Goal: Task Accomplishment & Management: Manage account settings

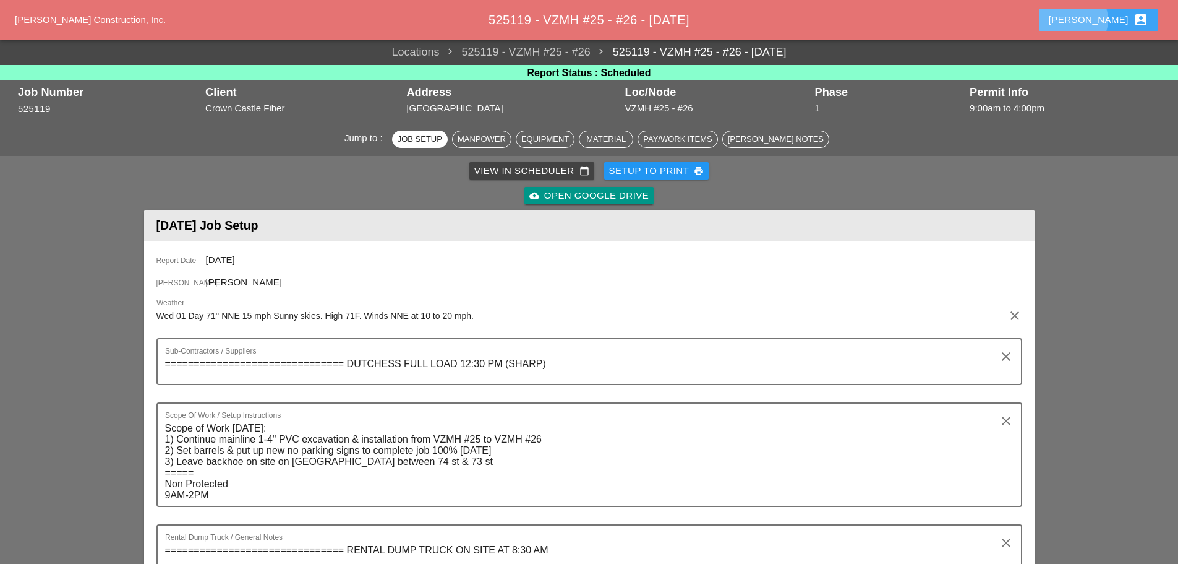
click at [1100, 22] on button "Enrico account_box" at bounding box center [1098, 20] width 119 height 22
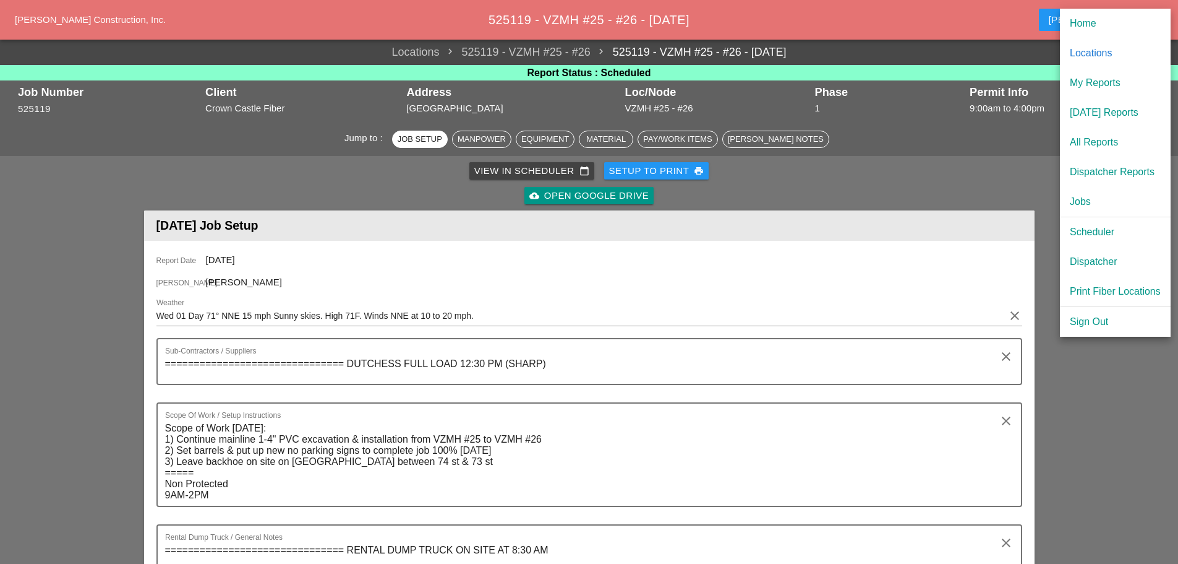
click at [1096, 232] on div "Scheduler" at bounding box center [1115, 232] width 91 height 15
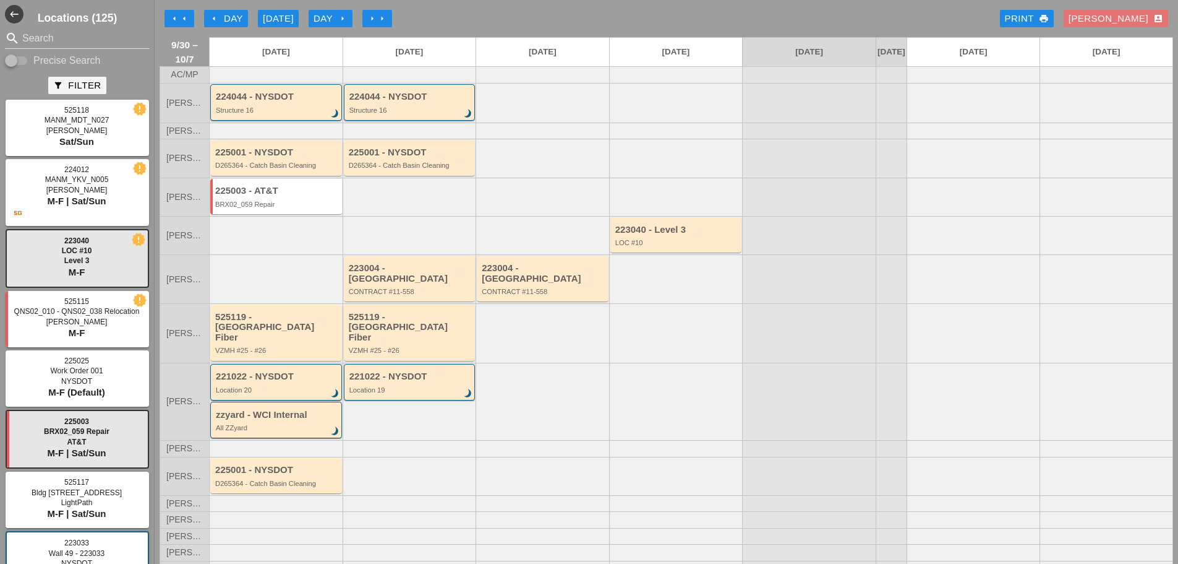
click at [74, 29] on input "Search" at bounding box center [77, 38] width 110 height 20
type input "w"
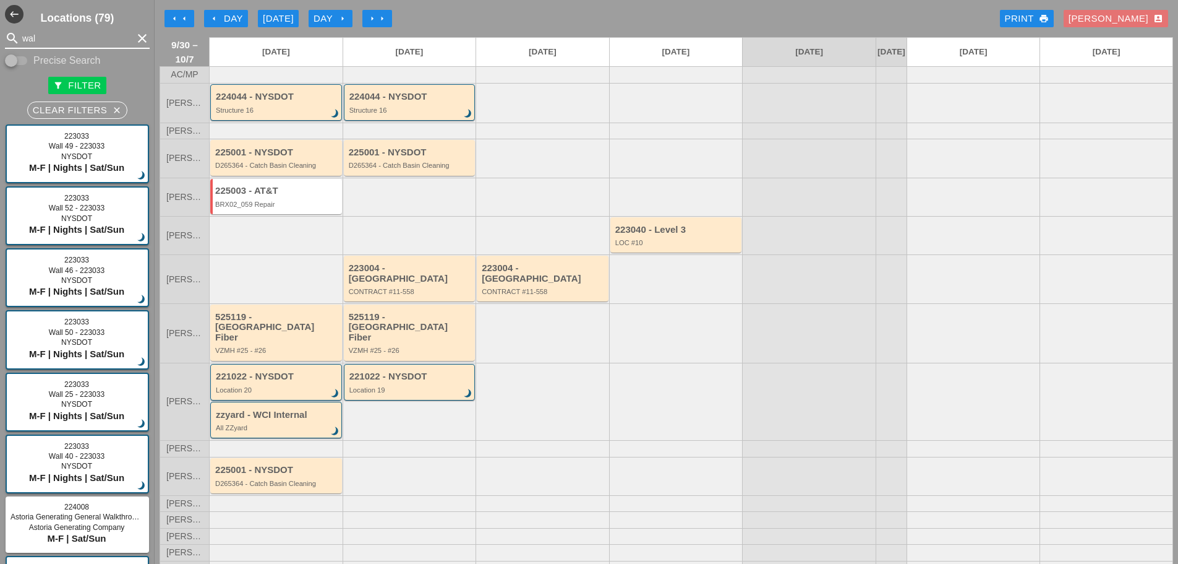
type input "walk"
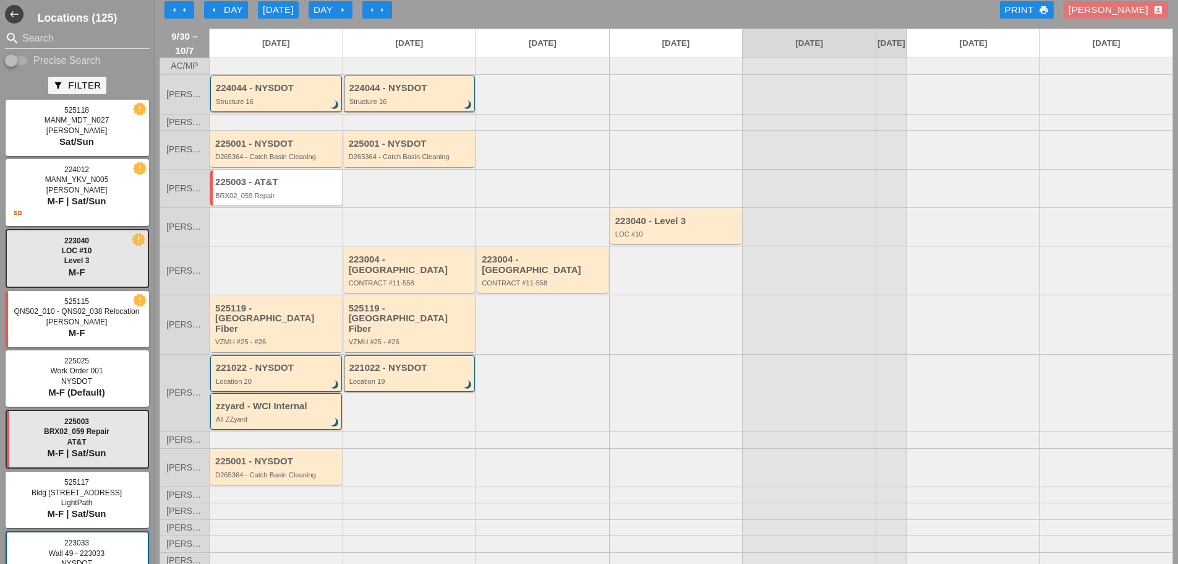
scroll to position [11, 0]
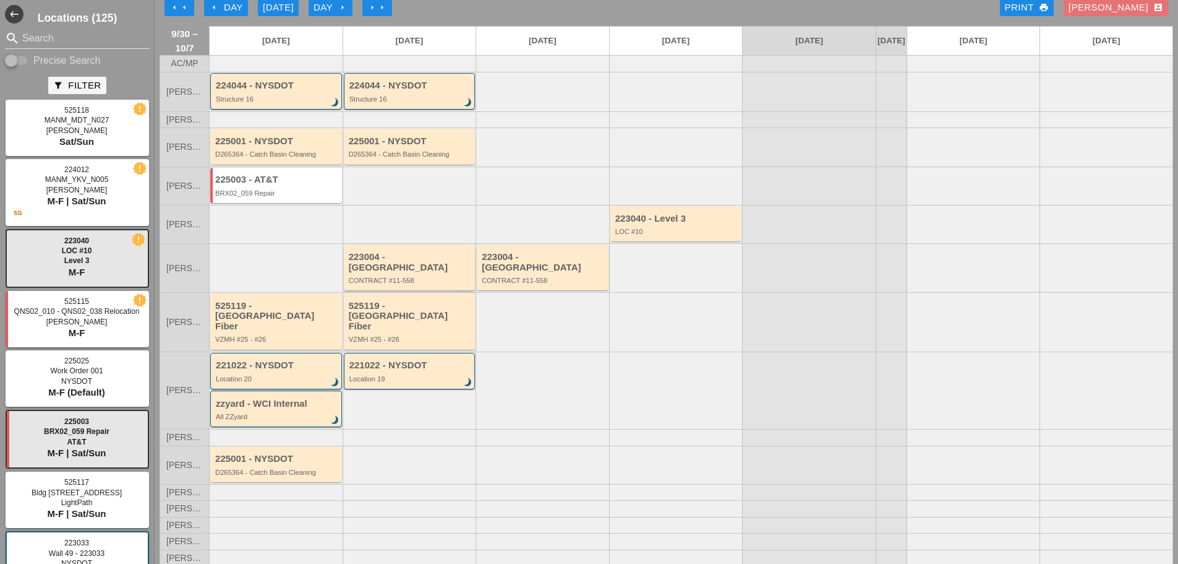
click at [402, 286] on div "223004 - Green Mtn CONTRACT #11-558" at bounding box center [410, 267] width 132 height 46
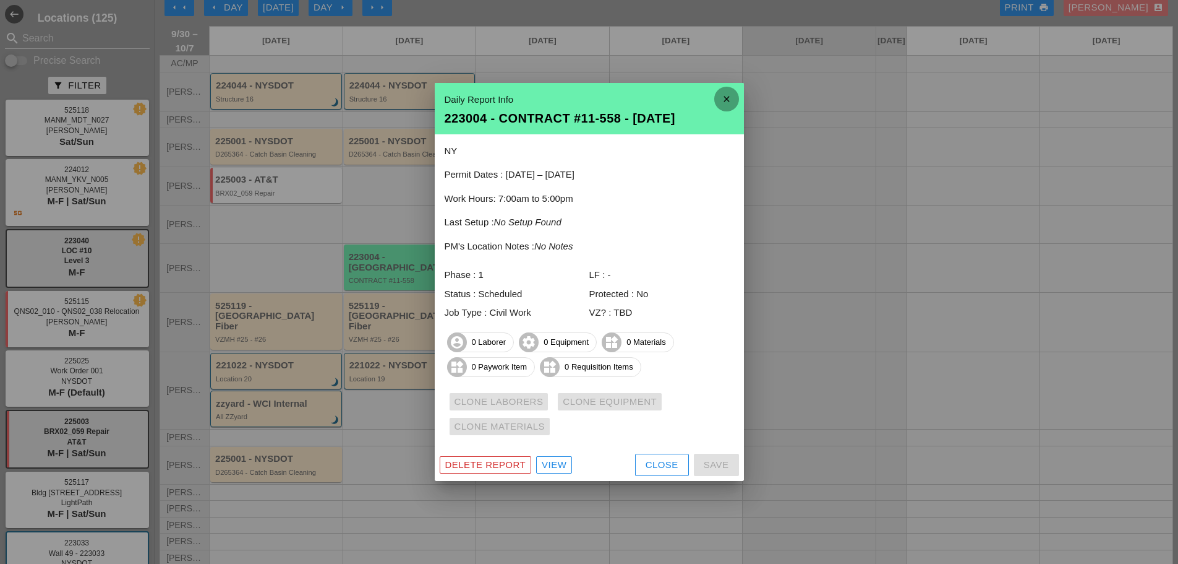
click at [723, 95] on icon "close" at bounding box center [727, 99] width 25 height 25
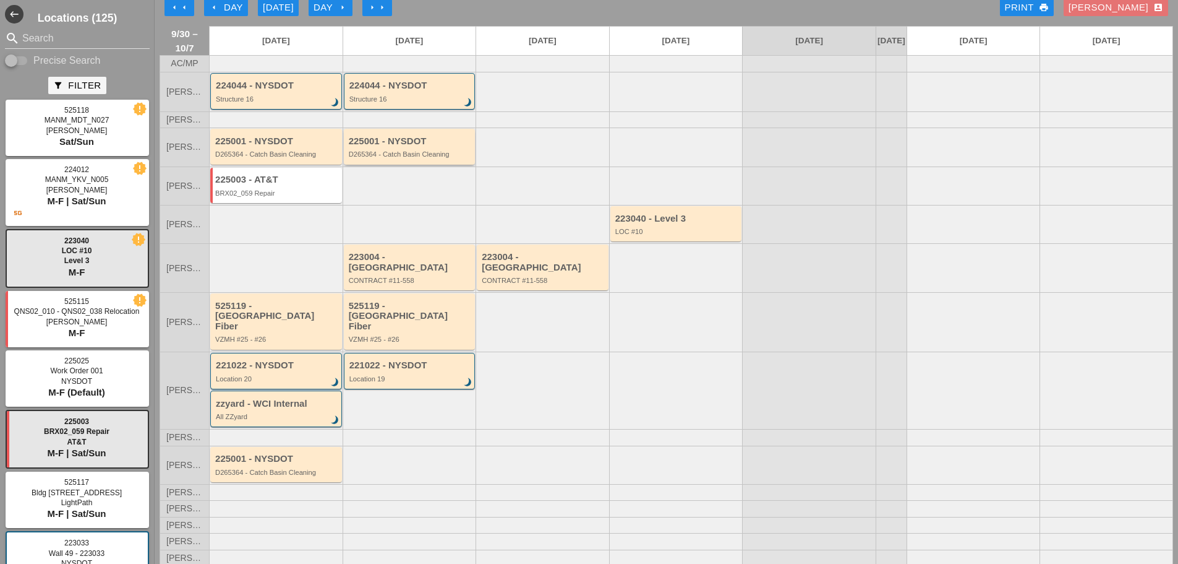
click at [425, 158] on div "D265364 - Catch Basin Cleaning" at bounding box center [411, 153] width 124 height 7
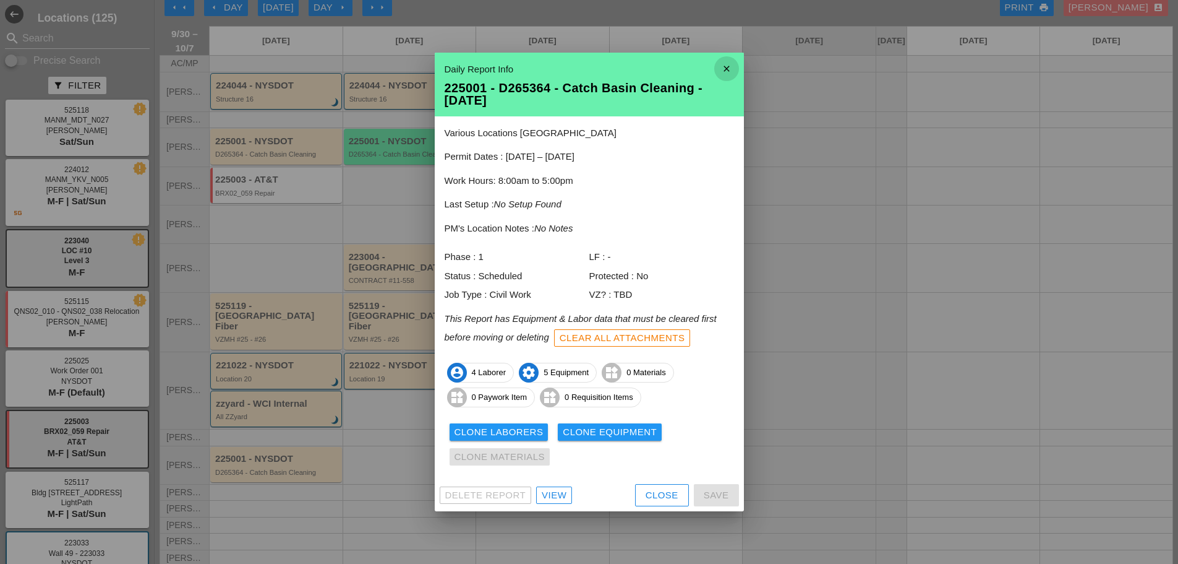
click at [729, 68] on icon "close" at bounding box center [727, 68] width 25 height 25
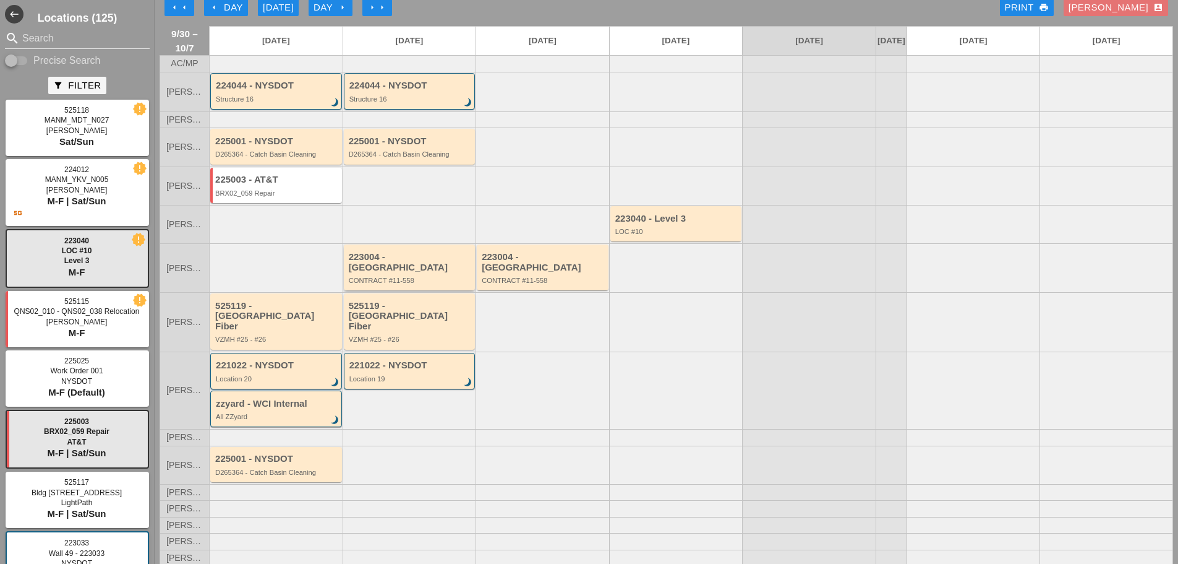
click at [406, 272] on div "223004 - Green Mtn CONTRACT #11-558" at bounding box center [411, 268] width 124 height 32
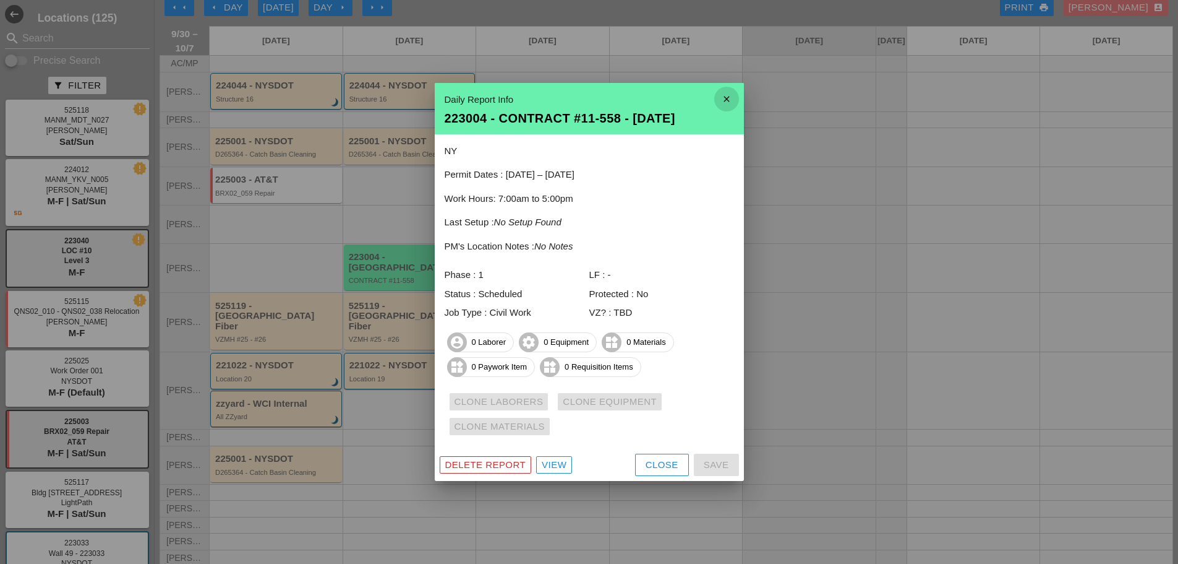
click at [728, 96] on icon "close" at bounding box center [727, 99] width 25 height 25
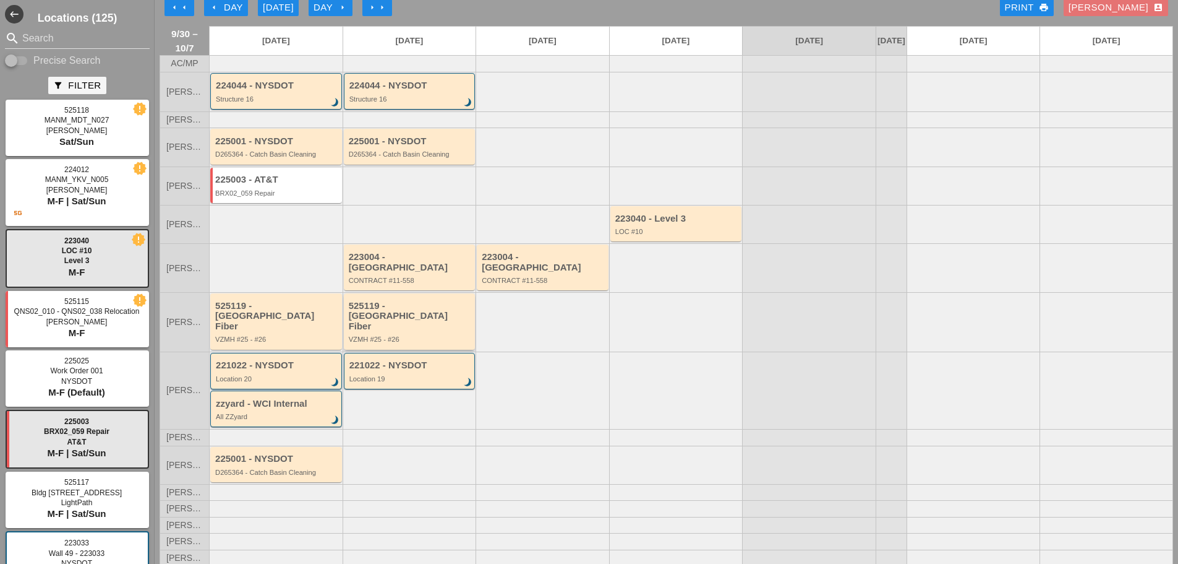
click at [382, 335] on div "VZMH #25 - #26" at bounding box center [411, 338] width 124 height 7
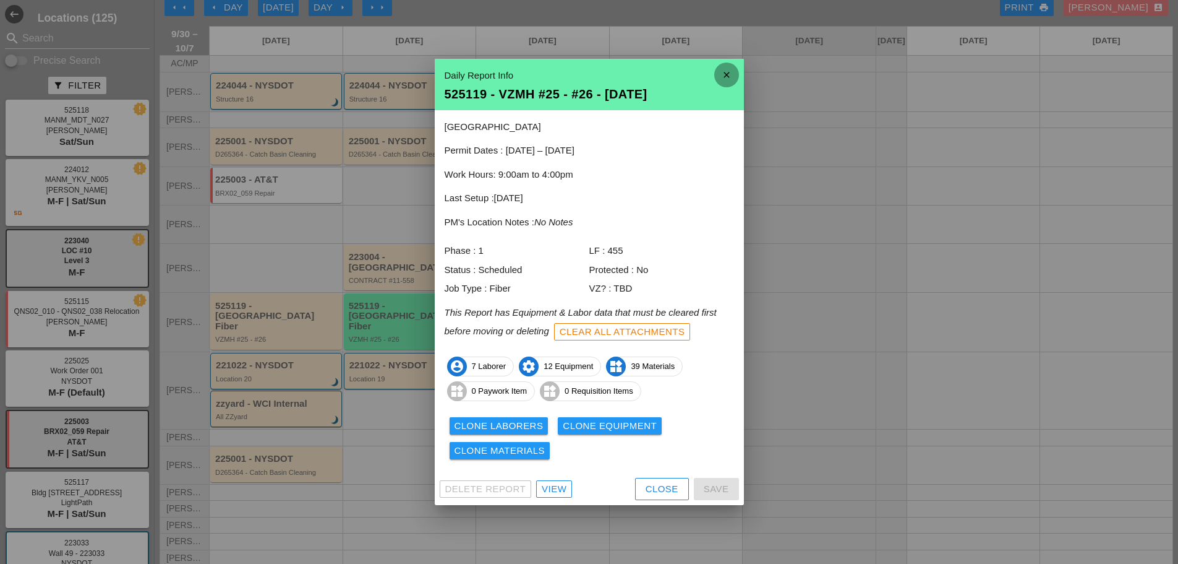
click at [724, 82] on icon "close" at bounding box center [727, 74] width 25 height 25
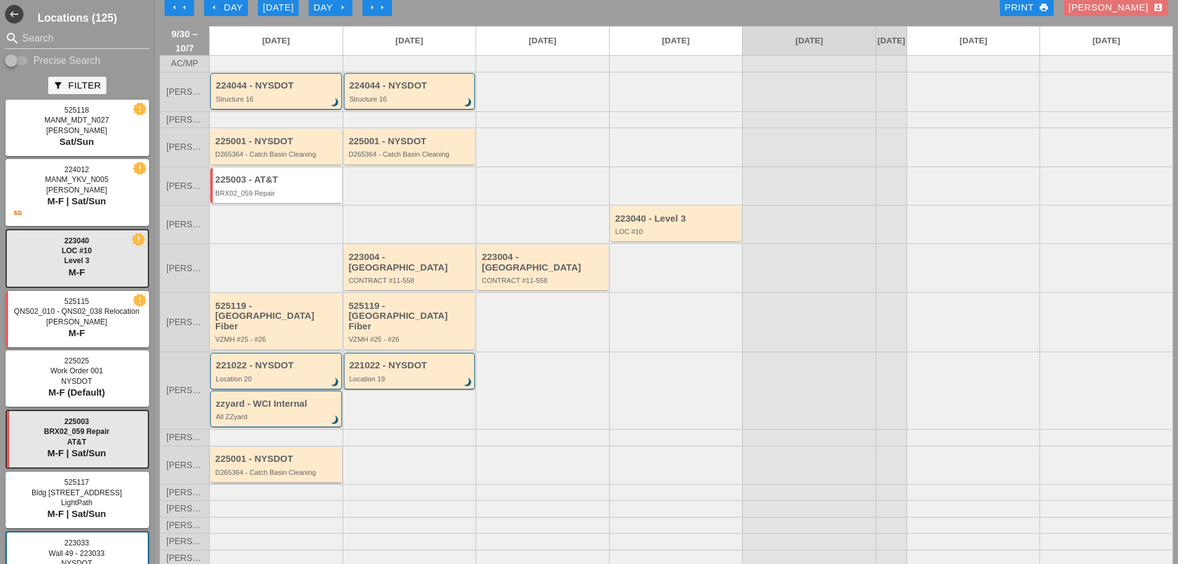
click at [291, 468] on div "D265364 - Catch Basin Cleaning" at bounding box center [277, 471] width 124 height 7
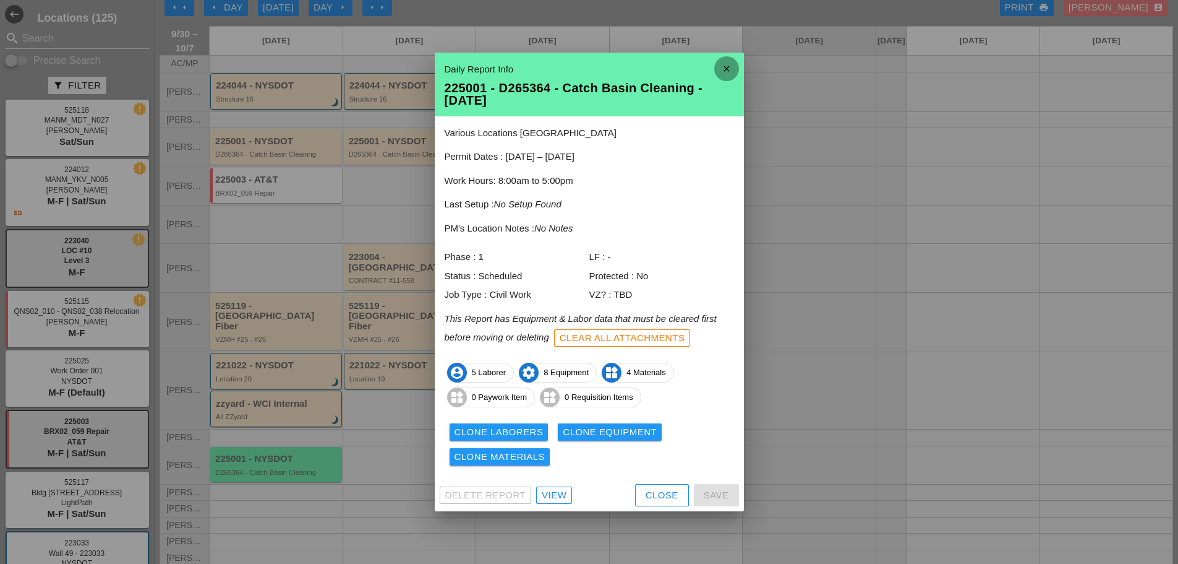
click at [728, 77] on icon "close" at bounding box center [727, 68] width 25 height 25
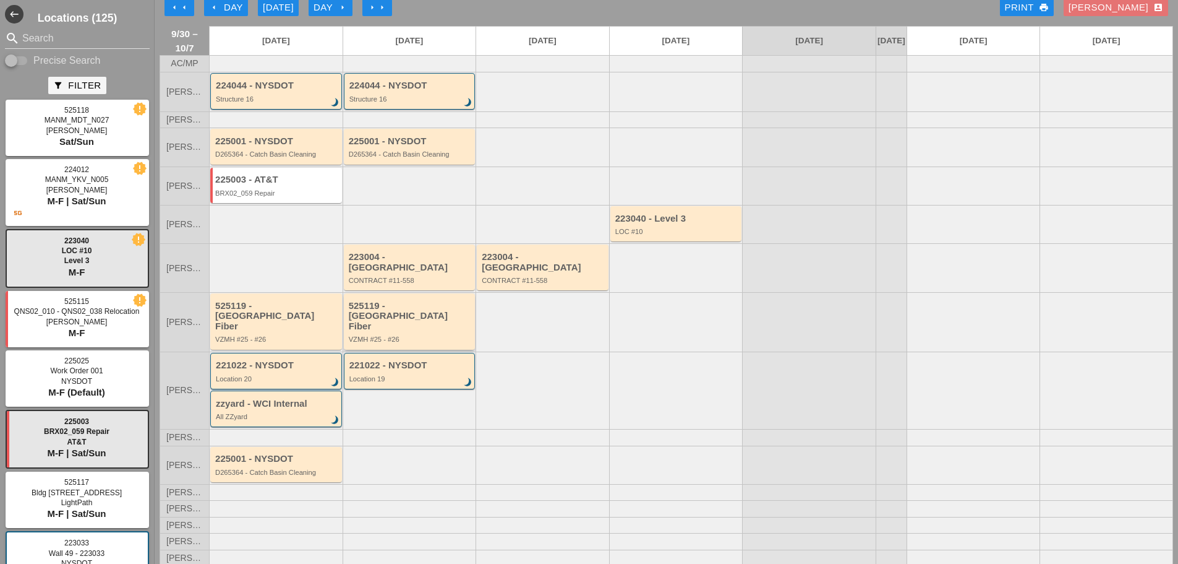
click at [453, 319] on div "525119 - Crown Castle Fiber" at bounding box center [411, 316] width 124 height 31
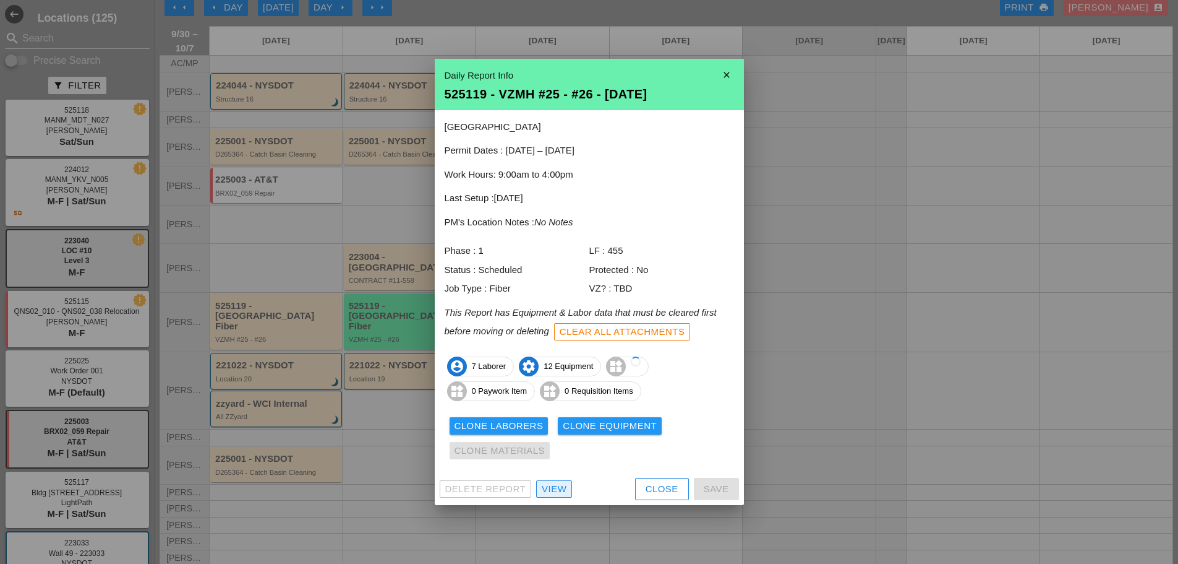
click at [554, 483] on div "View" at bounding box center [554, 489] width 25 height 14
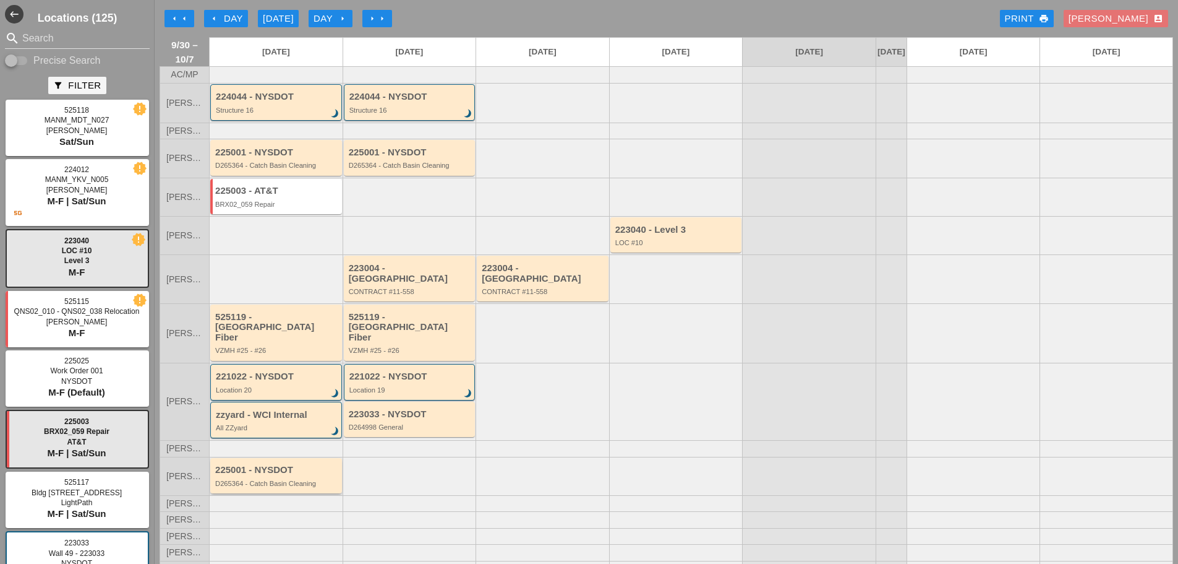
click at [238, 479] on div "D265364 - Catch Basin Cleaning" at bounding box center [277, 482] width 124 height 7
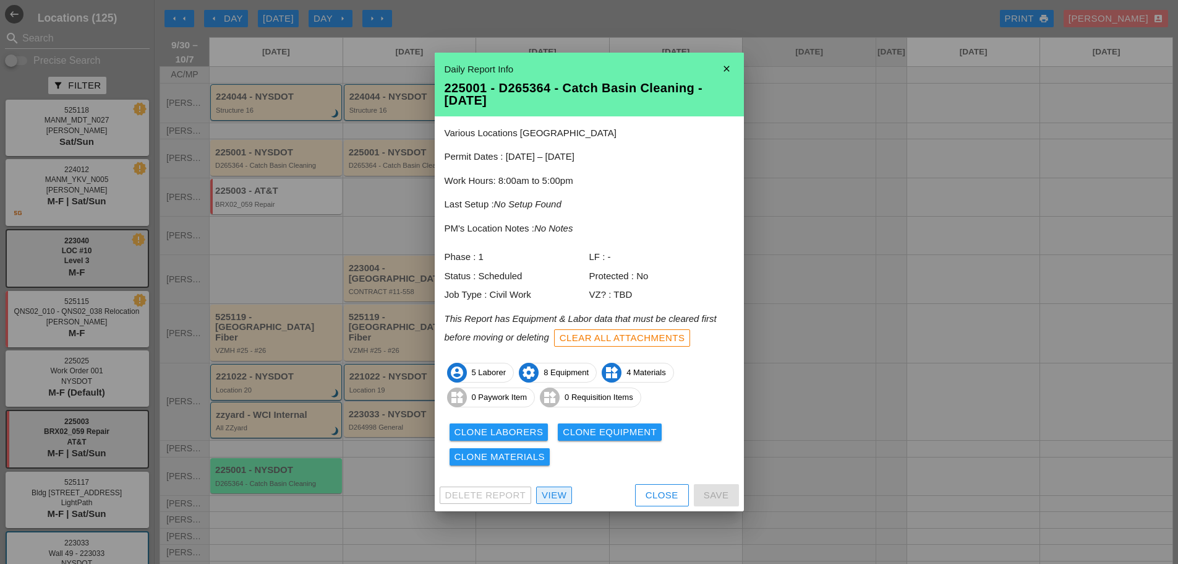
click at [559, 497] on div "View" at bounding box center [554, 495] width 25 height 14
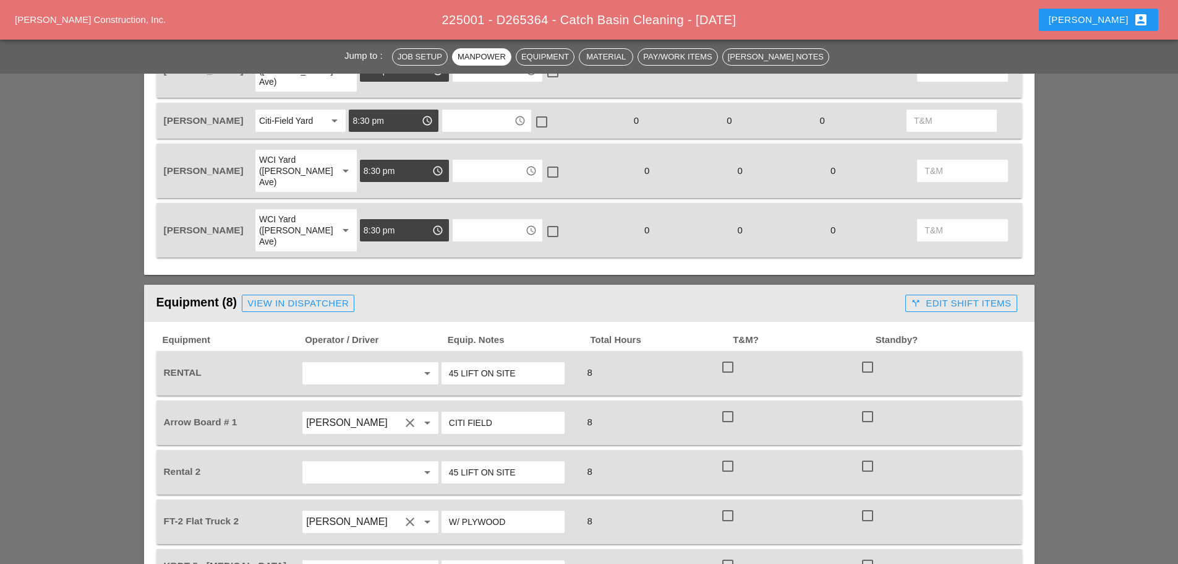
scroll to position [742, 0]
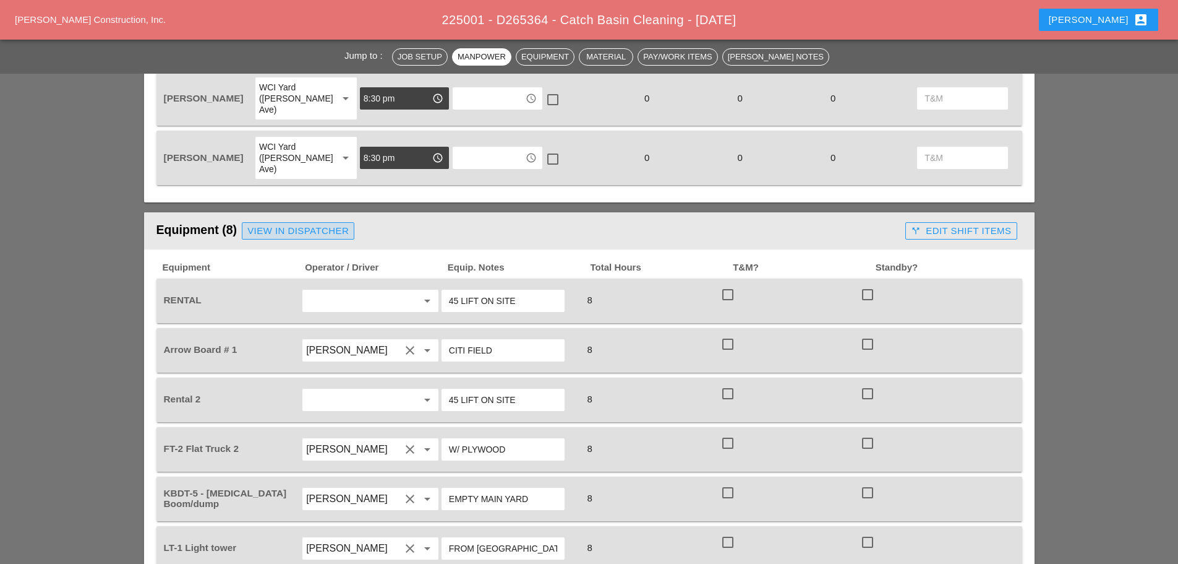
click at [317, 218] on div "Equipment (8) View in Dispatcher" at bounding box center [529, 230] width 745 height 25
click at [330, 224] on div "View in Dispatcher" at bounding box center [297, 231] width 101 height 14
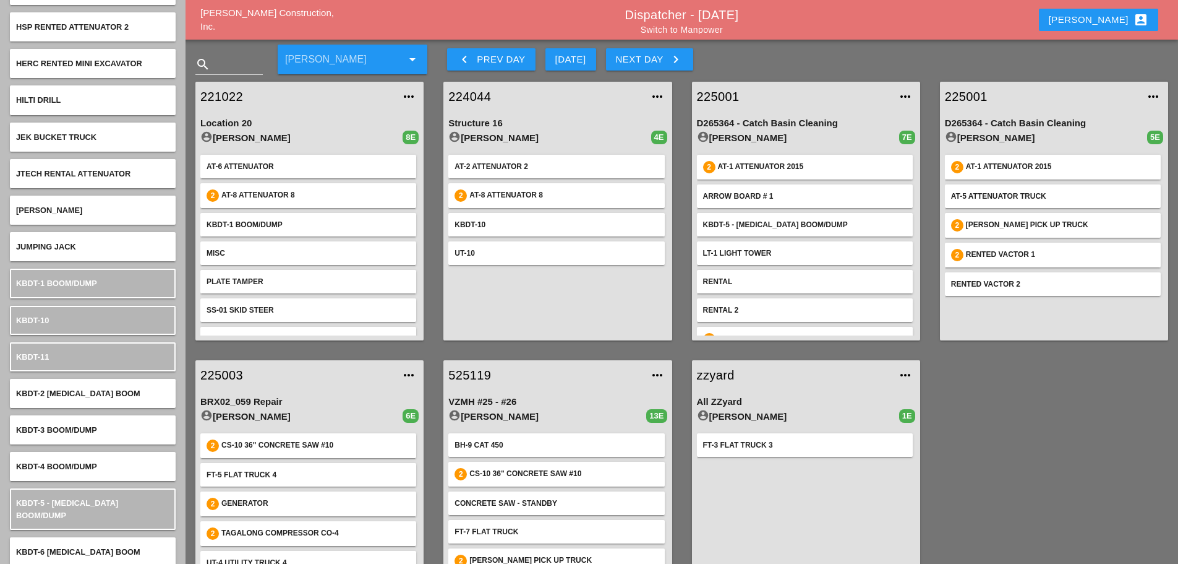
scroll to position [3217, 0]
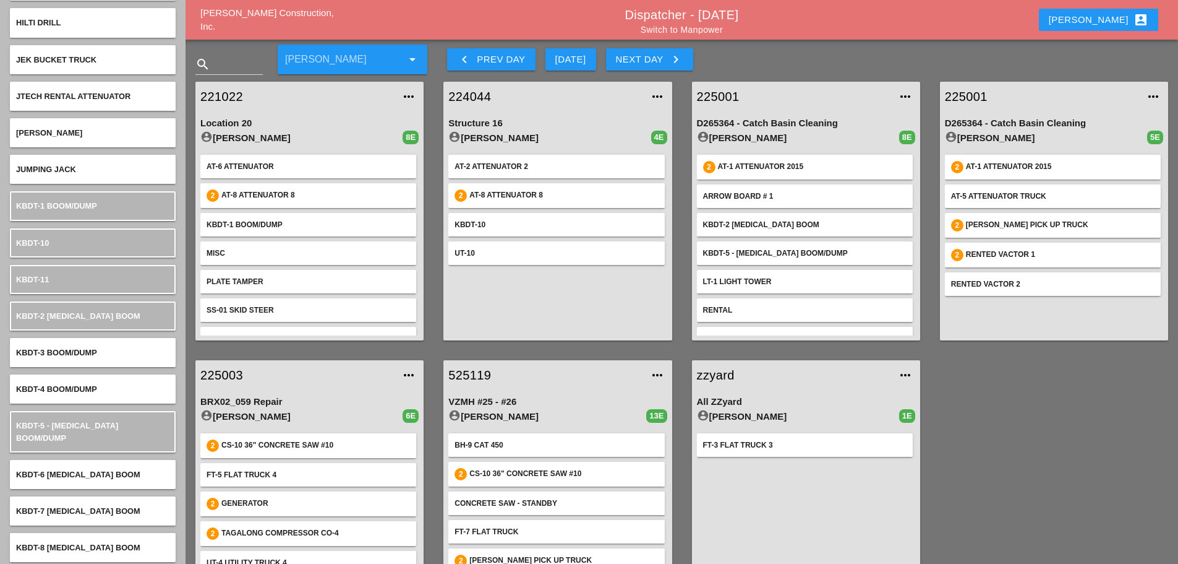
click at [717, 96] on link "225001" at bounding box center [794, 96] width 194 height 19
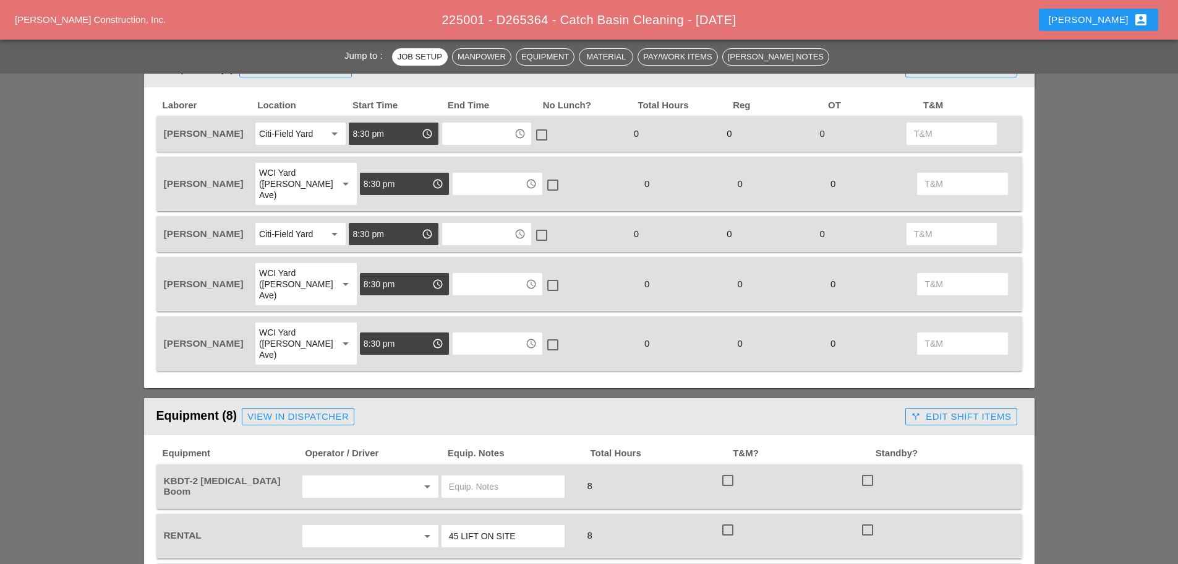
scroll to position [804, 0]
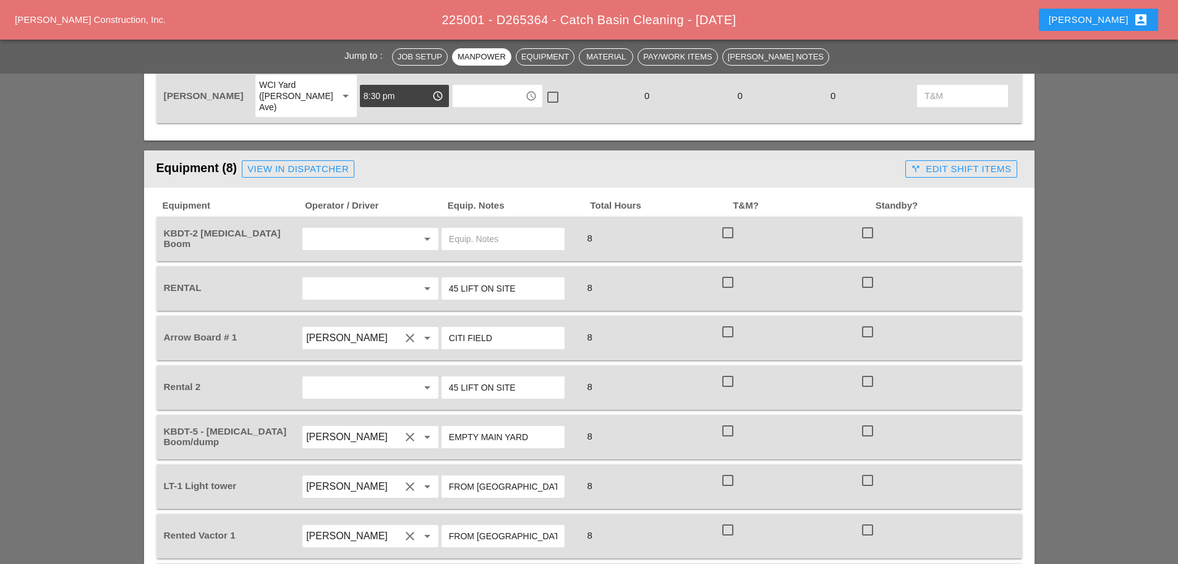
click at [387, 229] on input "text" at bounding box center [353, 239] width 94 height 20
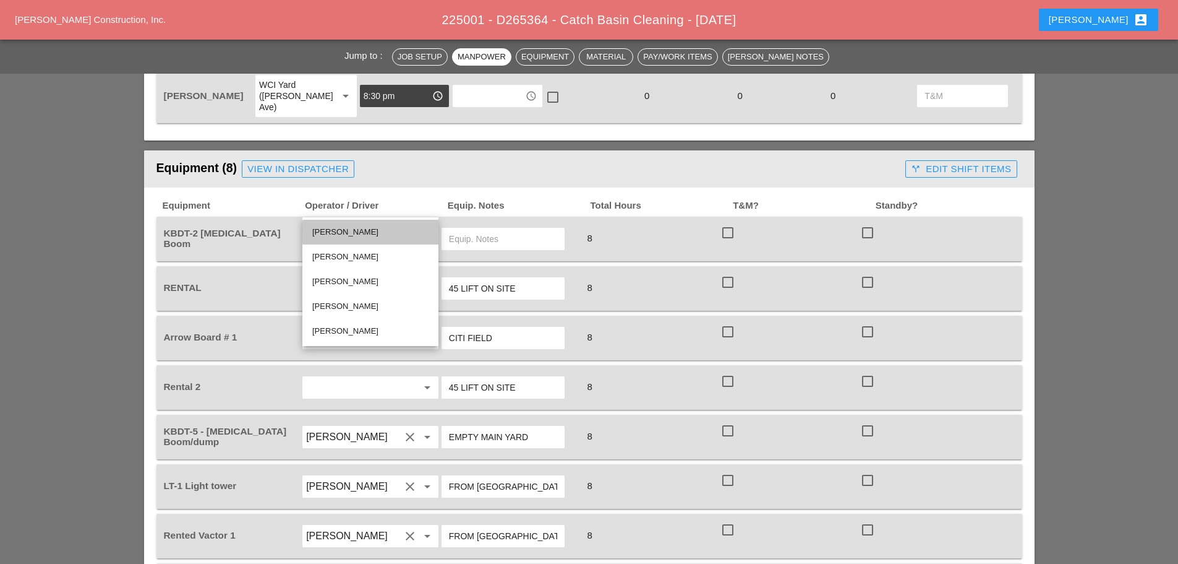
click at [343, 231] on div "Joshua Baker" at bounding box center [370, 232] width 116 height 15
type input "Joshua Baker"
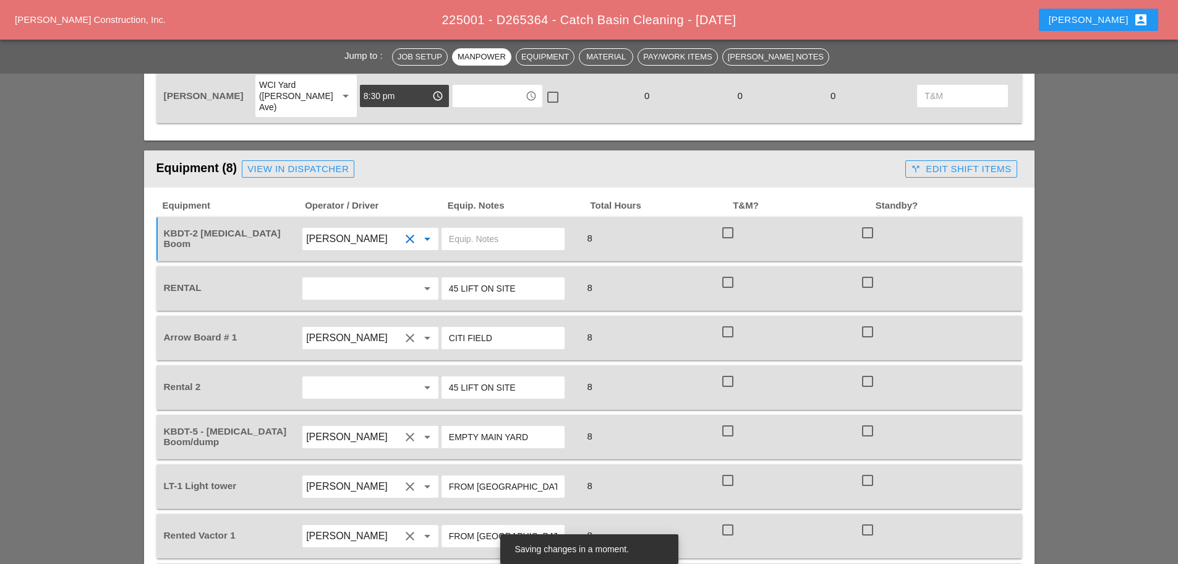
click at [481, 229] on input "text" at bounding box center [503, 239] width 108 height 20
type input "e"
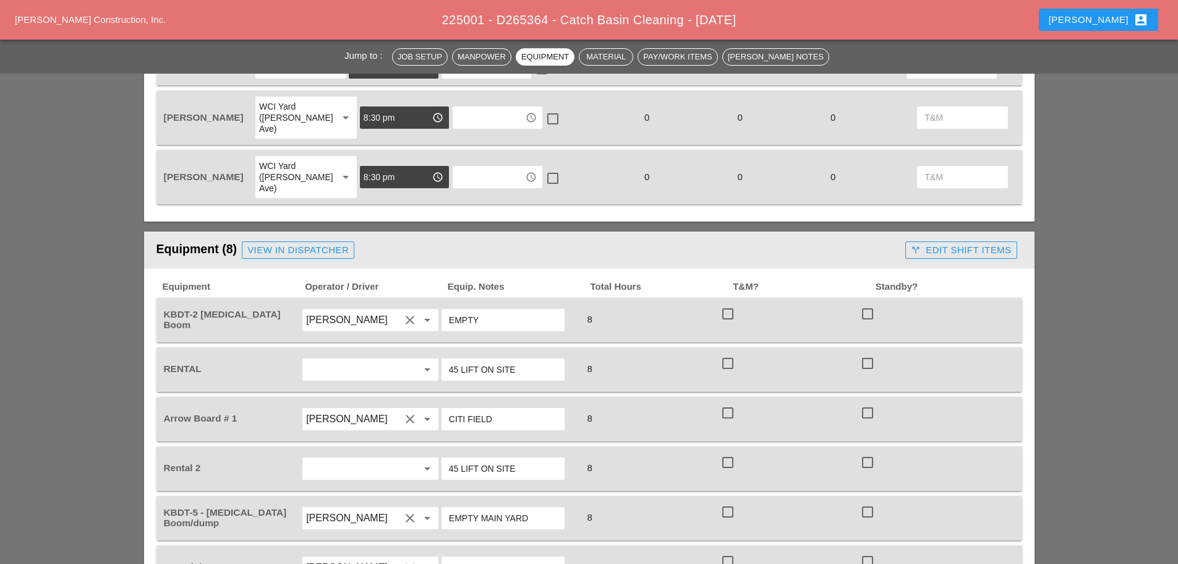
scroll to position [680, 0]
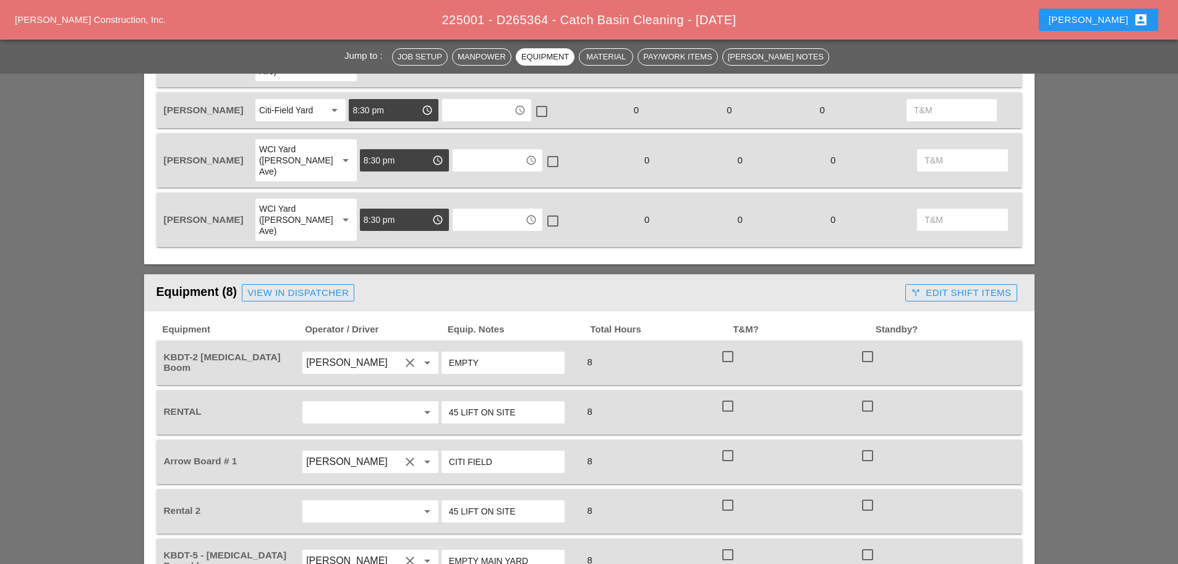
type input "EMPTY"
click at [327, 286] on div "View in Dispatcher" at bounding box center [297, 293] width 101 height 14
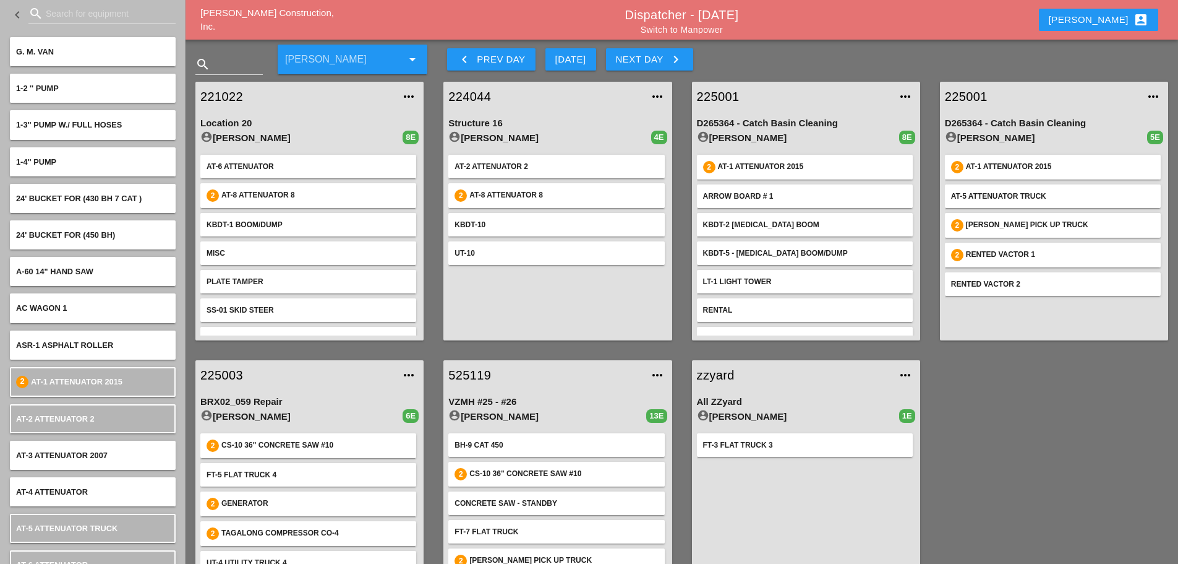
click at [715, 92] on link "225001" at bounding box center [794, 96] width 194 height 19
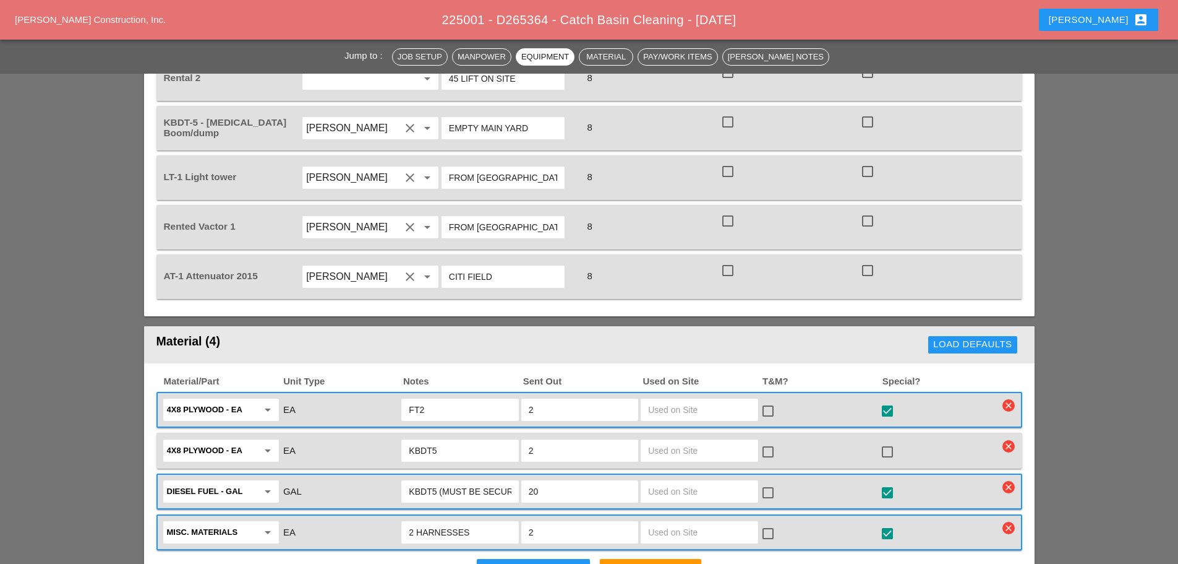
scroll to position [1175, 0]
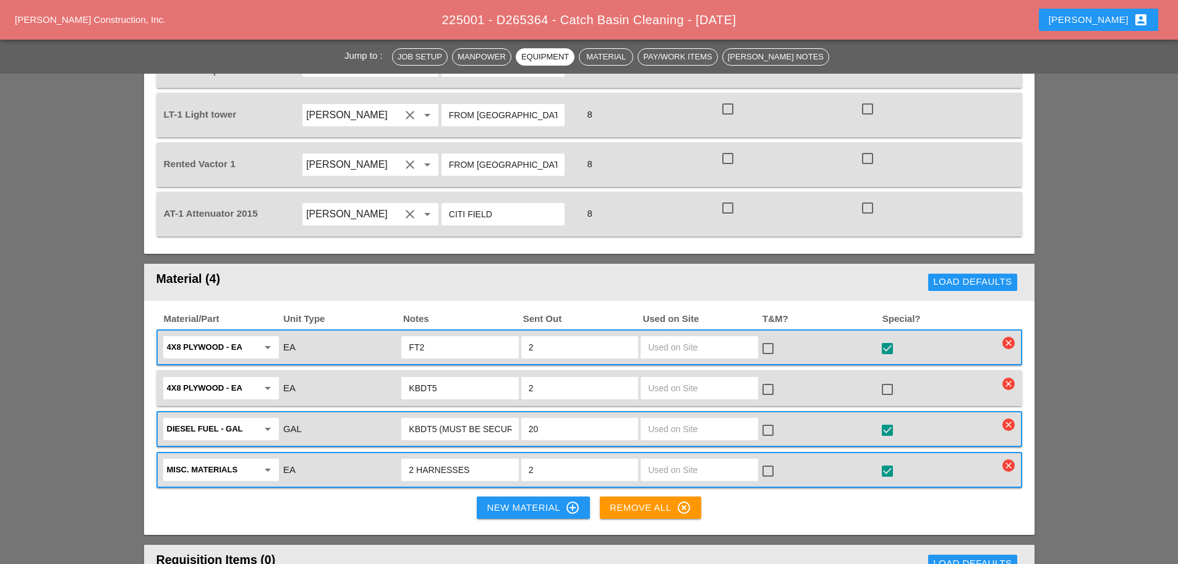
click at [470, 337] on input "FT2" at bounding box center [460, 347] width 102 height 20
click at [1008, 337] on icon "clear" at bounding box center [1009, 343] width 12 height 12
click at [987, 285] on div "Are you Sure?" at bounding box center [1009, 282] width 79 height 14
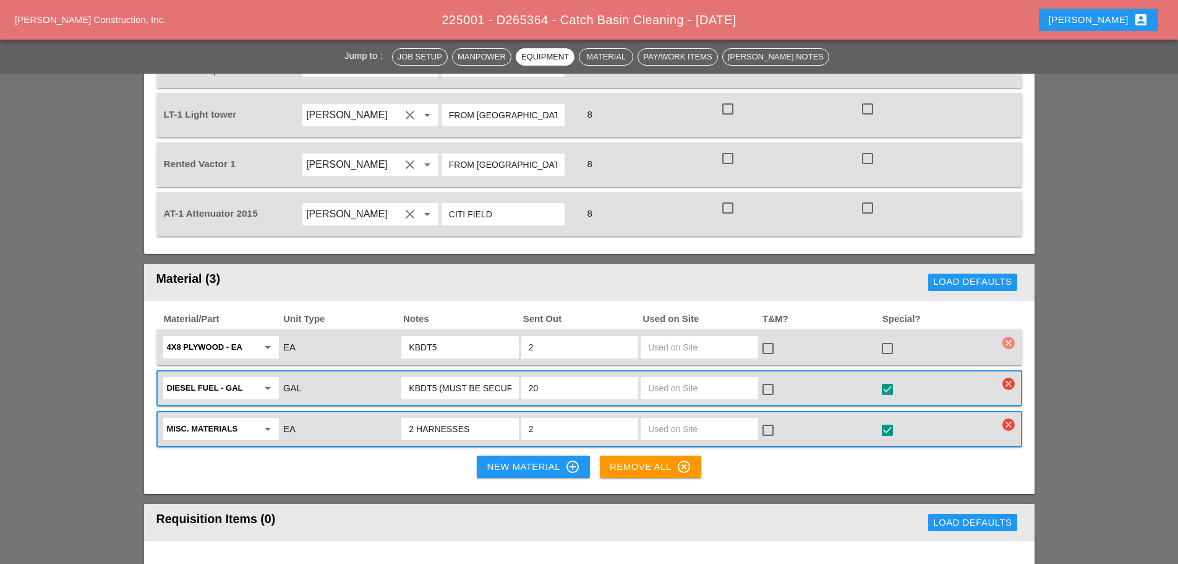
click at [1008, 337] on icon "clear" at bounding box center [1009, 343] width 12 height 12
click at [993, 284] on div "Are you Sure?" at bounding box center [1009, 282] width 79 height 14
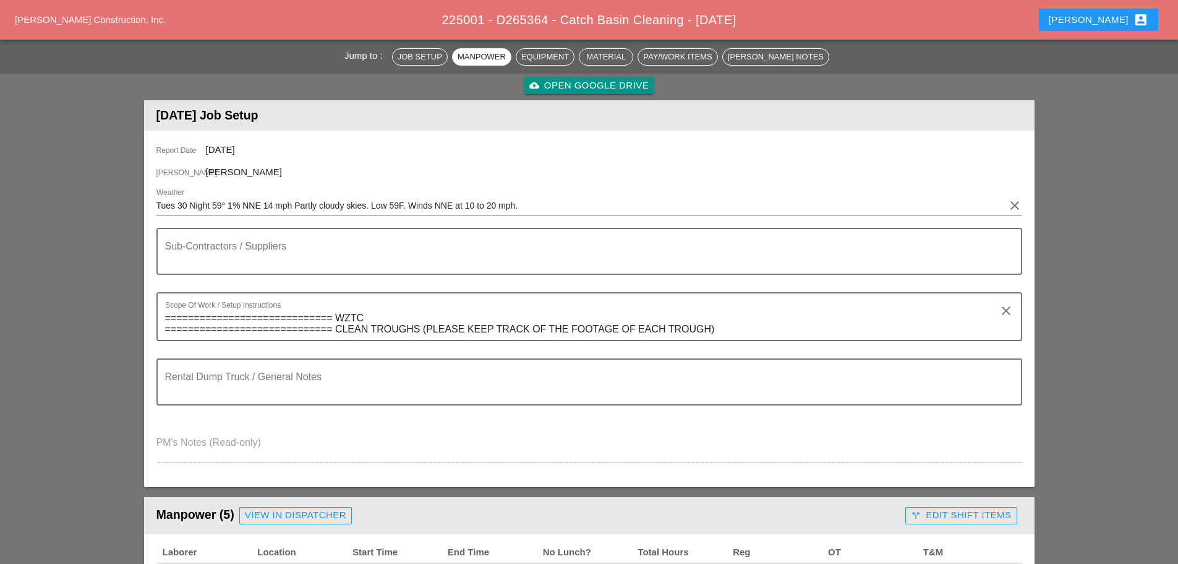
scroll to position [0, 0]
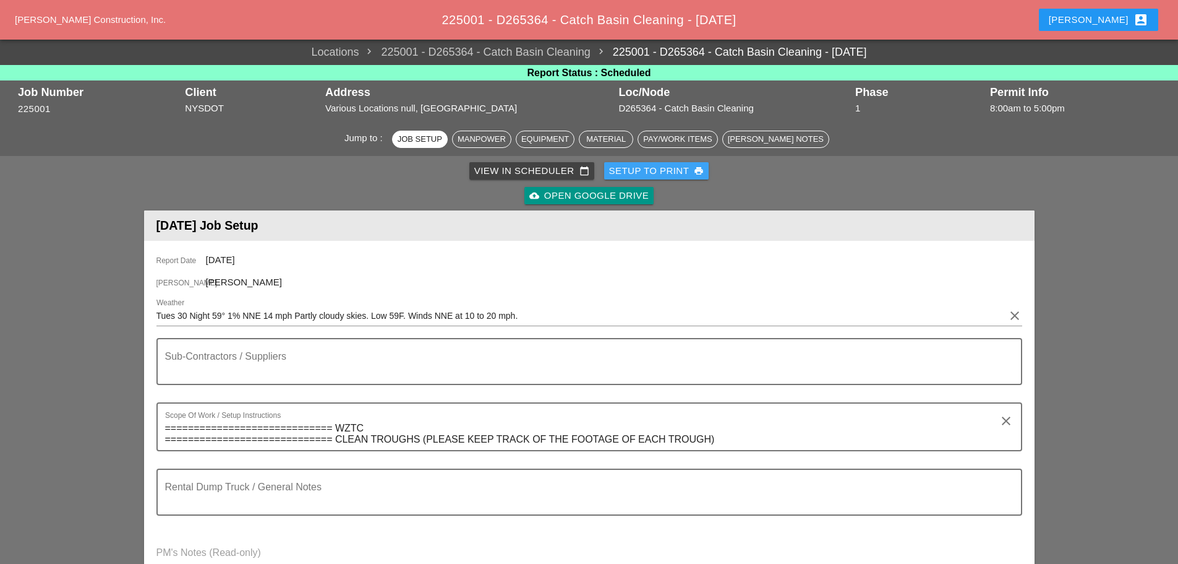
click at [647, 171] on div "Setup to Print print" at bounding box center [656, 171] width 95 height 14
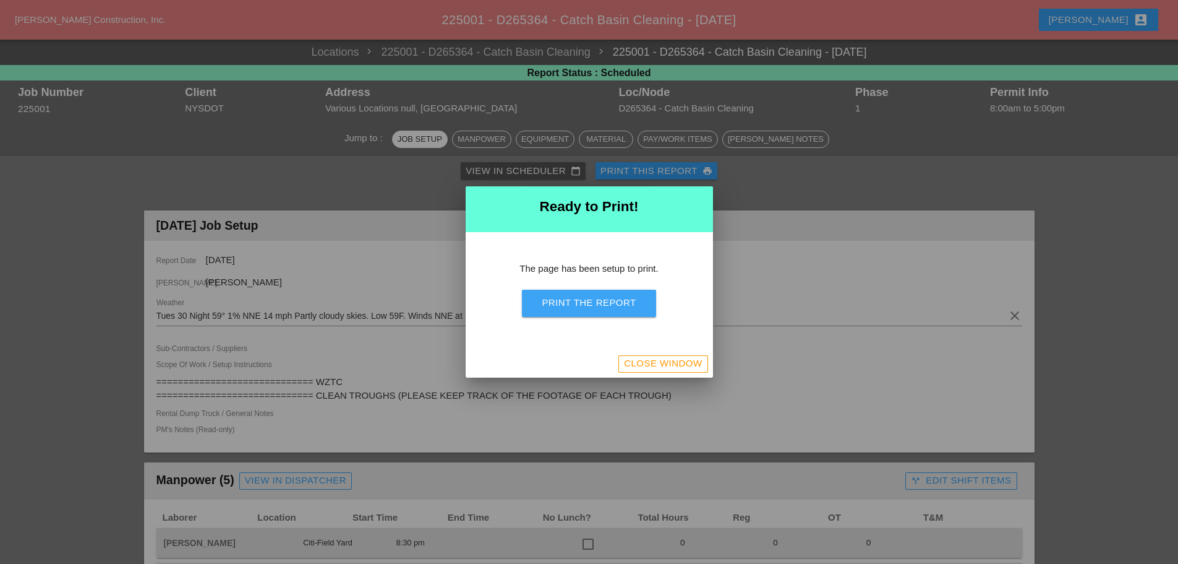
click at [600, 293] on button "Print the Report" at bounding box center [589, 303] width 134 height 27
click at [656, 361] on div "Close Window" at bounding box center [663, 363] width 78 height 14
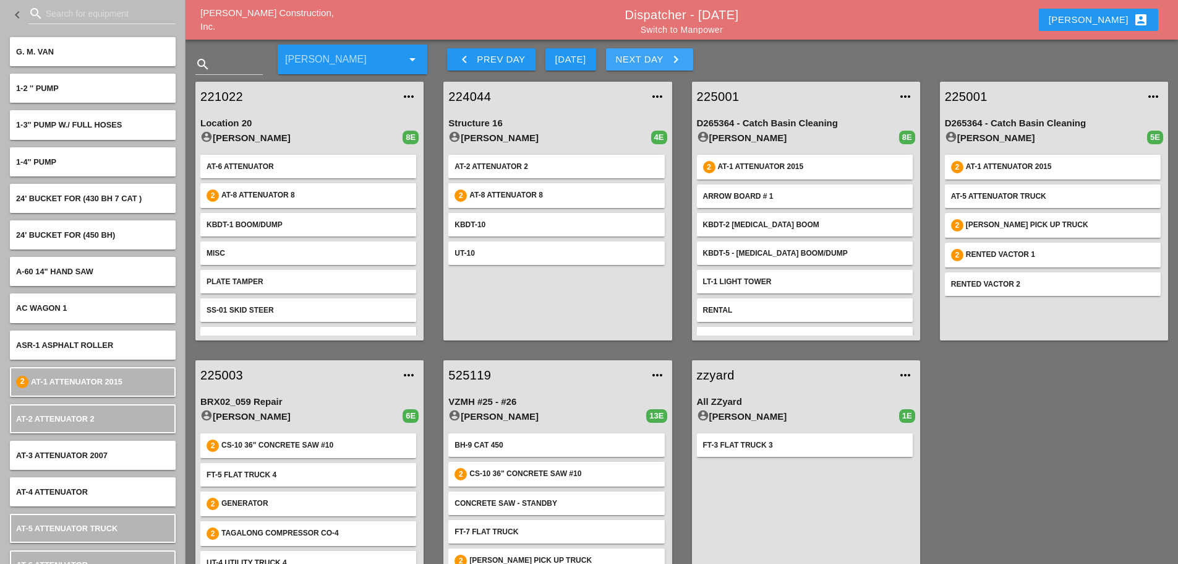
click at [678, 54] on icon "keyboard_arrow_right" at bounding box center [676, 59] width 15 height 15
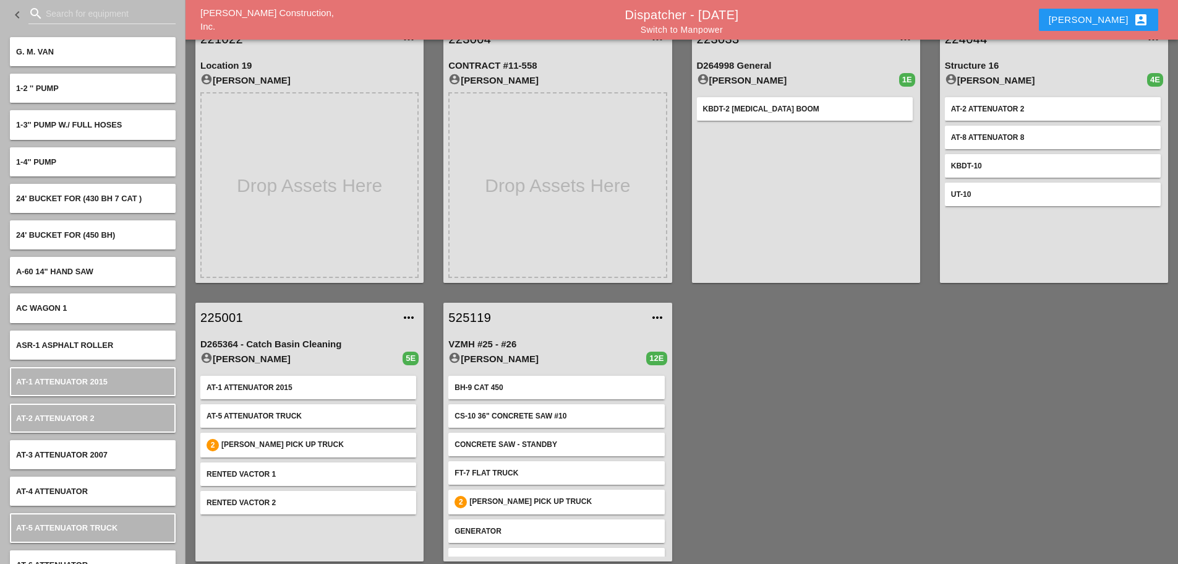
scroll to position [65, 0]
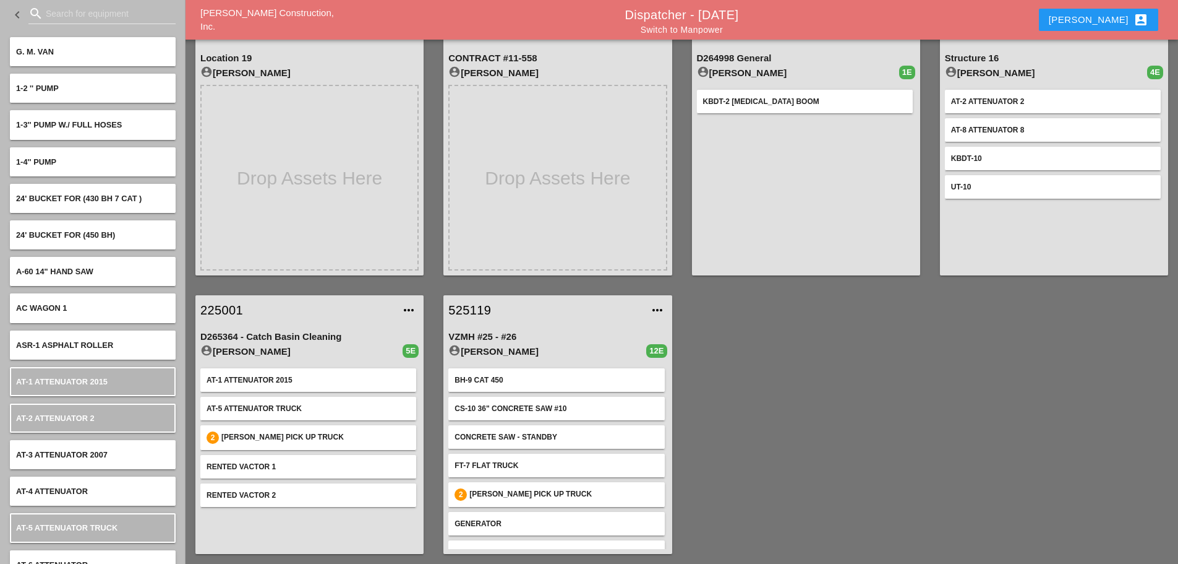
click at [473, 307] on link "525119" at bounding box center [546, 310] width 194 height 19
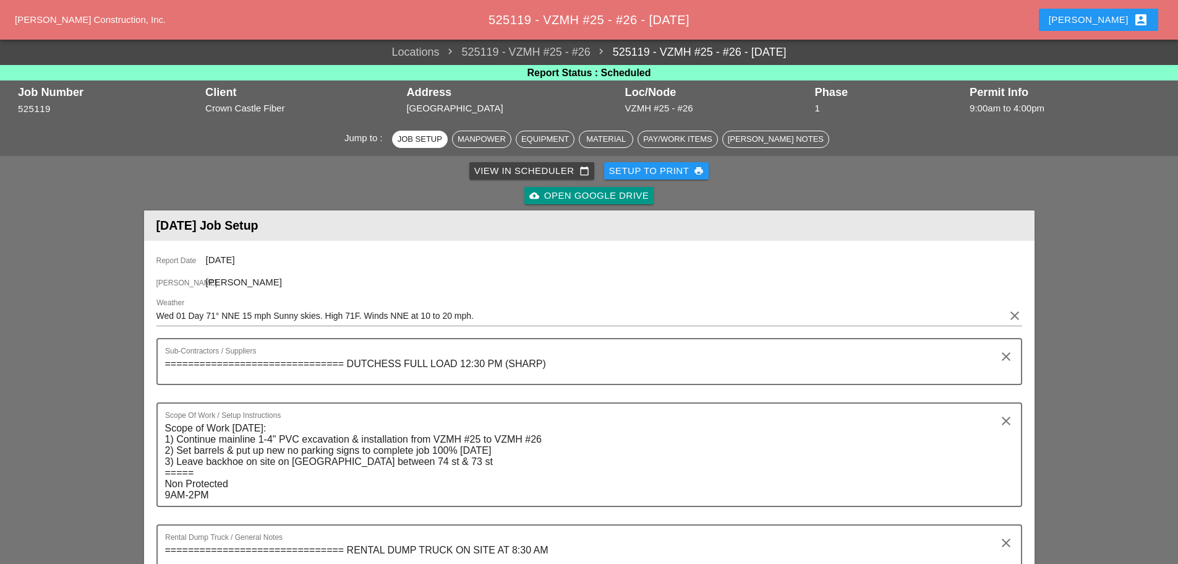
scroll to position [186, 0]
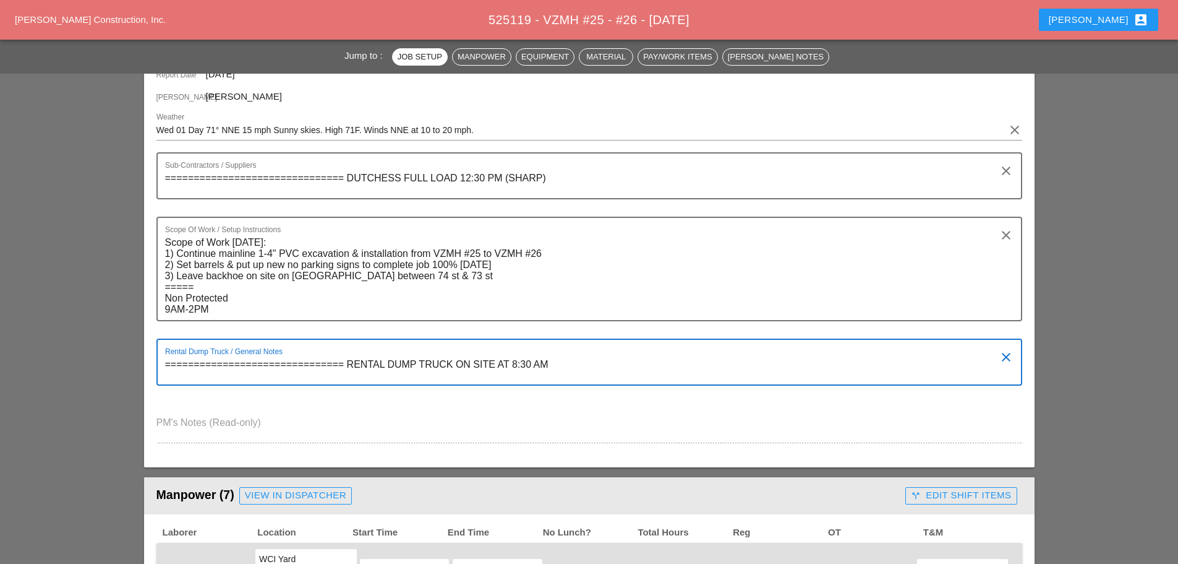
click at [552, 360] on textarea "=============================== RENTAL DUMP TRUCK ON SITE AT 8:30 AM" at bounding box center [584, 369] width 839 height 30
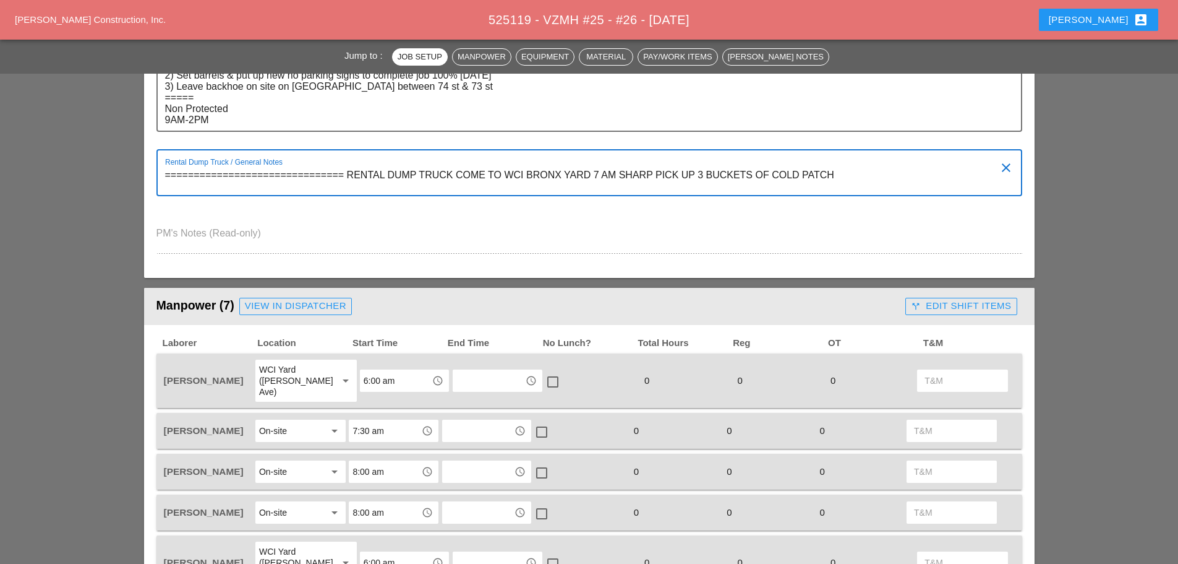
scroll to position [557, 0]
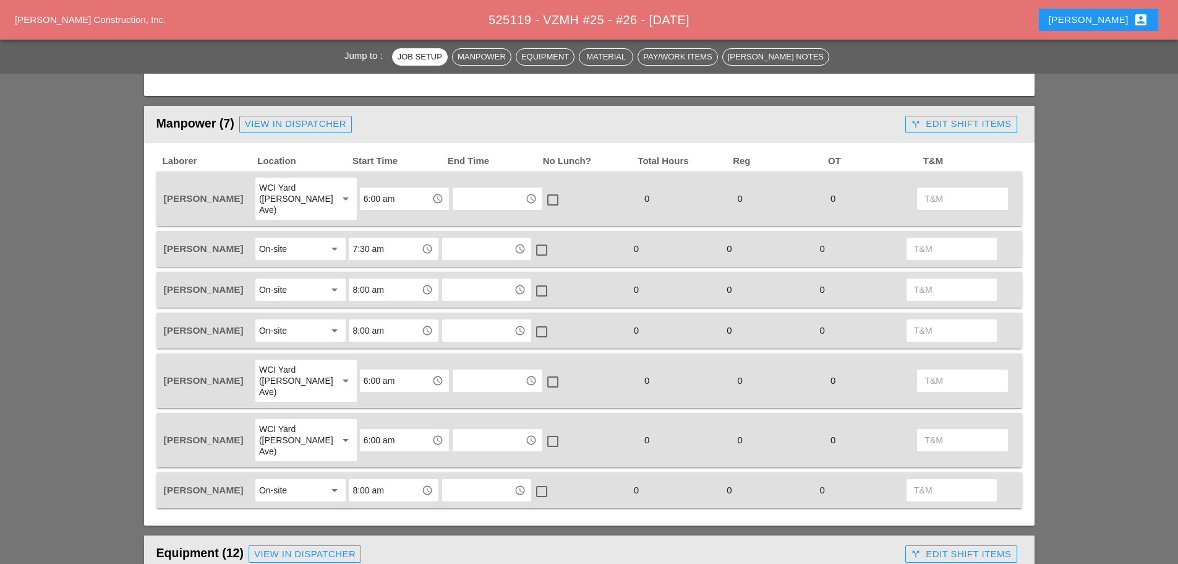
type textarea "=============================== RENTAL DUMP TRUCK COME TO WCI BRONX YARD 7 AM S…"
click at [283, 484] on div "On-site" at bounding box center [273, 489] width 28 height 11
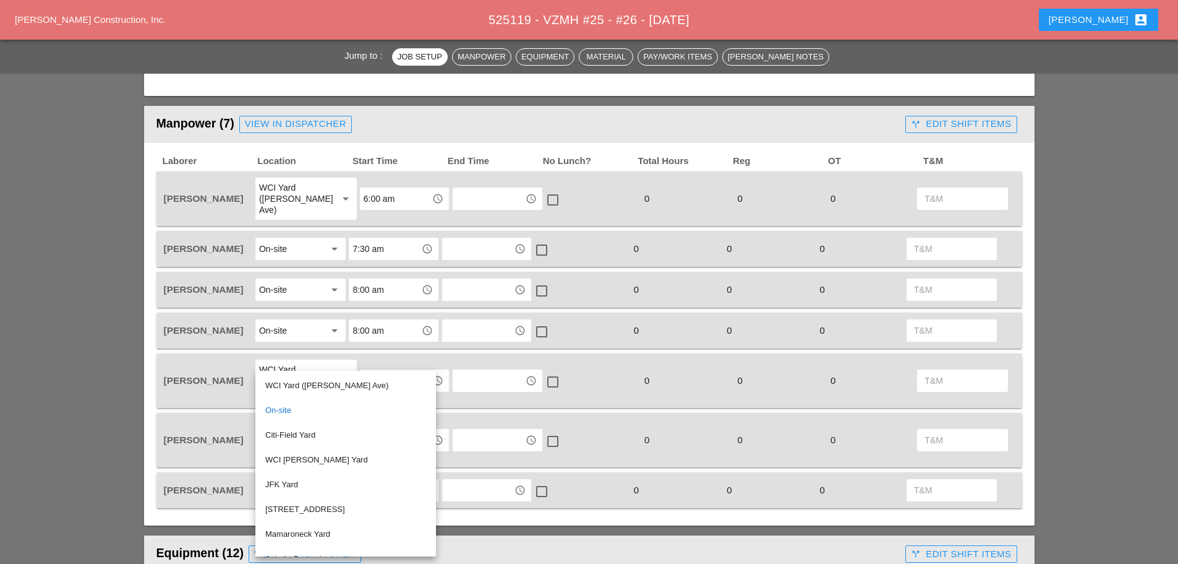
click at [294, 385] on div "WCI Yard (Provost Ave)" at bounding box center [345, 385] width 161 height 15
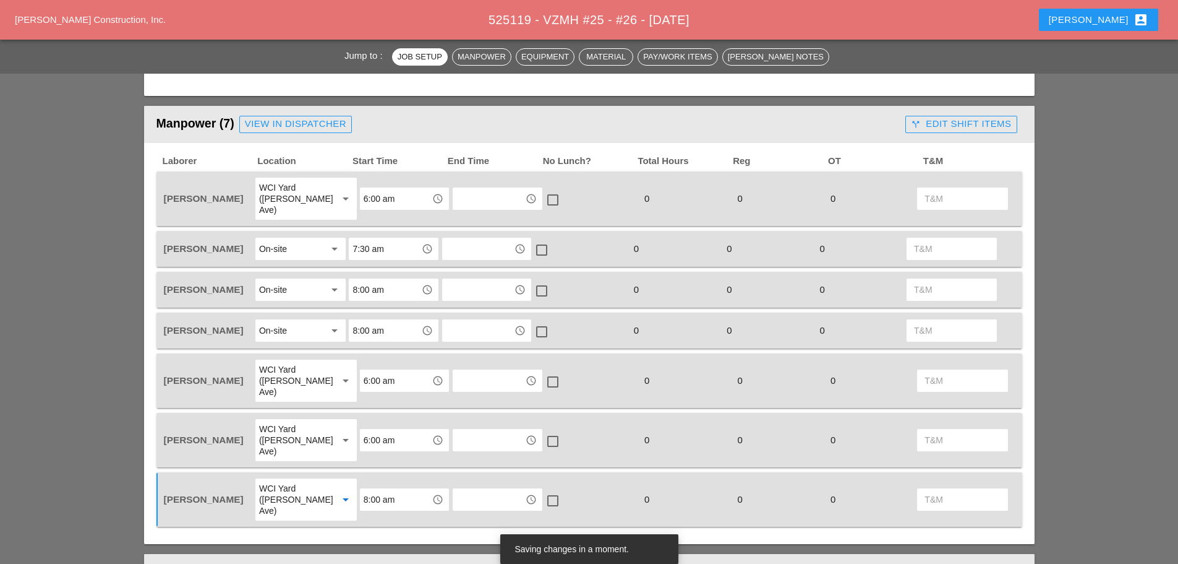
click at [410, 488] on div "8:00 am access_time" at bounding box center [404, 499] width 89 height 22
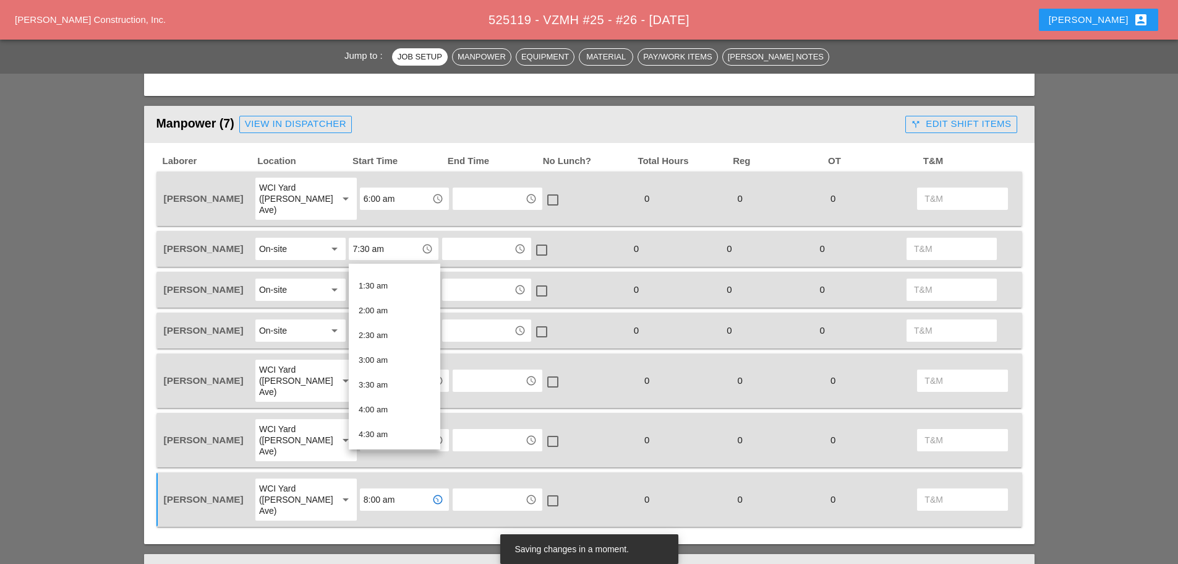
scroll to position [186, 0]
click at [384, 388] on div "6:00 am" at bounding box center [395, 389] width 72 height 15
type input "6:00 am"
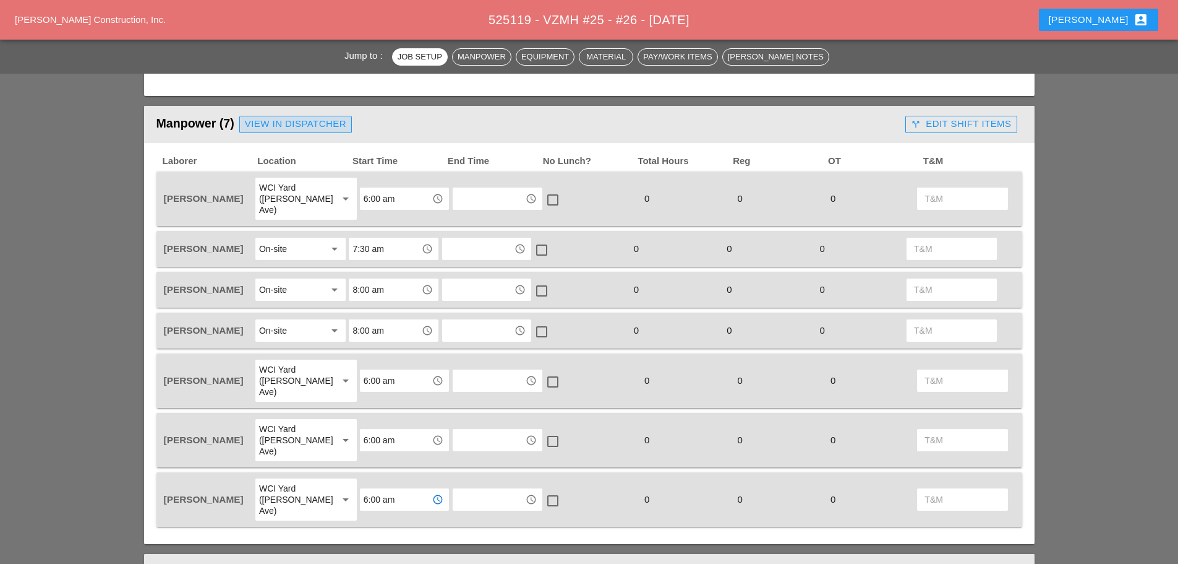
click at [286, 127] on div "View in Dispatcher" at bounding box center [295, 124] width 101 height 14
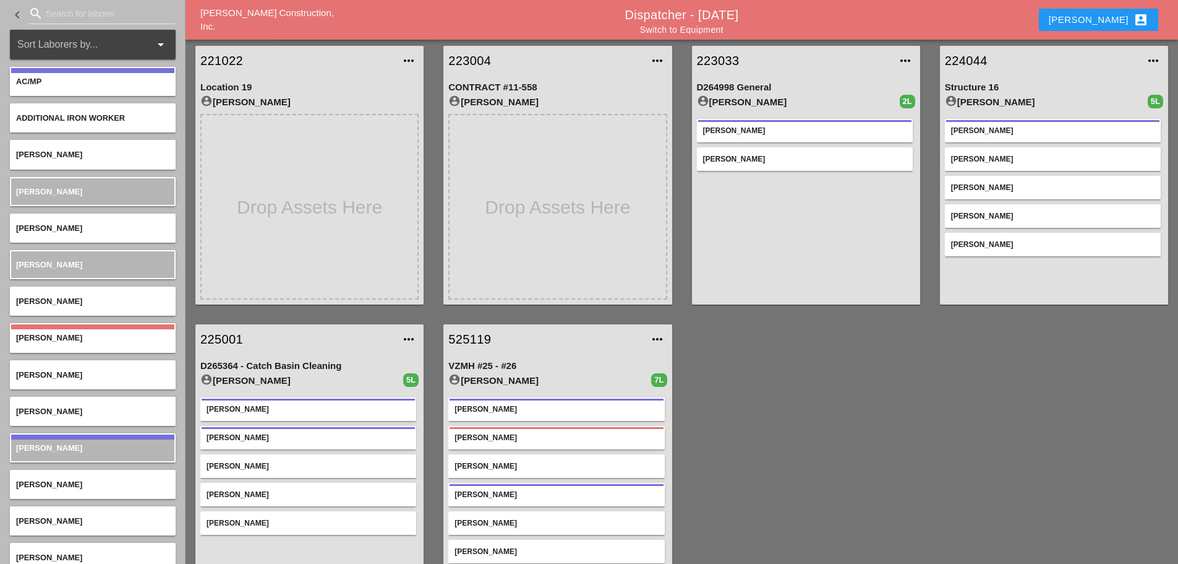
scroll to position [65, 0]
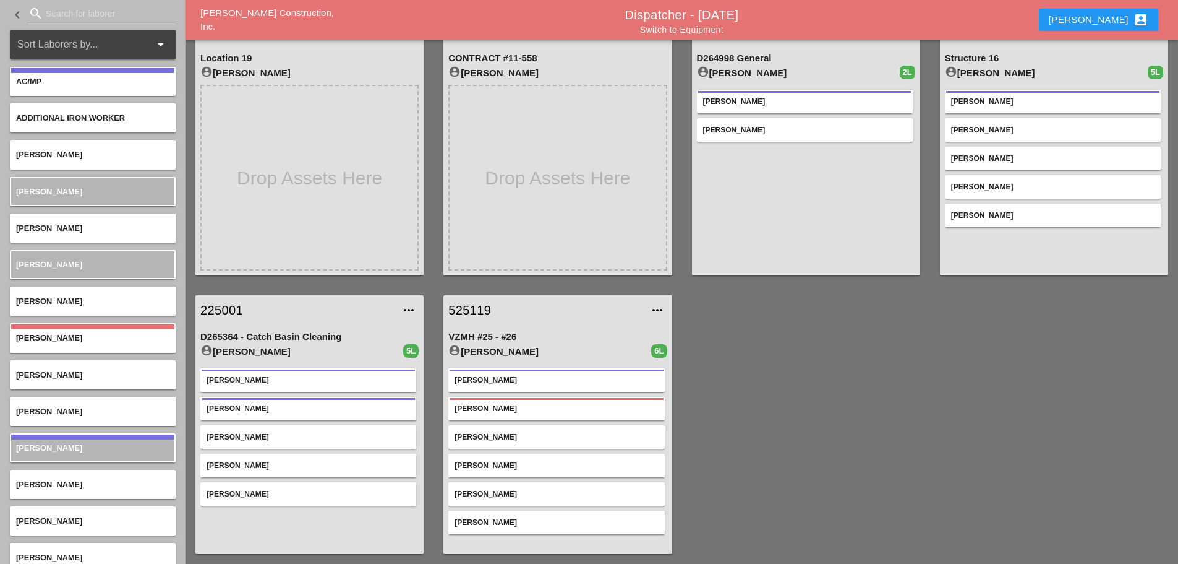
click at [461, 301] on link "525119" at bounding box center [546, 310] width 194 height 19
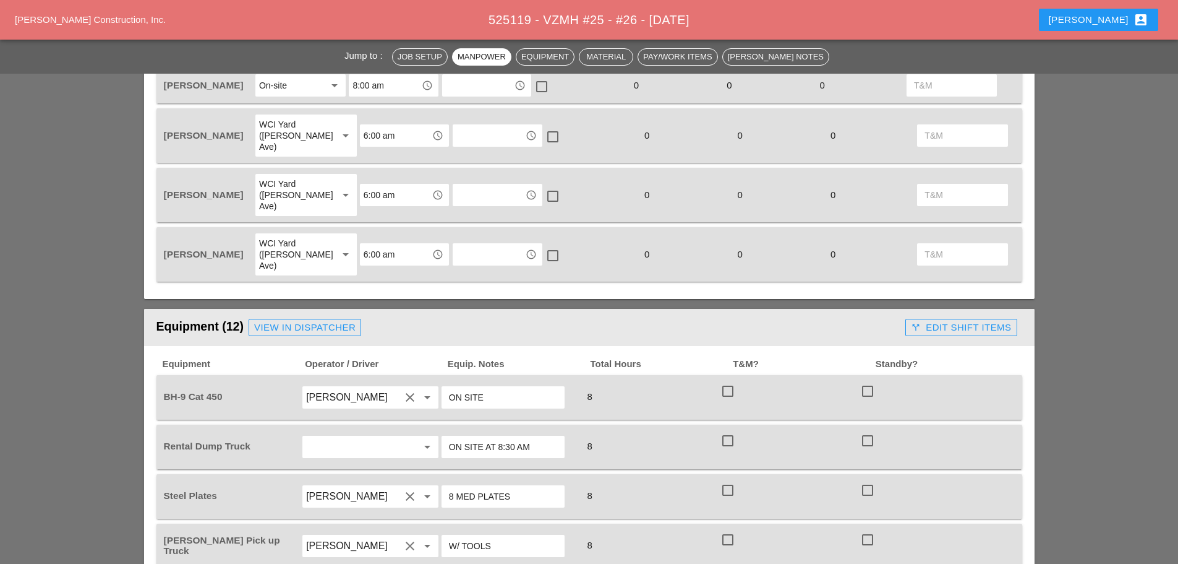
scroll to position [804, 0]
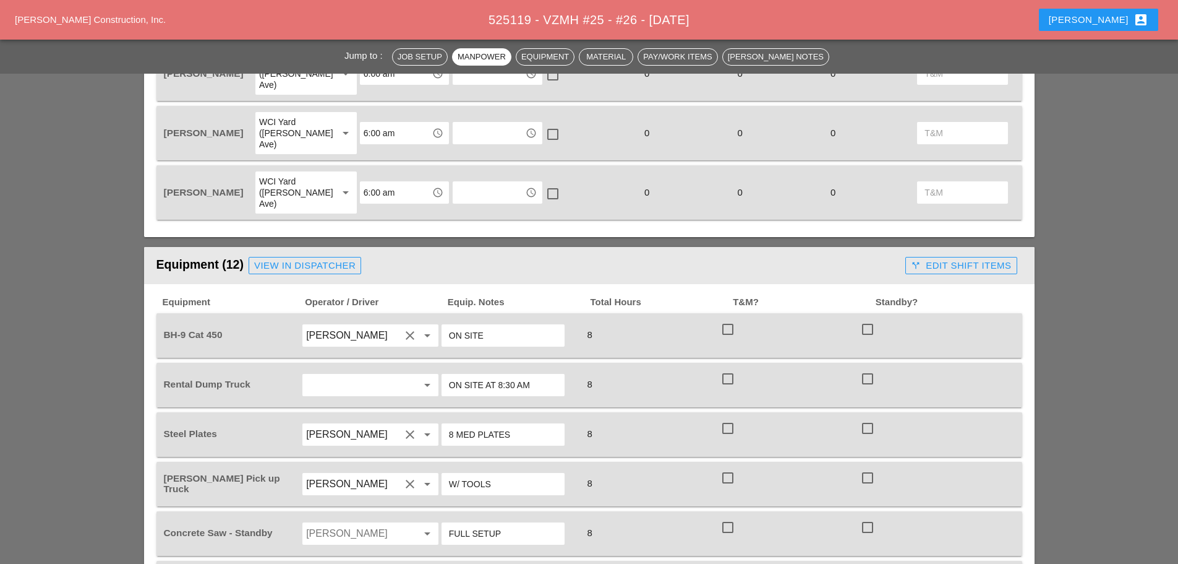
click at [547, 375] on input "ON SITE AT 8:30 AM" at bounding box center [503, 385] width 108 height 20
type input "ON SITE AT 7 AM"
click at [534, 424] on input "8 MED PLATES" at bounding box center [503, 434] width 108 height 20
type input "8"
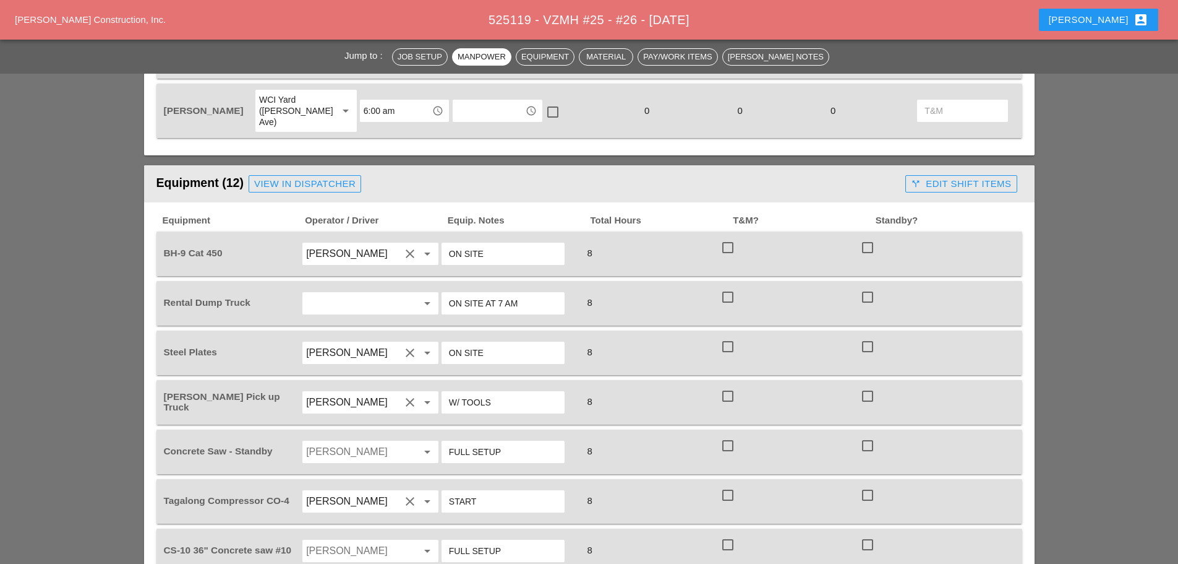
scroll to position [928, 0]
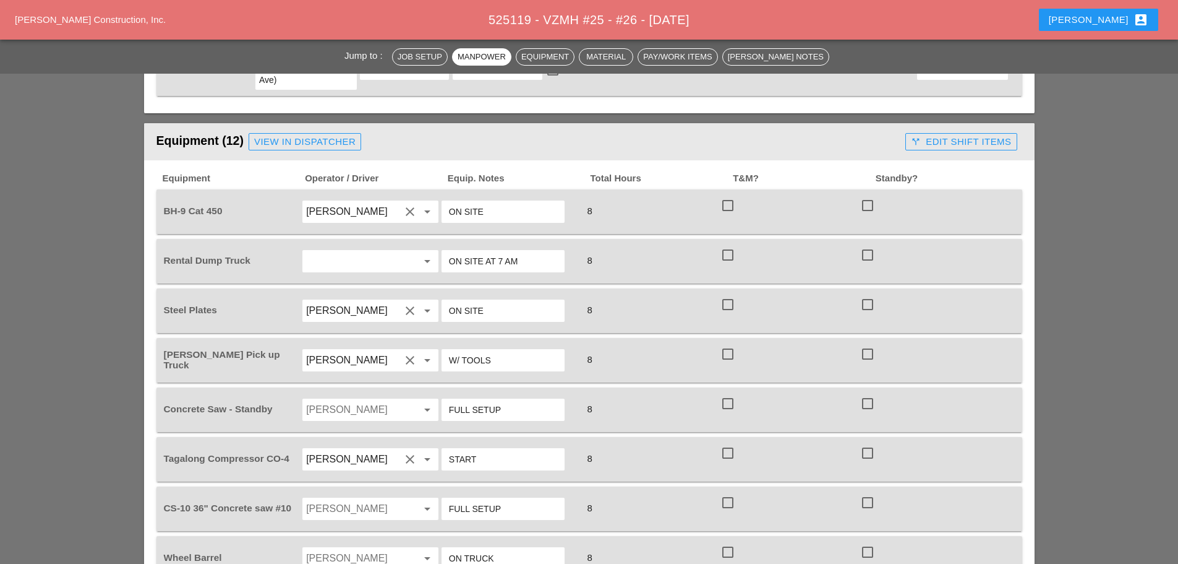
type input "ON SITE"
click at [372, 499] on input "Jorge Barajas" at bounding box center [353, 509] width 94 height 20
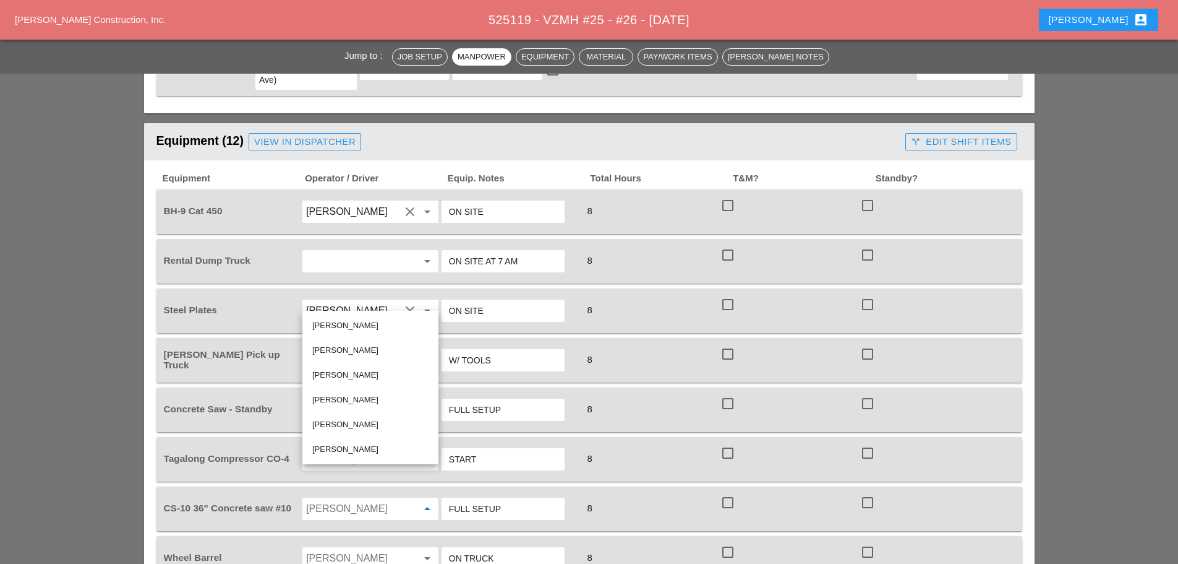
click at [358, 453] on div "[PERSON_NAME]" at bounding box center [370, 449] width 116 height 15
type input "[PERSON_NAME]"
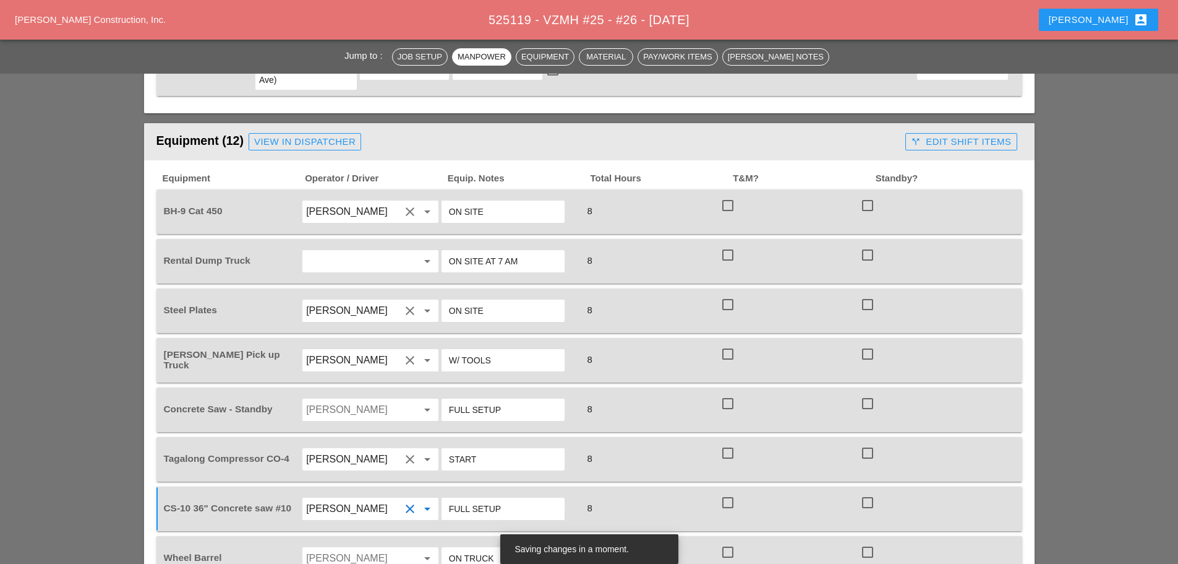
click at [363, 548] on input "Jorge Barajas" at bounding box center [353, 558] width 94 height 20
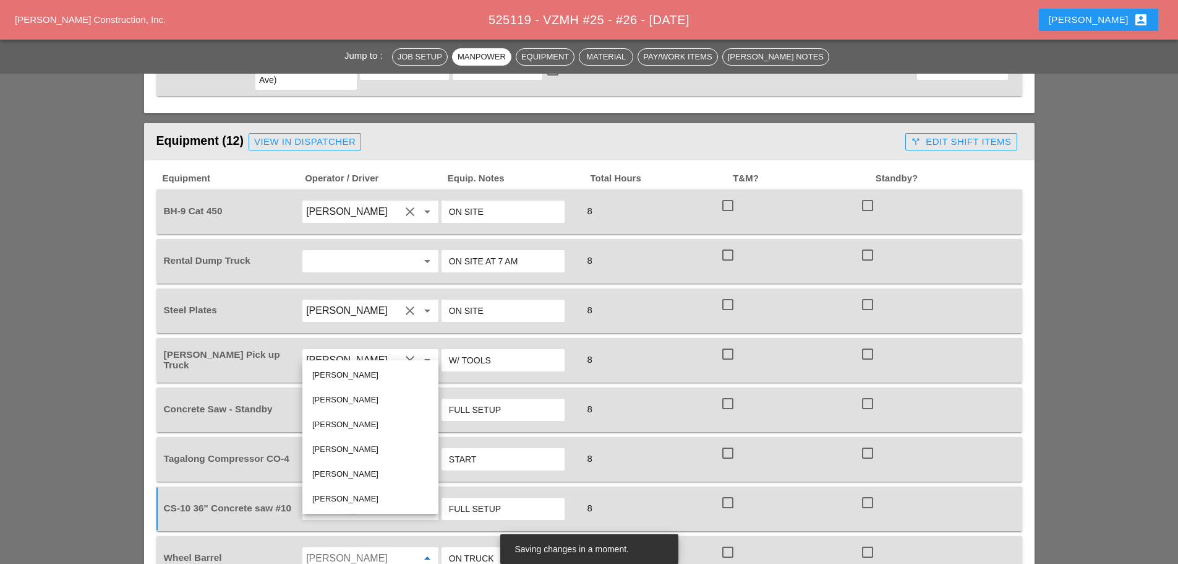
click at [323, 500] on div "[PERSON_NAME]" at bounding box center [370, 498] width 116 height 15
type input "[PERSON_NAME]"
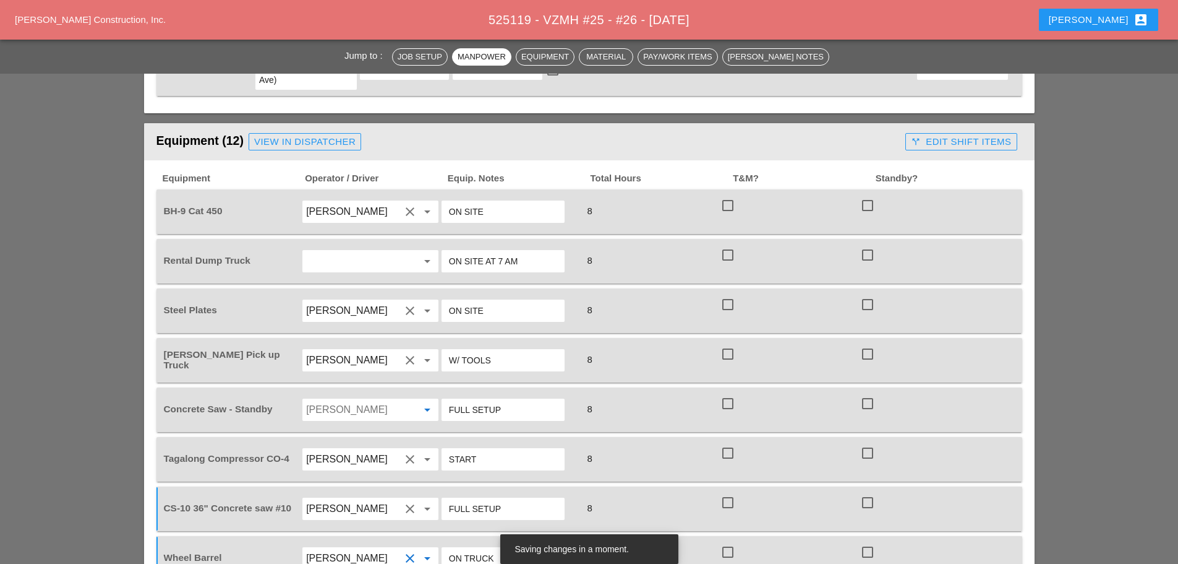
click at [351, 400] on input "Jorge Barajas" at bounding box center [353, 410] width 94 height 20
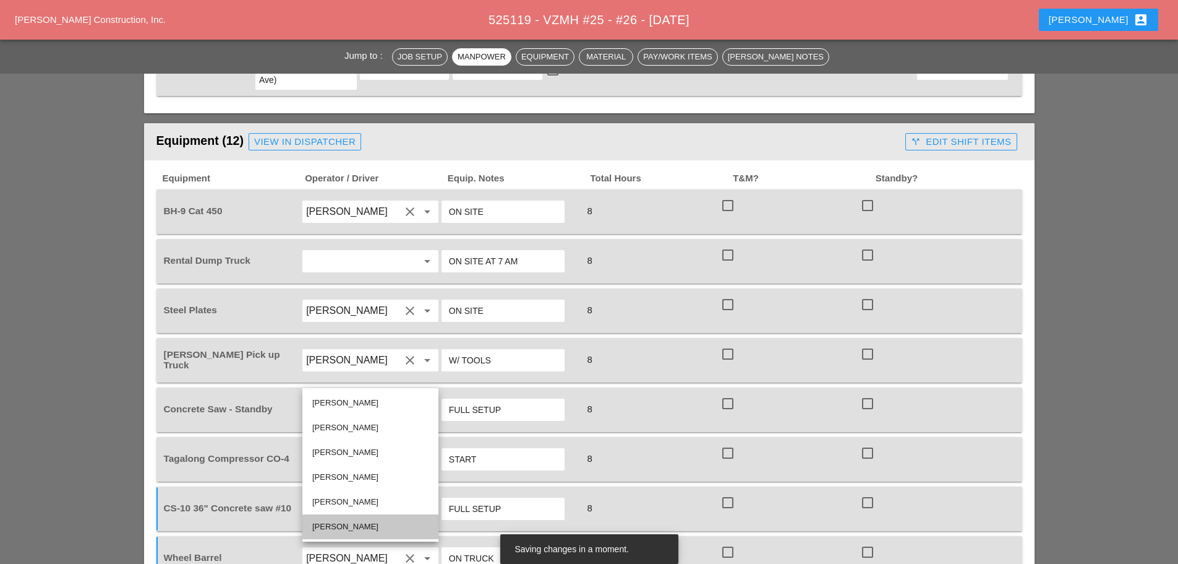
click at [348, 525] on div "[PERSON_NAME]" at bounding box center [370, 526] width 116 height 15
type input "[PERSON_NAME]"
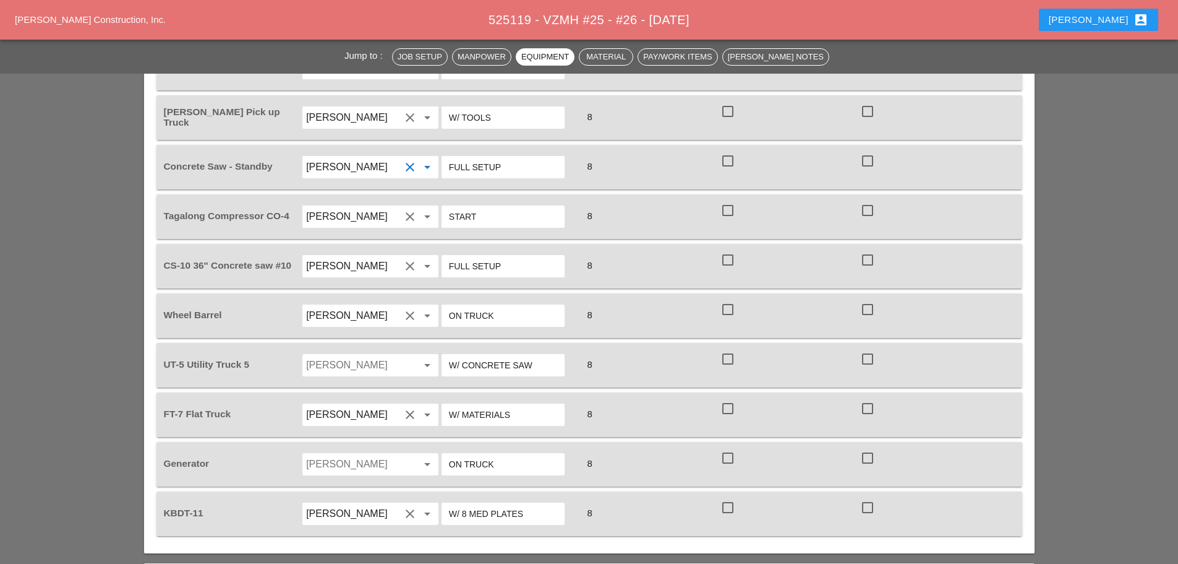
scroll to position [1175, 0]
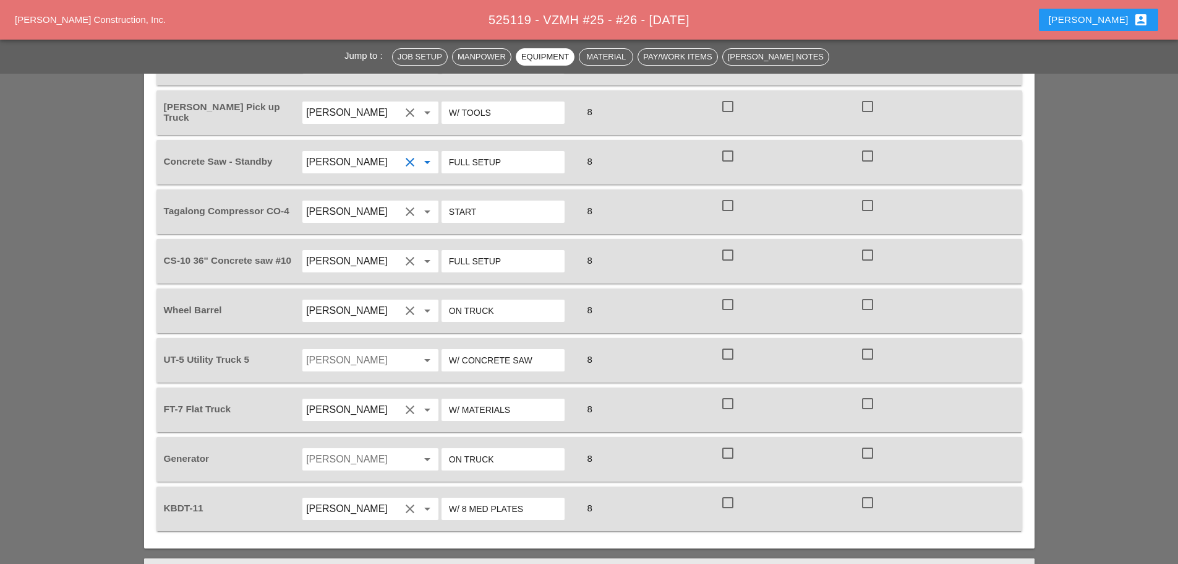
click at [540, 499] on input "W/ 8 MED PLATES" at bounding box center [503, 509] width 108 height 20
type input "W"
click at [381, 449] on input "Jorge Barajas" at bounding box center [353, 459] width 94 height 20
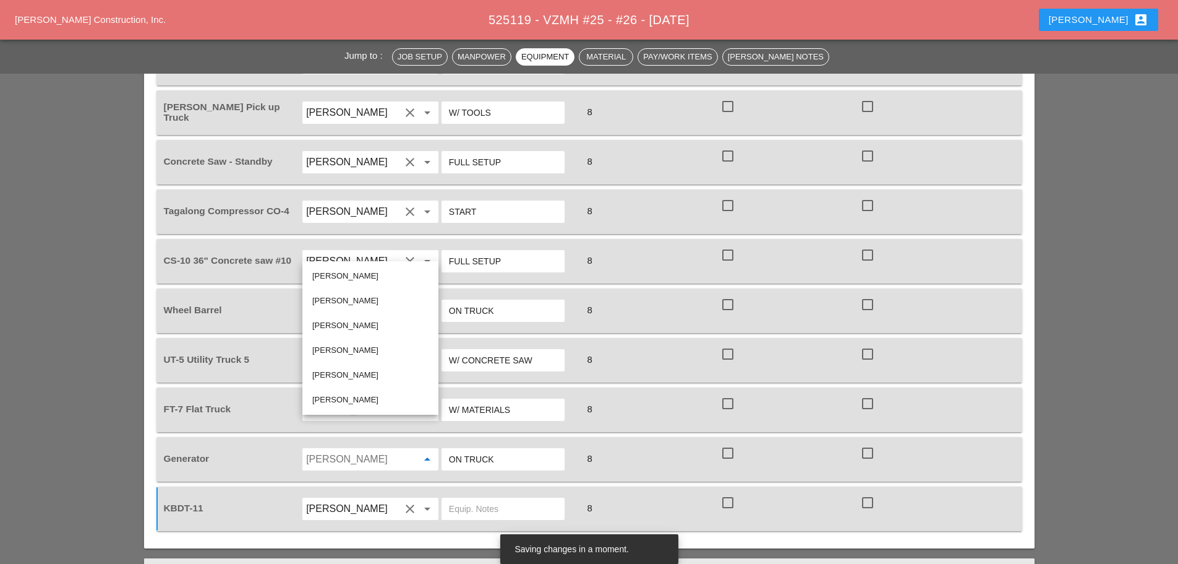
click at [364, 411] on div "[PERSON_NAME]" at bounding box center [370, 399] width 116 height 25
type input "[PERSON_NAME]"
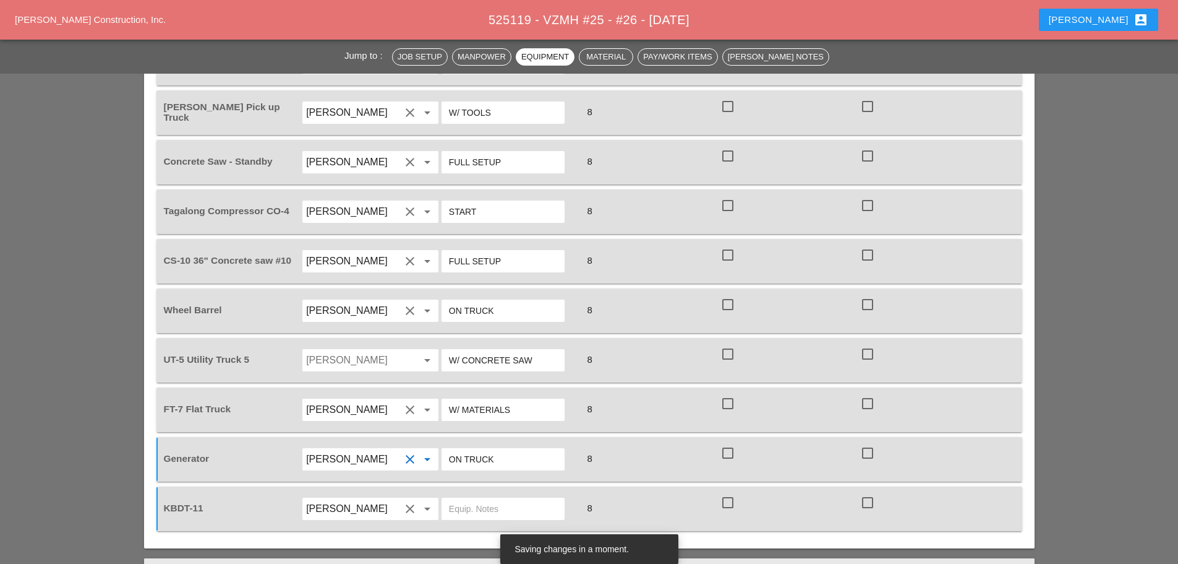
click at [354, 348] on div "Jorge Barajas arrow_drop_down" at bounding box center [370, 360] width 137 height 24
click at [366, 350] on input "Jorge Barajas" at bounding box center [353, 360] width 94 height 20
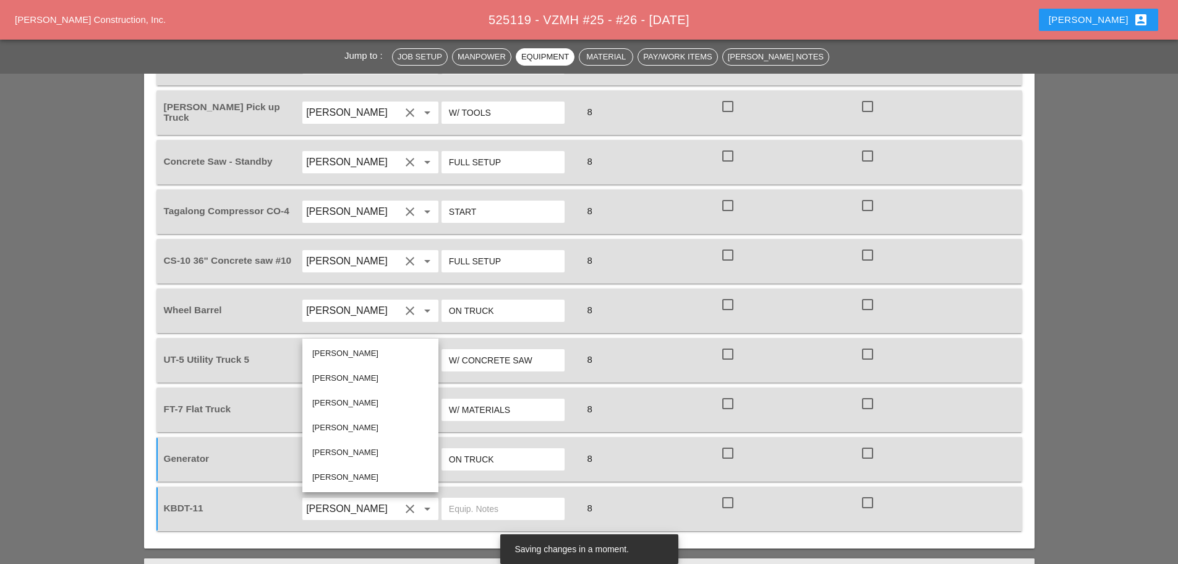
click at [349, 471] on div "[PERSON_NAME]" at bounding box center [370, 477] width 116 height 15
type input "[PERSON_NAME]"
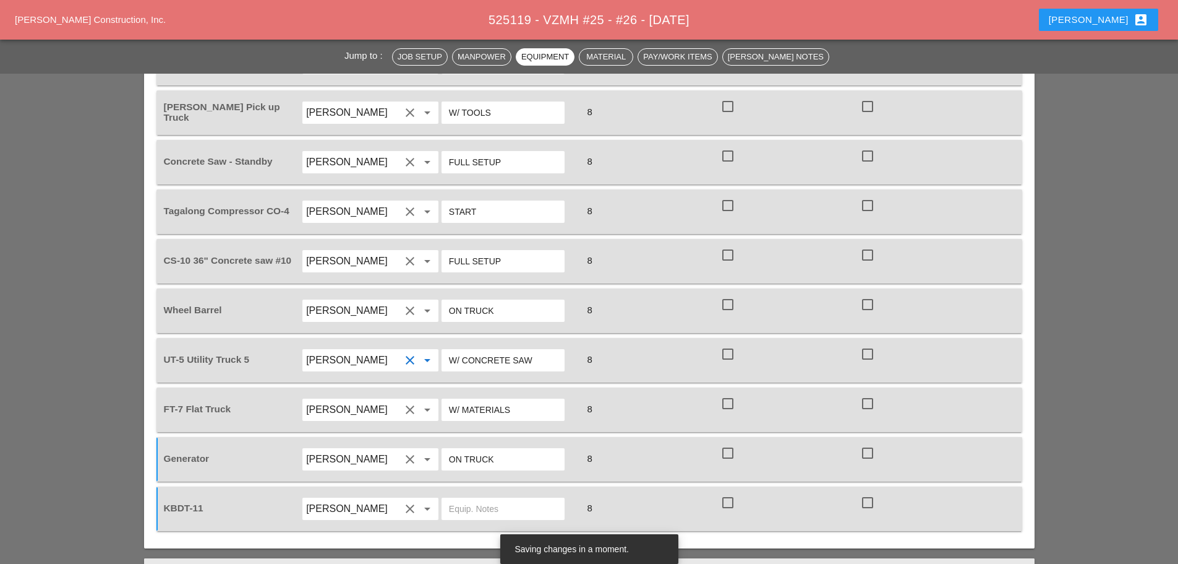
click at [469, 499] on input "text" at bounding box center [503, 509] width 108 height 20
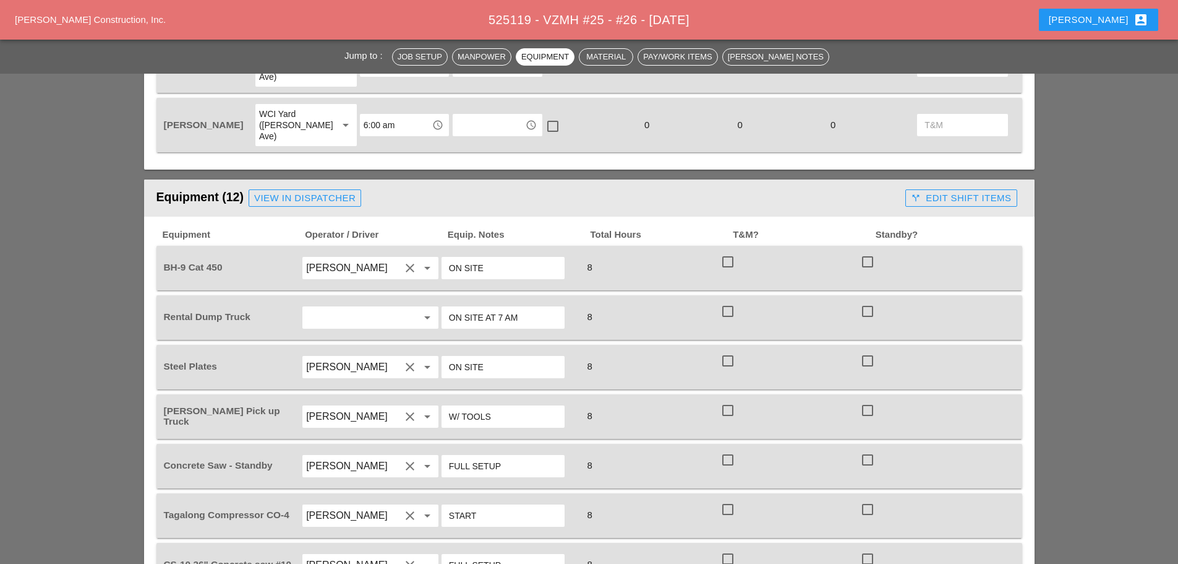
scroll to position [866, 0]
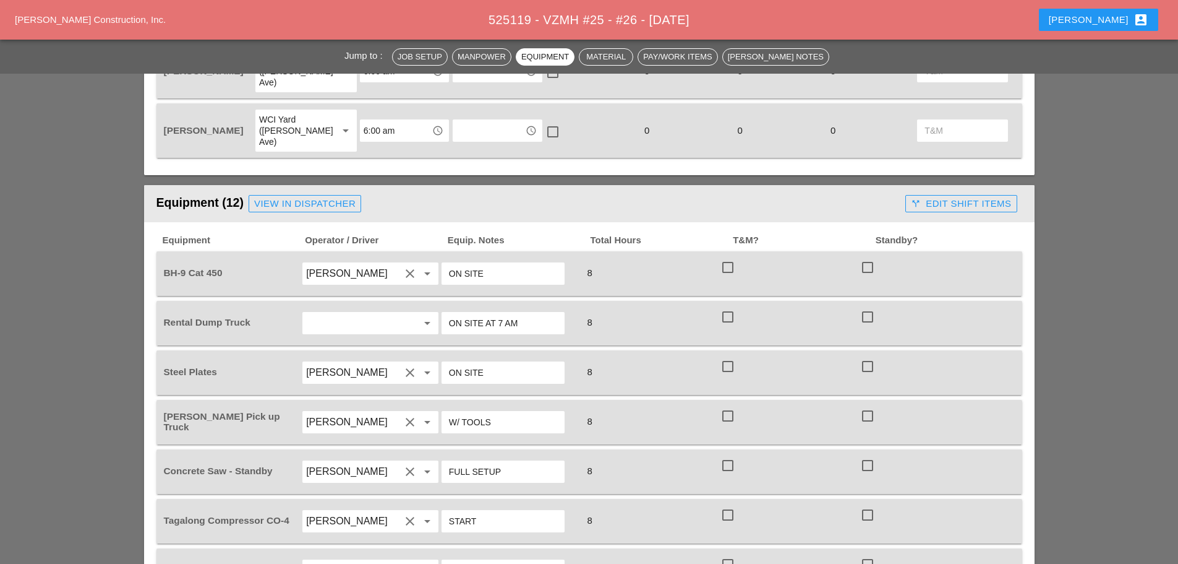
type input "EMPTY"
click at [316, 197] on div "View in Dispatcher" at bounding box center [304, 204] width 101 height 14
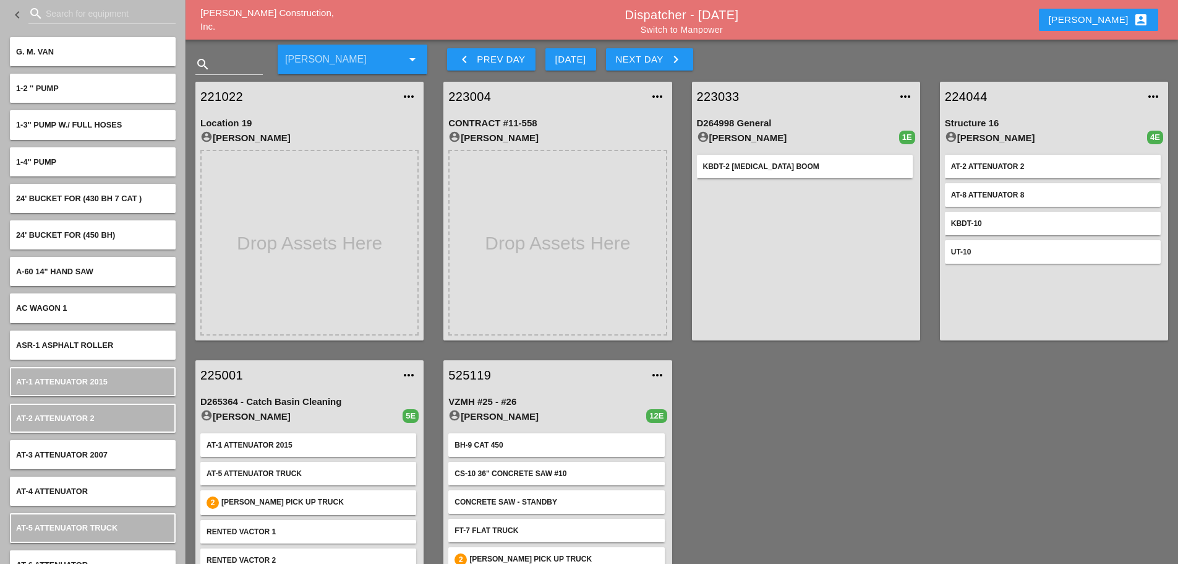
click at [83, 7] on input "Search for equipment" at bounding box center [102, 14] width 113 height 20
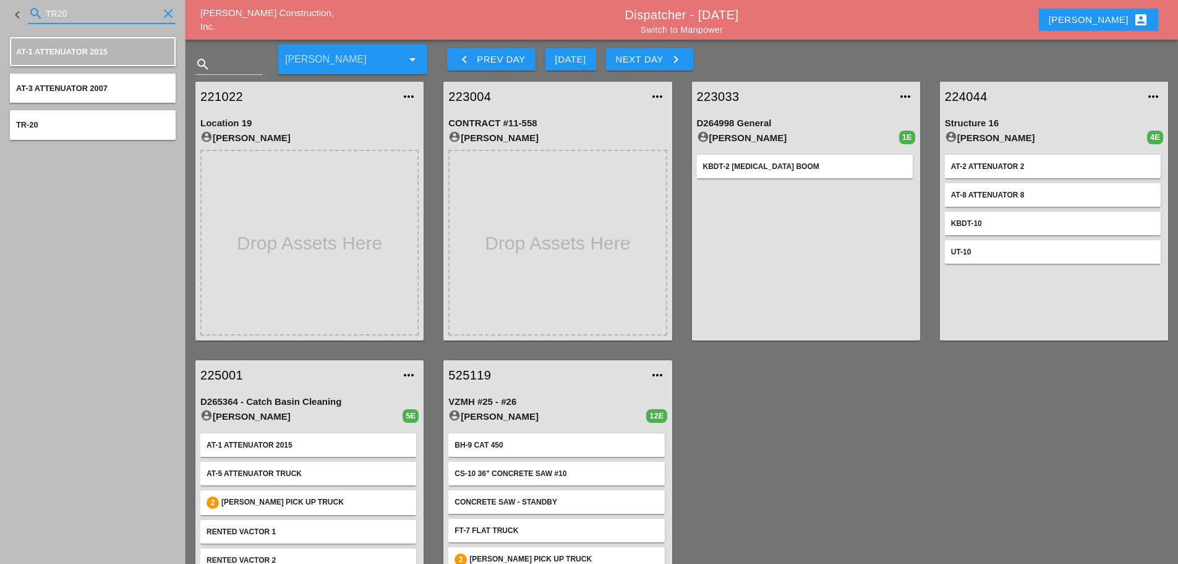
type input "TR20"
click at [168, 14] on icon "clear" at bounding box center [168, 13] width 15 height 15
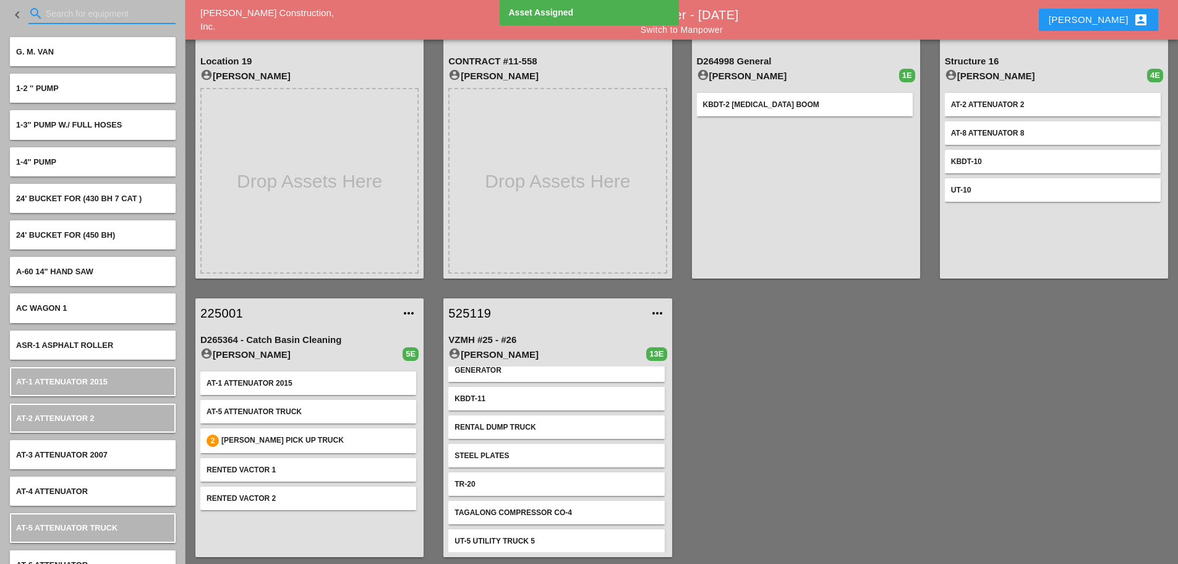
scroll to position [191, 0]
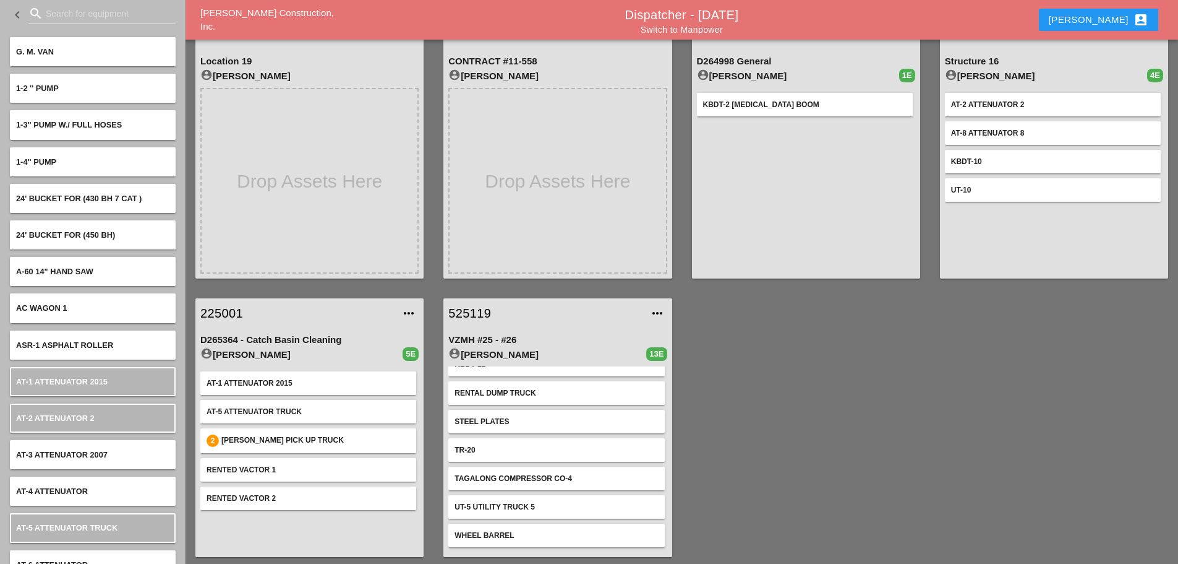
click at [469, 307] on link "525119" at bounding box center [546, 313] width 194 height 19
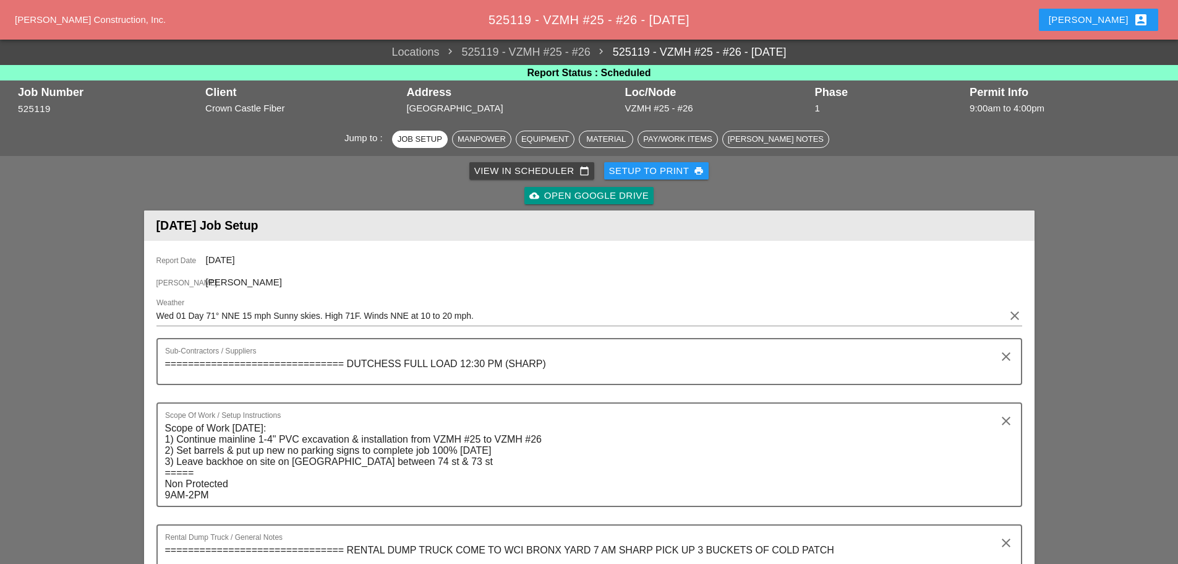
scroll to position [247, 0]
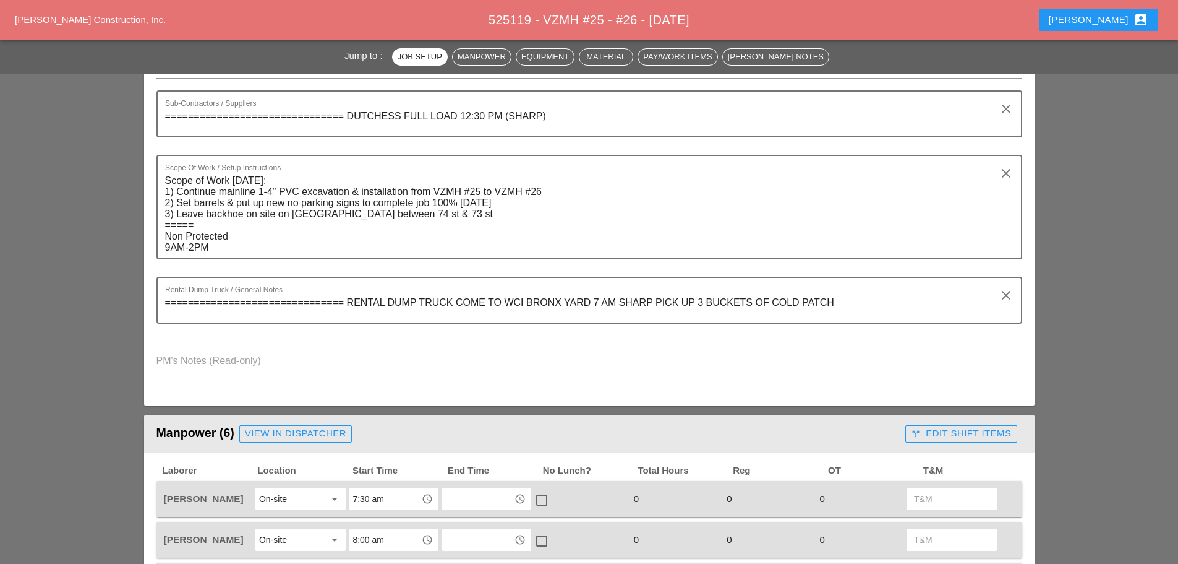
click at [840, 303] on textarea "=============================== RENTAL DUMP TRUCK COME TO WCI BRONX YARD 7 AM S…" at bounding box center [584, 308] width 839 height 30
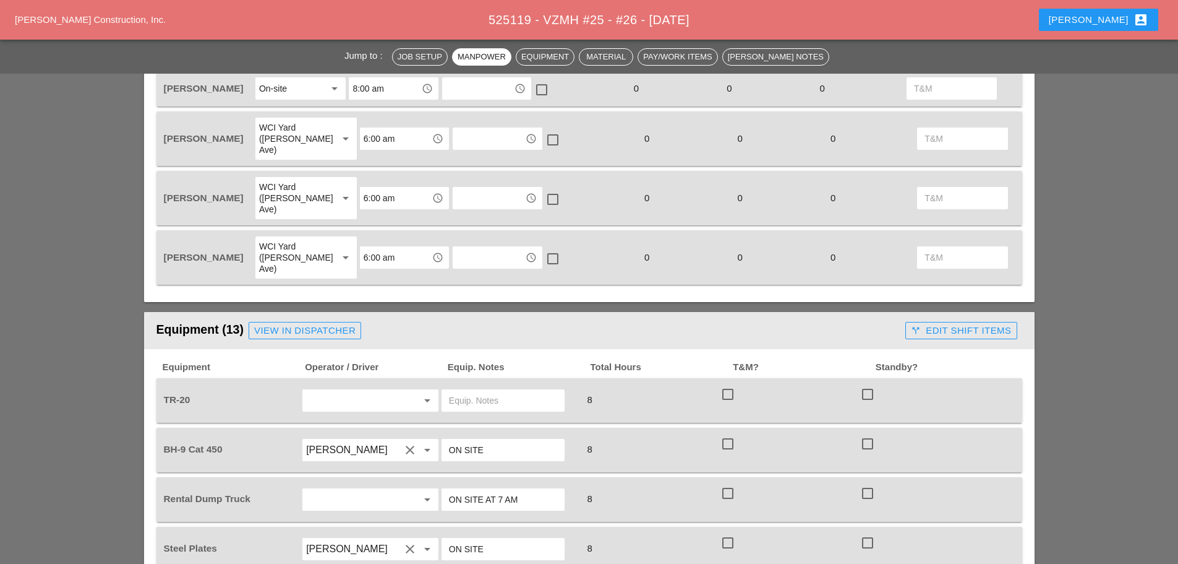
scroll to position [804, 0]
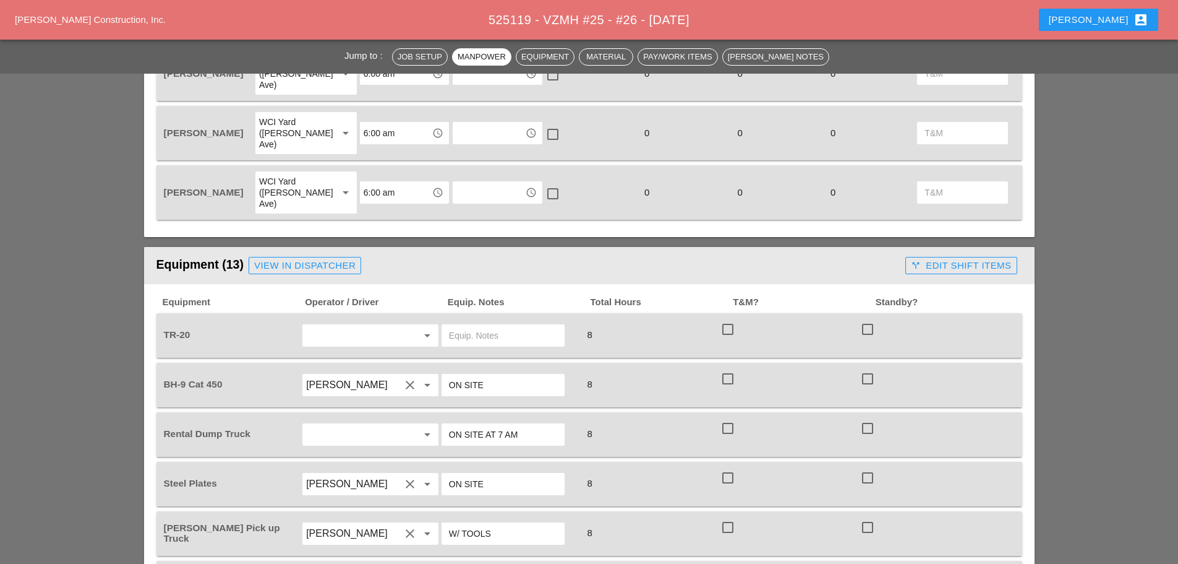
click at [490, 325] on input "text" at bounding box center [503, 335] width 108 height 20
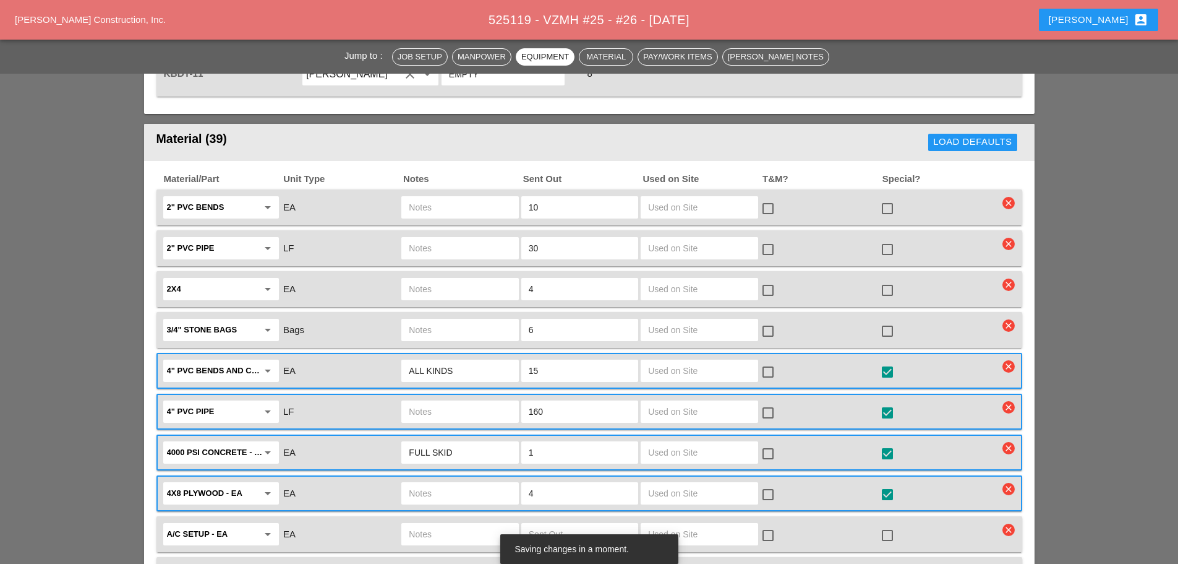
scroll to position [1670, 0]
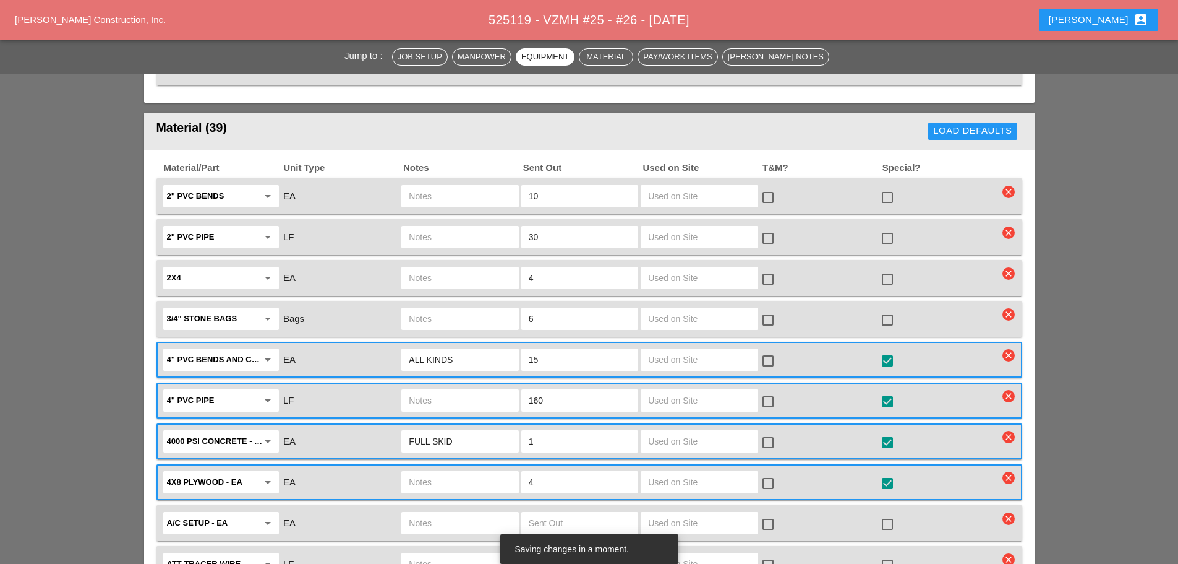
type input "ON SITE"
click at [545, 390] on input "160" at bounding box center [580, 400] width 102 height 20
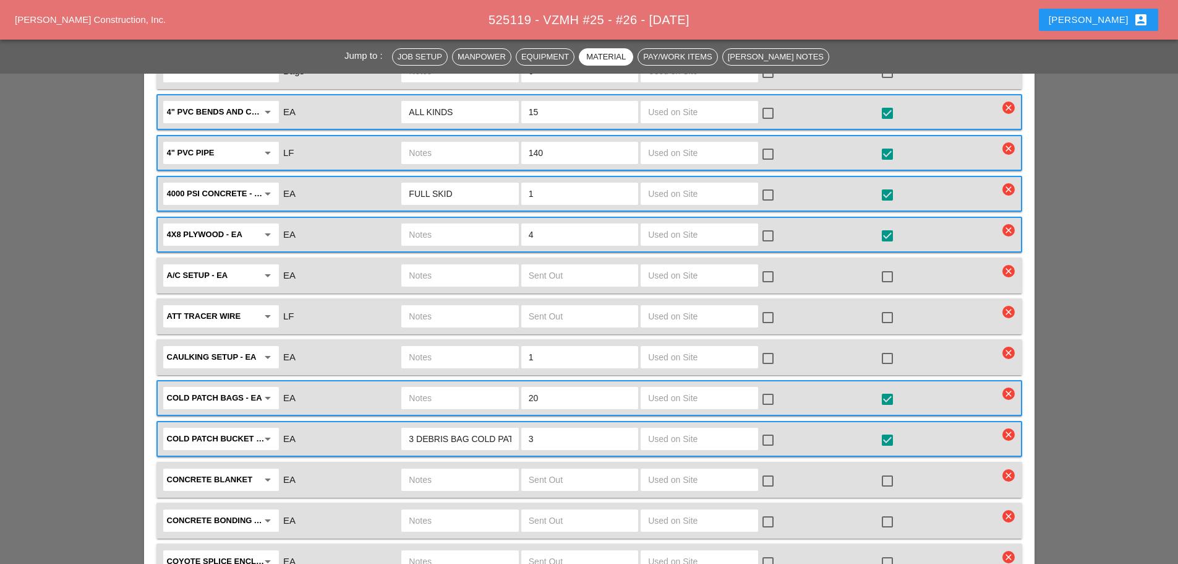
type input "140"
click at [518, 427] on div "3 DEBRIS BAG COLD PATCH" at bounding box center [459, 438] width 117 height 22
type input "3"
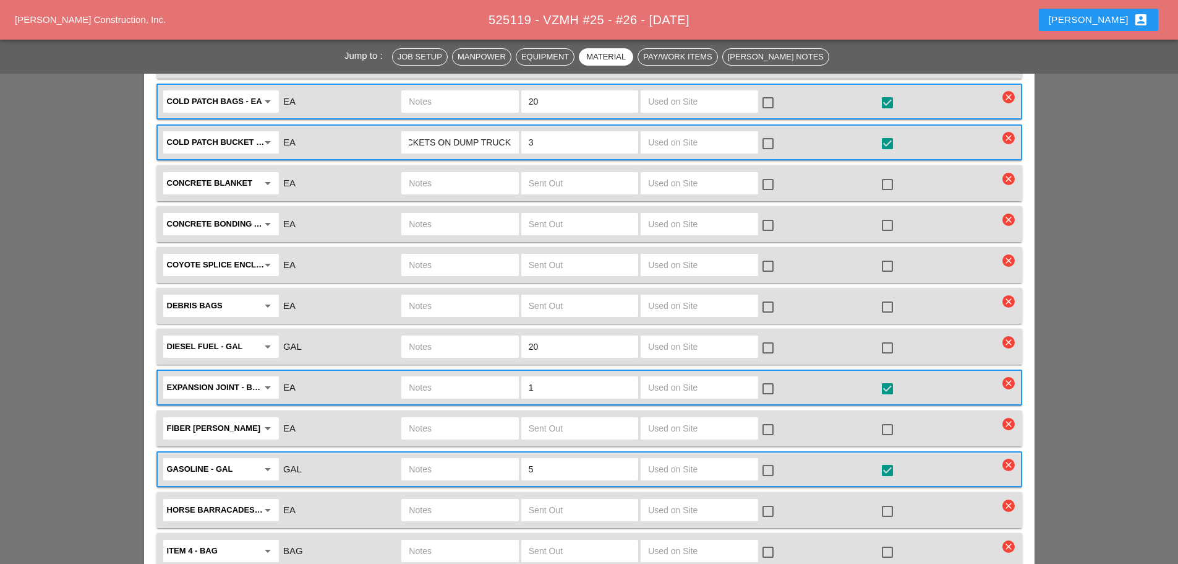
scroll to position [2227, 0]
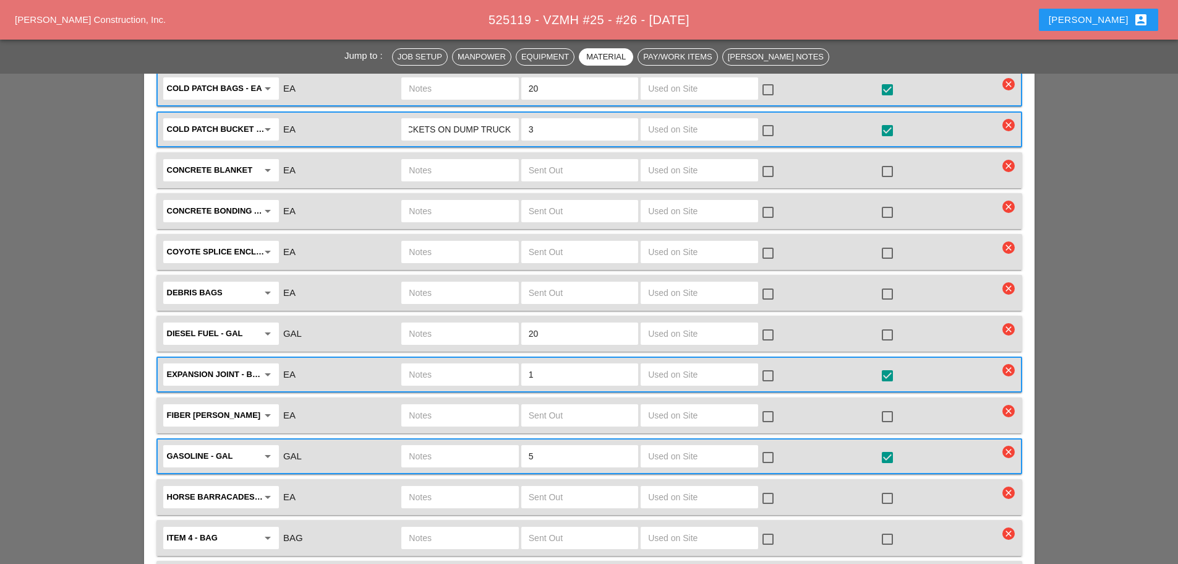
type input "3 BYCKETS ON DUMP TRUCK"
click at [889, 324] on div at bounding box center [887, 334] width 21 height 21
checkbox input "true"
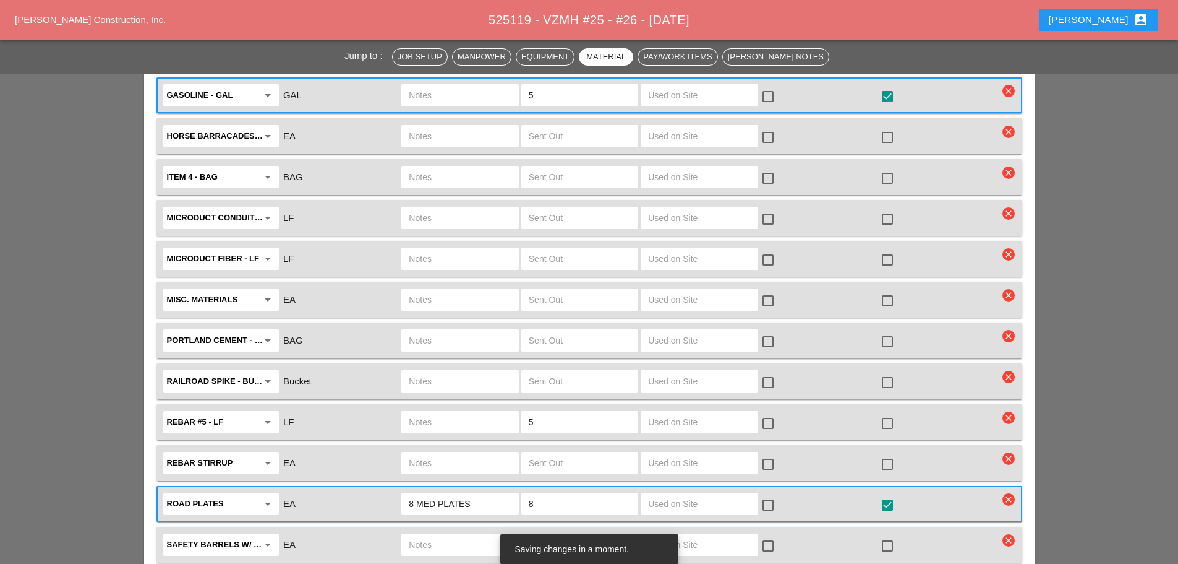
scroll to position [2598, 0]
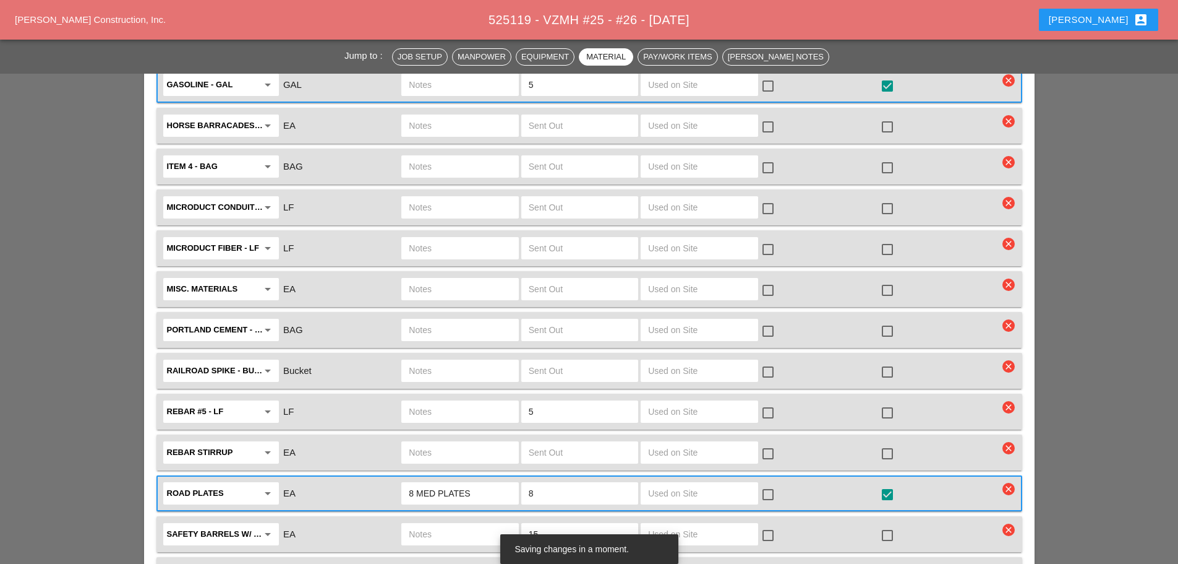
click at [536, 483] on input "8" at bounding box center [580, 493] width 102 height 20
type input "0"
click at [489, 483] on input "8 MED PLATES" at bounding box center [460, 493] width 102 height 20
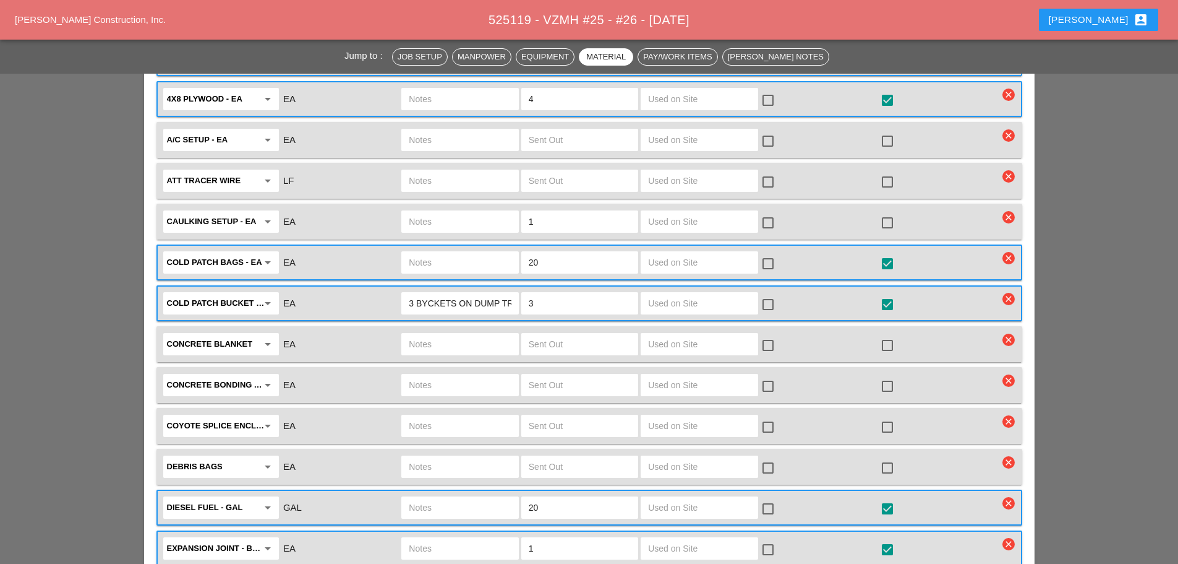
scroll to position [2103, 0]
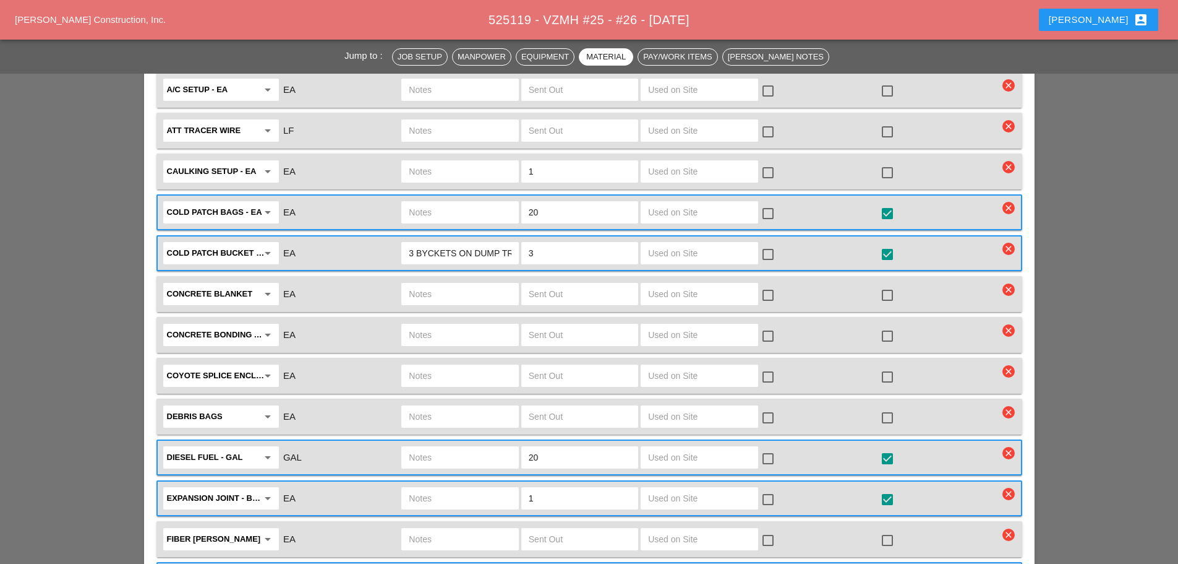
type input "8 MED PLATES ON SITE"
click at [429, 243] on input "3 BYCKETS ON DUMP TRUCK" at bounding box center [460, 253] width 102 height 20
type input "3 BUCKETS ON DUMP TRUCK"
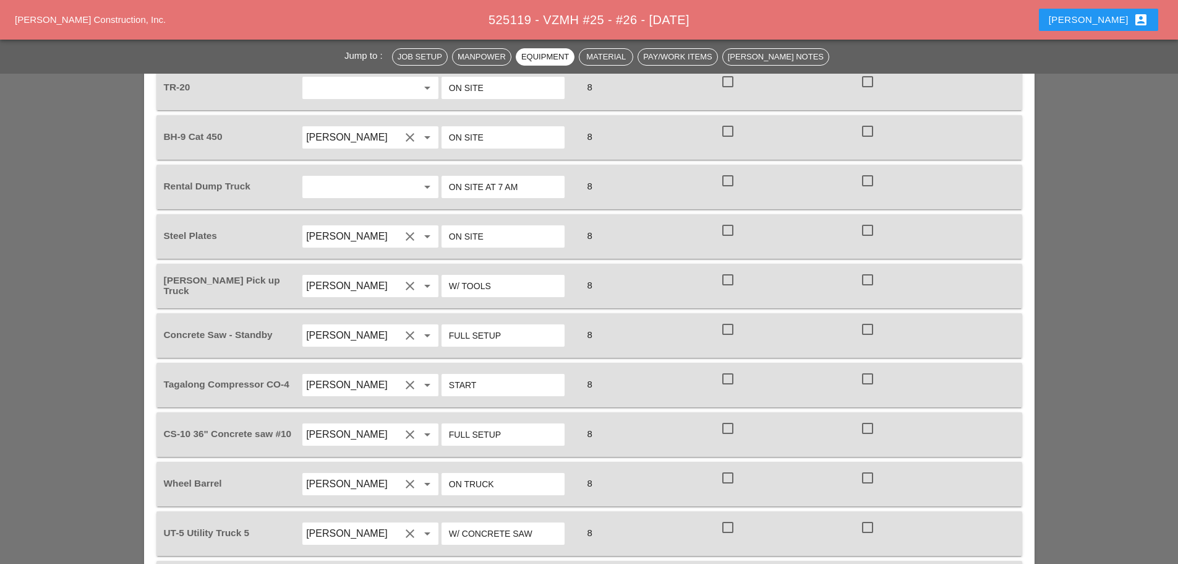
scroll to position [804, 0]
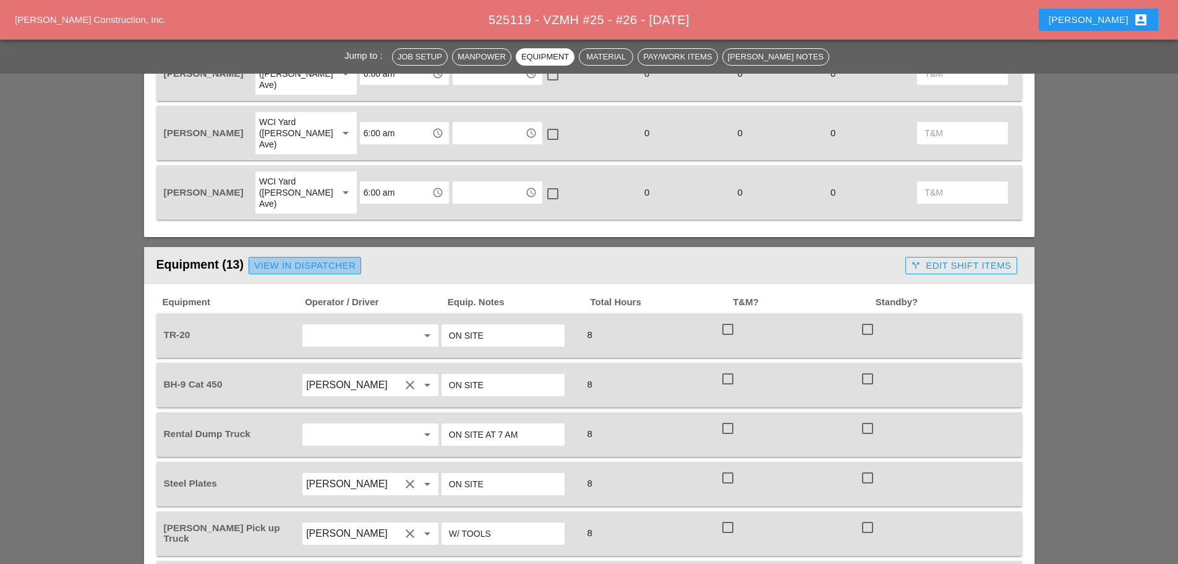
click at [300, 259] on div "View in Dispatcher" at bounding box center [304, 266] width 101 height 14
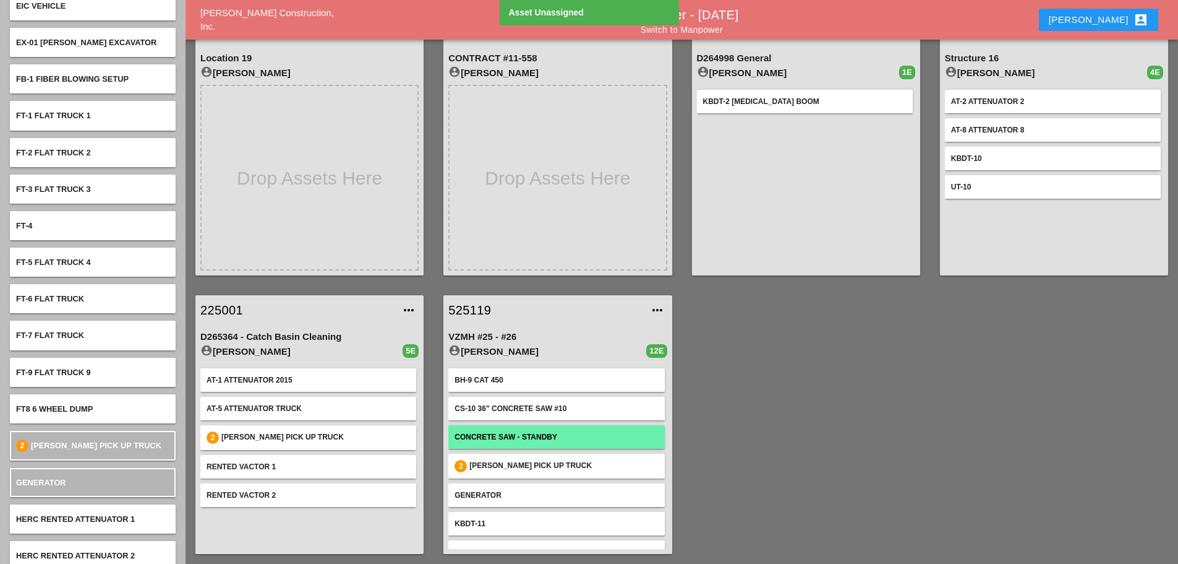
scroll to position [2536, 0]
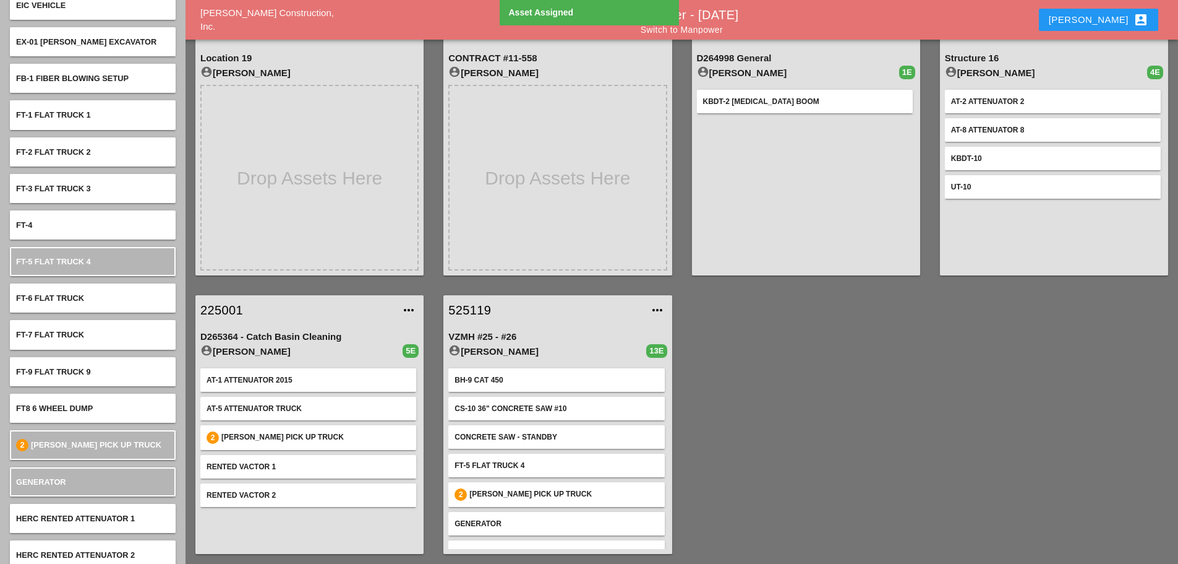
click at [461, 303] on link "525119" at bounding box center [546, 310] width 194 height 19
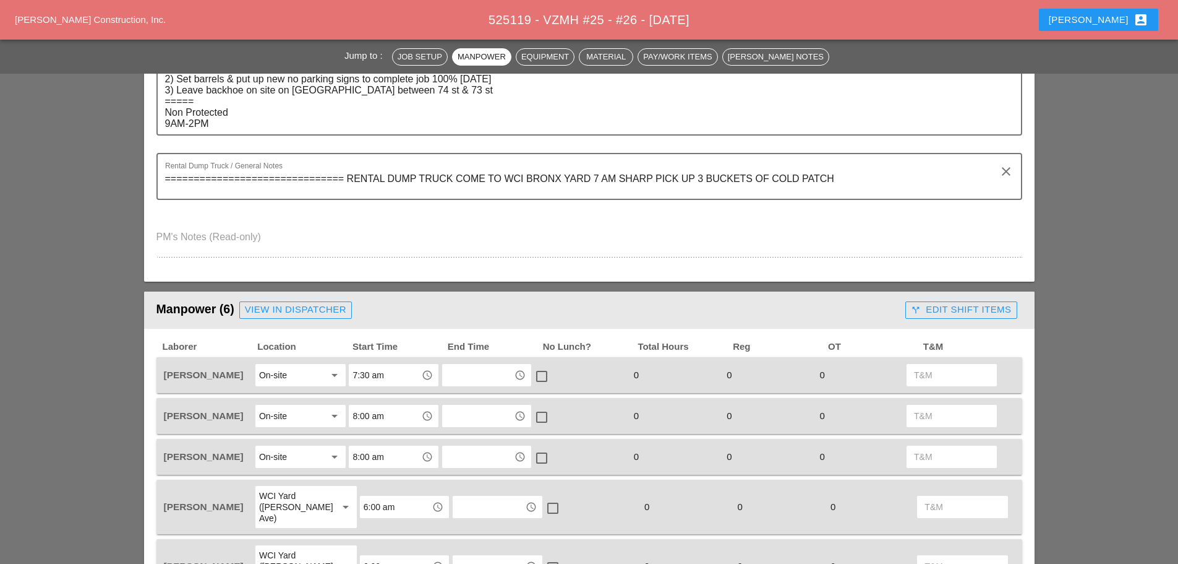
scroll to position [804, 0]
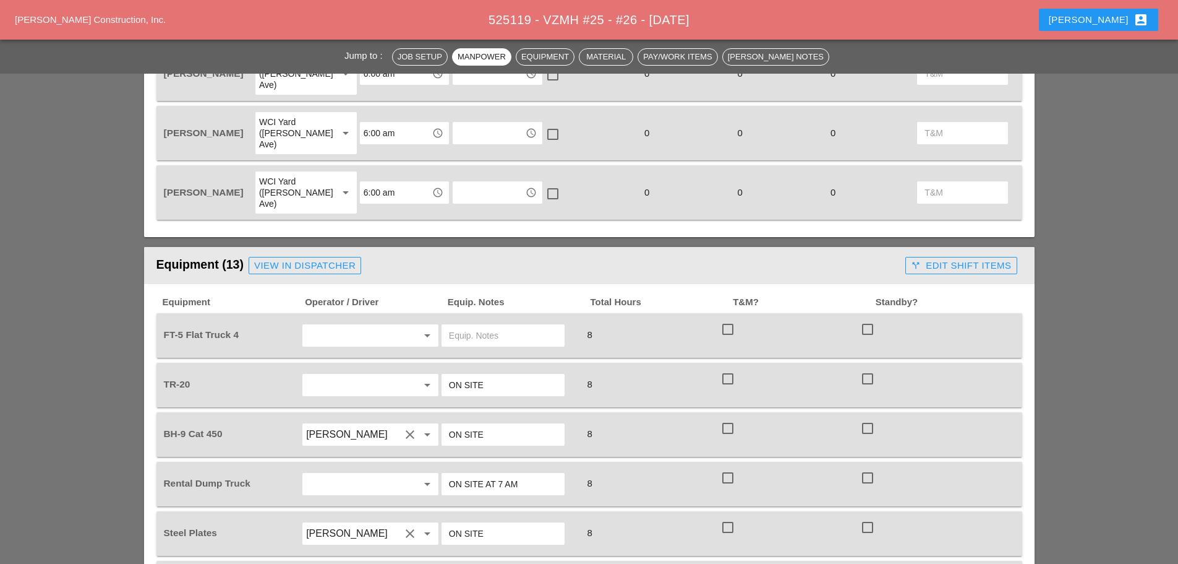
click at [344, 325] on input "text" at bounding box center [353, 335] width 94 height 20
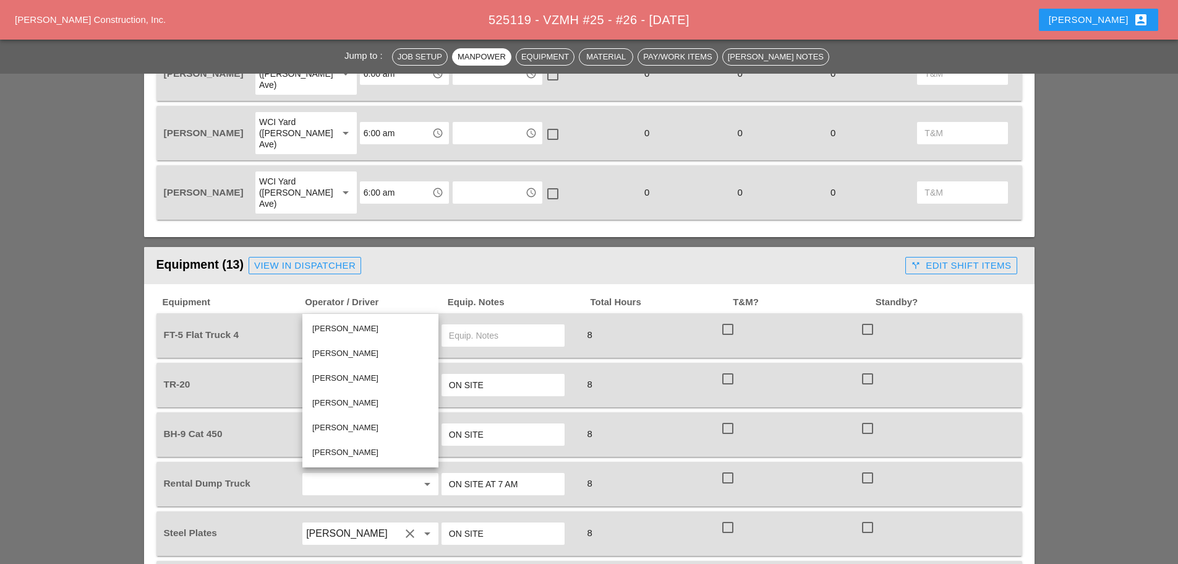
click at [351, 403] on div "[PERSON_NAME]" at bounding box center [370, 402] width 116 height 15
type input "[PERSON_NAME]"
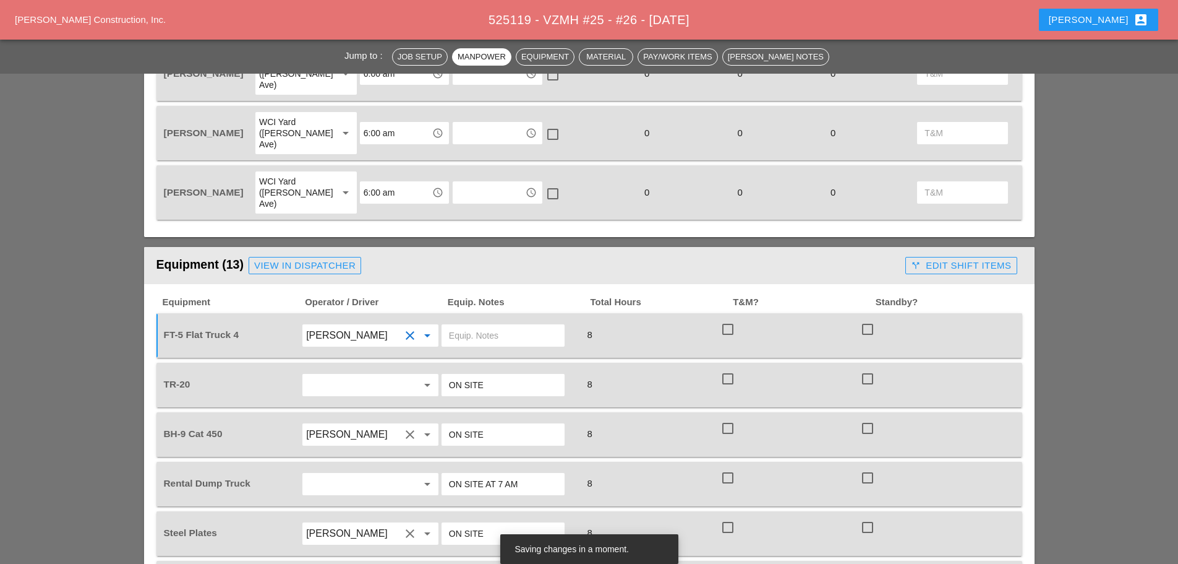
click at [481, 325] on input "text" at bounding box center [503, 335] width 108 height 20
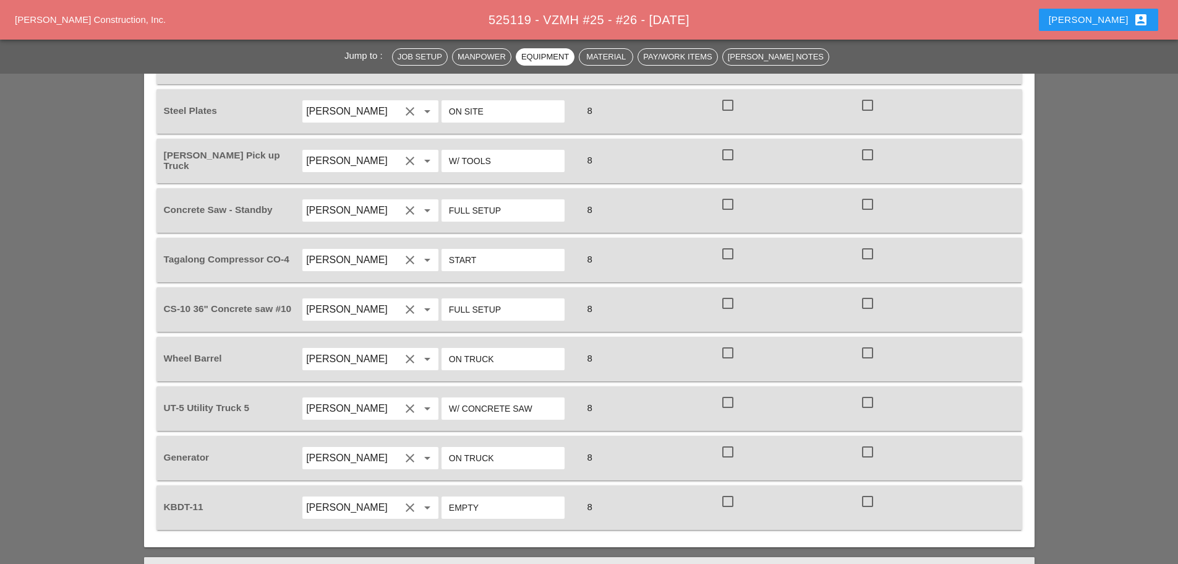
scroll to position [1237, 0]
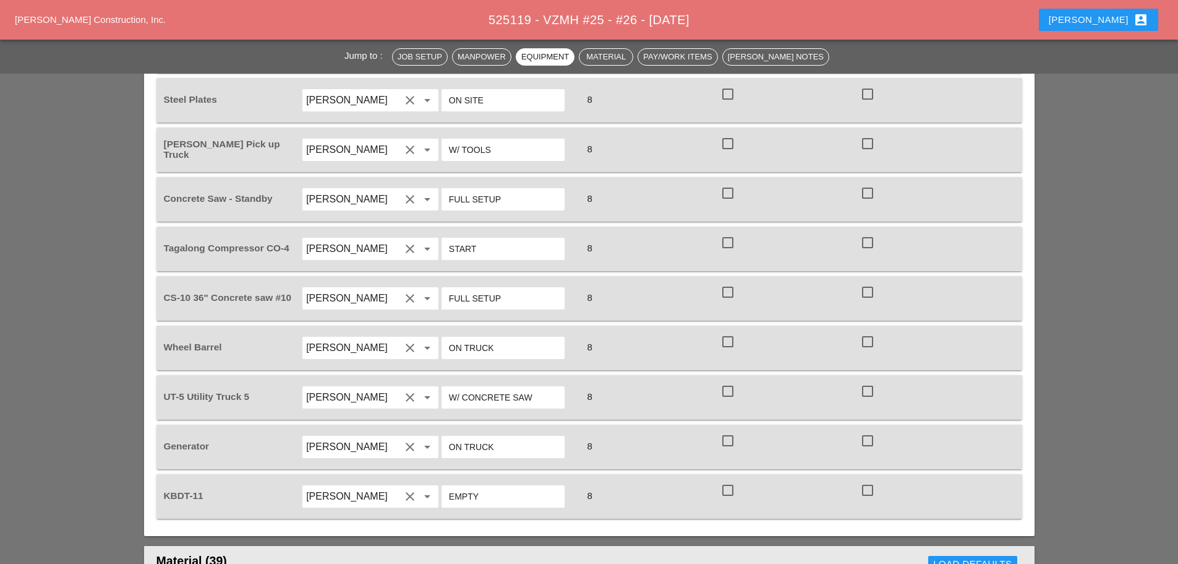
type input "w/MATERIALS"
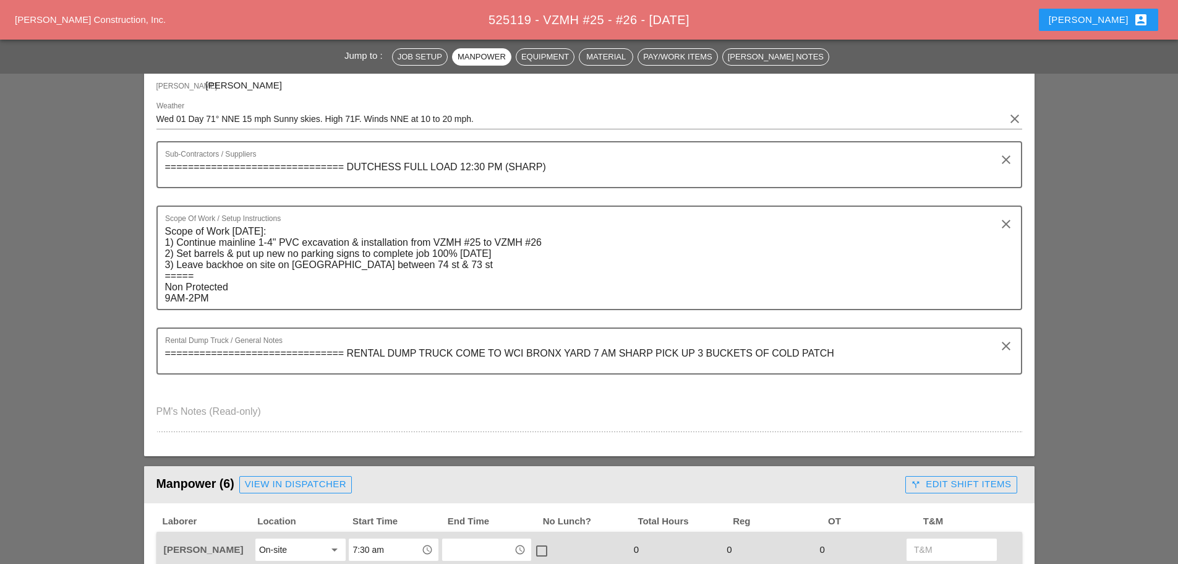
scroll to position [0, 0]
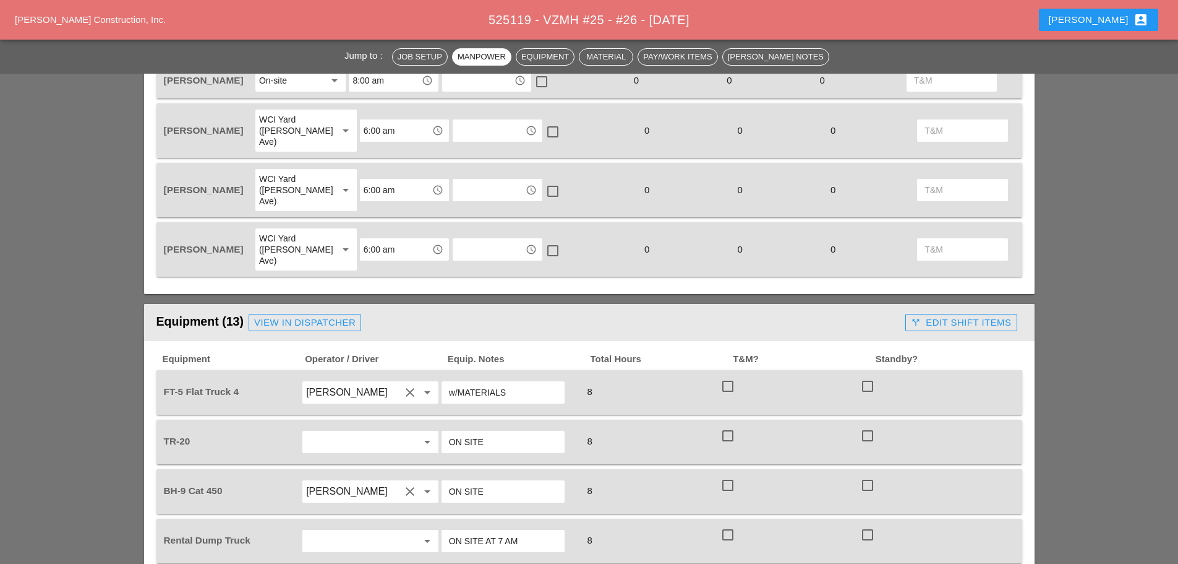
scroll to position [866, 0]
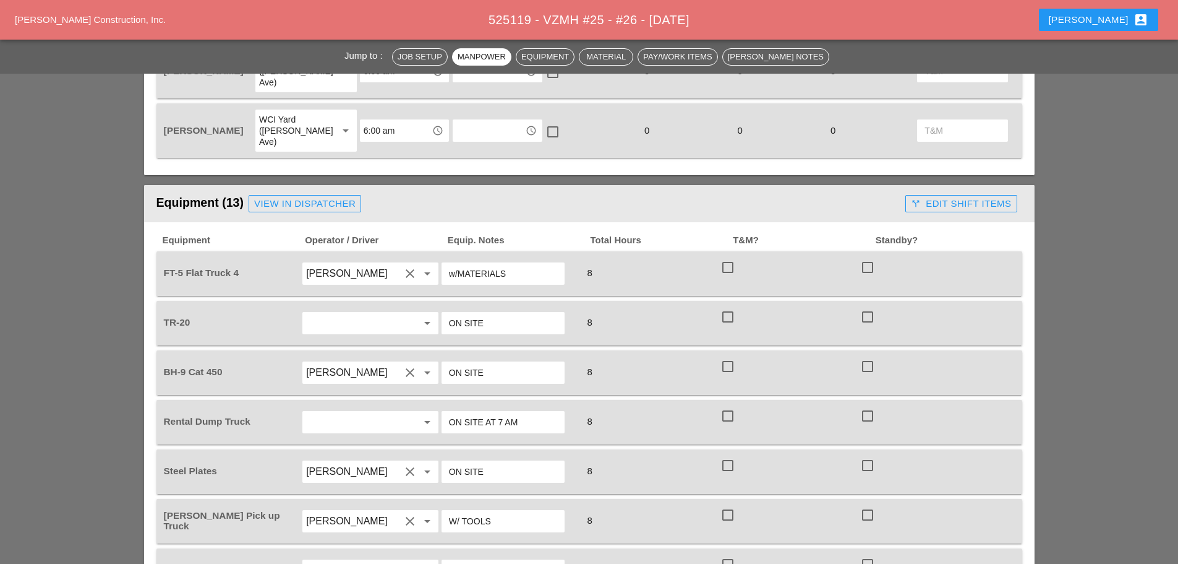
click at [455, 264] on input "w/MATERIALS" at bounding box center [503, 274] width 108 height 20
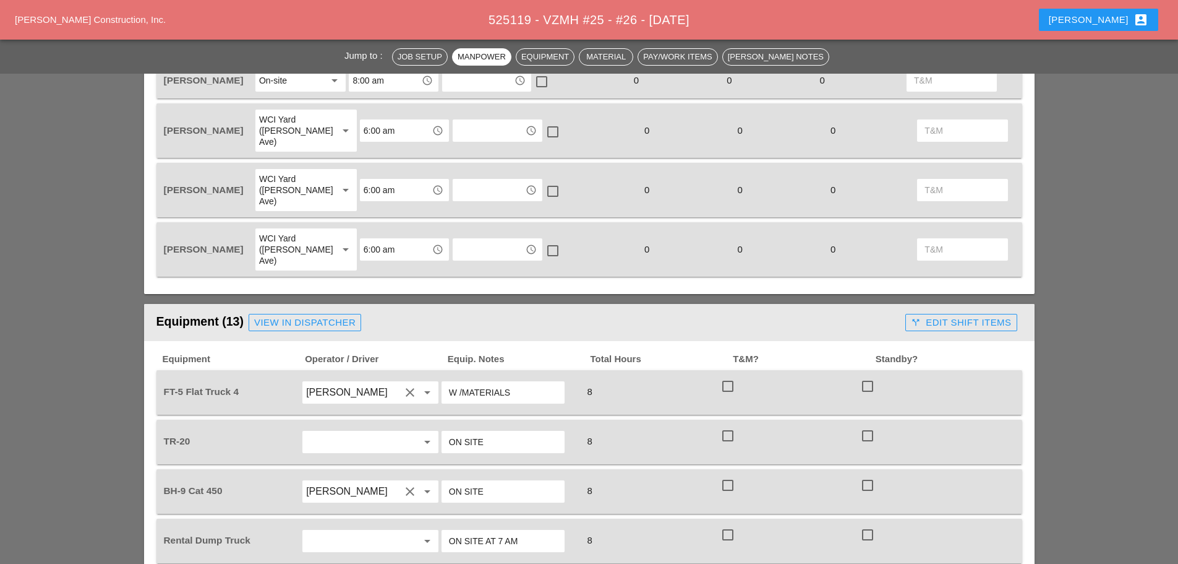
scroll to position [804, 0]
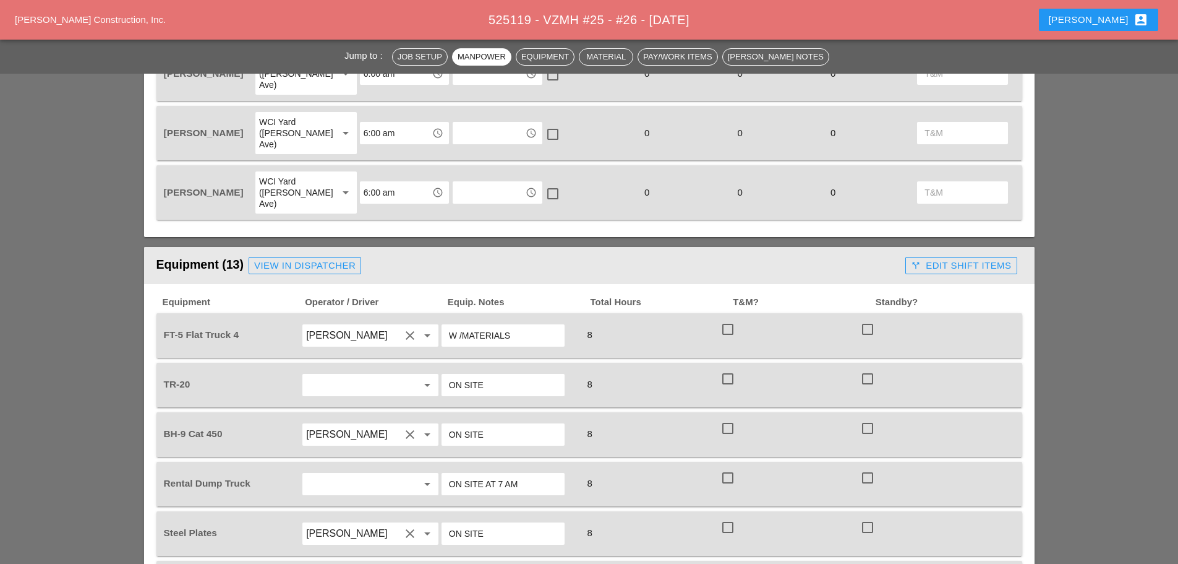
type input "W /MATERIALS"
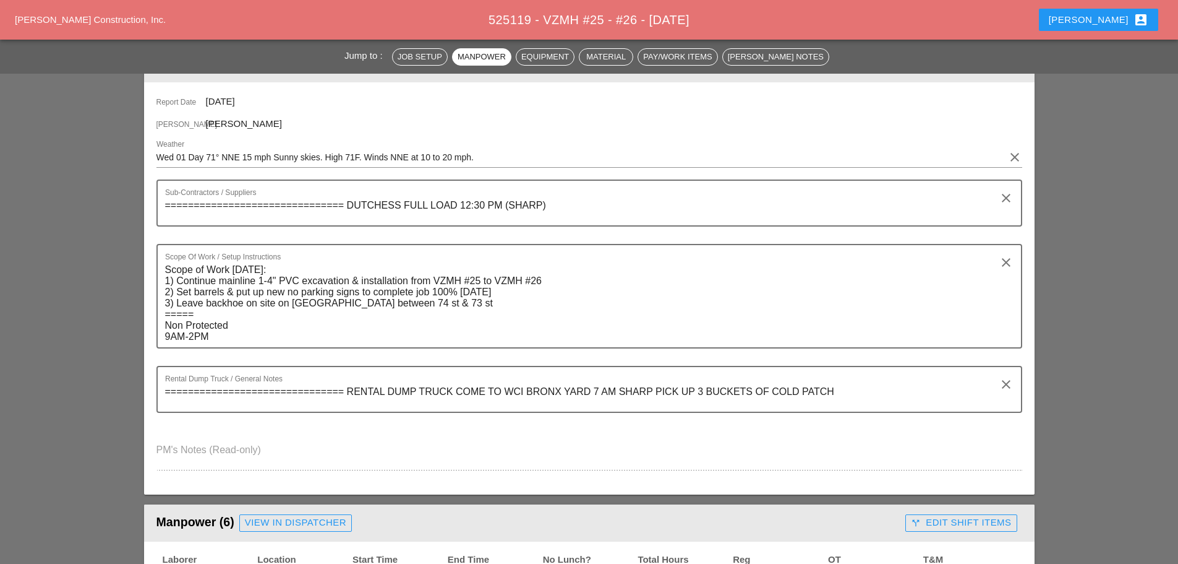
scroll to position [0, 0]
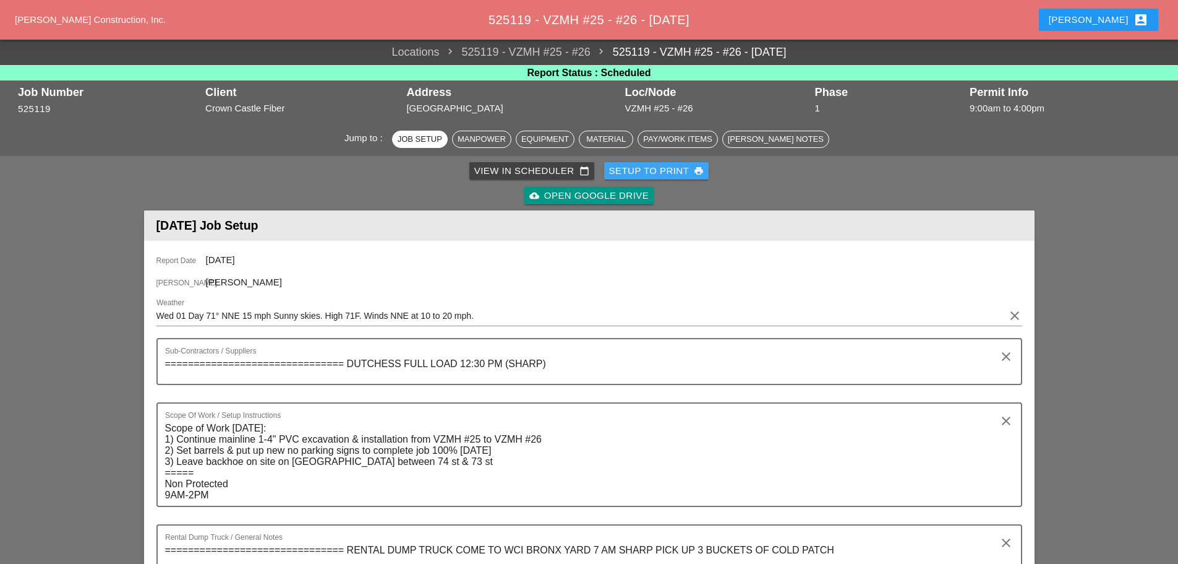
drag, startPoint x: 643, startPoint y: 166, endPoint x: 652, endPoint y: 212, distance: 46.1
click at [643, 166] on div "Setup to Print print" at bounding box center [656, 171] width 95 height 14
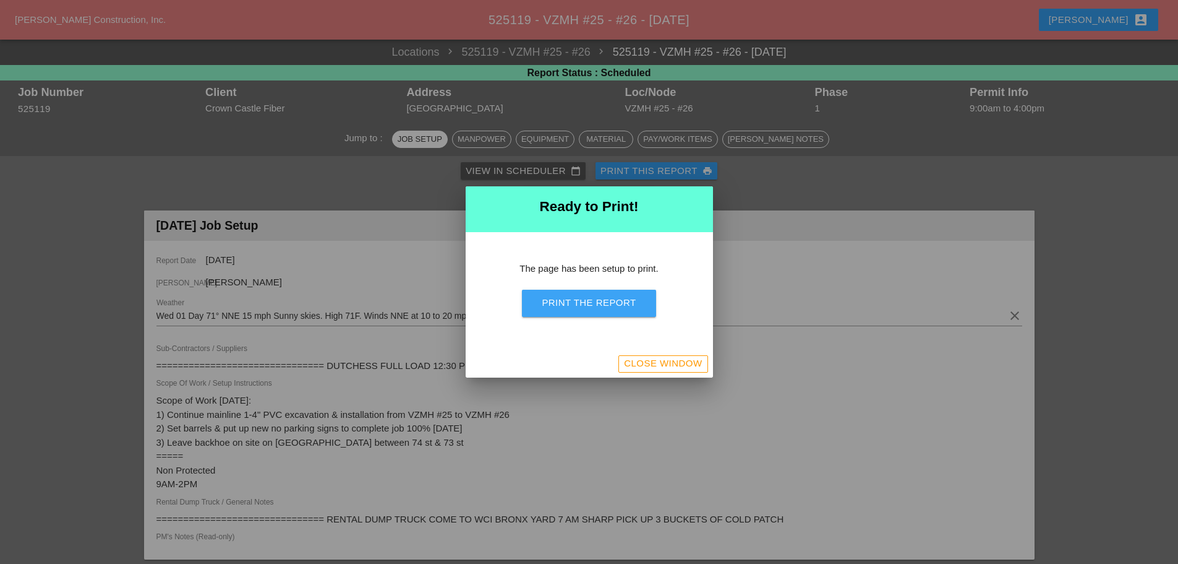
click at [601, 307] on div "Print the Report" at bounding box center [589, 303] width 94 height 14
click at [653, 364] on div "Close Window" at bounding box center [663, 363] width 78 height 14
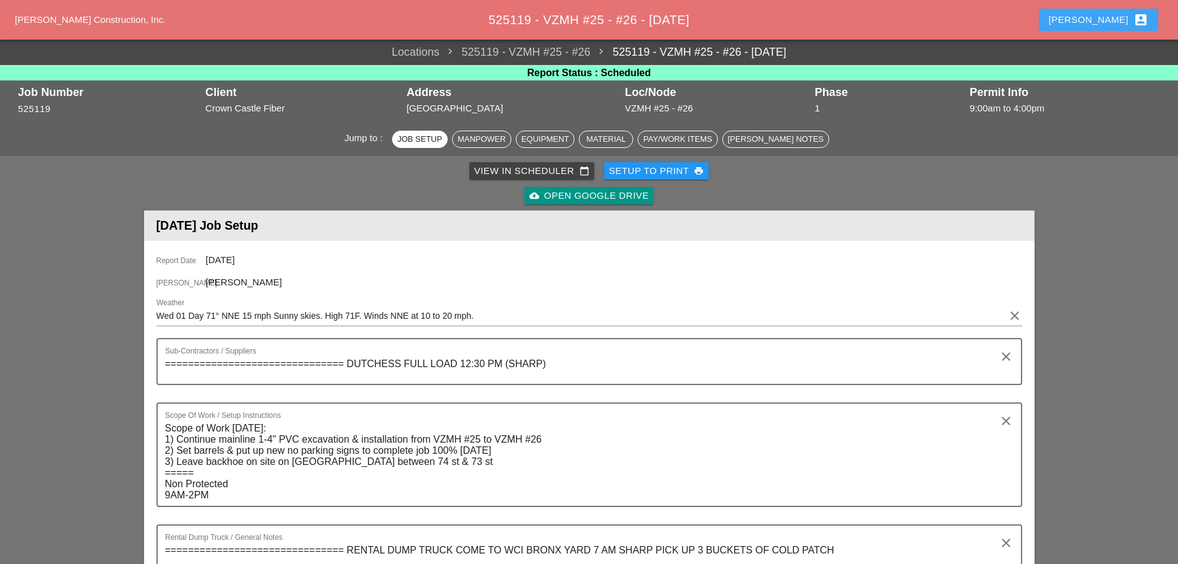
click at [1103, 19] on div "[PERSON_NAME] account_box" at bounding box center [1099, 19] width 100 height 15
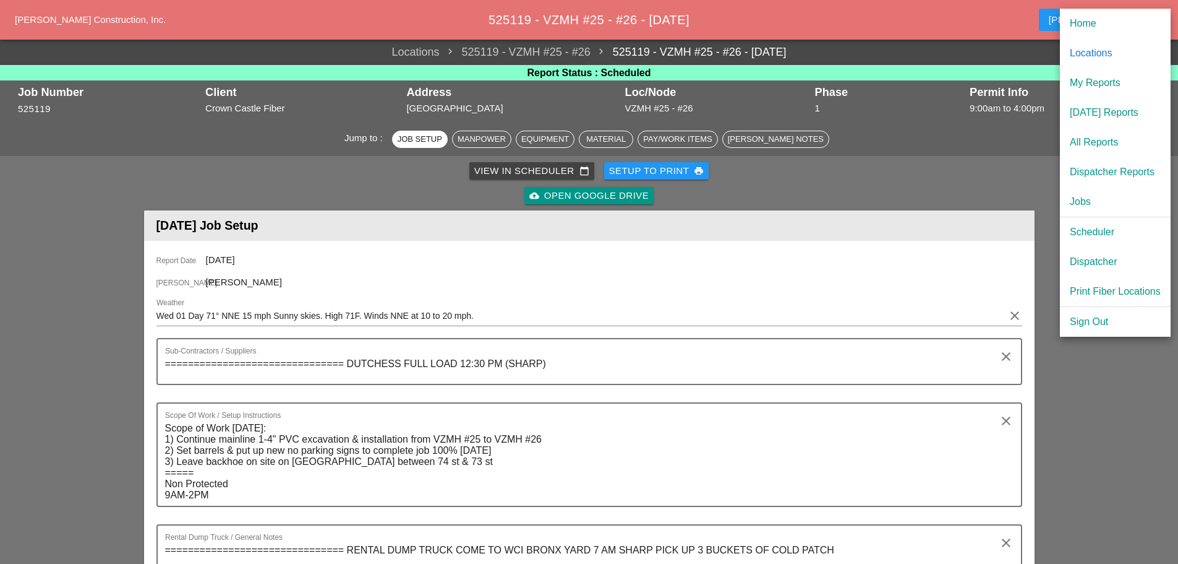
click at [1081, 231] on div "Scheduler" at bounding box center [1115, 232] width 91 height 15
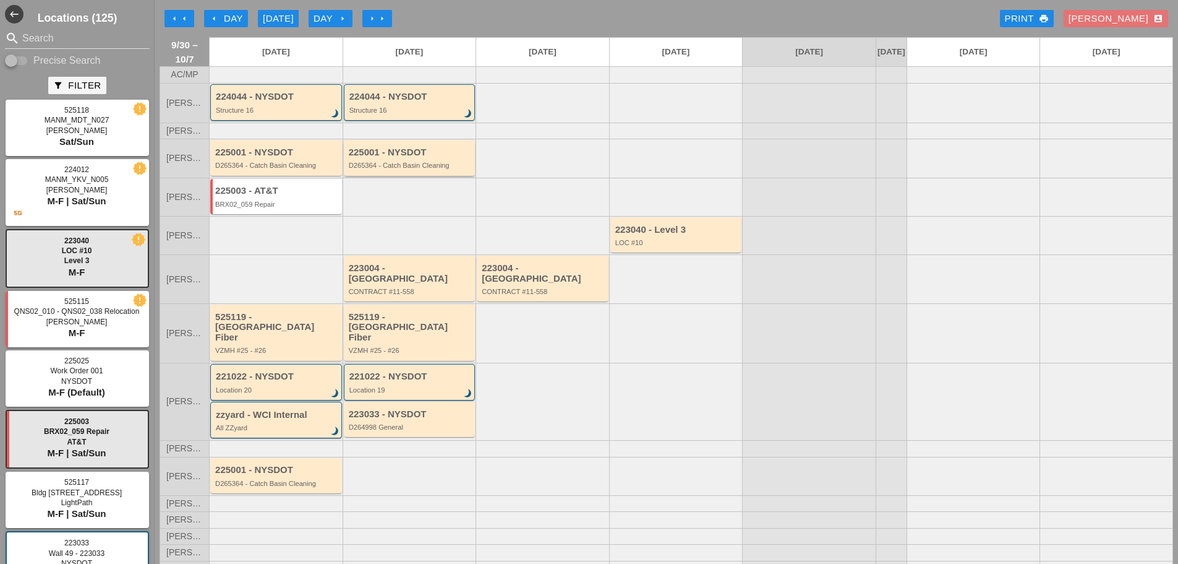
click at [442, 169] on div "D265364 - Catch Basin Cleaning" at bounding box center [411, 164] width 124 height 7
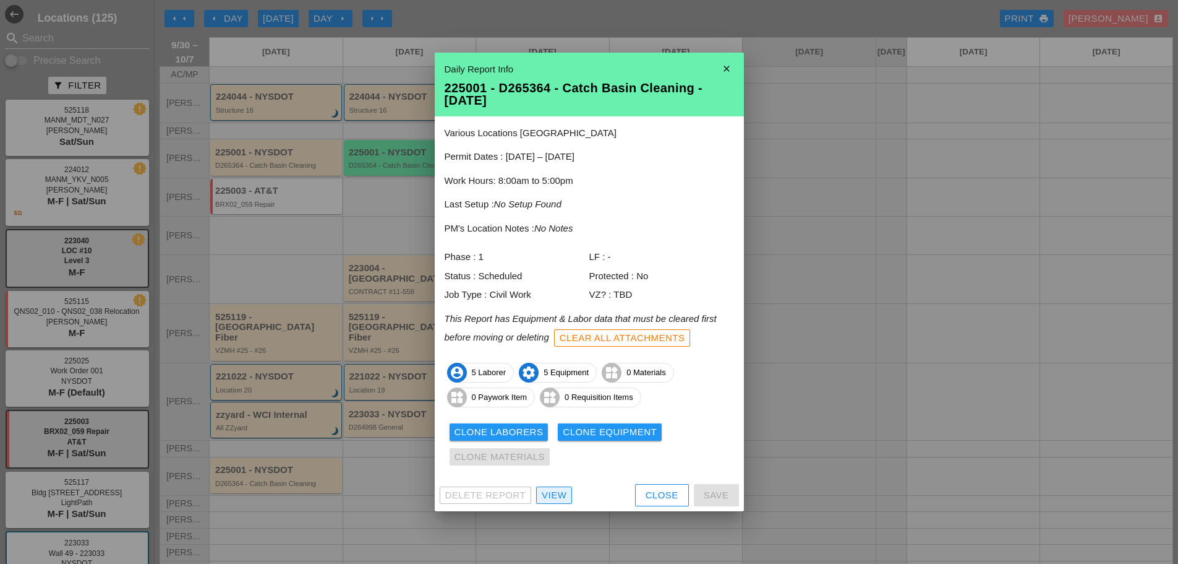
click at [568, 490] on link "View" at bounding box center [554, 494] width 36 height 17
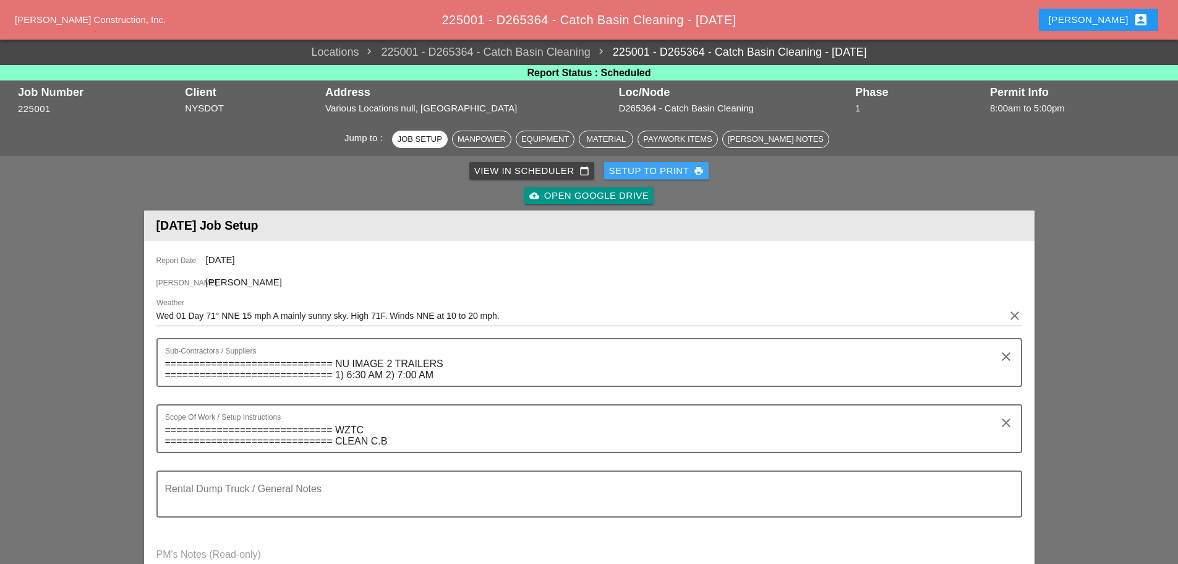
click at [619, 170] on div "Setup to Print print" at bounding box center [656, 171] width 95 height 14
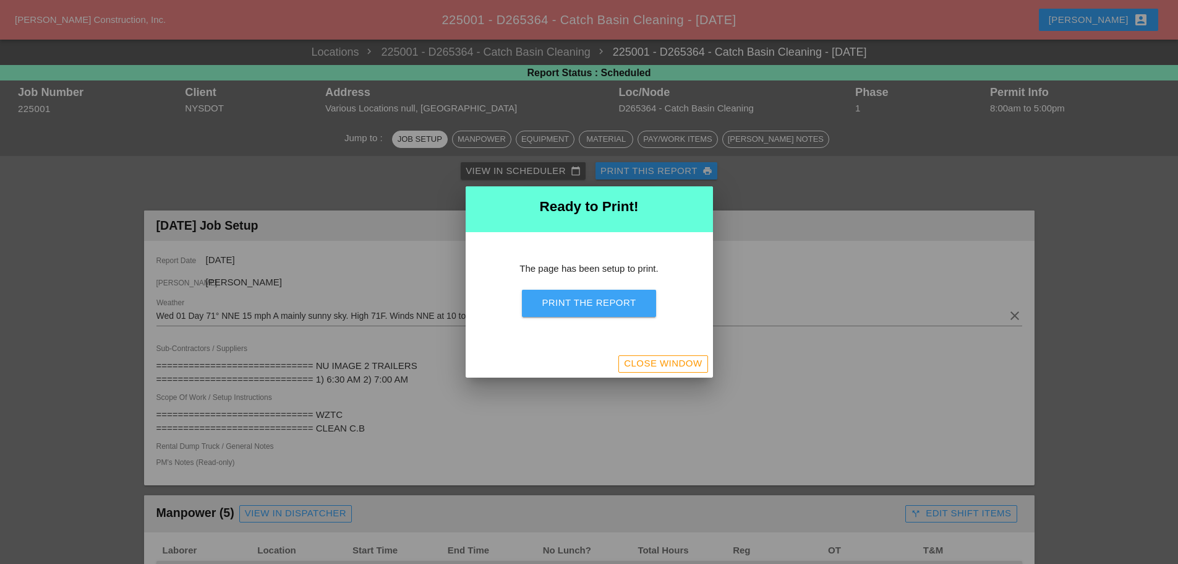
click at [608, 306] on div "Print the Report" at bounding box center [589, 303] width 94 height 14
click at [668, 366] on div "Close Window" at bounding box center [663, 363] width 78 height 14
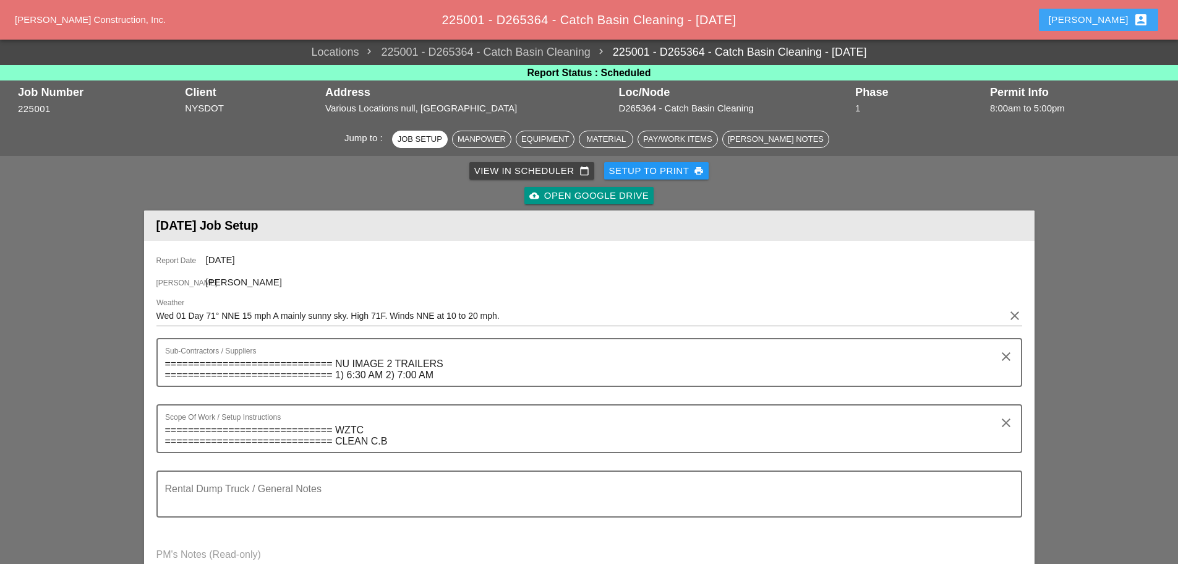
click at [1105, 20] on div "Enrico account_box" at bounding box center [1099, 19] width 100 height 15
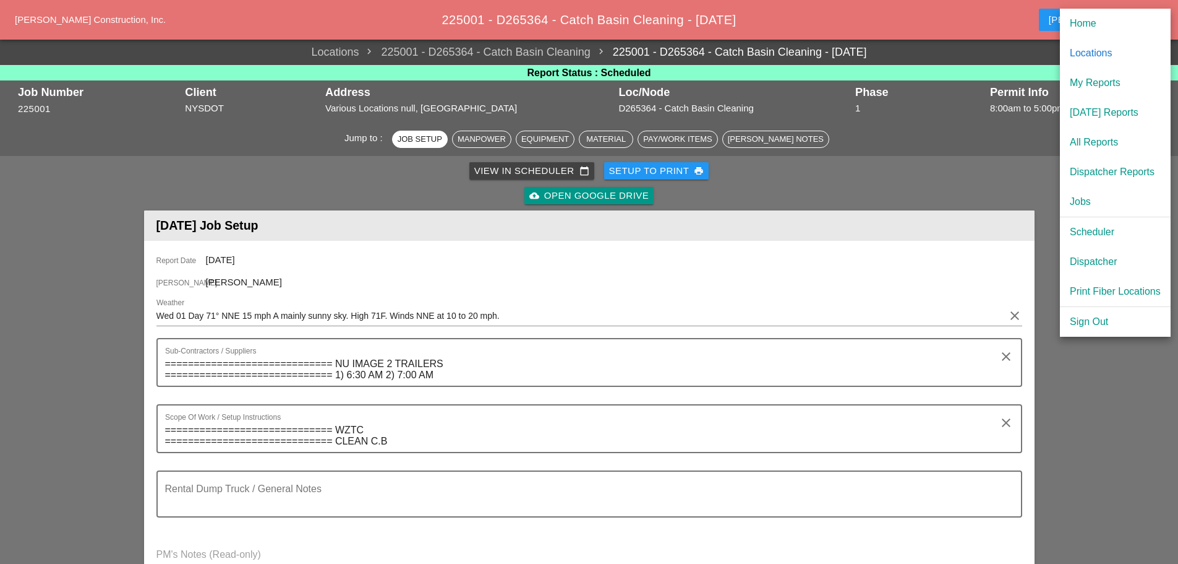
click at [1081, 230] on div "Scheduler" at bounding box center [1115, 232] width 91 height 15
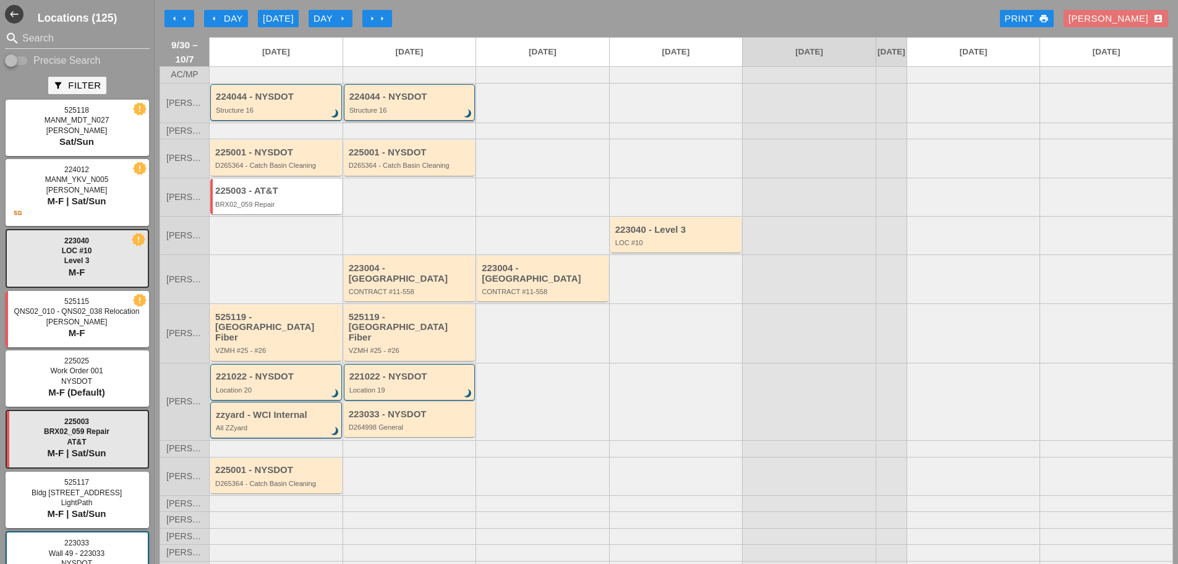
click at [393, 114] on div "224044 - NYSDOT Structure 16 brightness_3" at bounding box center [411, 103] width 122 height 22
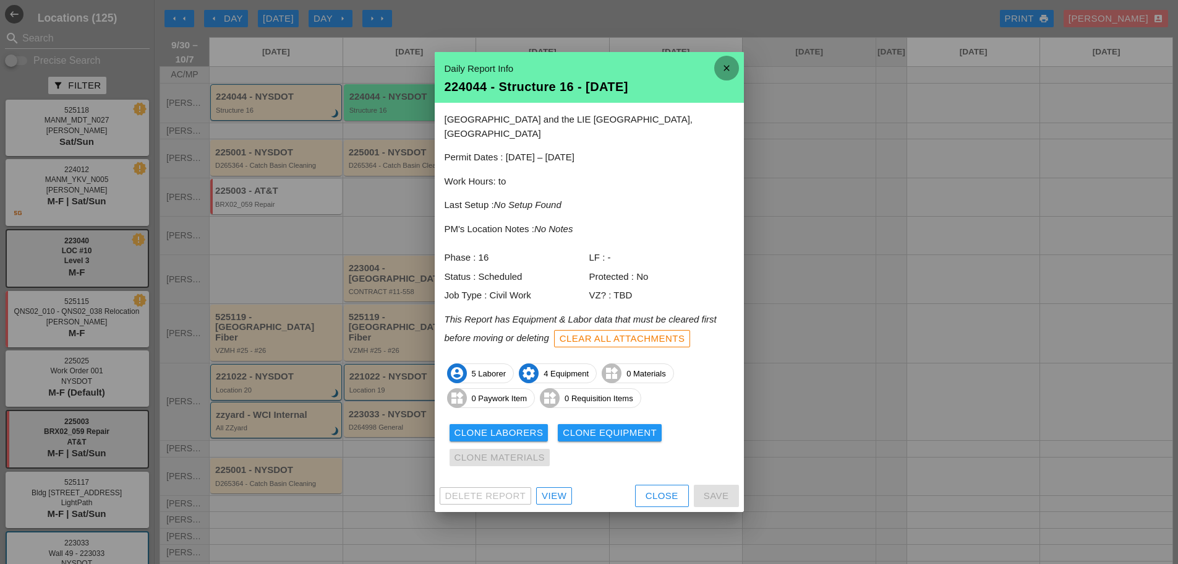
click at [736, 76] on icon "close" at bounding box center [727, 68] width 25 height 25
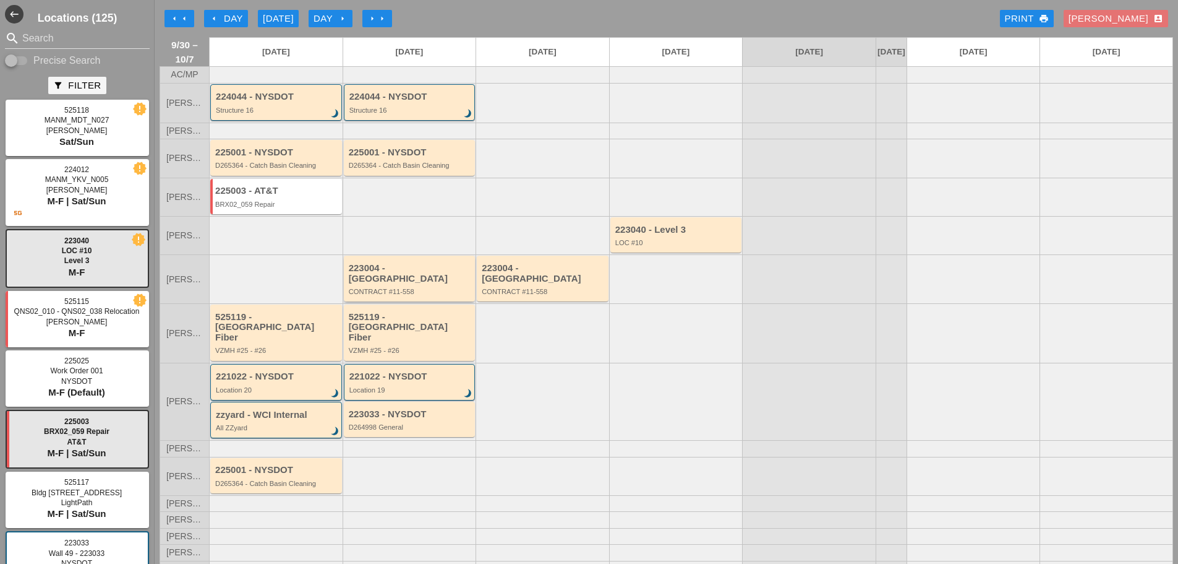
click at [444, 283] on div "223004 - Green Mtn CONTRACT #11-558" at bounding box center [411, 279] width 124 height 32
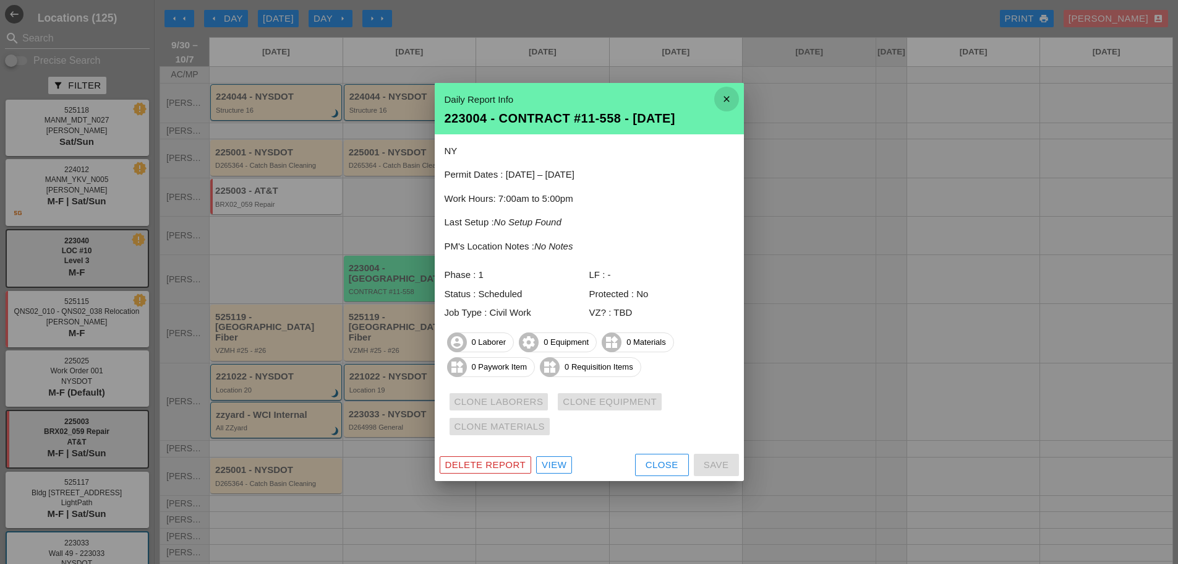
click at [728, 101] on icon "close" at bounding box center [727, 99] width 25 height 25
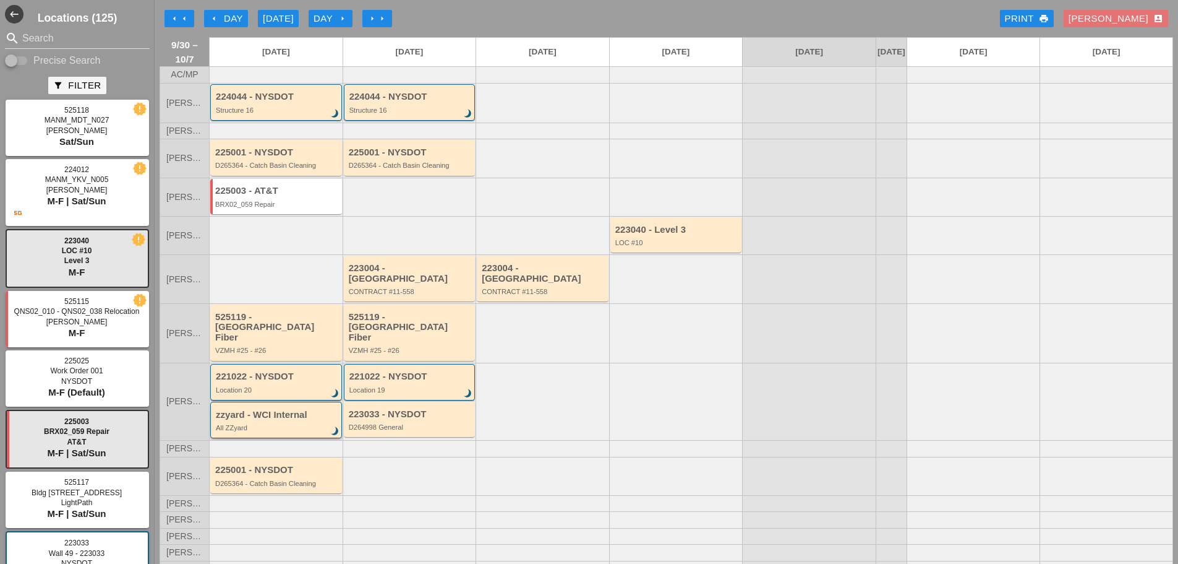
click at [297, 424] on div "All ZZyard" at bounding box center [277, 427] width 122 height 7
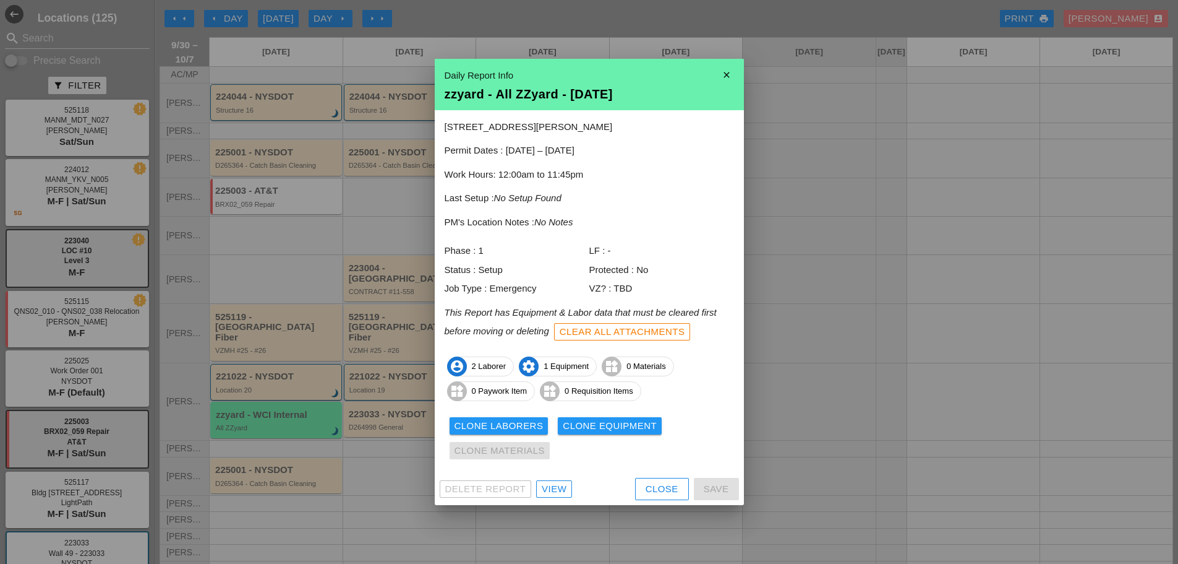
click at [729, 88] on div "zzyard - All ZZyard - 09/30/2025" at bounding box center [590, 94] width 290 height 12
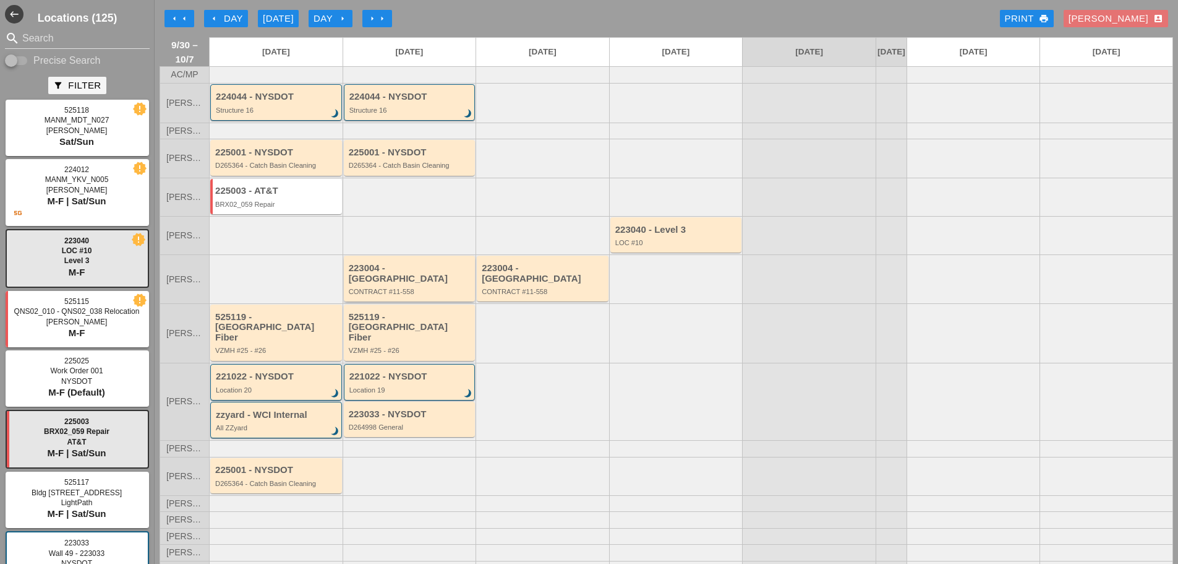
click at [426, 291] on div "CONTRACT #11-558" at bounding box center [411, 291] width 124 height 7
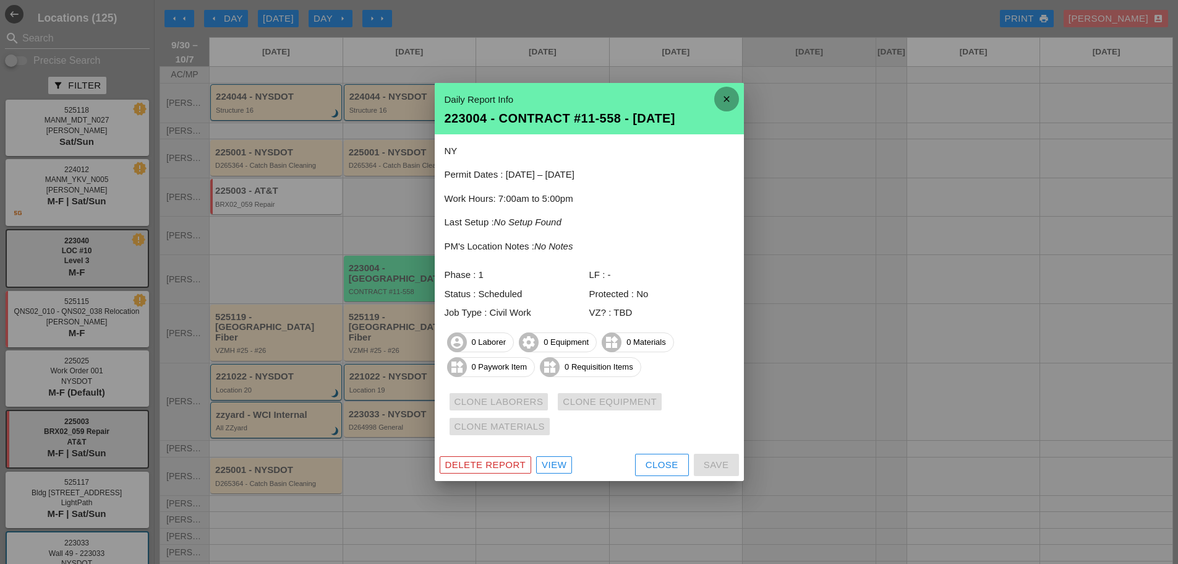
click at [735, 98] on icon "close" at bounding box center [727, 99] width 25 height 25
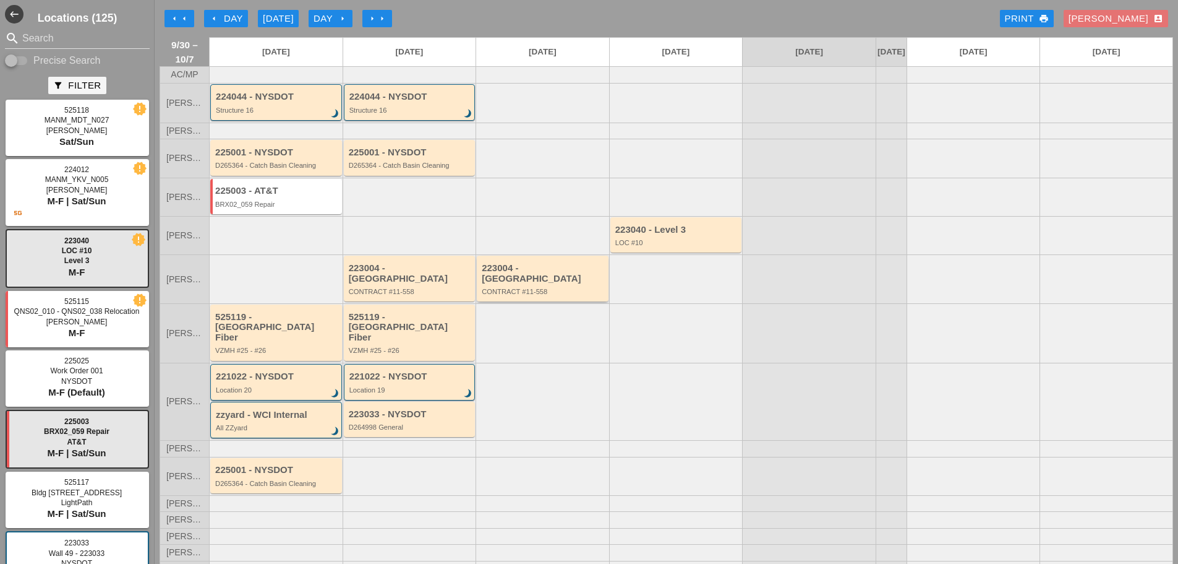
click at [552, 285] on div "223004 - Green Mtn CONTRACT #11-558" at bounding box center [544, 279] width 124 height 32
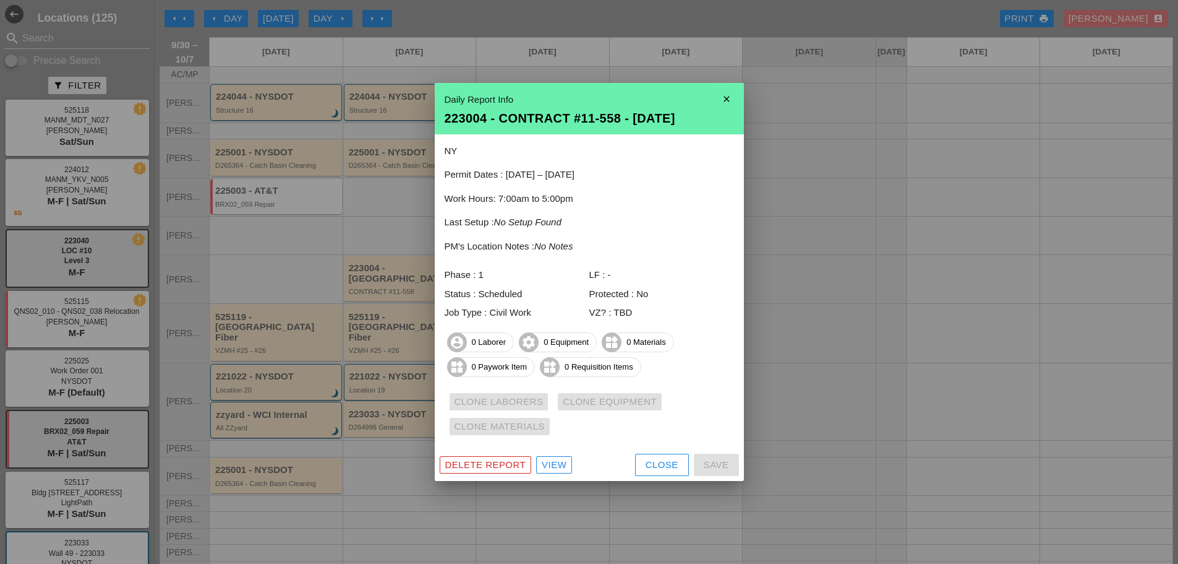
click at [711, 106] on div "Daily Report Info" at bounding box center [590, 100] width 290 height 14
click at [721, 95] on icon "close" at bounding box center [727, 99] width 25 height 25
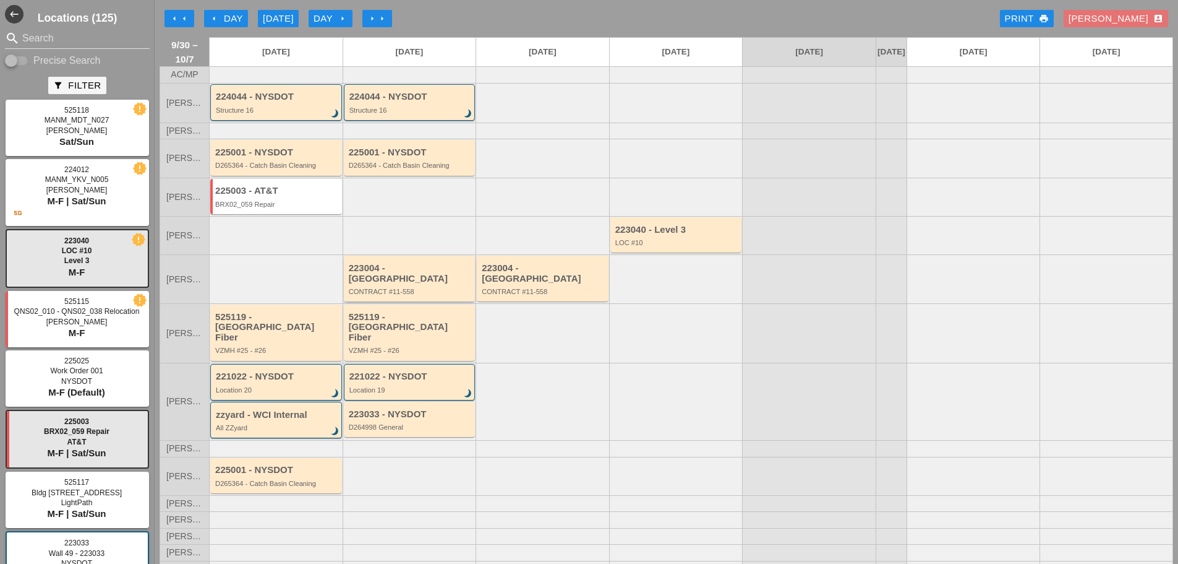
click at [414, 285] on div "223004 - Green Mtn CONTRACT #11-558" at bounding box center [411, 279] width 124 height 32
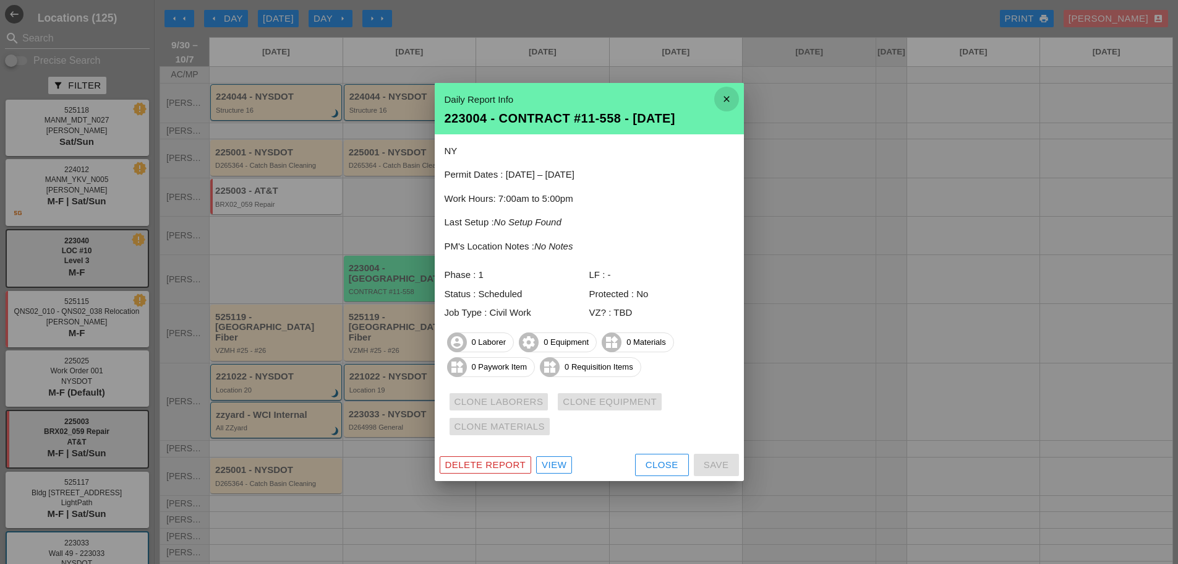
click at [725, 93] on icon "close" at bounding box center [727, 99] width 25 height 25
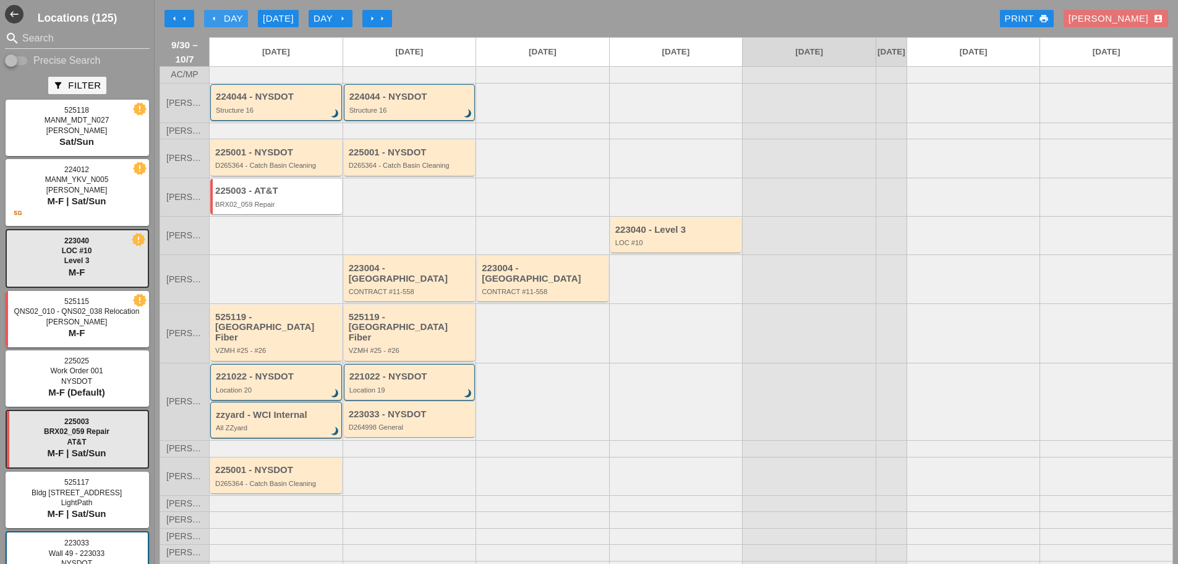
click at [209, 17] on button "arrow_left Day" at bounding box center [226, 18] width 44 height 17
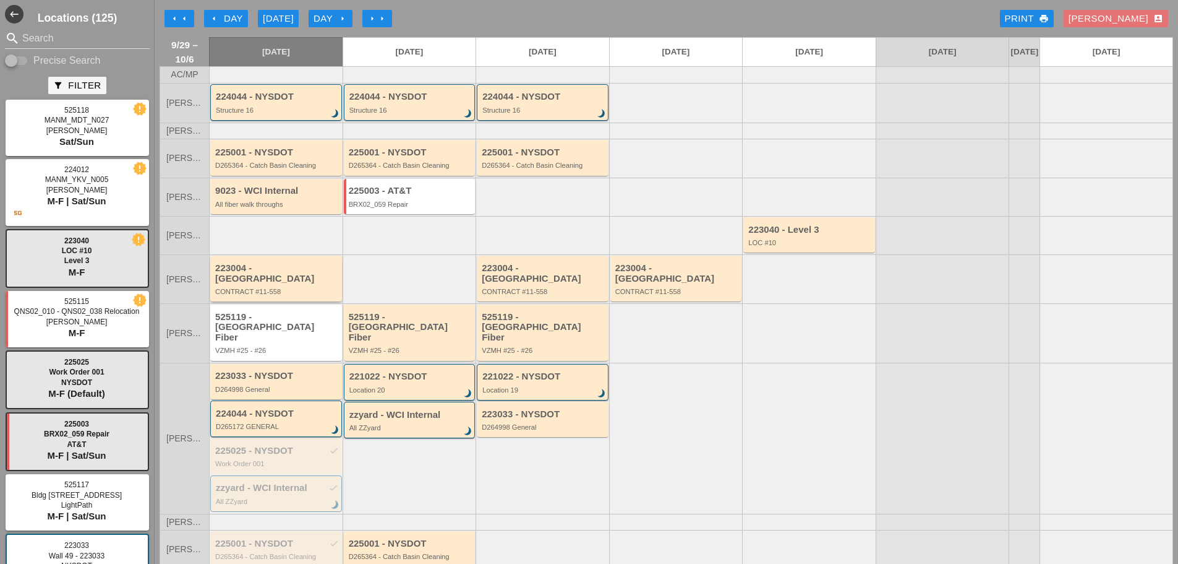
click at [283, 292] on div "CONTRACT #11-558" at bounding box center [277, 291] width 124 height 7
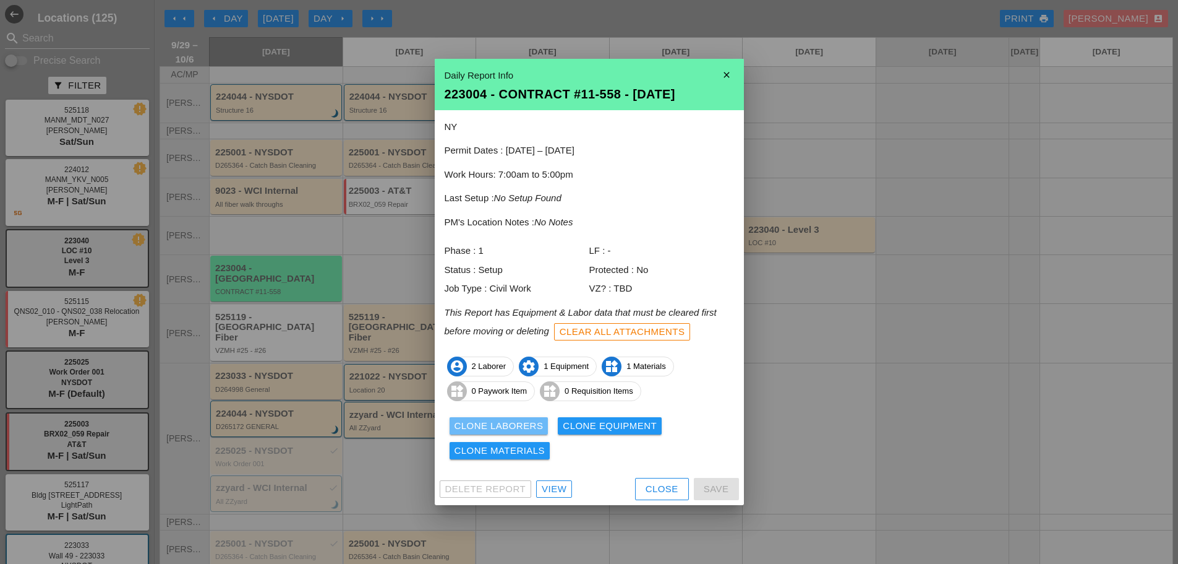
click at [508, 430] on div "Clone Laborers" at bounding box center [499, 426] width 89 height 14
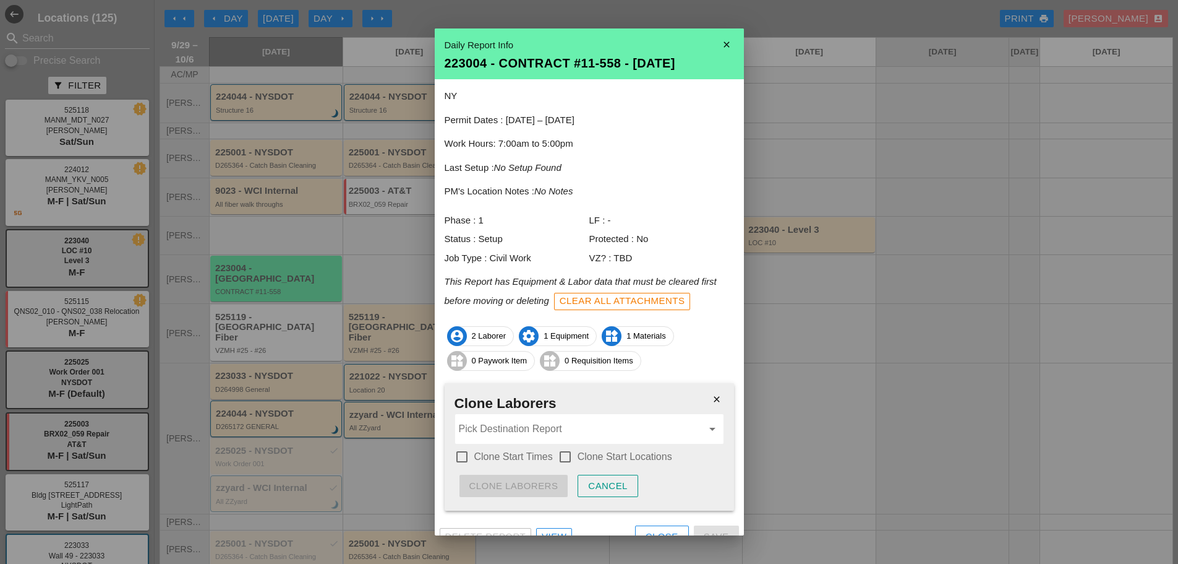
click at [463, 458] on div at bounding box center [462, 456] width 21 height 21
checkbox input "true"
click at [560, 453] on div at bounding box center [565, 456] width 21 height 21
checkbox input "true"
click at [541, 429] on input "Pick Destination Report" at bounding box center [581, 429] width 244 height 20
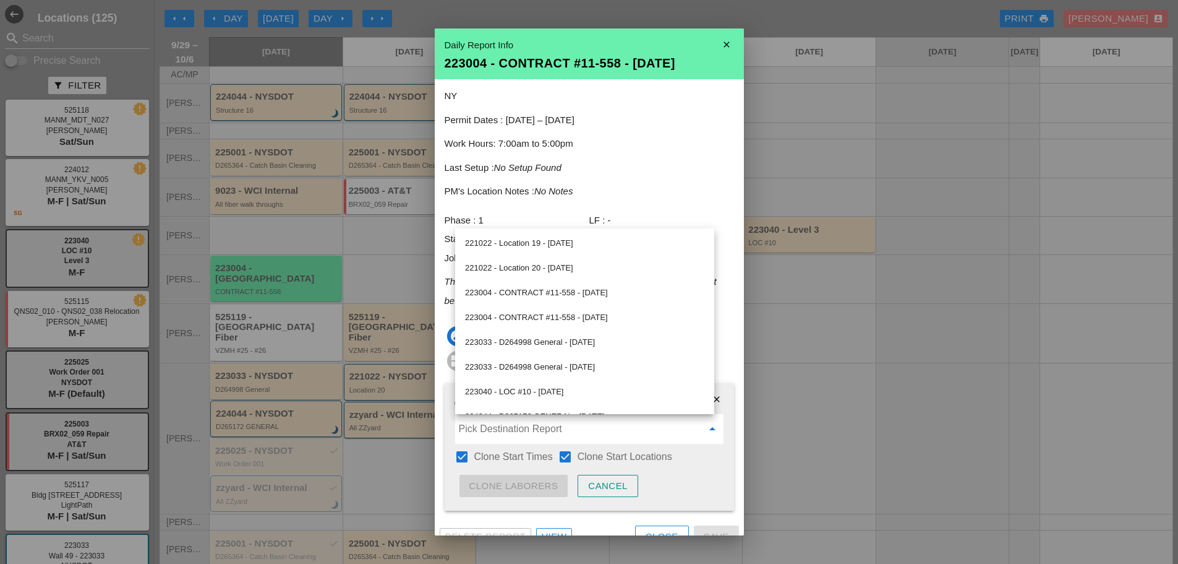
click at [559, 293] on div "223004 - CONTRACT #11-558 - 10/01/2025" at bounding box center [584, 292] width 239 height 15
type input "223004 - CONTRACT #11-558 - 10/01/2025"
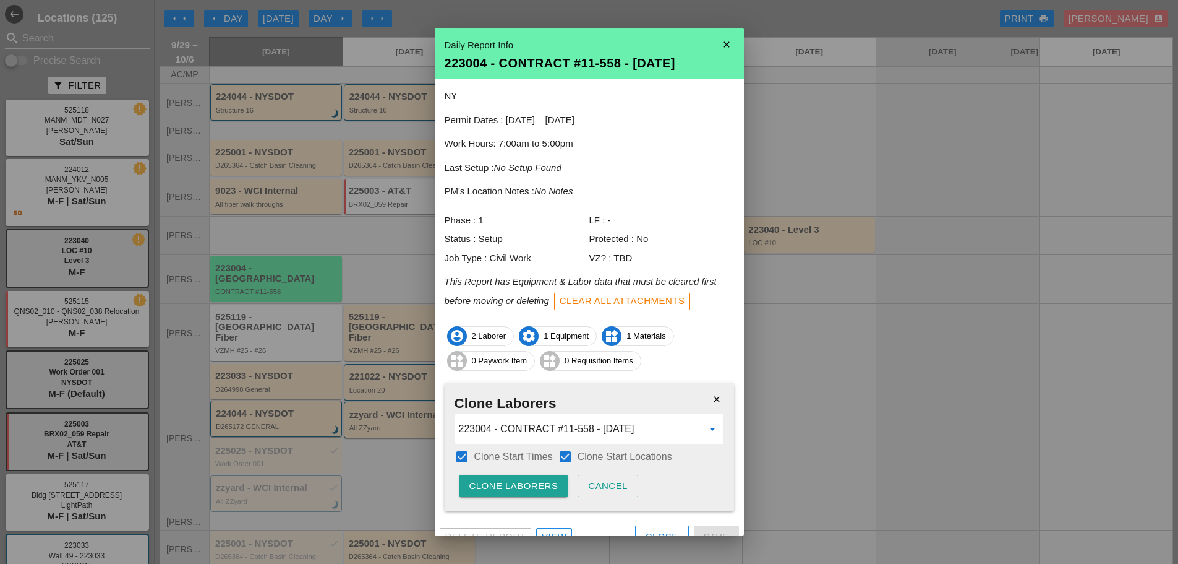
click at [524, 486] on div "Clone Laborers" at bounding box center [514, 486] width 89 height 14
click at [525, 484] on div "Are you sure?" at bounding box center [509, 486] width 79 height 14
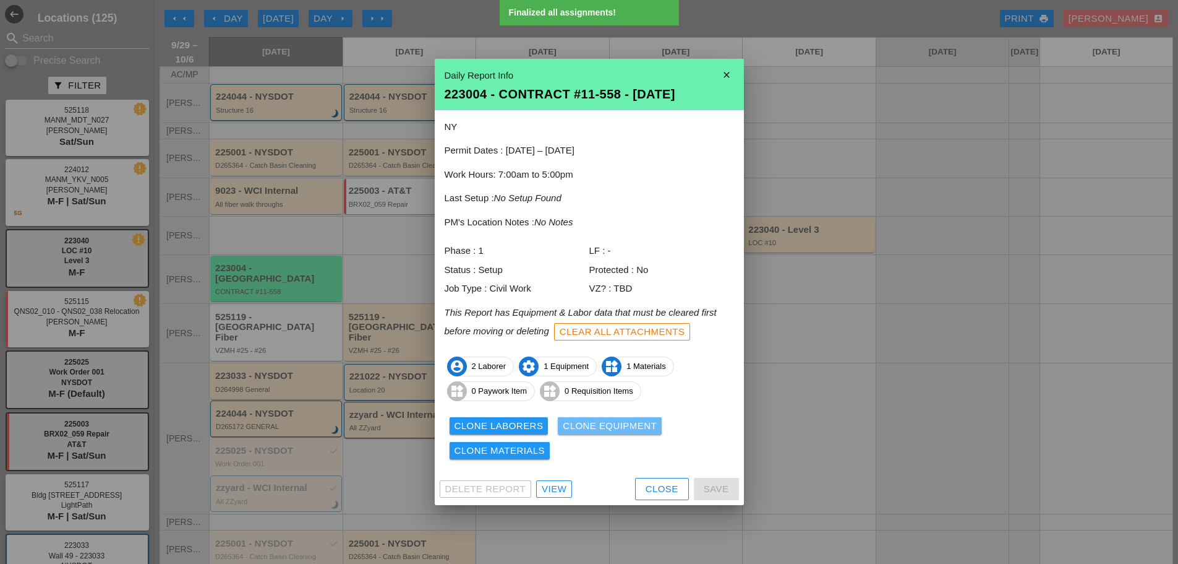
click at [567, 418] on button "Clone Equipment" at bounding box center [610, 425] width 104 height 17
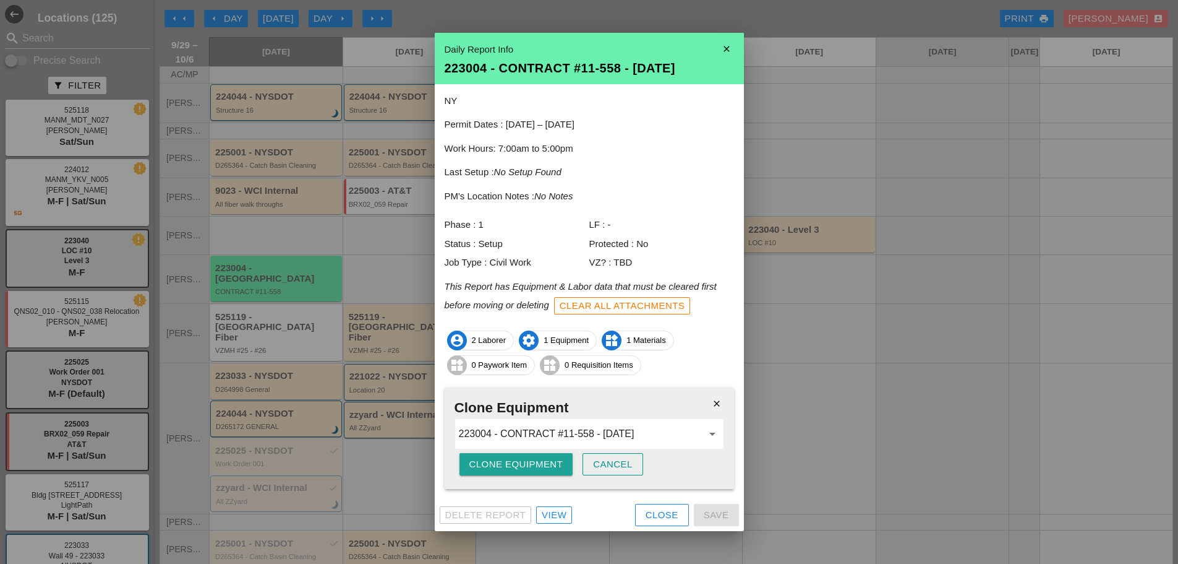
click at [496, 461] on div "Clone Equipment" at bounding box center [517, 464] width 94 height 14
click at [497, 461] on div "Are you sure?" at bounding box center [509, 464] width 79 height 14
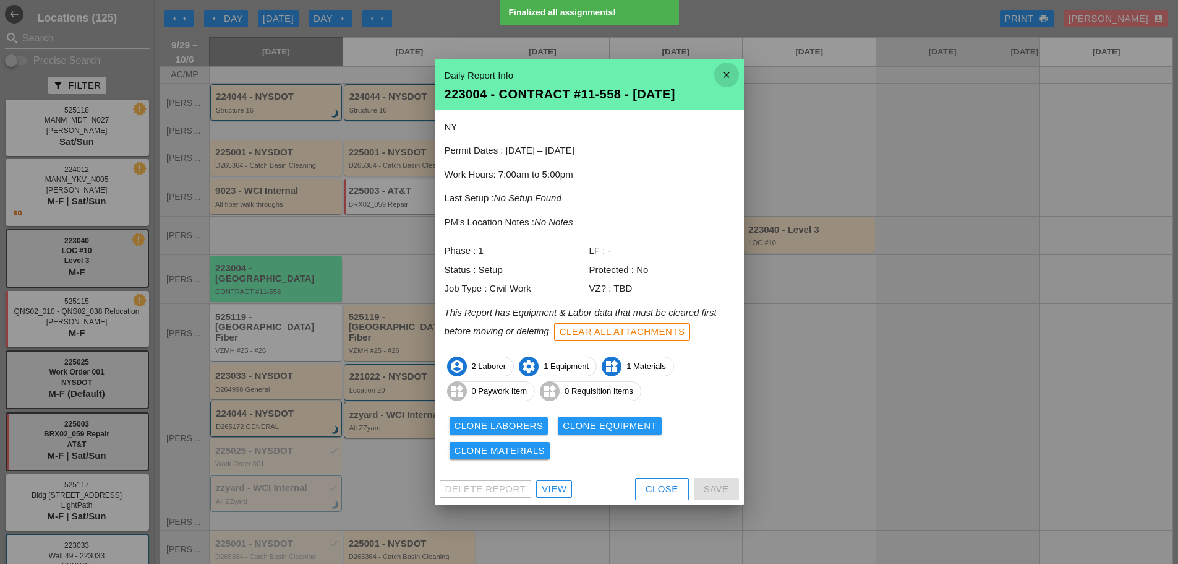
click at [717, 78] on icon "close" at bounding box center [727, 74] width 25 height 25
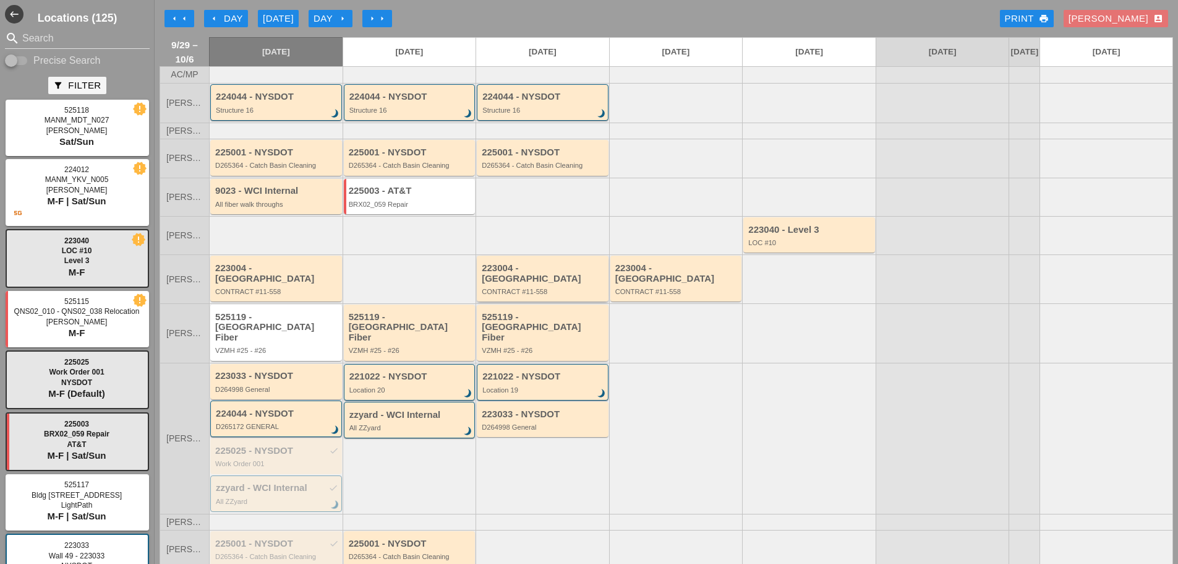
click at [524, 277] on div "223004 - Green Mtn" at bounding box center [544, 273] width 124 height 20
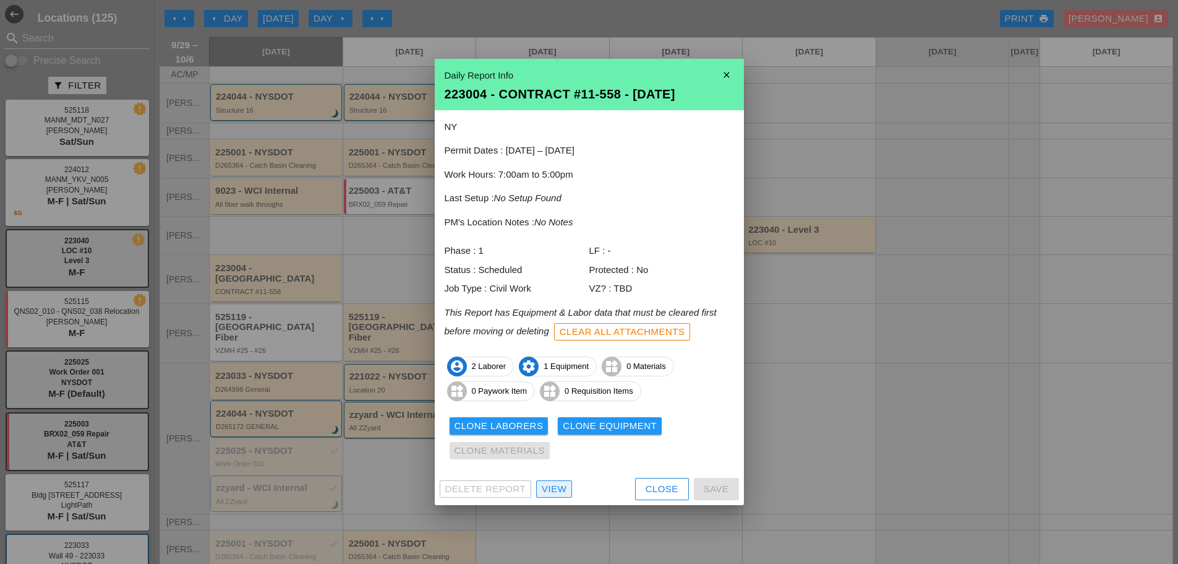
click at [559, 487] on div "View" at bounding box center [554, 489] width 25 height 14
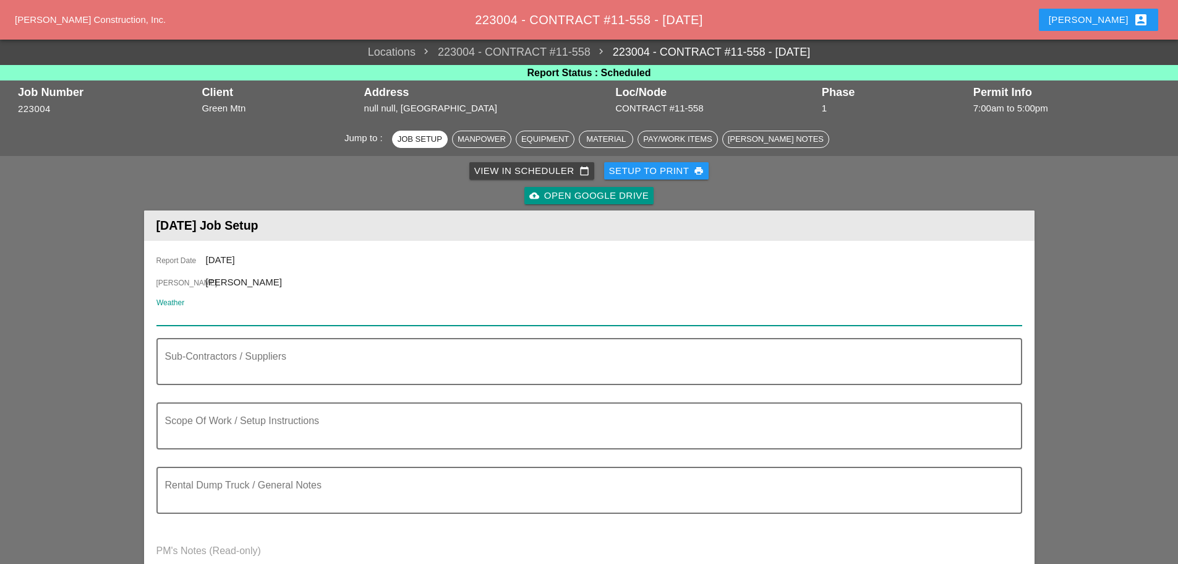
paste input "Wed 01 Day 69° NNE 16 mph Sunny skies"
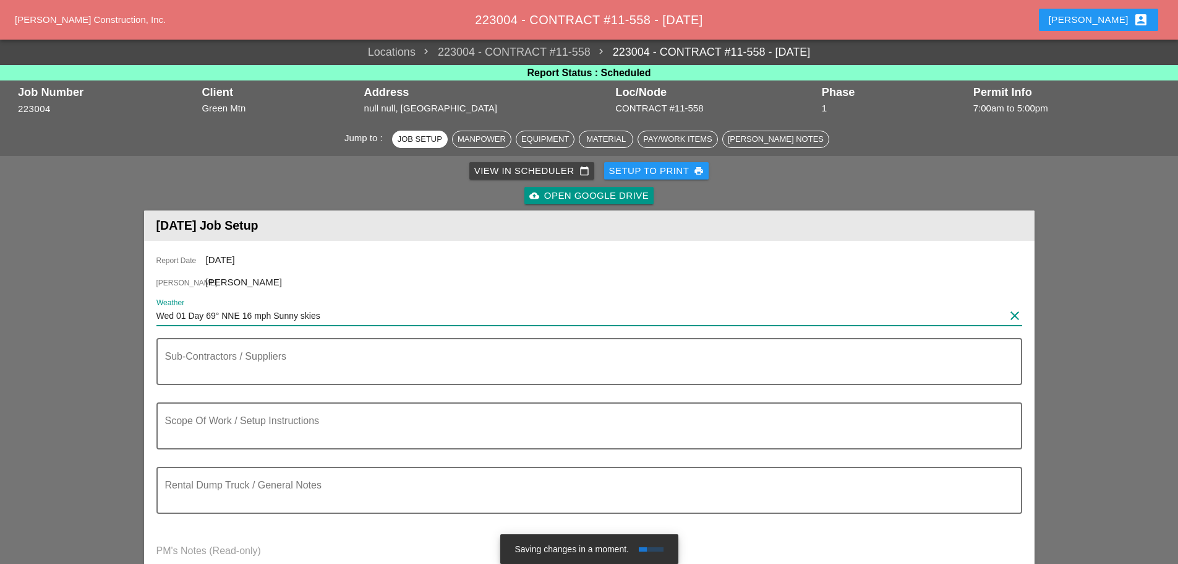
type input "Wed 01 Day 69° NNE 16 mph Sunny skies"
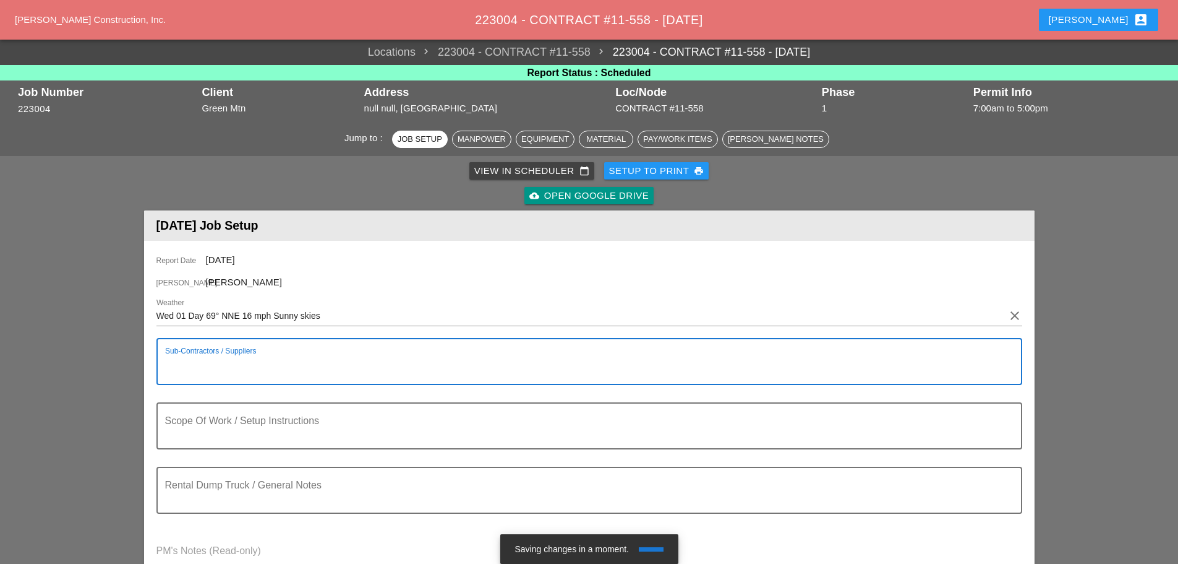
click at [197, 368] on textarea "Sub-Contractors / Suppliers" at bounding box center [584, 369] width 839 height 30
type textarea "GREEN MOUNT"
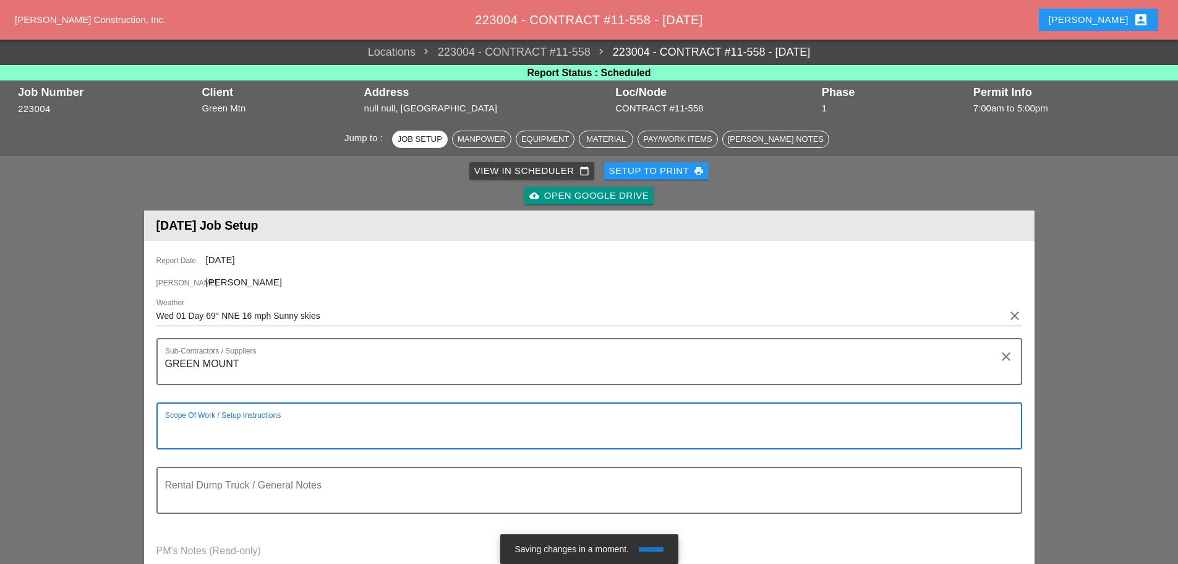
click at [186, 424] on textarea "Scope Of Work / Setup Instructions" at bounding box center [584, 433] width 839 height 30
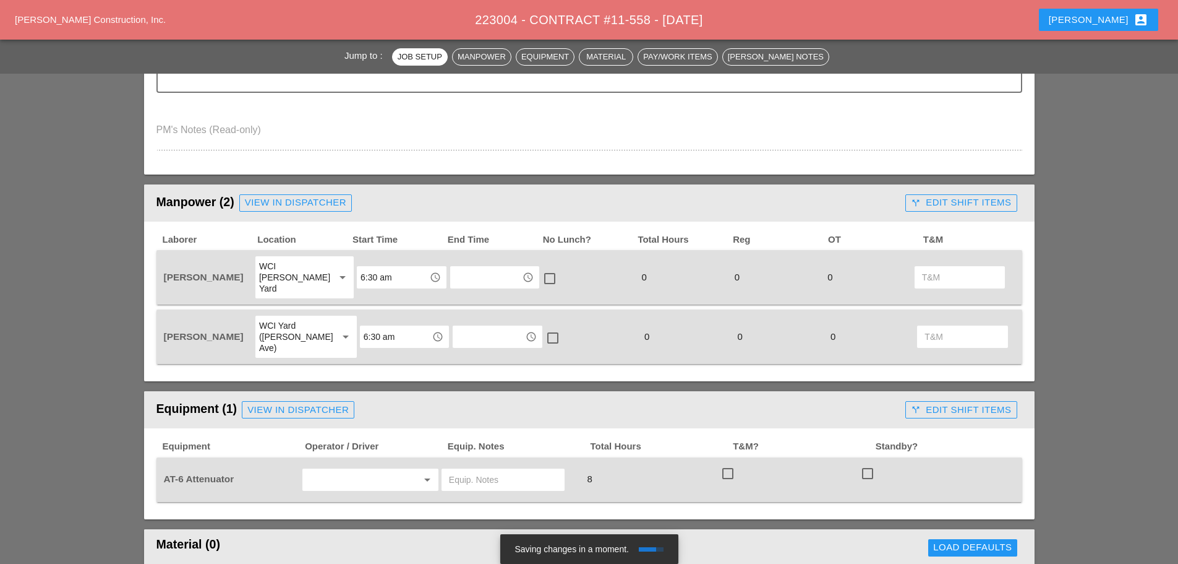
scroll to position [495, 0]
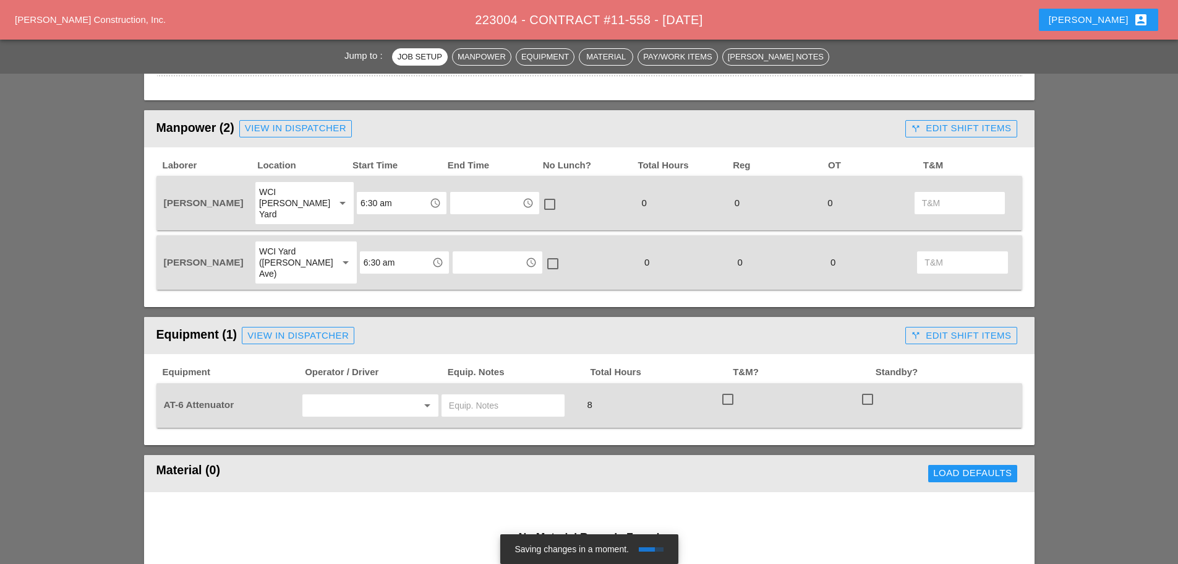
type textarea "WZTC"
click at [359, 395] on input "text" at bounding box center [353, 405] width 94 height 20
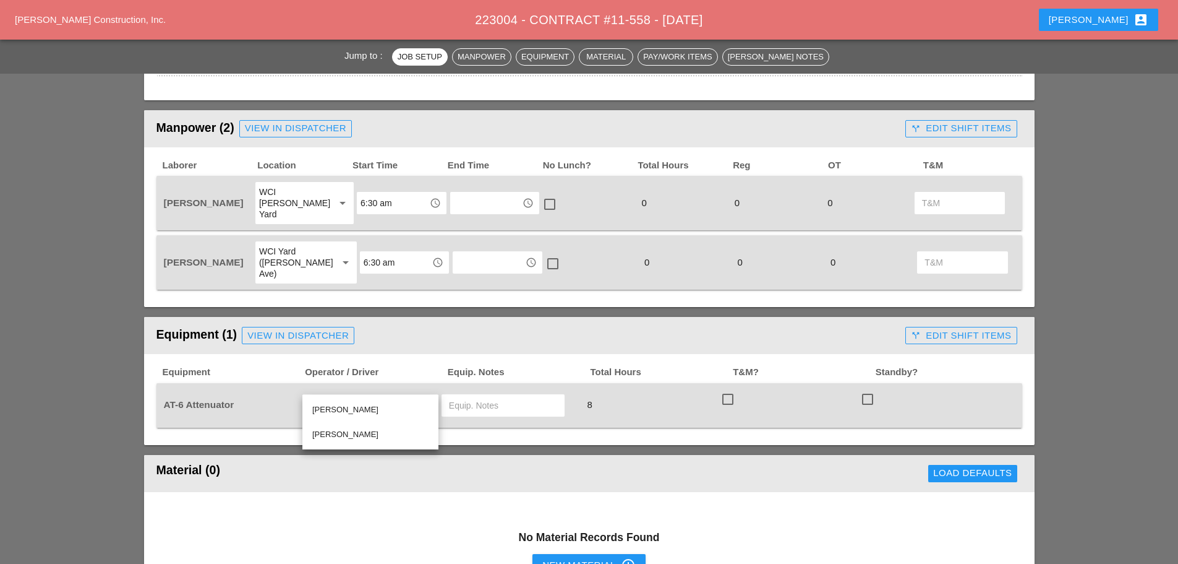
drag, startPoint x: 305, startPoint y: 511, endPoint x: 307, endPoint y: 495, distance: 16.2
click at [306, 529] on h3 "No Material Records Found" at bounding box center [590, 537] width 866 height 16
click at [284, 124] on div "View in Dispatcher" at bounding box center [295, 128] width 101 height 14
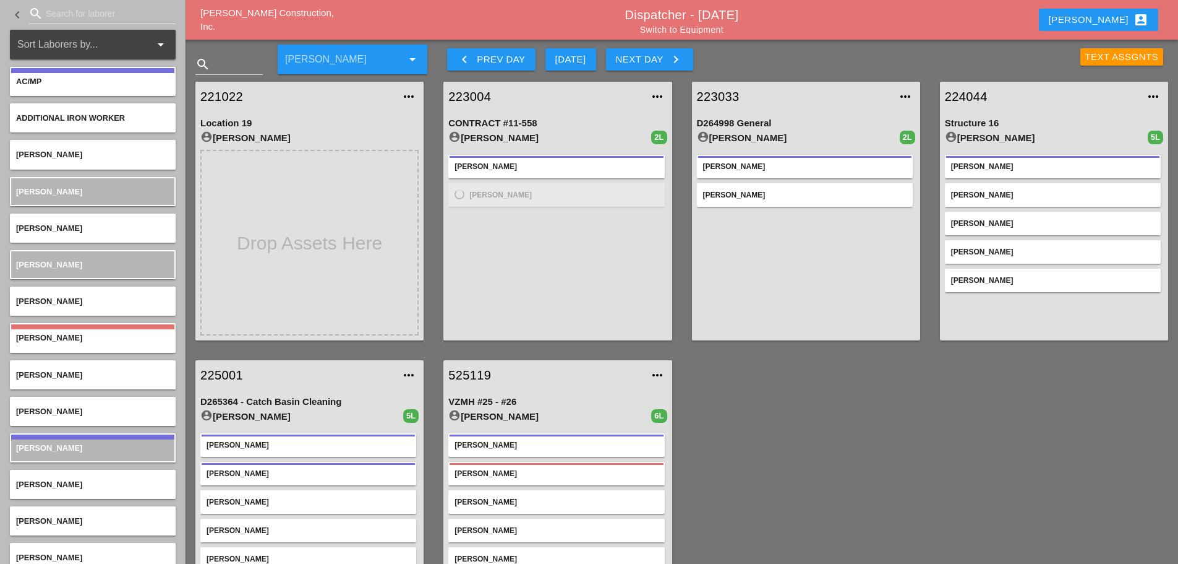
click at [34, 15] on icon "search" at bounding box center [35, 13] width 15 height 15
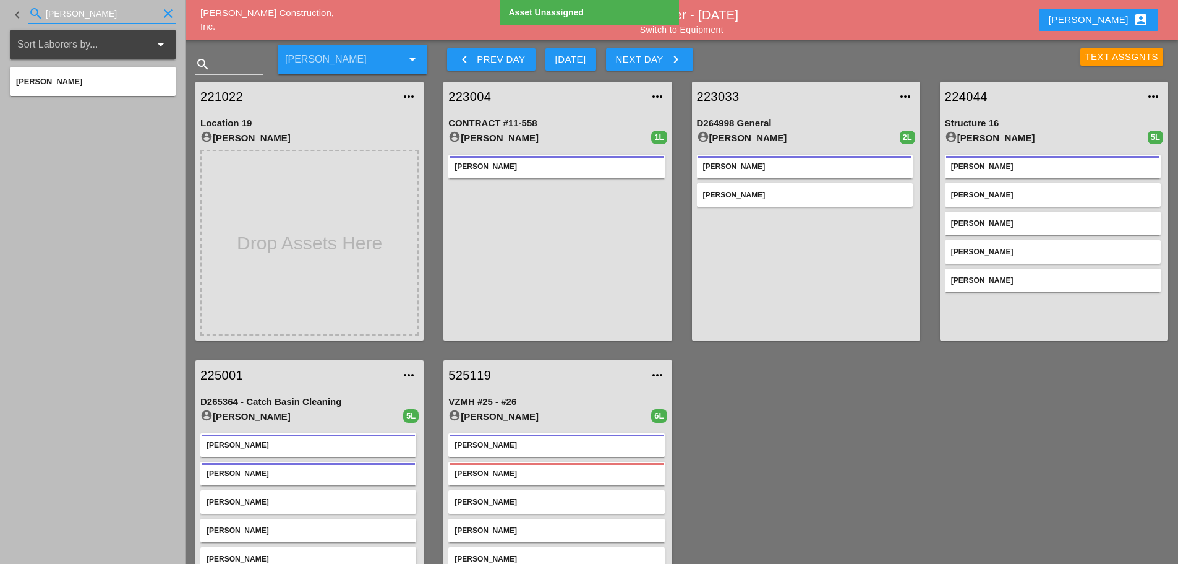
type input "HUGO"
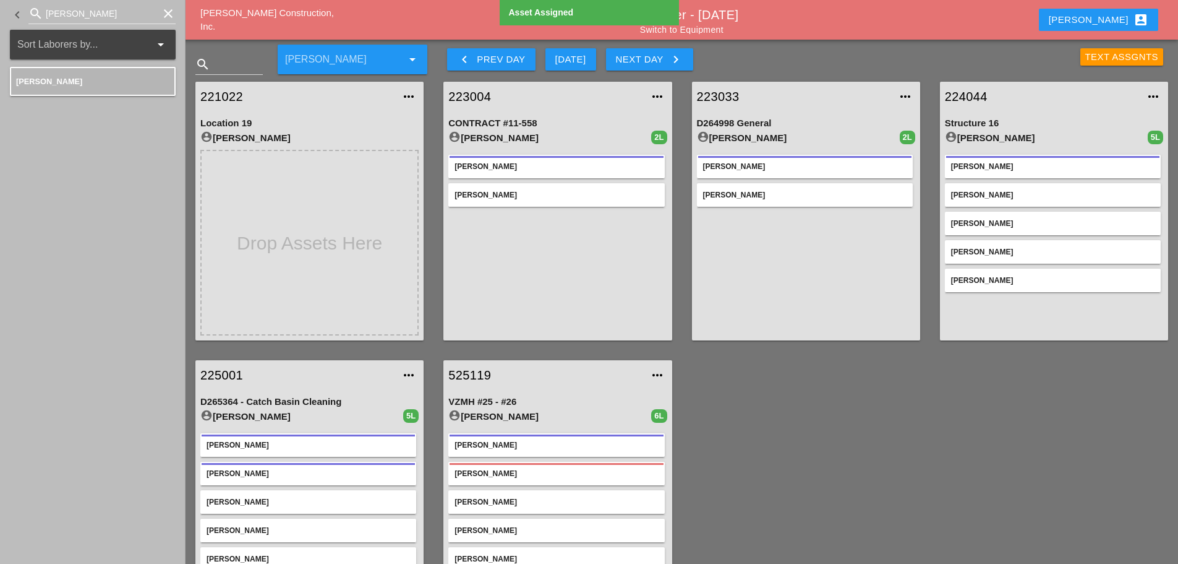
click at [166, 14] on icon "clear" at bounding box center [168, 13] width 15 height 15
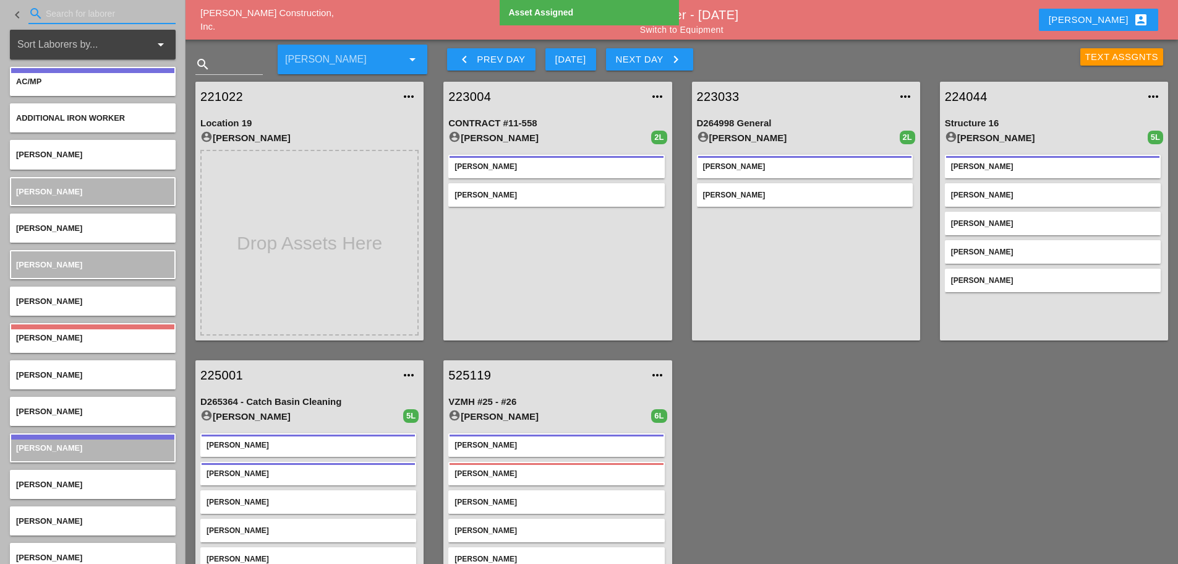
click at [470, 99] on link "223004" at bounding box center [546, 96] width 194 height 19
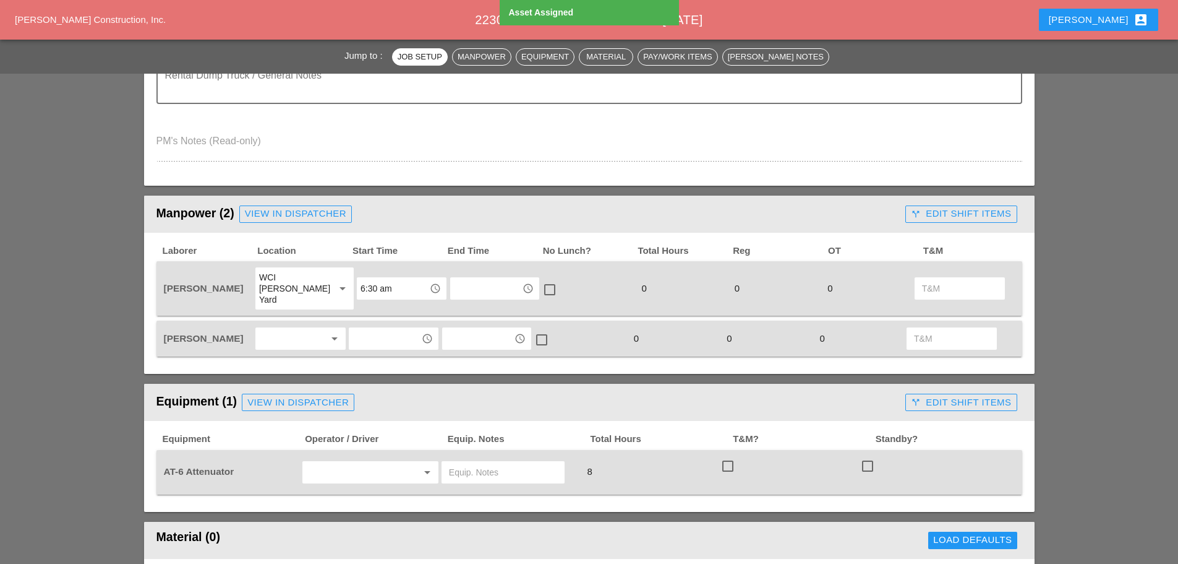
scroll to position [433, 0]
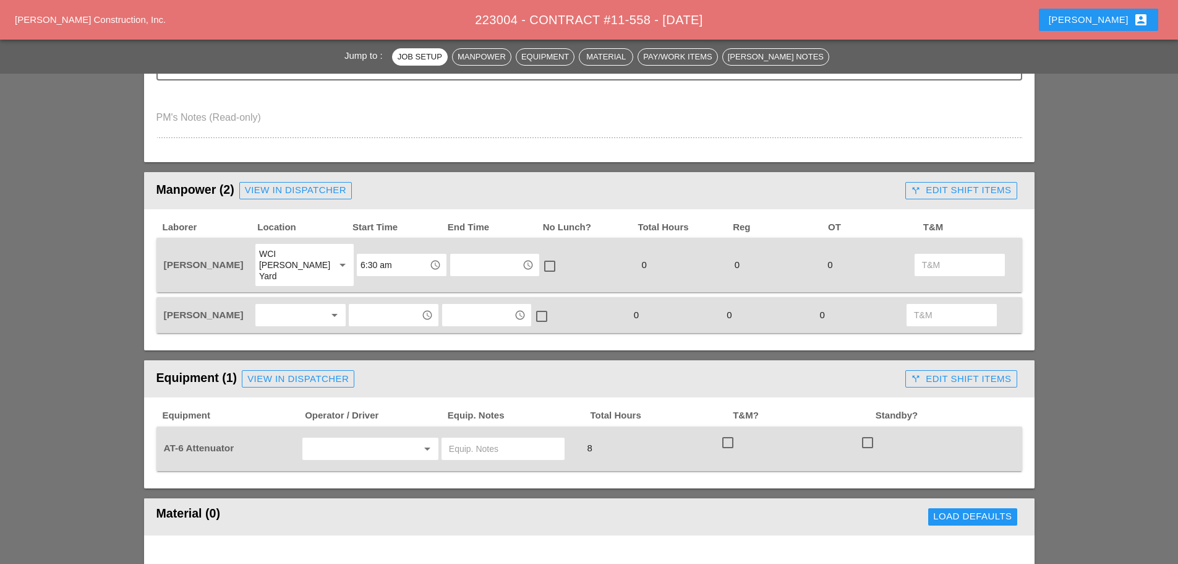
click at [291, 305] on div at bounding box center [292, 315] width 66 height 20
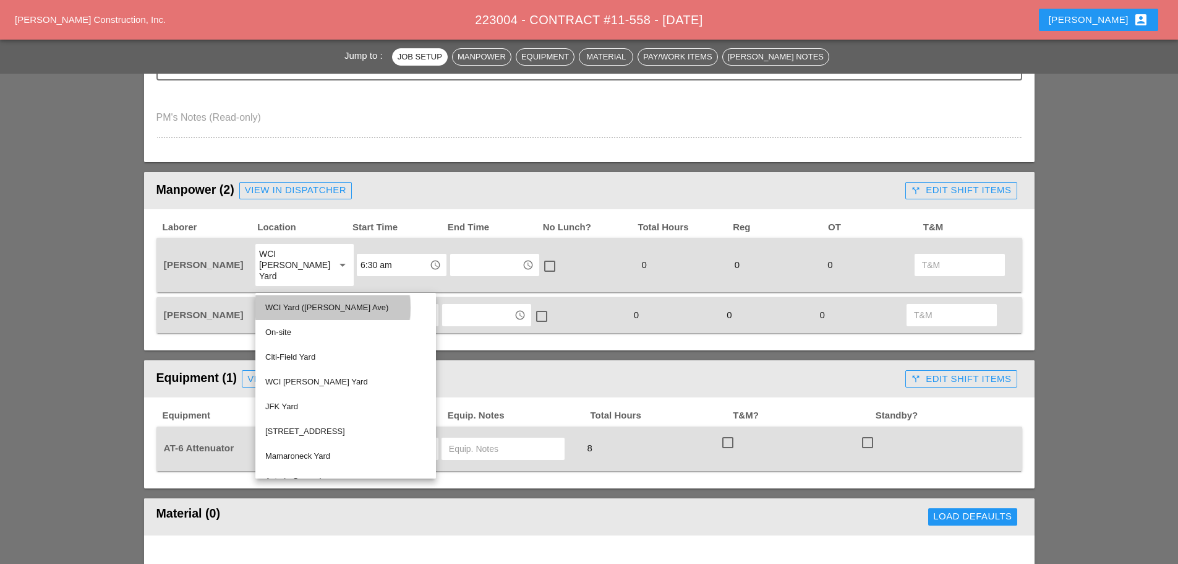
click at [296, 305] on div "WCI Yard (Provost Ave)" at bounding box center [345, 307] width 161 height 15
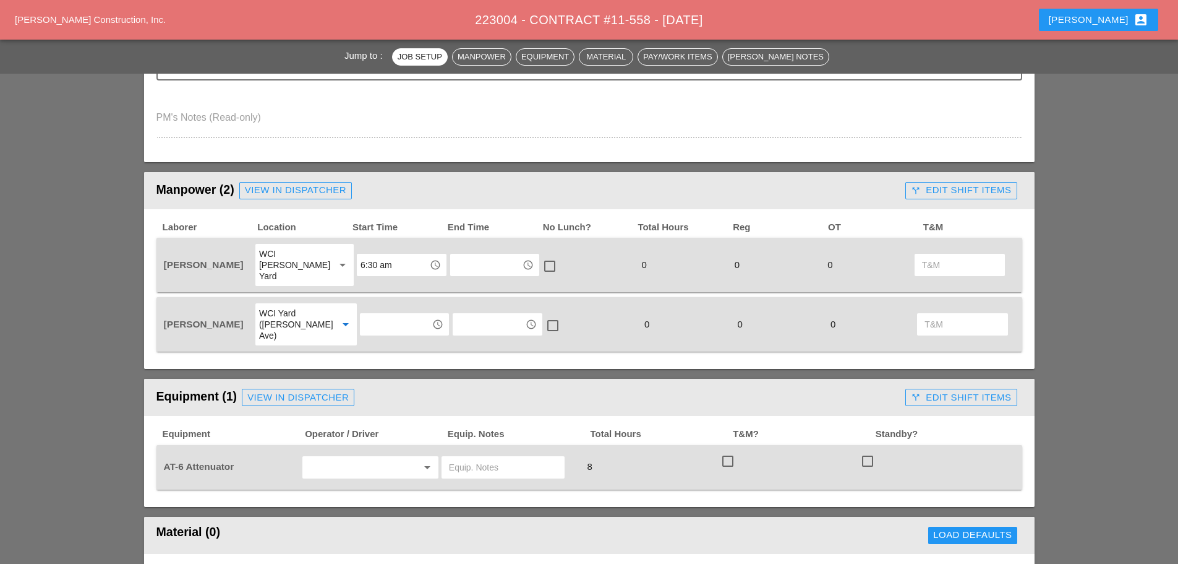
click at [314, 307] on div "WCI Yard (Provost Ave)" at bounding box center [293, 323] width 69 height 33
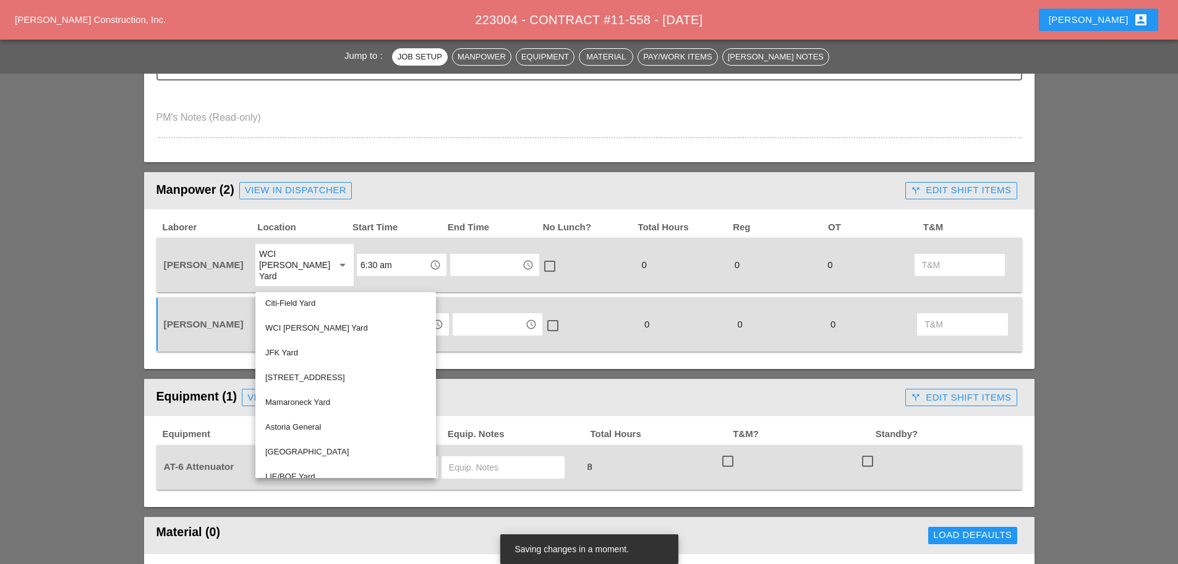
scroll to position [42, 0]
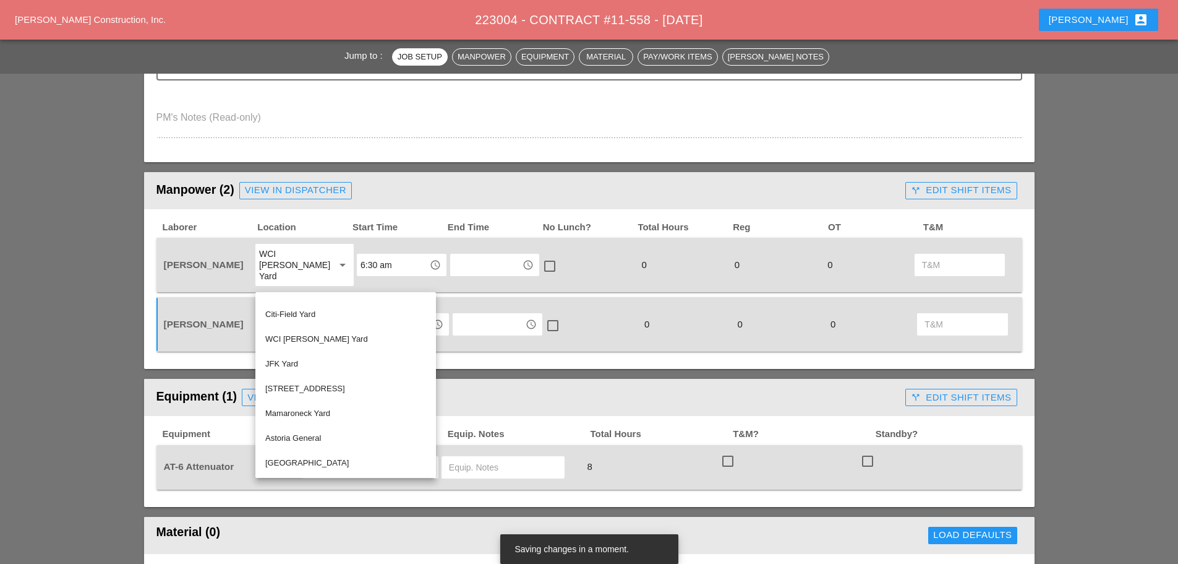
click at [320, 333] on div "WCI Bruckner Yard" at bounding box center [345, 339] width 161 height 15
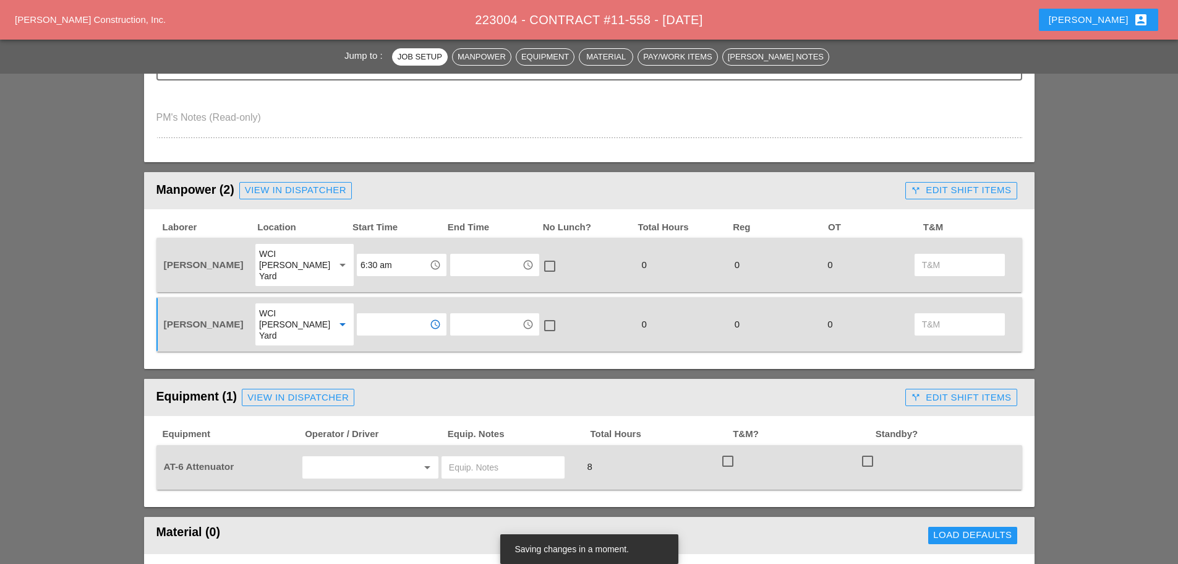
click at [374, 314] on input "text" at bounding box center [393, 324] width 64 height 20
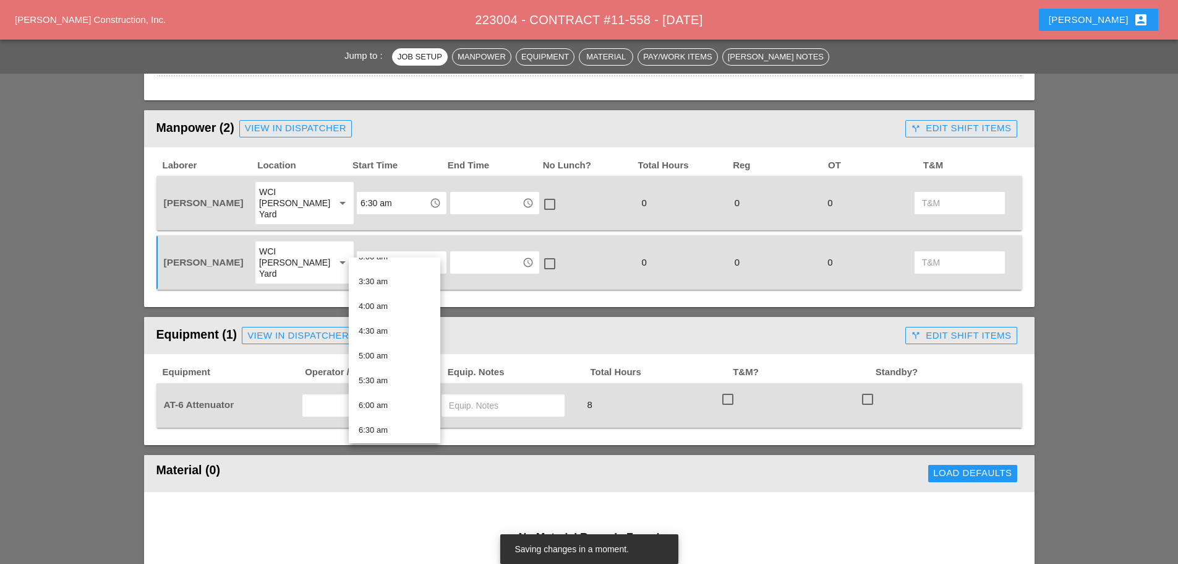
scroll to position [186, 0]
click at [380, 402] on div "6:30 am" at bounding box center [395, 408] width 72 height 15
type input "6:30 am"
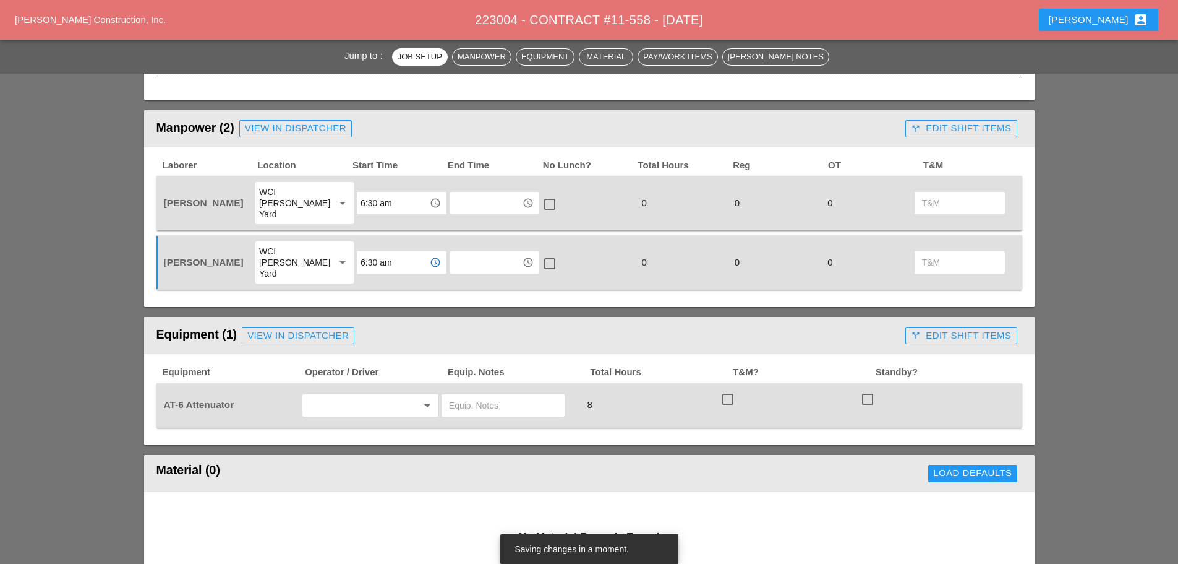
click at [354, 395] on input "text" at bounding box center [353, 405] width 94 height 20
click at [371, 430] on div "[PERSON_NAME]" at bounding box center [370, 434] width 116 height 15
type input "[PERSON_NAME]"
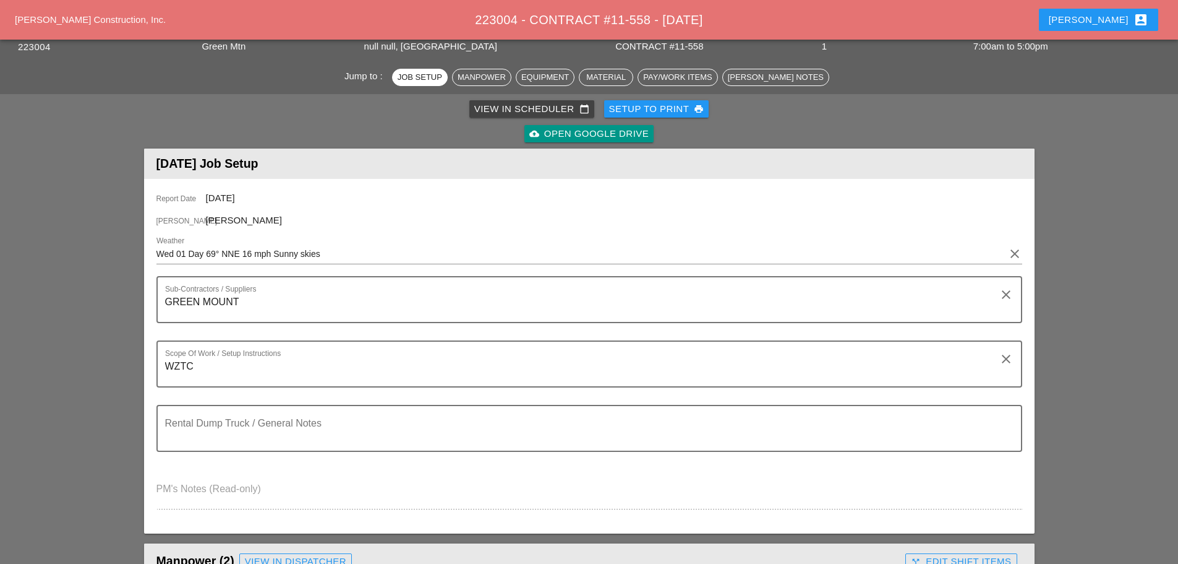
scroll to position [0, 0]
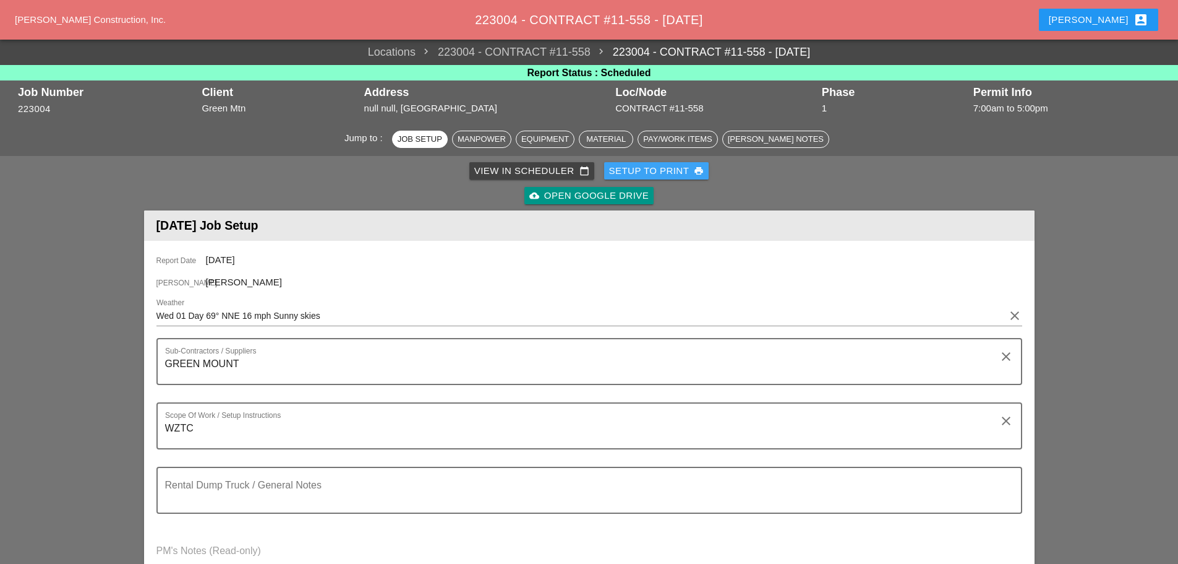
click at [638, 170] on div "Setup to Print print" at bounding box center [656, 171] width 95 height 14
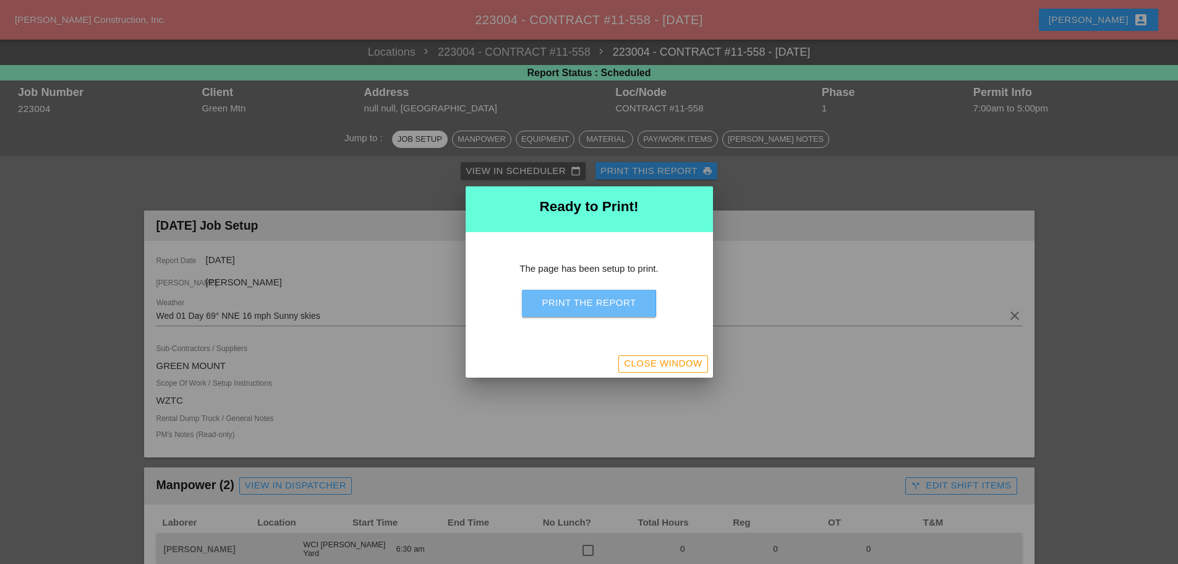
drag, startPoint x: 632, startPoint y: 296, endPoint x: 906, endPoint y: 472, distance: 326.4
click at [633, 296] on div "Print the Report" at bounding box center [589, 303] width 94 height 14
click at [664, 360] on div "Close Window" at bounding box center [663, 363] width 78 height 14
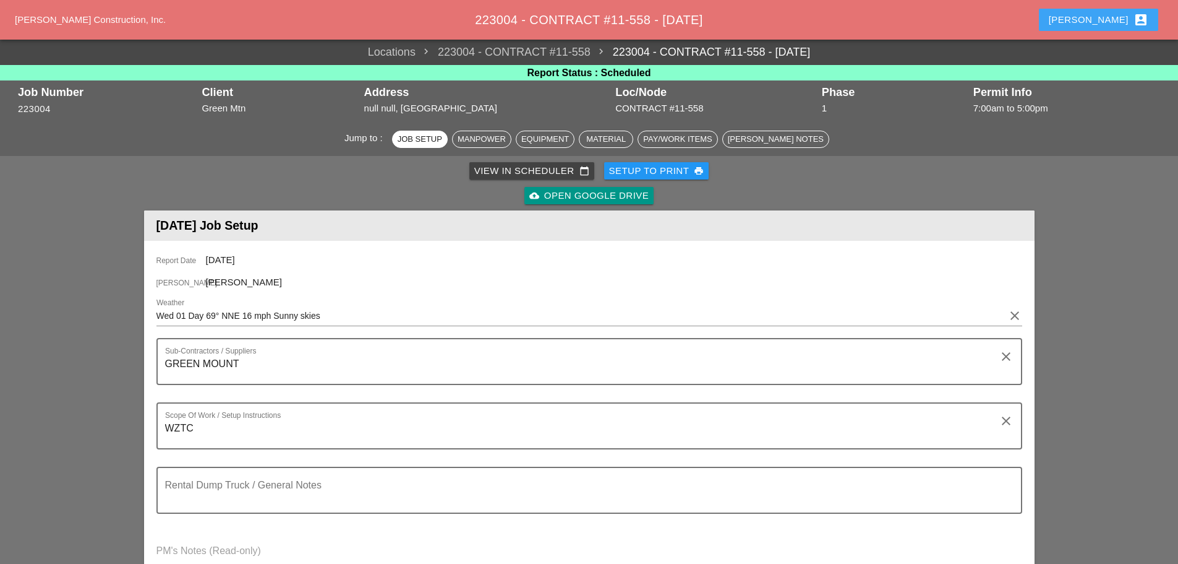
click at [1100, 23] on button "Enrico account_box" at bounding box center [1098, 20] width 119 height 22
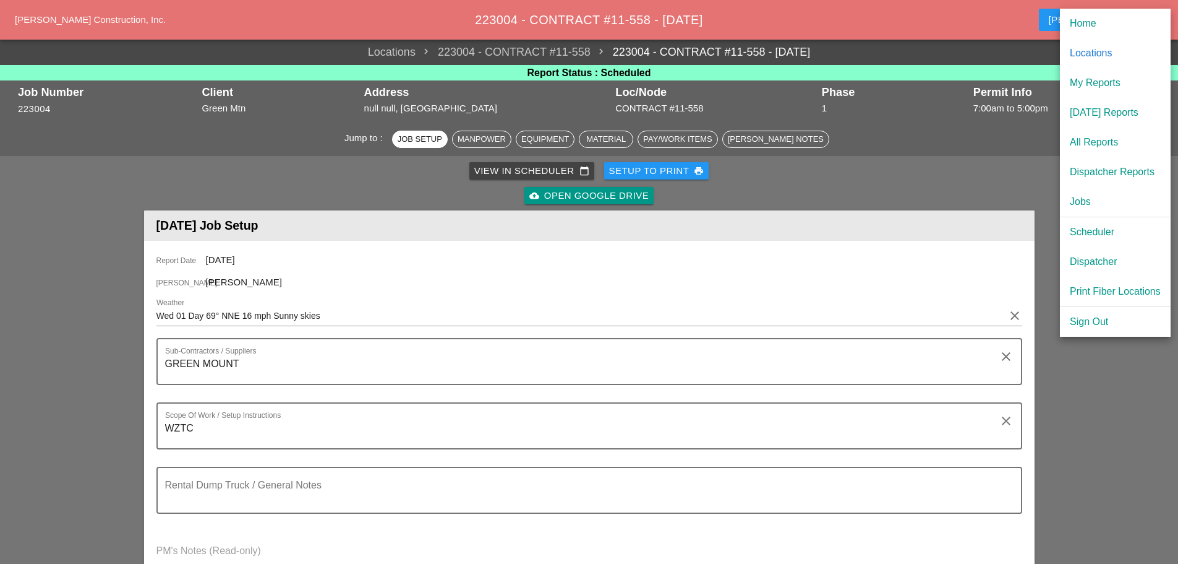
click at [1106, 120] on link "[DATE] Reports" at bounding box center [1115, 113] width 111 height 30
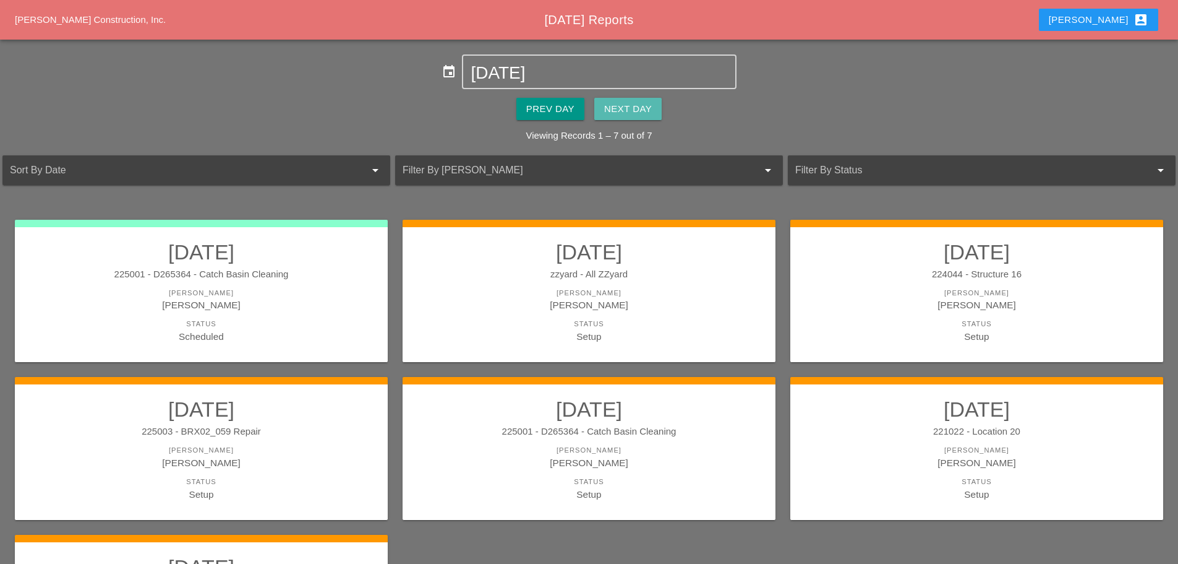
click at [653, 109] on button "Next Day" at bounding box center [628, 109] width 67 height 22
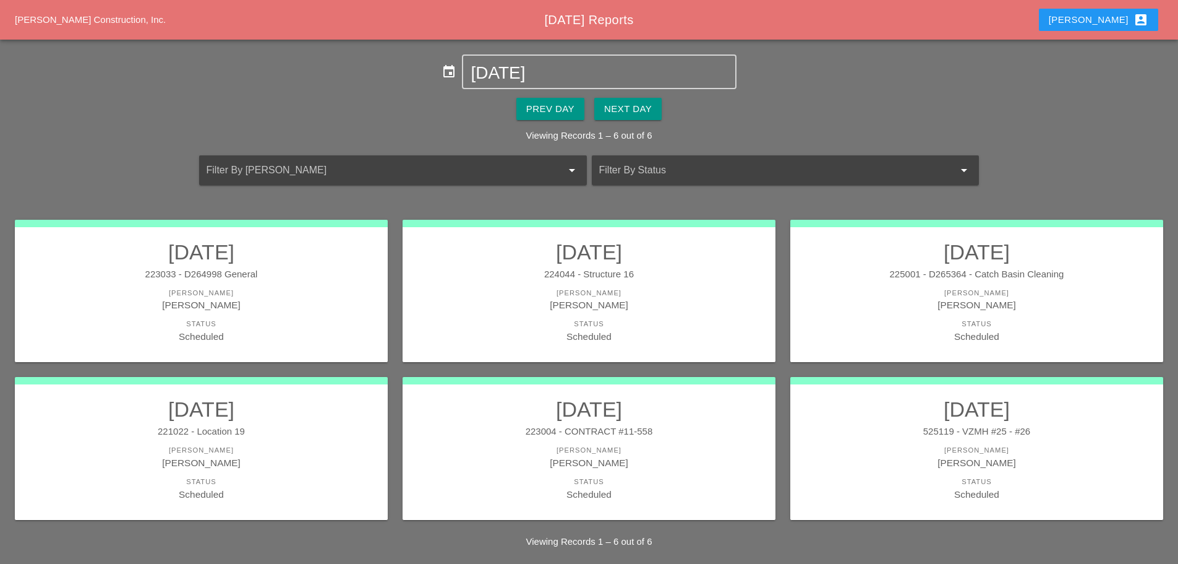
click at [322, 405] on h2 "10/01/2025" at bounding box center [201, 409] width 348 height 25
click at [282, 258] on h2 "10/01/2025" at bounding box center [201, 251] width 348 height 25
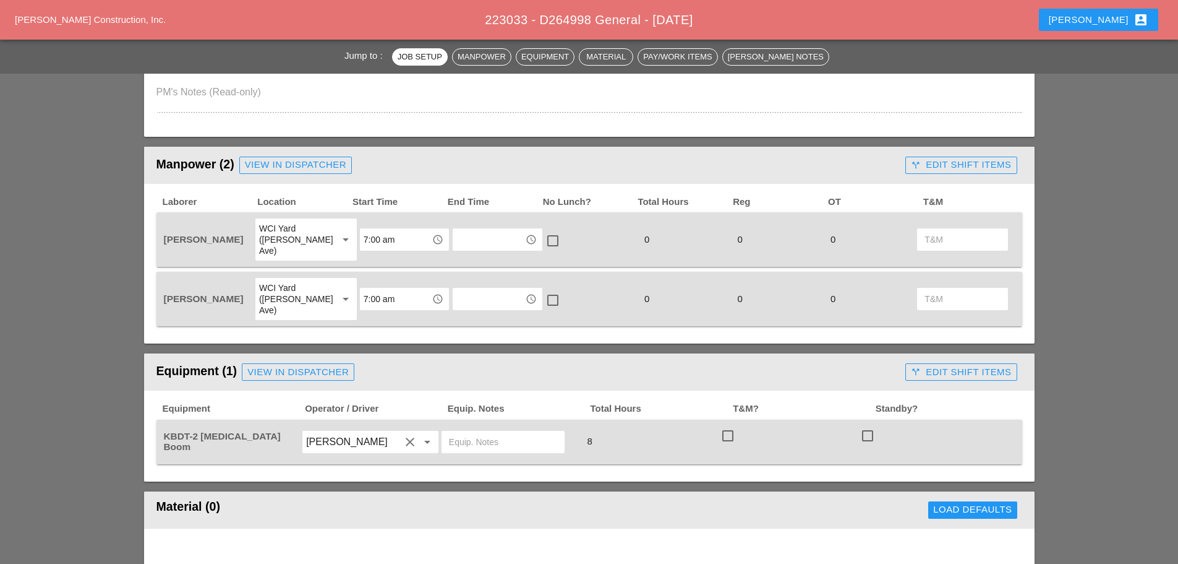
scroll to position [557, 0]
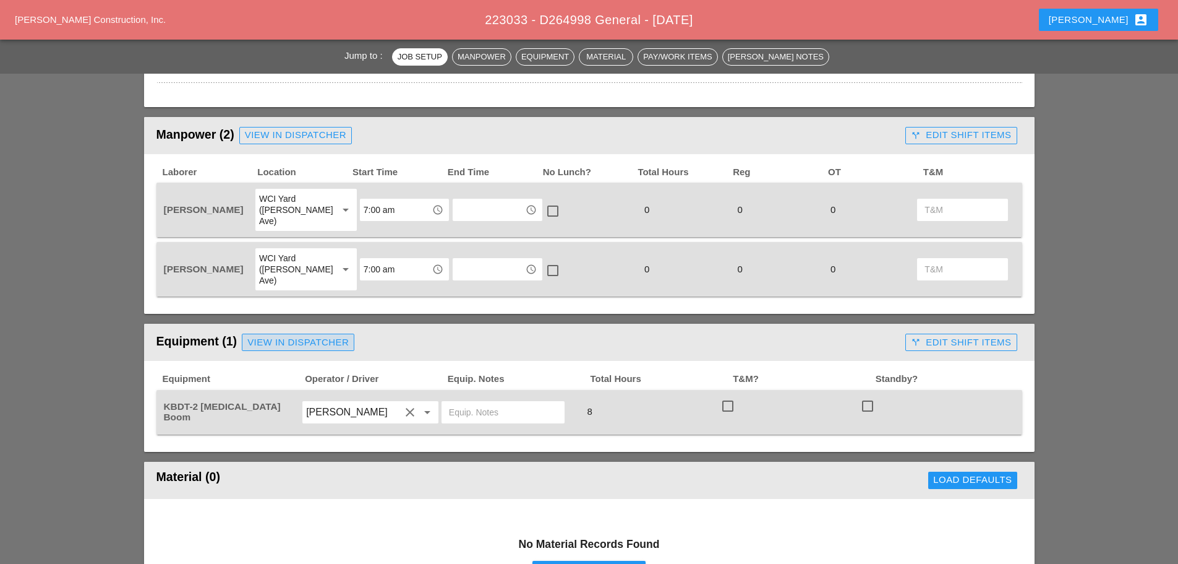
click at [313, 335] on div "View in Dispatcher" at bounding box center [297, 342] width 101 height 14
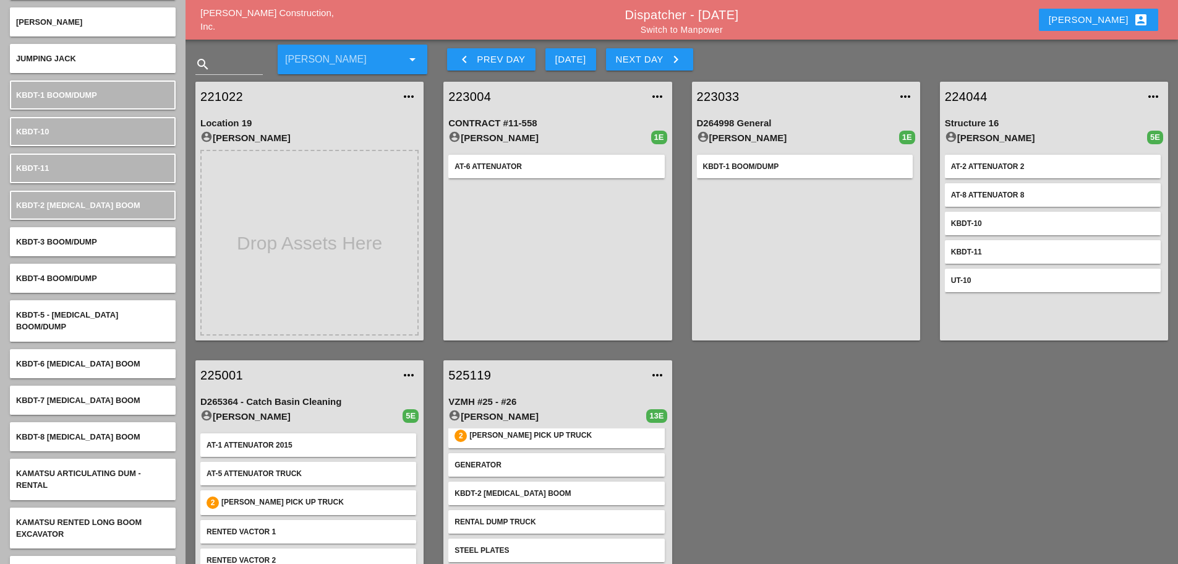
click at [721, 94] on link "223033" at bounding box center [794, 96] width 194 height 19
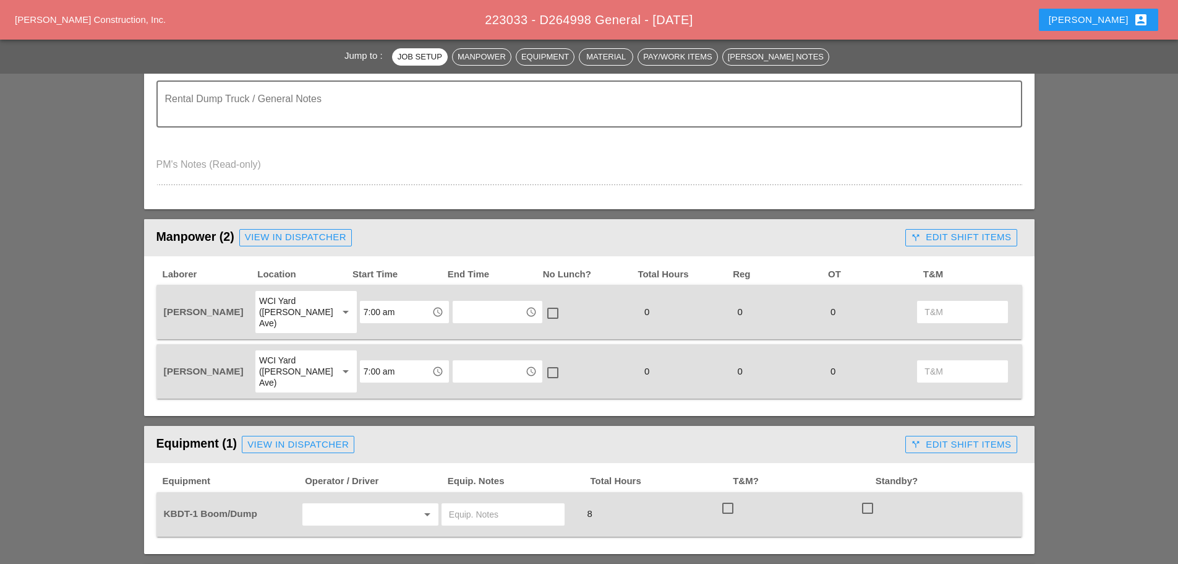
scroll to position [680, 0]
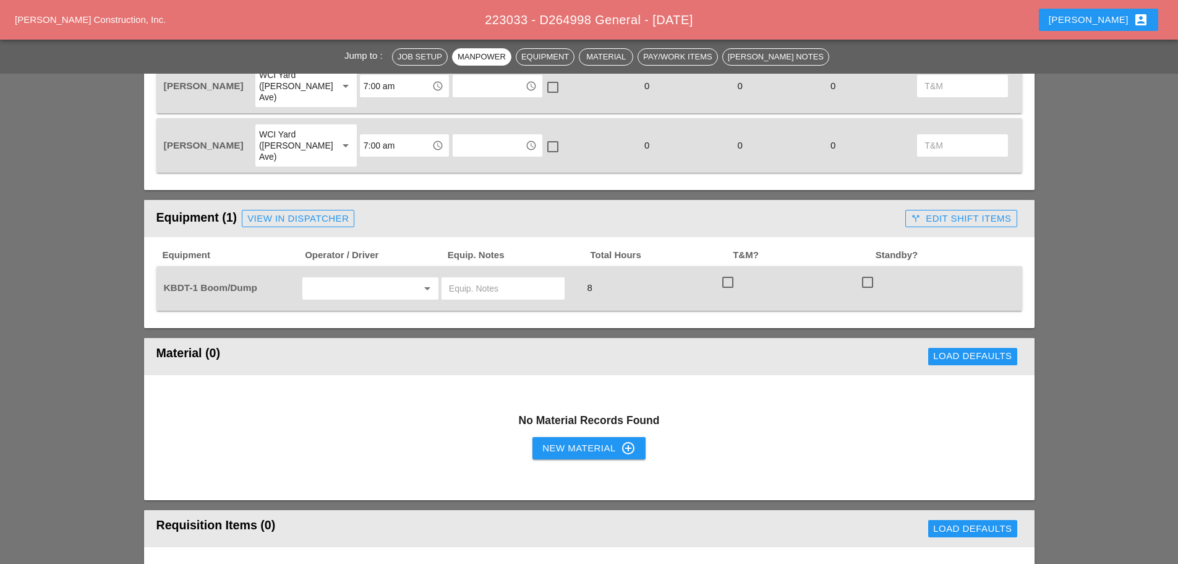
click at [332, 278] on input "text" at bounding box center [353, 288] width 94 height 20
click at [343, 314] on div "[PERSON_NAME]" at bounding box center [370, 317] width 116 height 15
type input "[PERSON_NAME]"
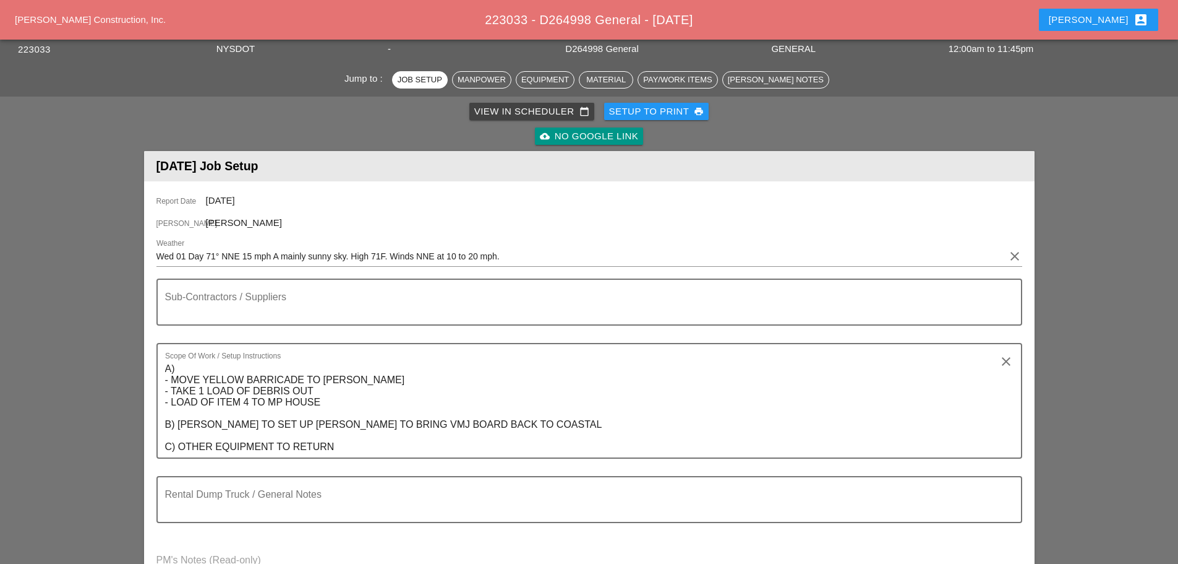
scroll to position [0, 0]
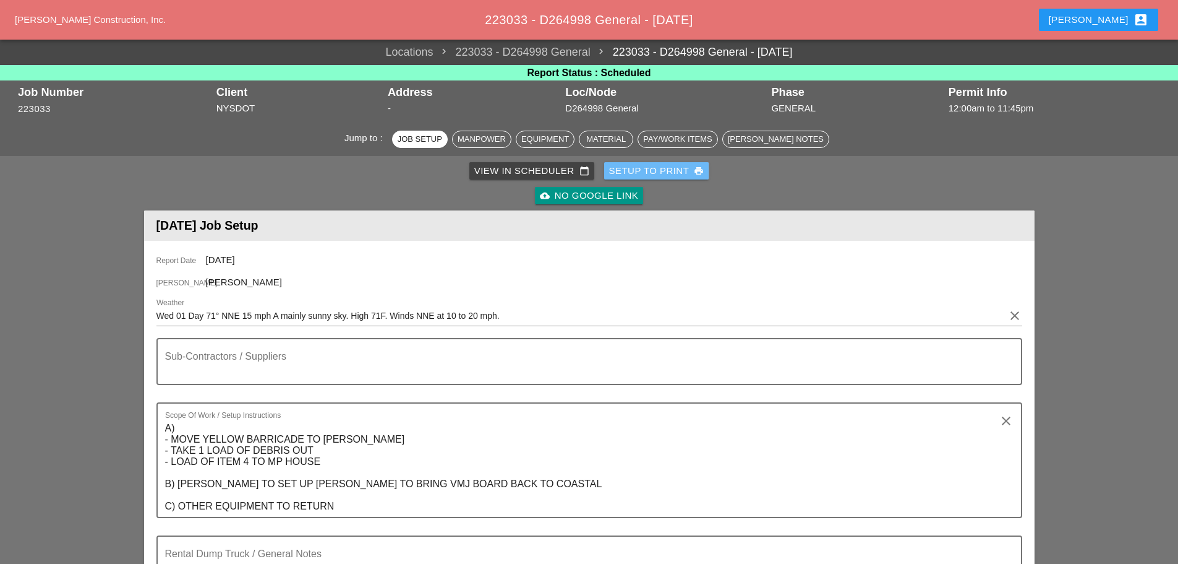
click at [666, 171] on div "Setup to Print print" at bounding box center [656, 171] width 95 height 14
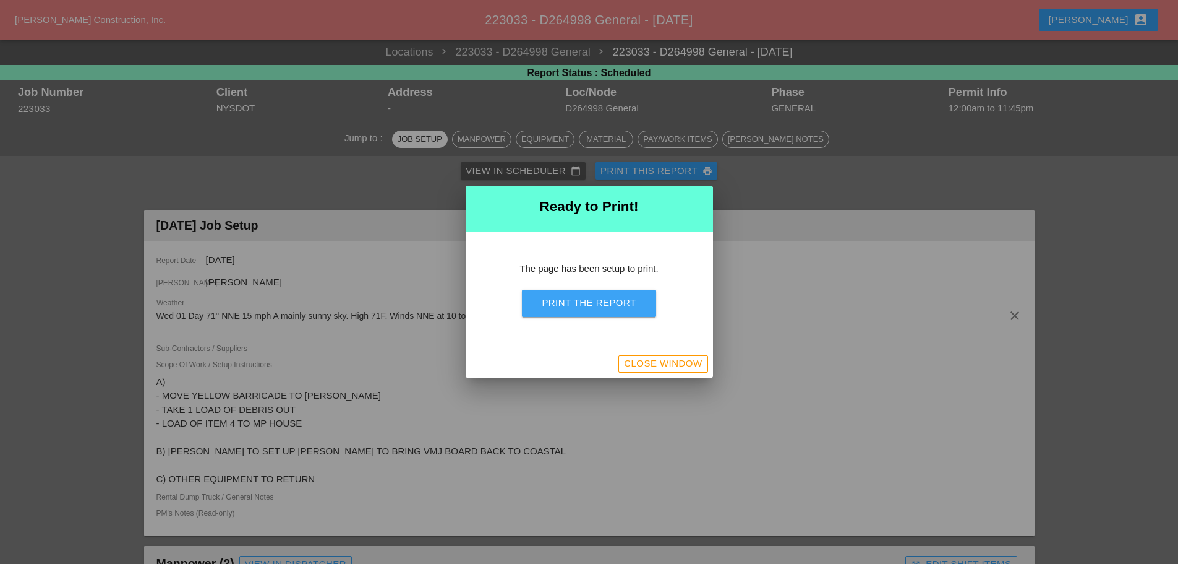
click at [567, 306] on div "Print the Report" at bounding box center [589, 303] width 94 height 14
click at [659, 363] on div "Close Window" at bounding box center [663, 363] width 78 height 14
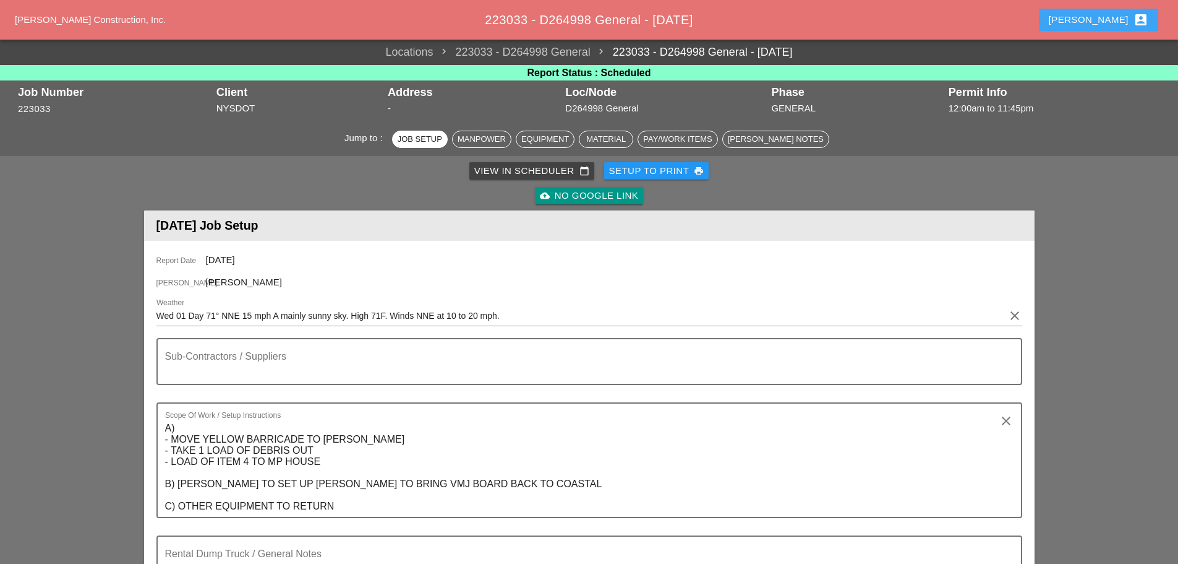
click at [1110, 11] on button "Enrico account_box" at bounding box center [1098, 20] width 119 height 22
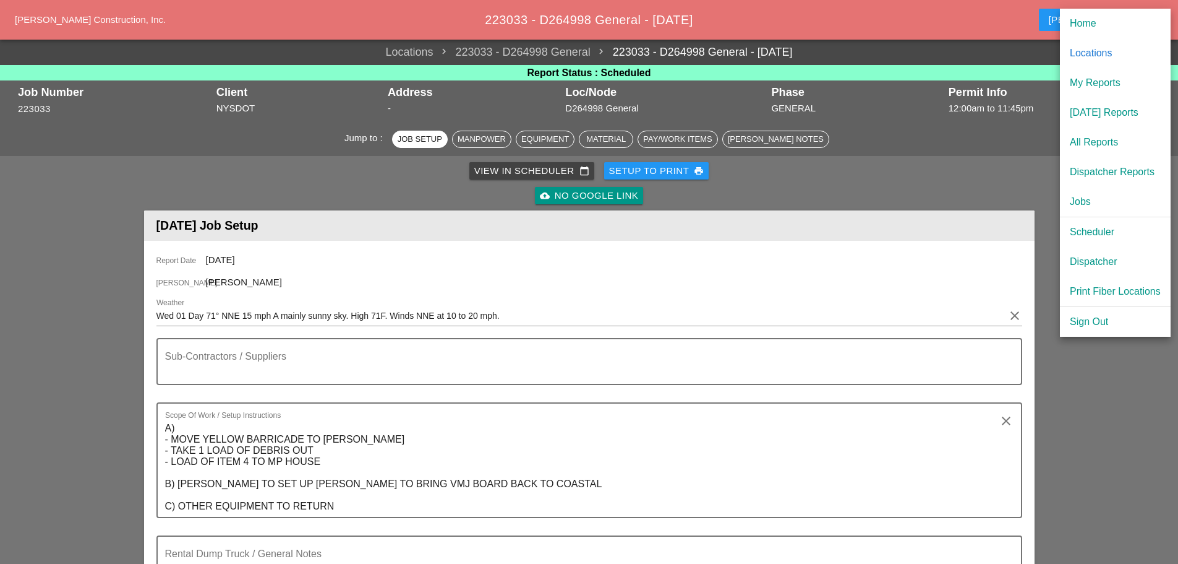
click at [1097, 109] on div "[DATE] Reports" at bounding box center [1115, 112] width 91 height 15
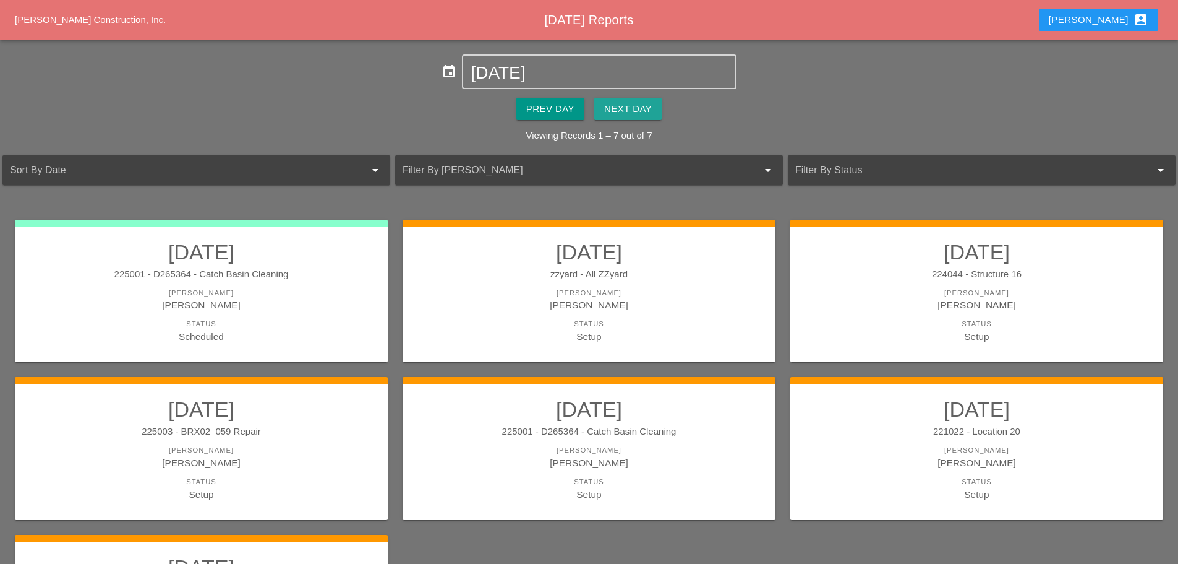
click at [635, 113] on div "Next Day" at bounding box center [628, 109] width 48 height 14
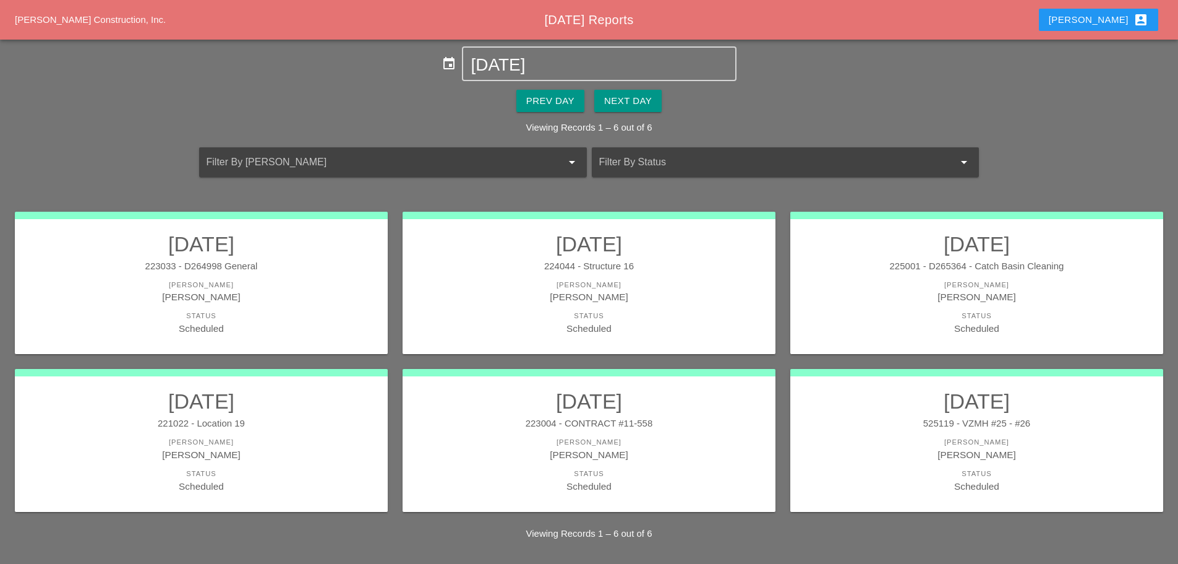
scroll to position [10, 0]
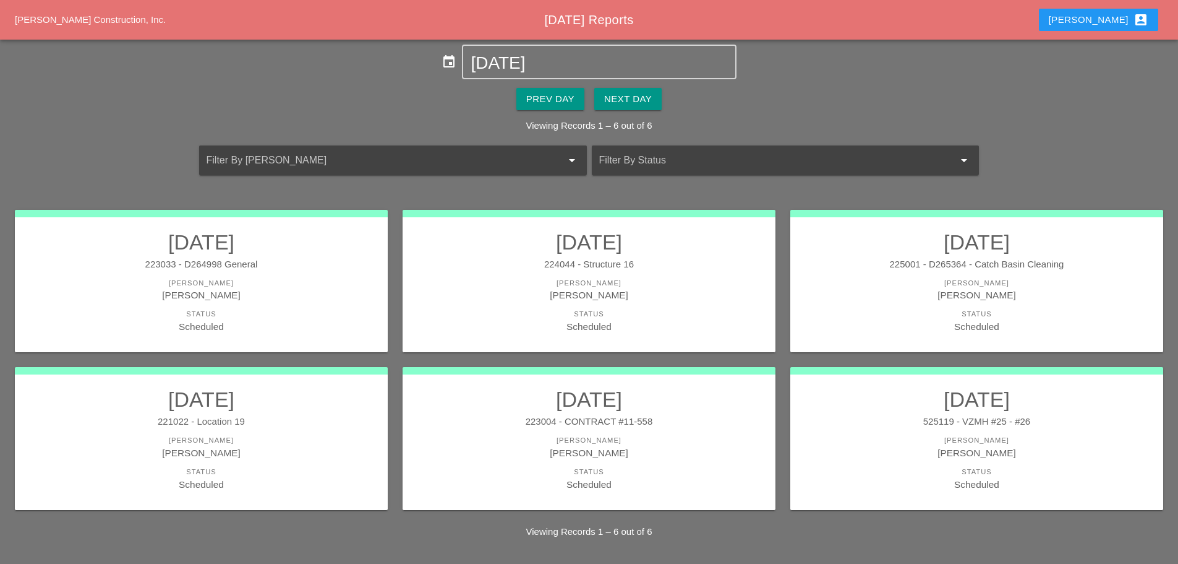
click at [596, 429] on link "10/01/2025 223004 - CONTRACT #11-558 Foreman Ricardo Capao Status Scheduled" at bounding box center [589, 439] width 348 height 104
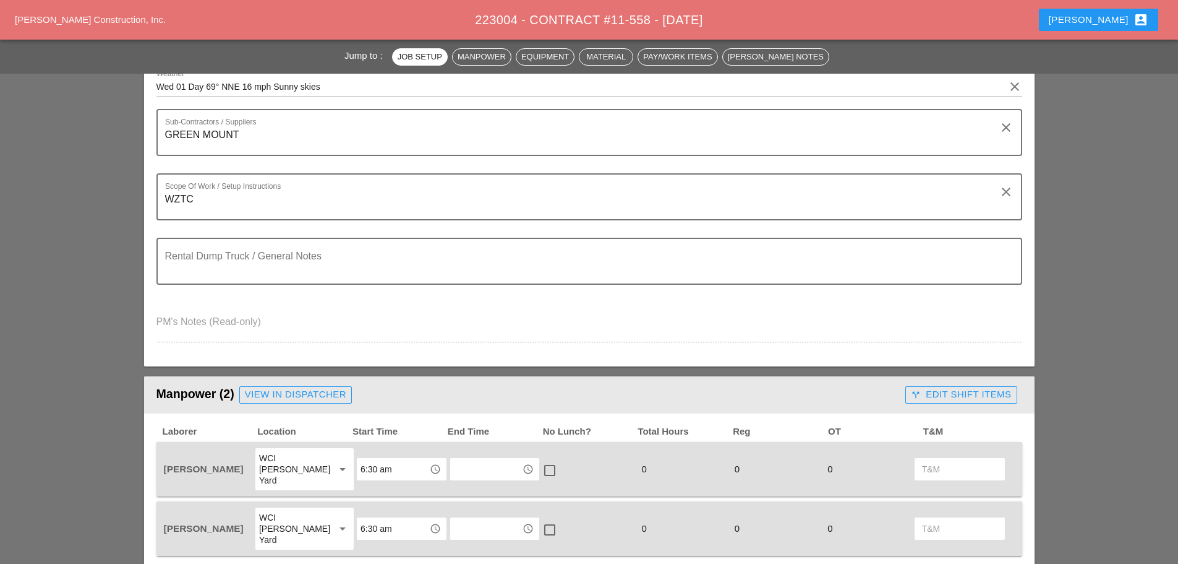
scroll to position [309, 0]
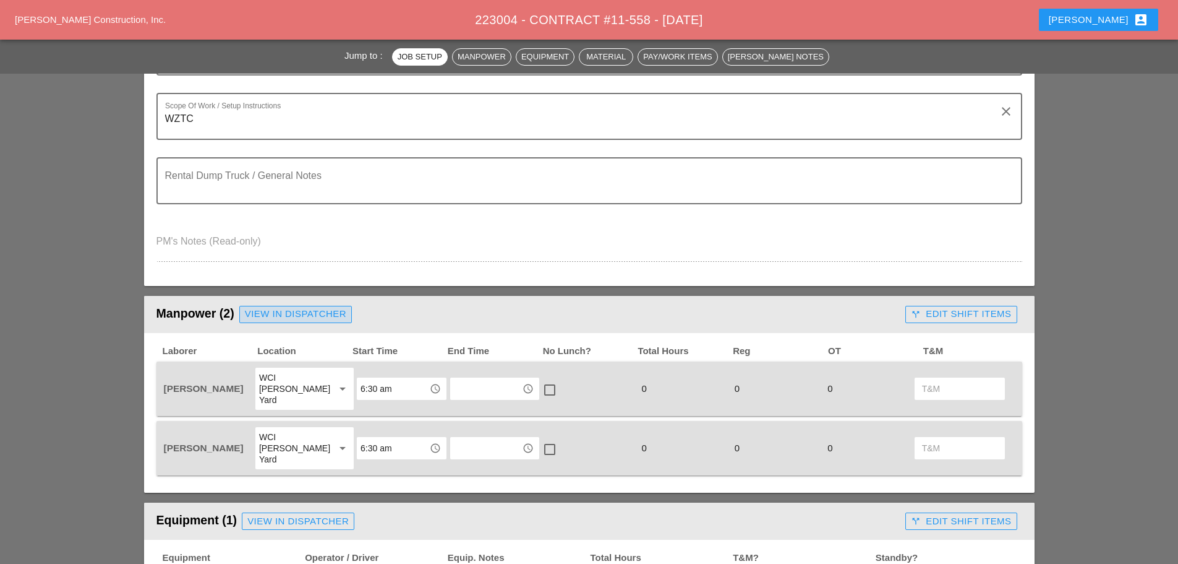
click at [304, 316] on div "View in Dispatcher" at bounding box center [295, 314] width 101 height 14
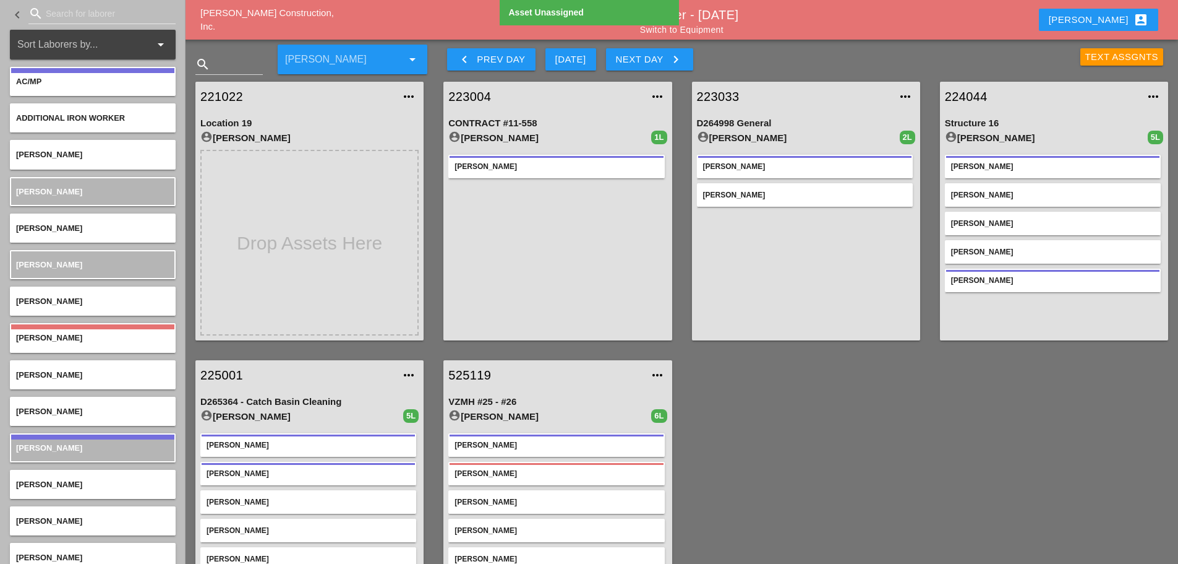
click at [67, 17] on input "Search for laborer" at bounding box center [102, 14] width 113 height 20
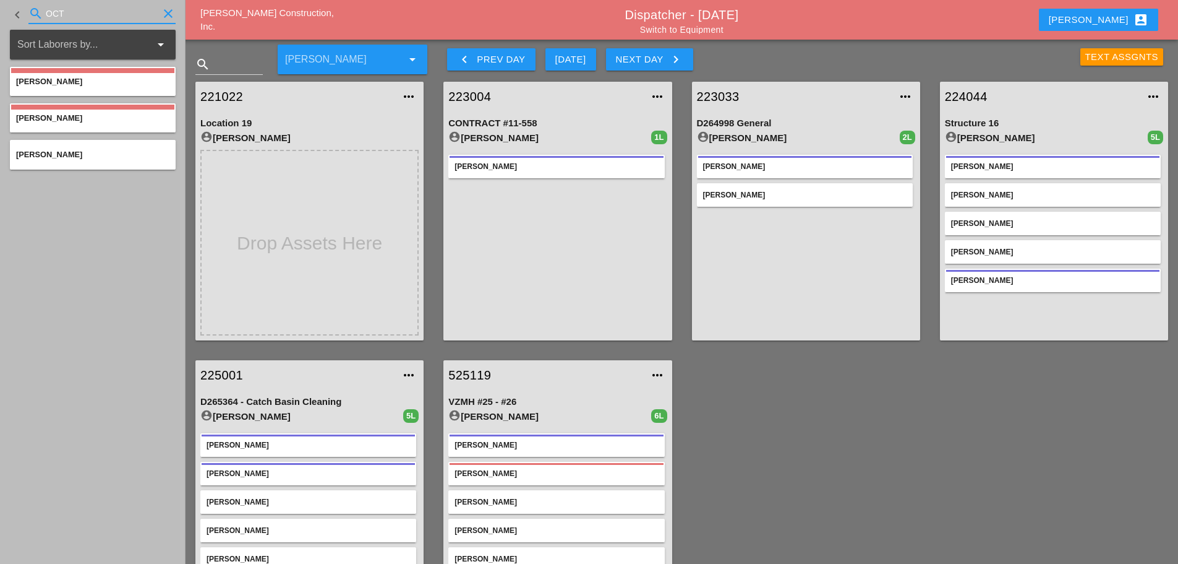
type input "OCT"
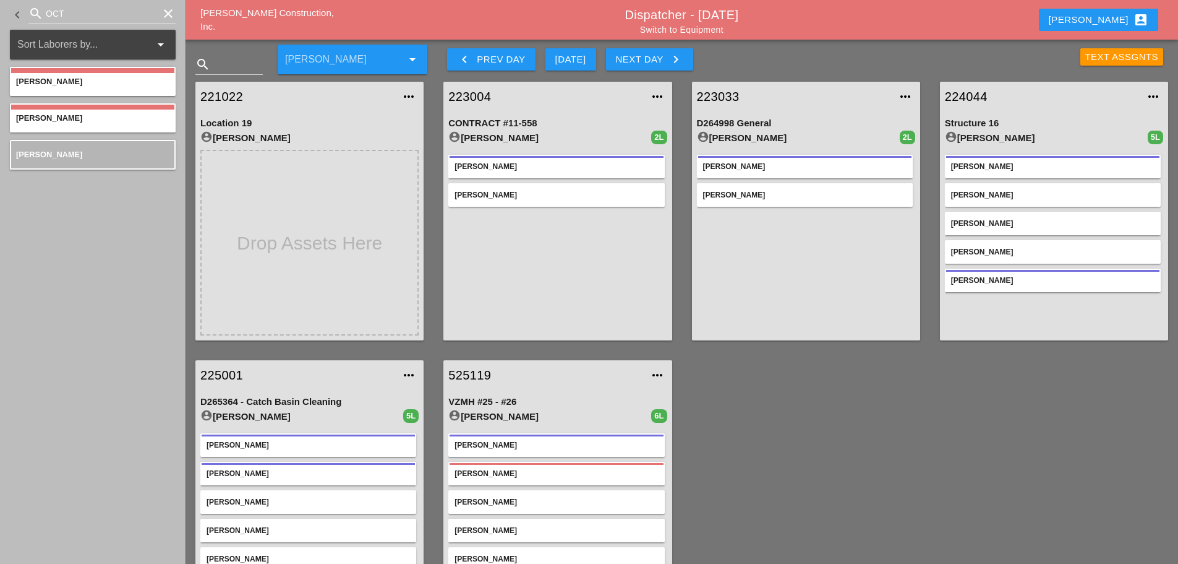
click at [165, 11] on icon "clear" at bounding box center [168, 13] width 15 height 15
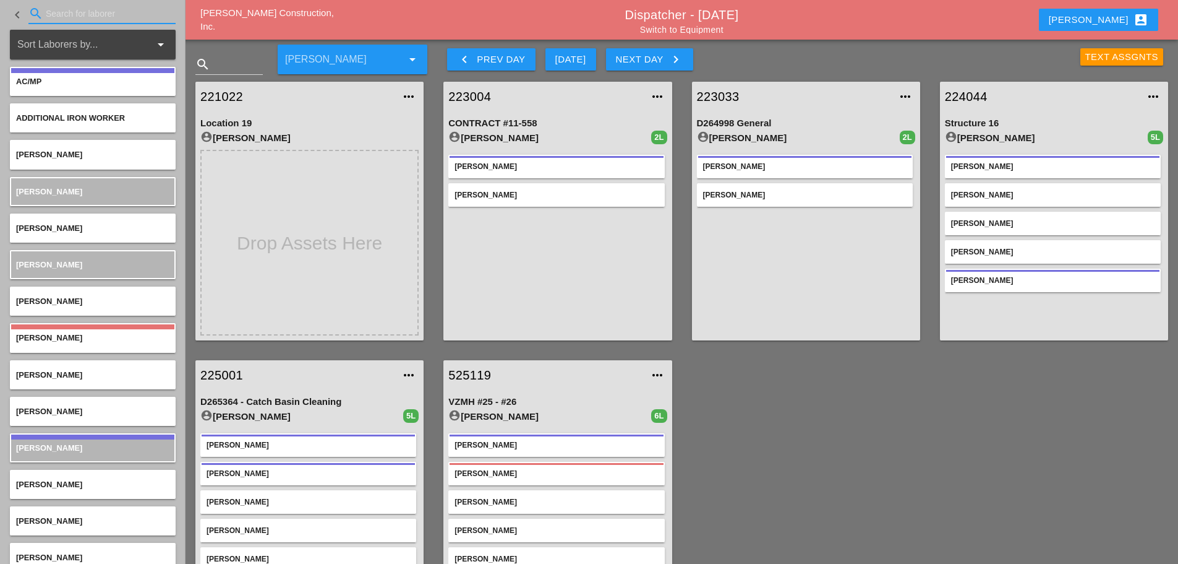
click at [472, 94] on link "223004" at bounding box center [546, 96] width 194 height 19
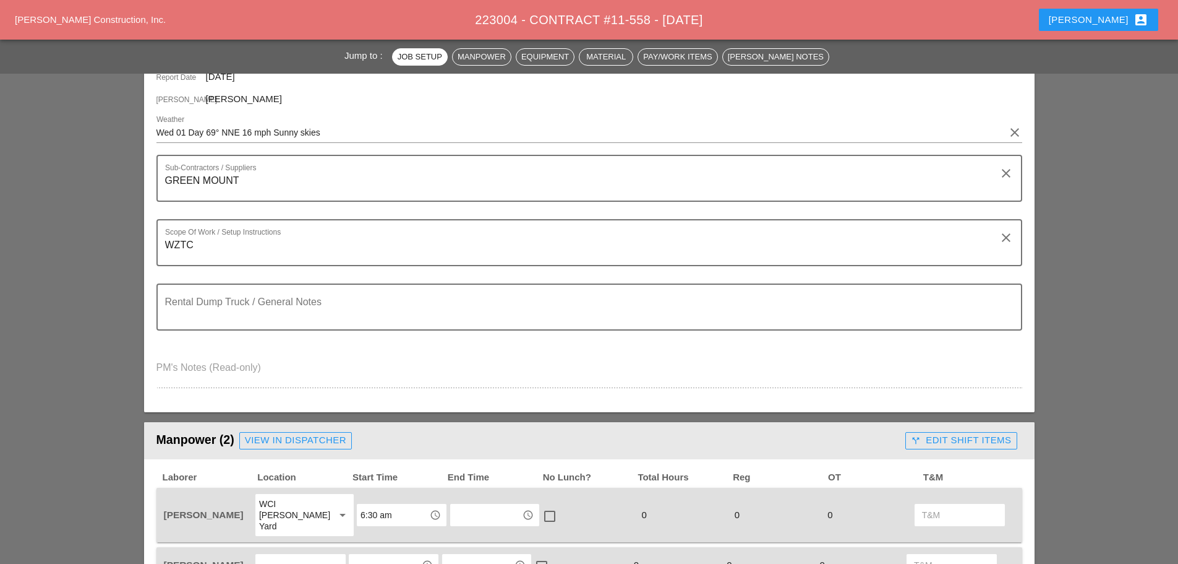
scroll to position [371, 0]
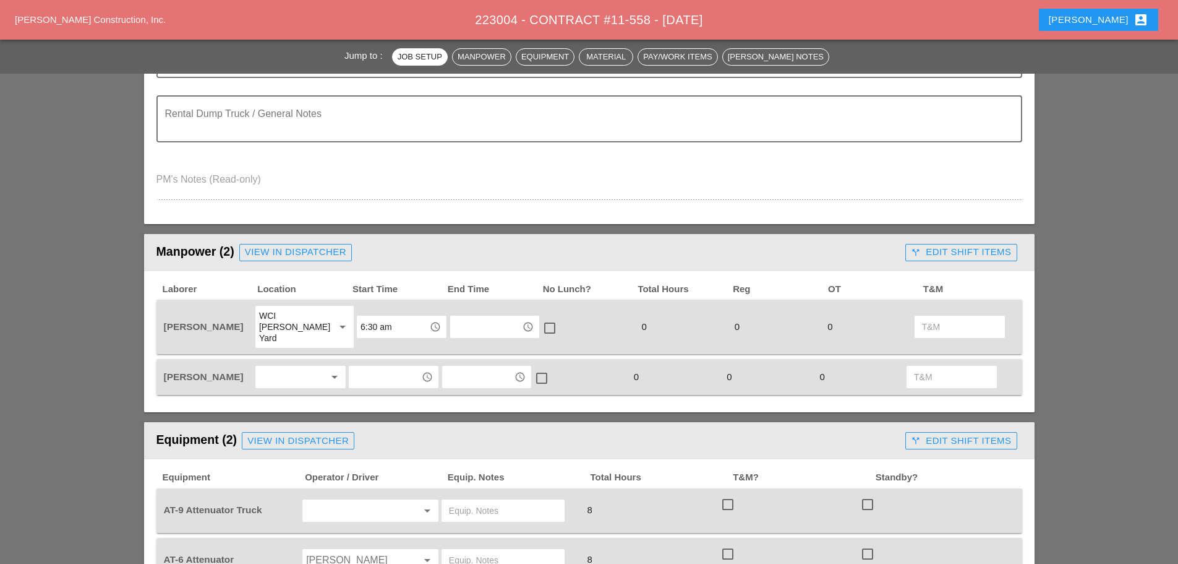
click at [301, 367] on div at bounding box center [292, 377] width 66 height 20
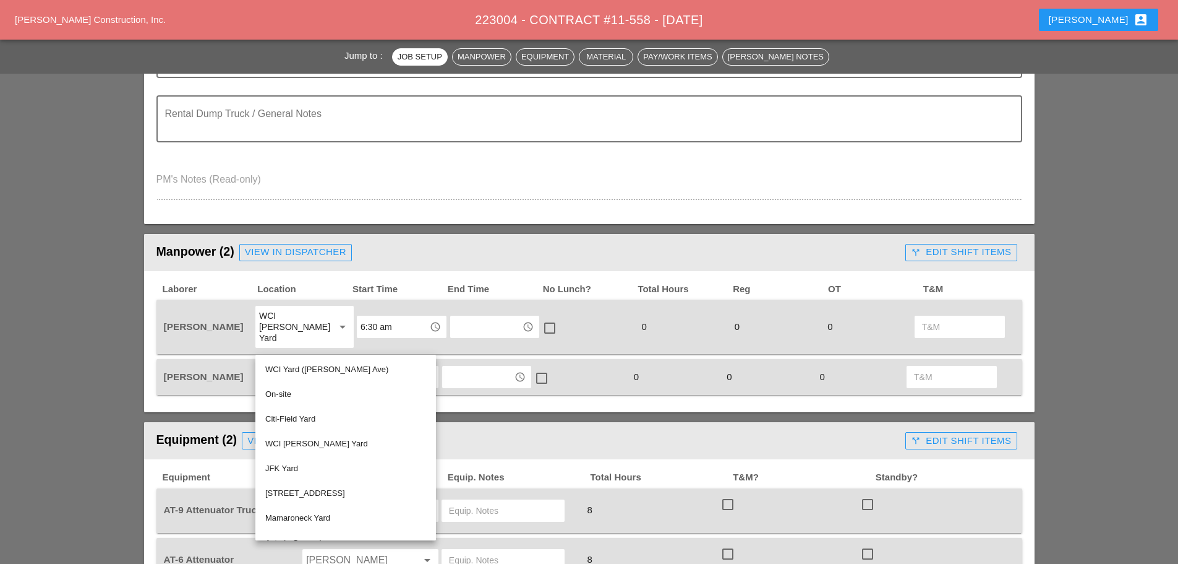
click at [303, 367] on div "WCI Yard (Provost Ave)" at bounding box center [345, 369] width 161 height 15
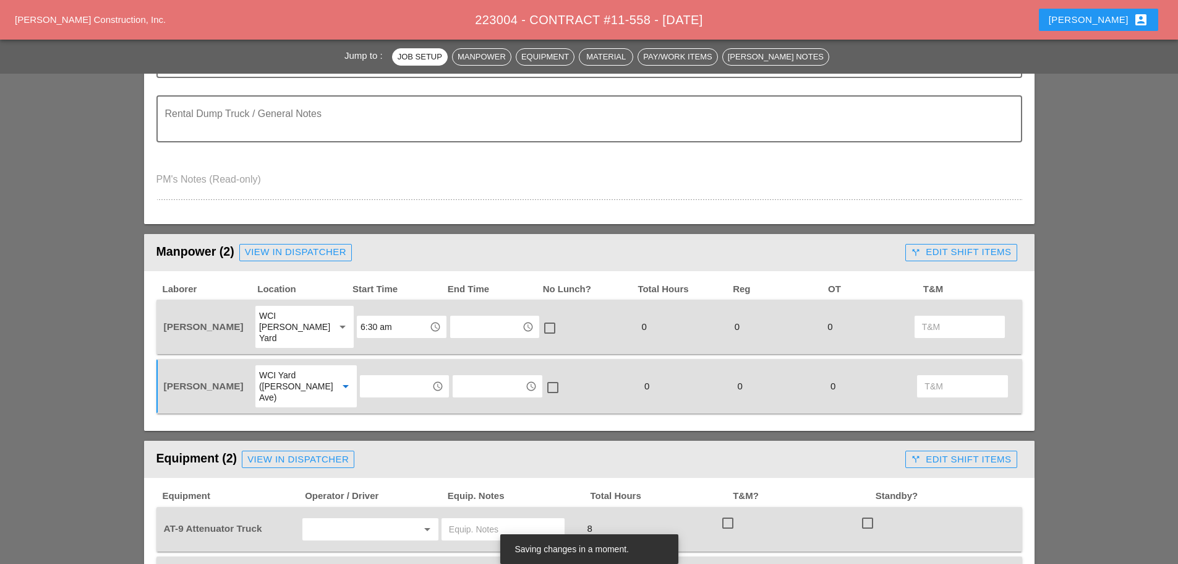
click at [311, 369] on div "WCI Yard (Provost Ave)" at bounding box center [293, 385] width 69 height 33
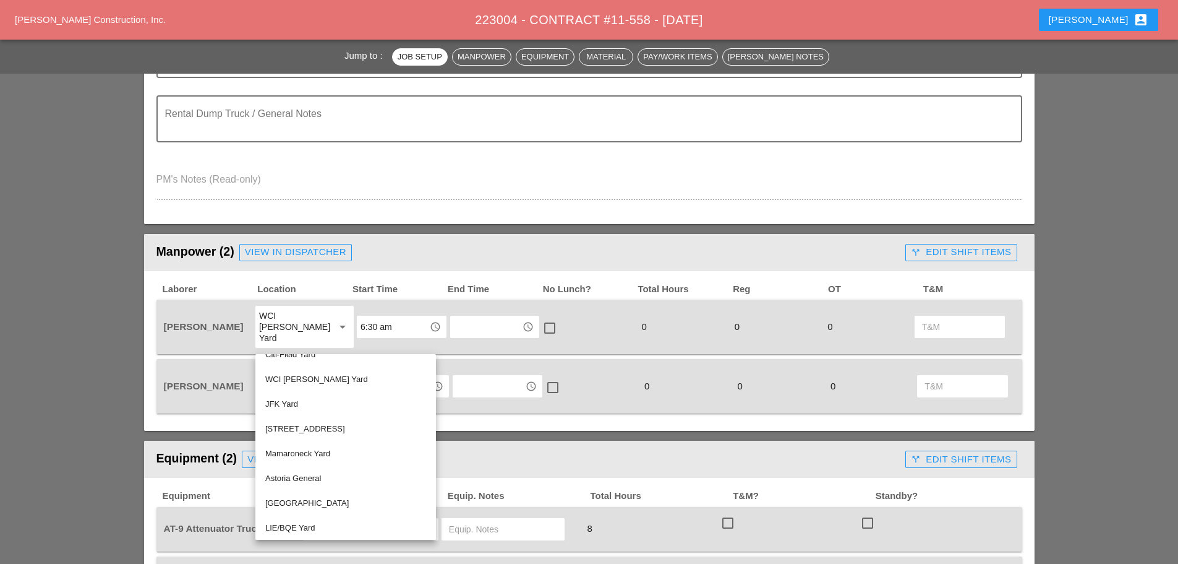
scroll to position [42, 0]
click at [323, 400] on div "WCI Bruckner Yard" at bounding box center [345, 400] width 161 height 15
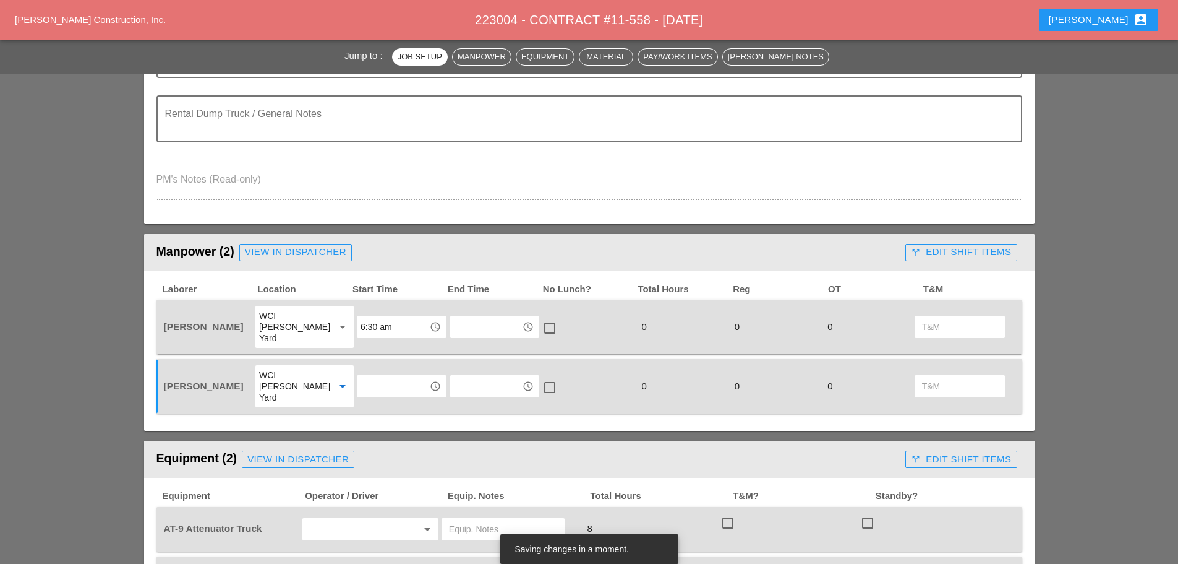
click at [373, 376] on input "text" at bounding box center [393, 386] width 64 height 20
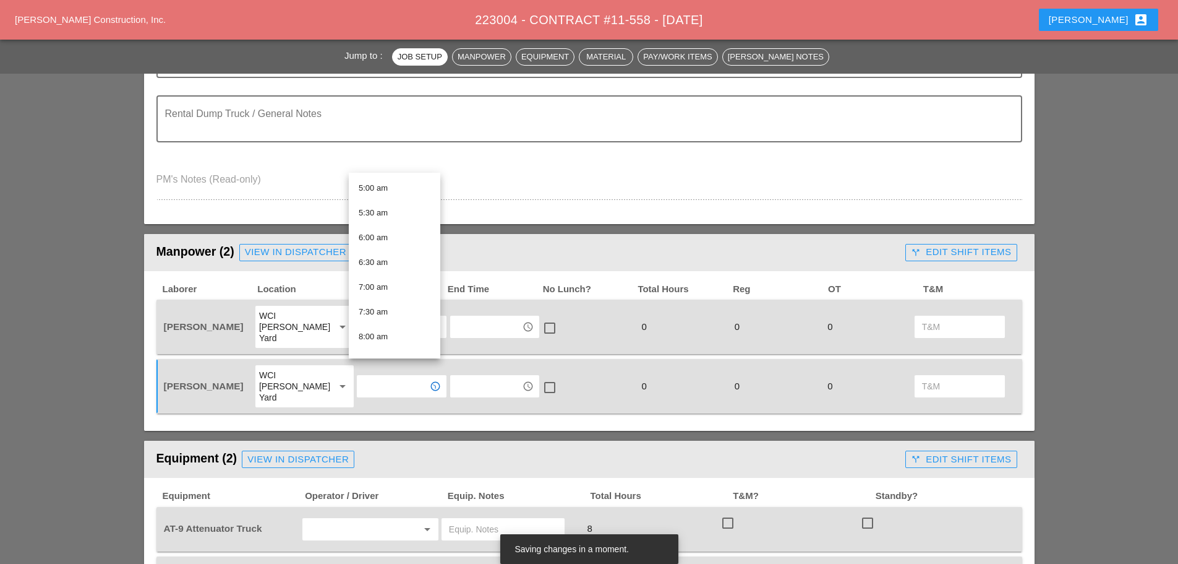
scroll to position [247, 0]
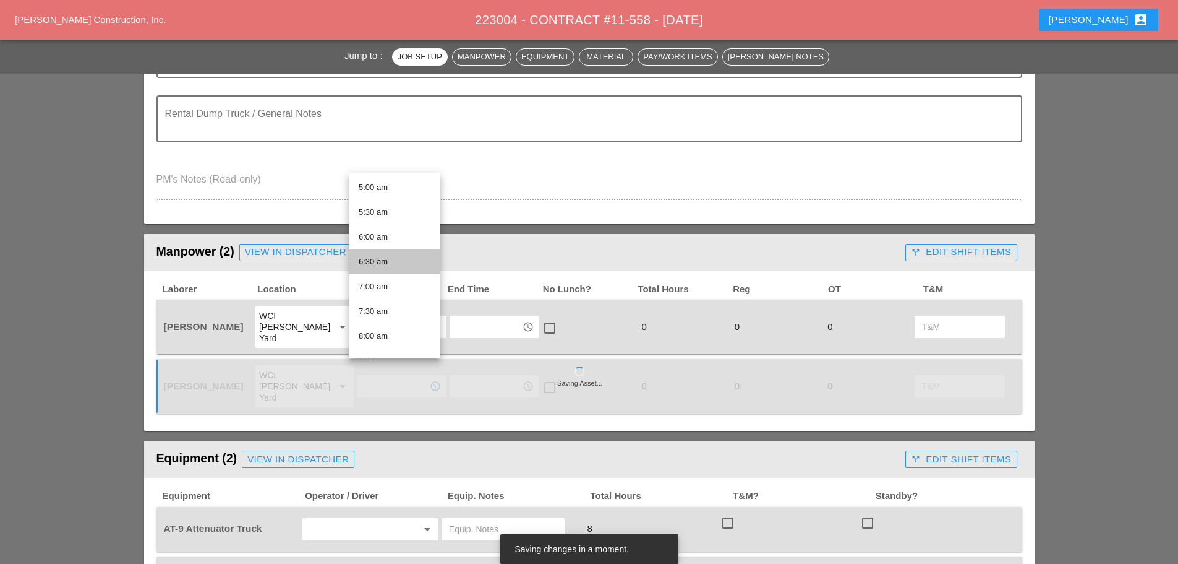
click at [386, 263] on div "6:30 am" at bounding box center [395, 261] width 72 height 15
type input "6:30 am"
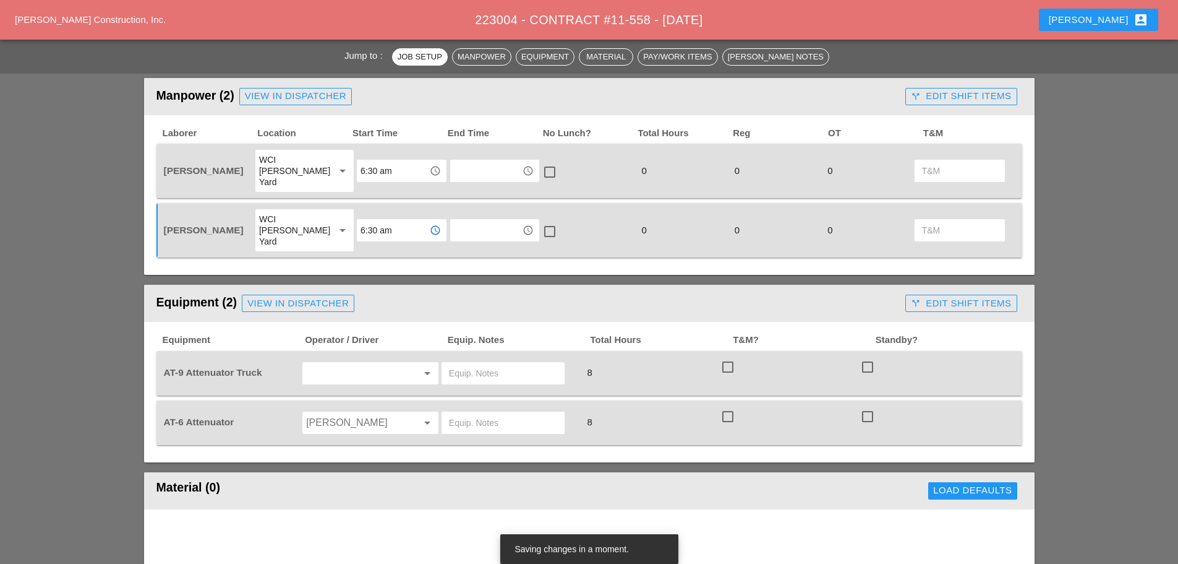
scroll to position [557, 0]
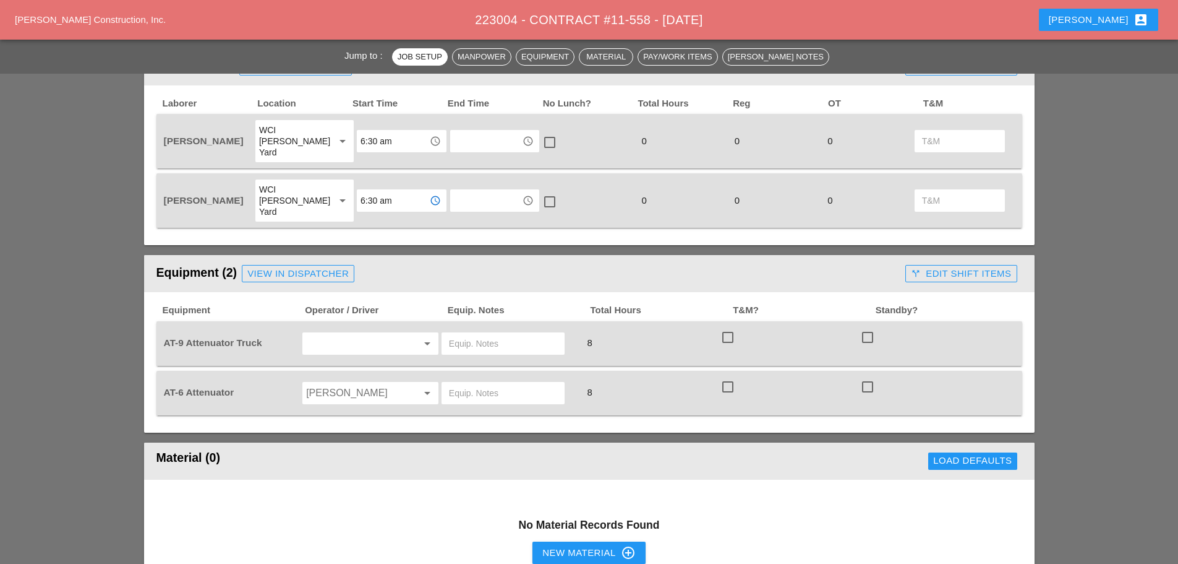
click at [363, 332] on div "arrow_drop_down" at bounding box center [371, 343] width 136 height 22
click at [351, 350] on div "[PERSON_NAME]" at bounding box center [370, 347] width 116 height 15
type input "[PERSON_NAME]"
click at [353, 383] on input "Hugo Zambrano" at bounding box center [353, 393] width 94 height 20
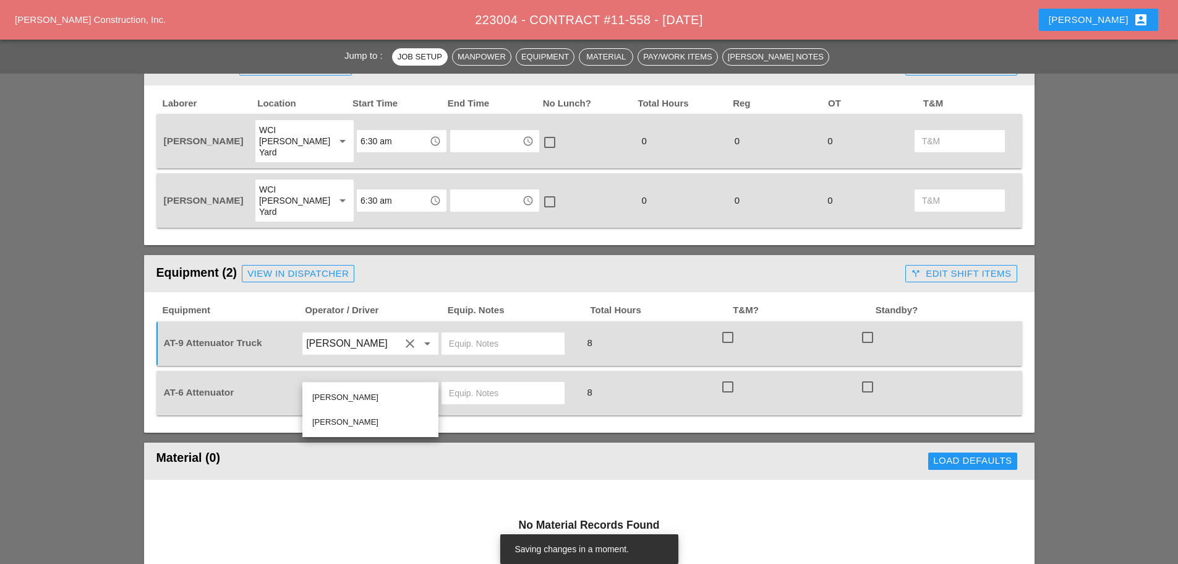
click at [341, 423] on div "[PERSON_NAME]" at bounding box center [370, 421] width 116 height 15
type input "[PERSON_NAME]"
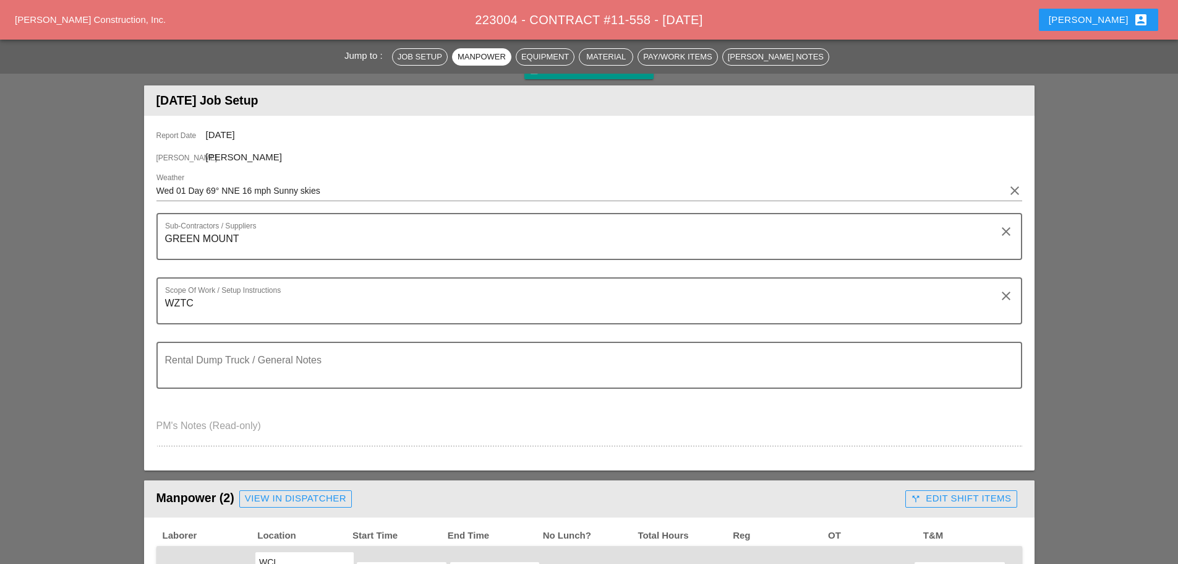
scroll to position [0, 0]
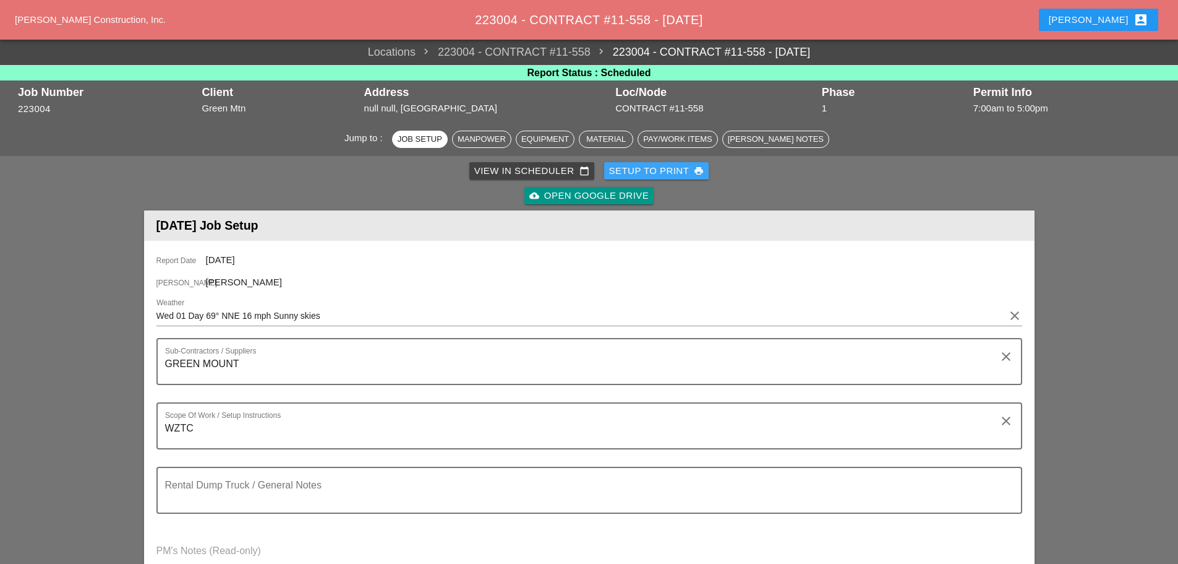
click at [633, 174] on div "Setup to Print print" at bounding box center [656, 171] width 95 height 14
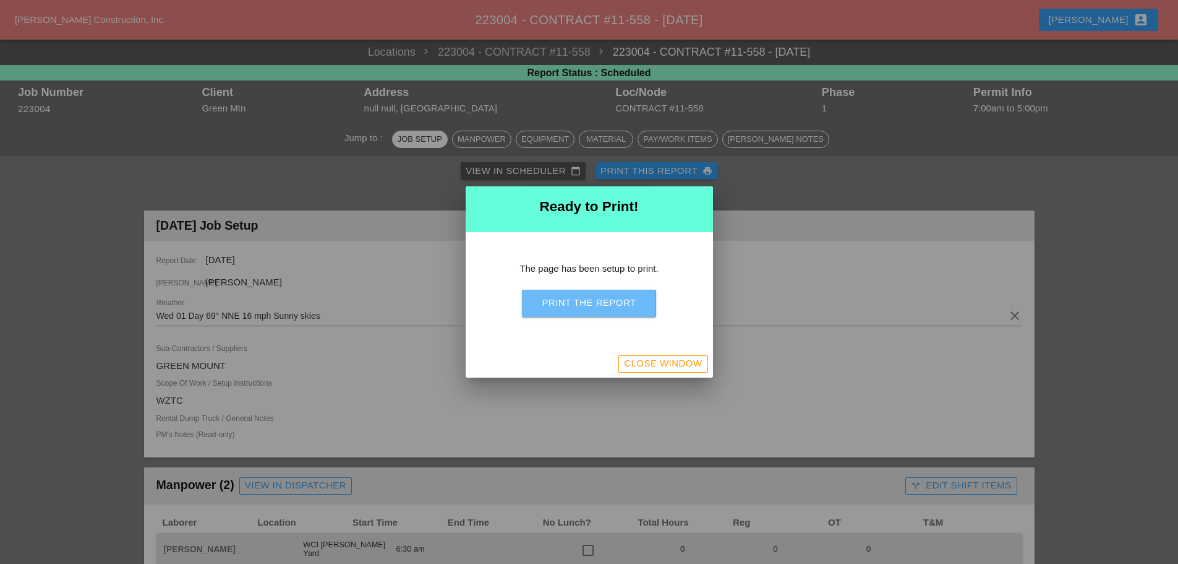
click at [598, 303] on div "Print the Report" at bounding box center [589, 303] width 94 height 14
click at [664, 359] on div "Close Window" at bounding box center [663, 363] width 78 height 14
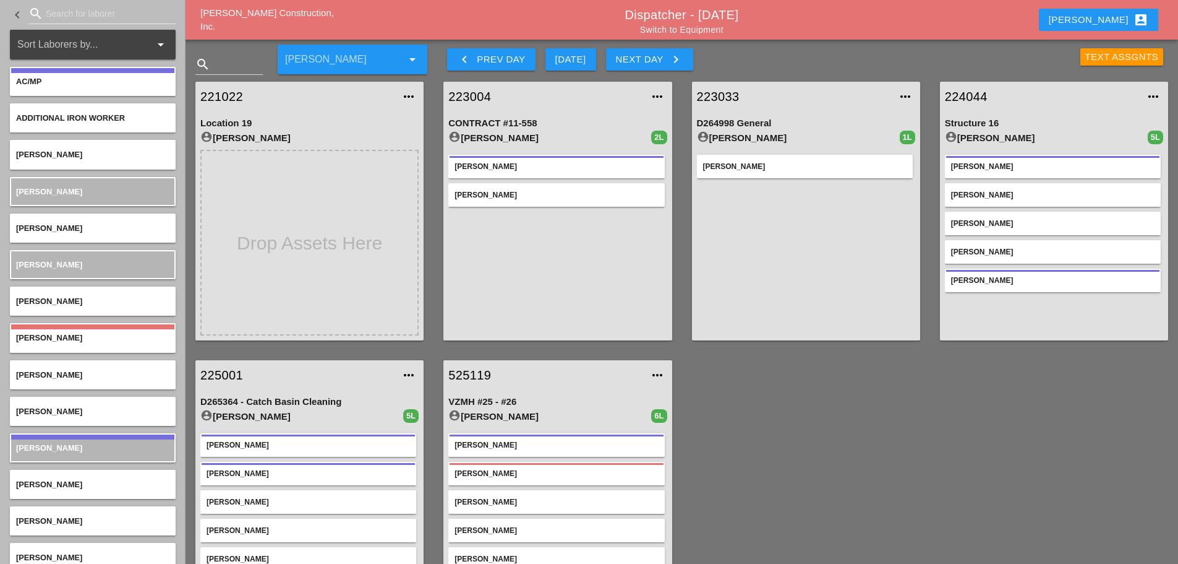
click at [727, 94] on link "223033" at bounding box center [794, 96] width 194 height 19
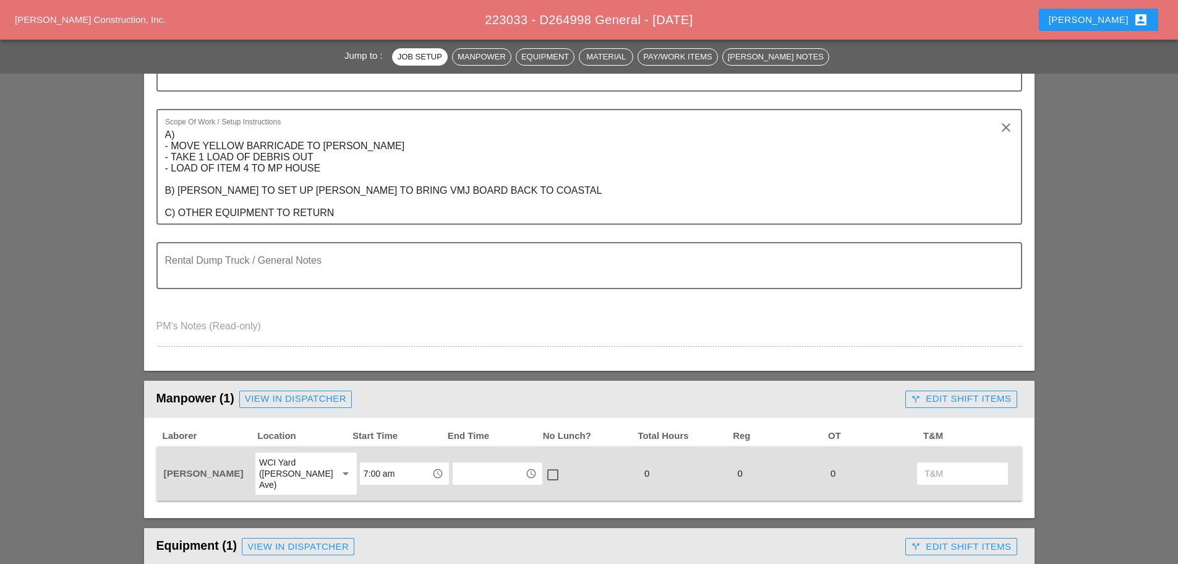
scroll to position [186, 0]
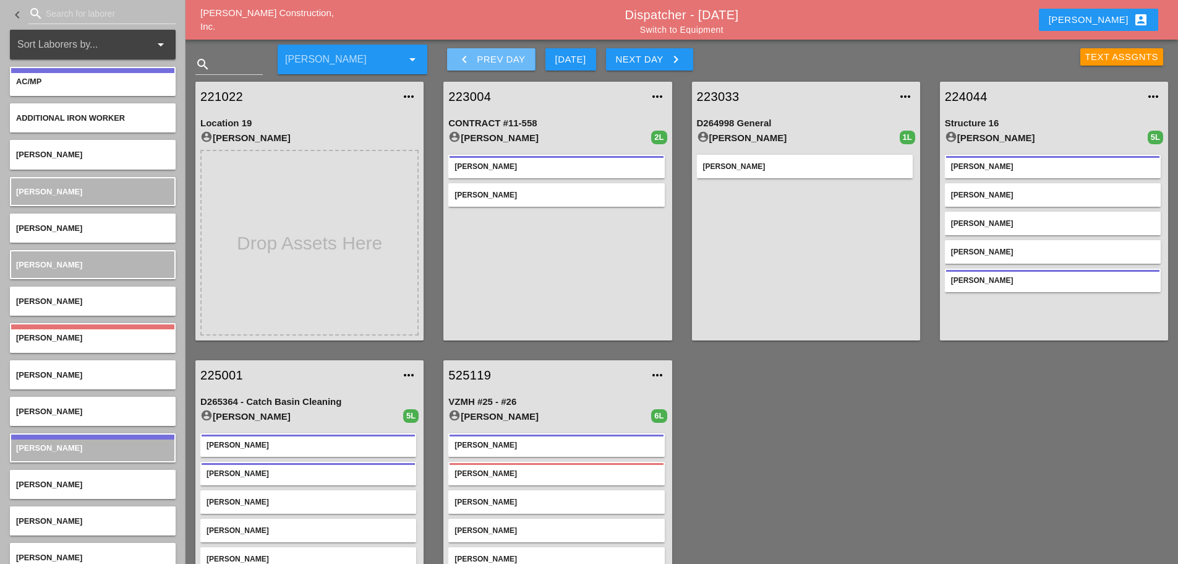
click at [470, 59] on icon "keyboard_arrow_left" at bounding box center [464, 59] width 15 height 15
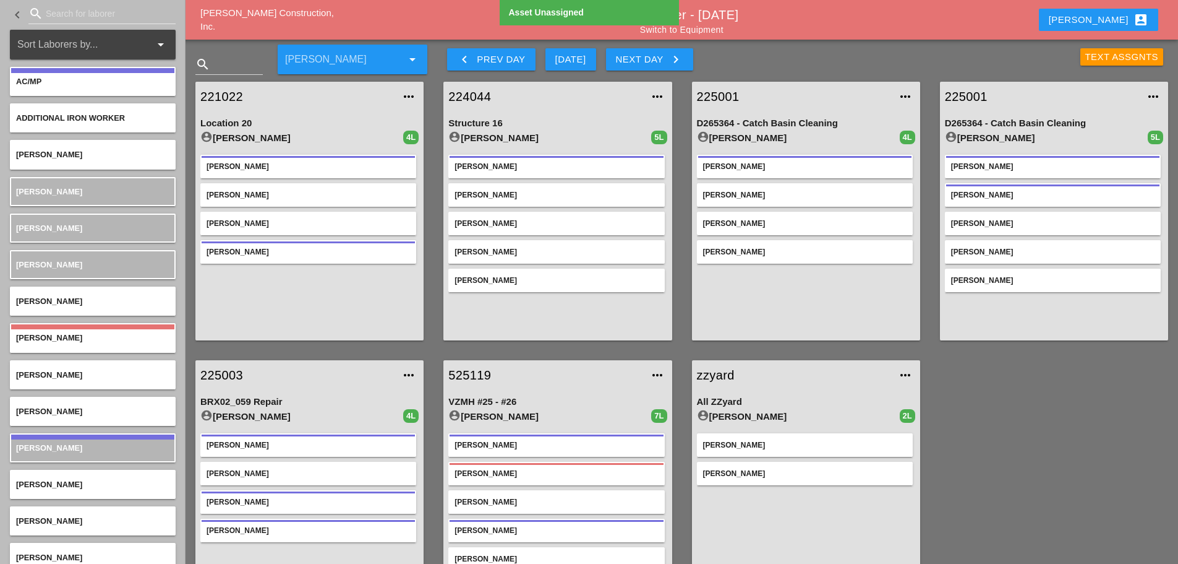
click at [710, 96] on link "225001" at bounding box center [794, 96] width 194 height 19
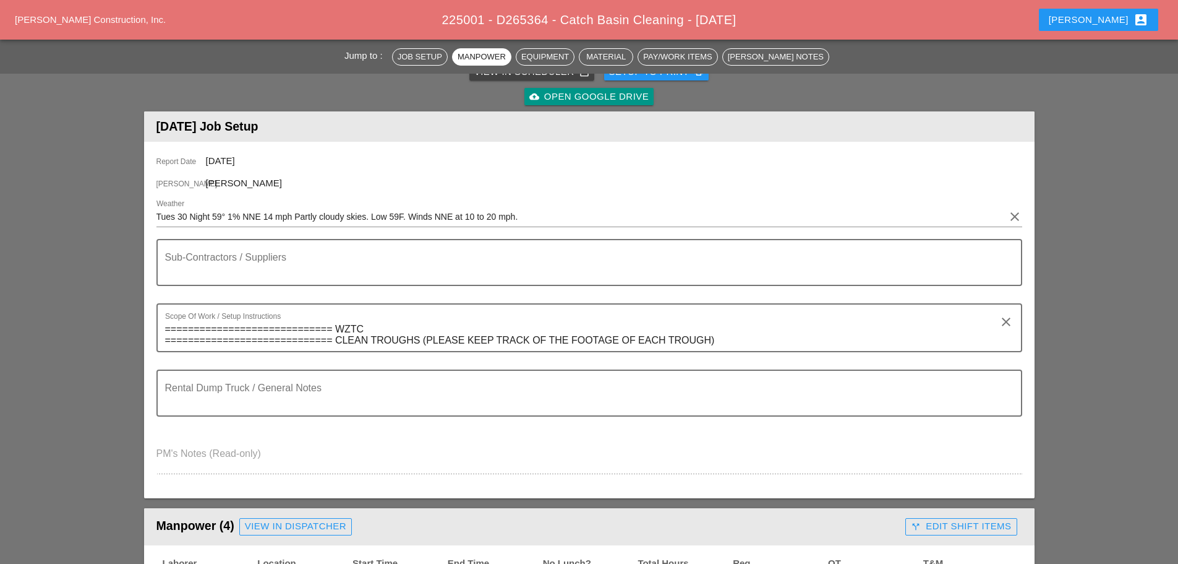
scroll to position [62, 0]
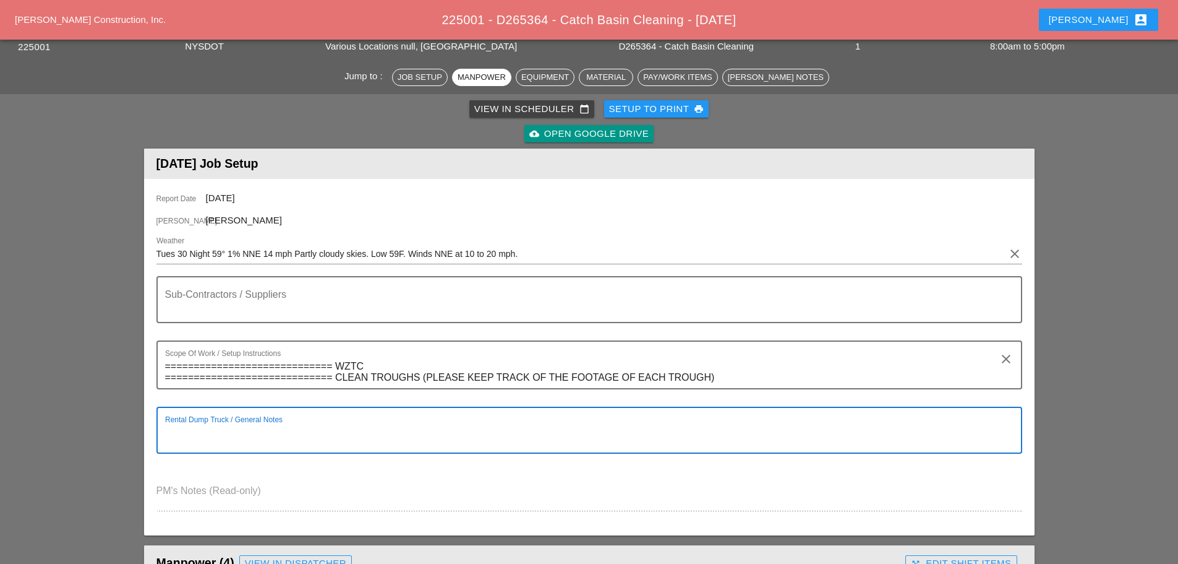
click at [225, 434] on textarea "Rental Dump Truck / General Notes" at bounding box center [584, 438] width 839 height 30
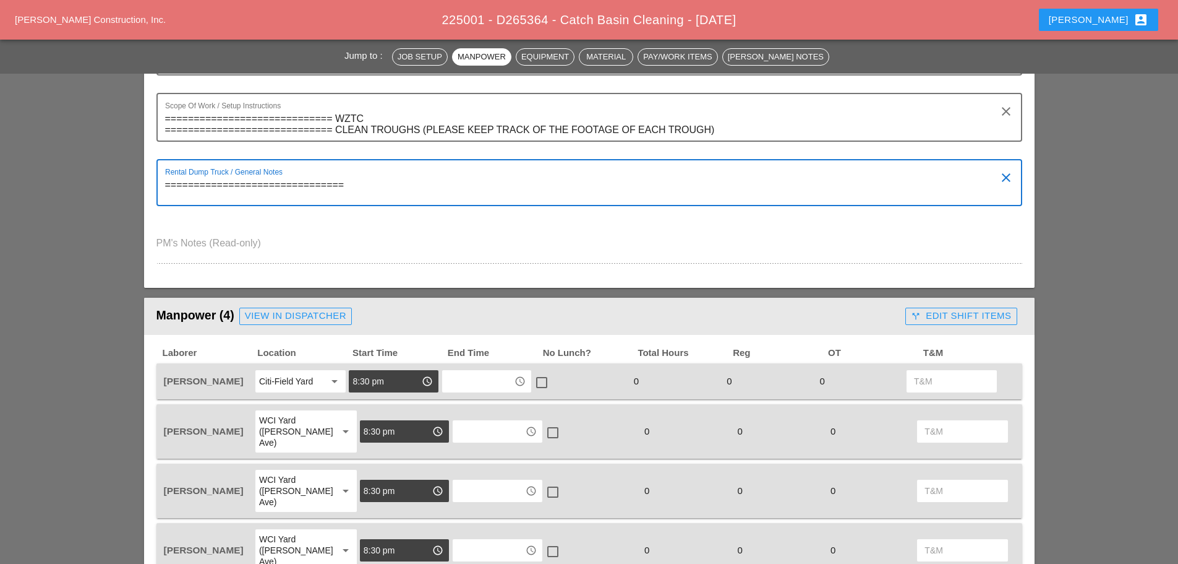
type textarea "==============================="
click at [287, 389] on div "Citi-Field Yard" at bounding box center [292, 381] width 66 height 20
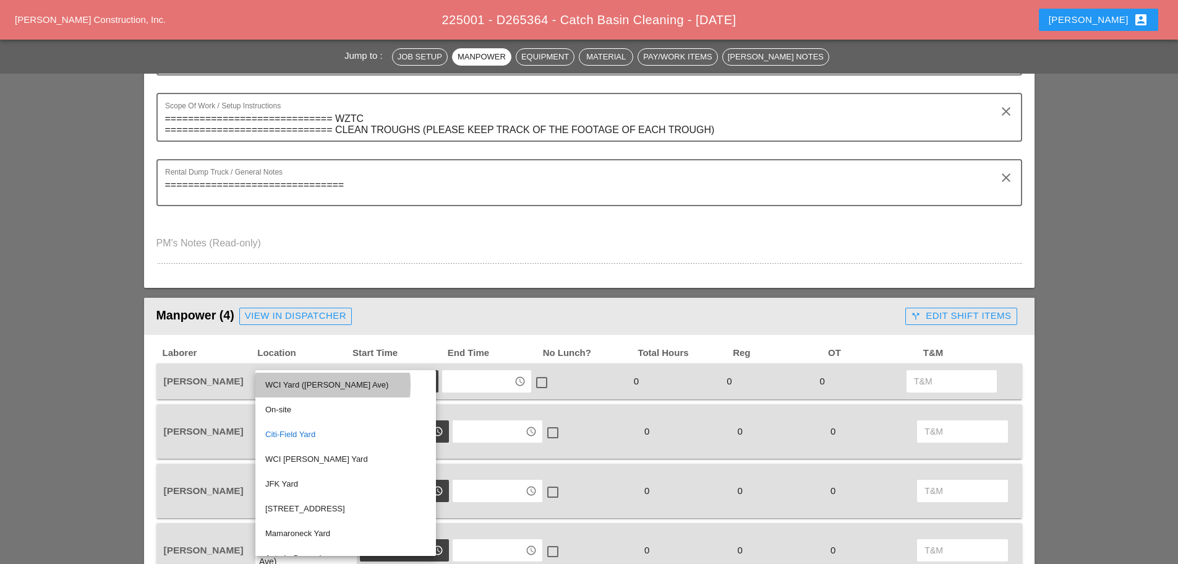
click at [301, 380] on div "WCI Yard ([PERSON_NAME] Ave)" at bounding box center [345, 384] width 161 height 15
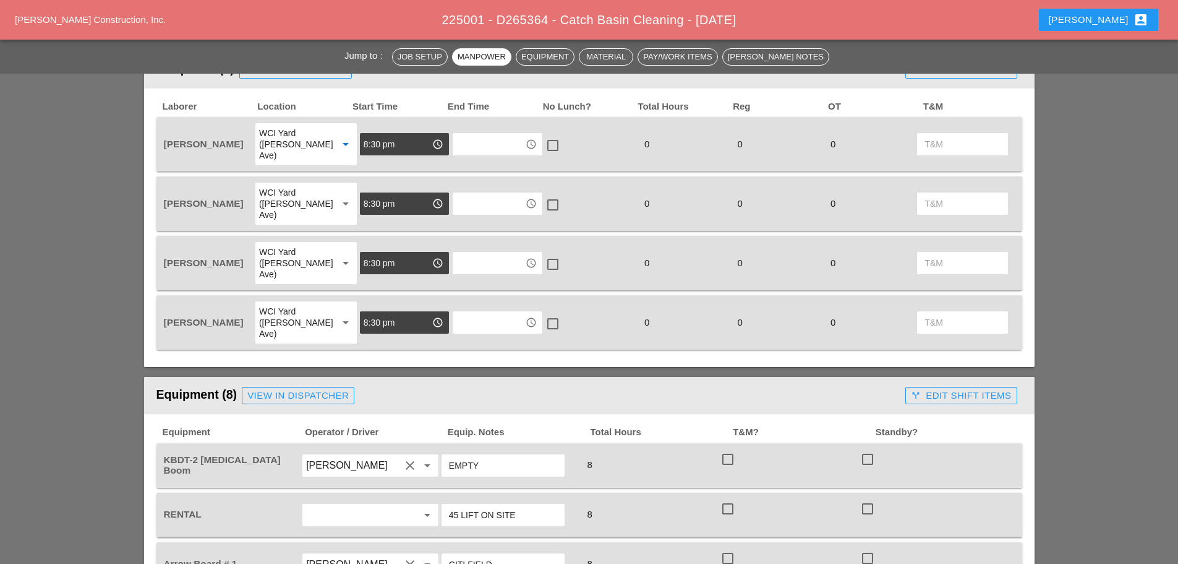
scroll to position [680, 0]
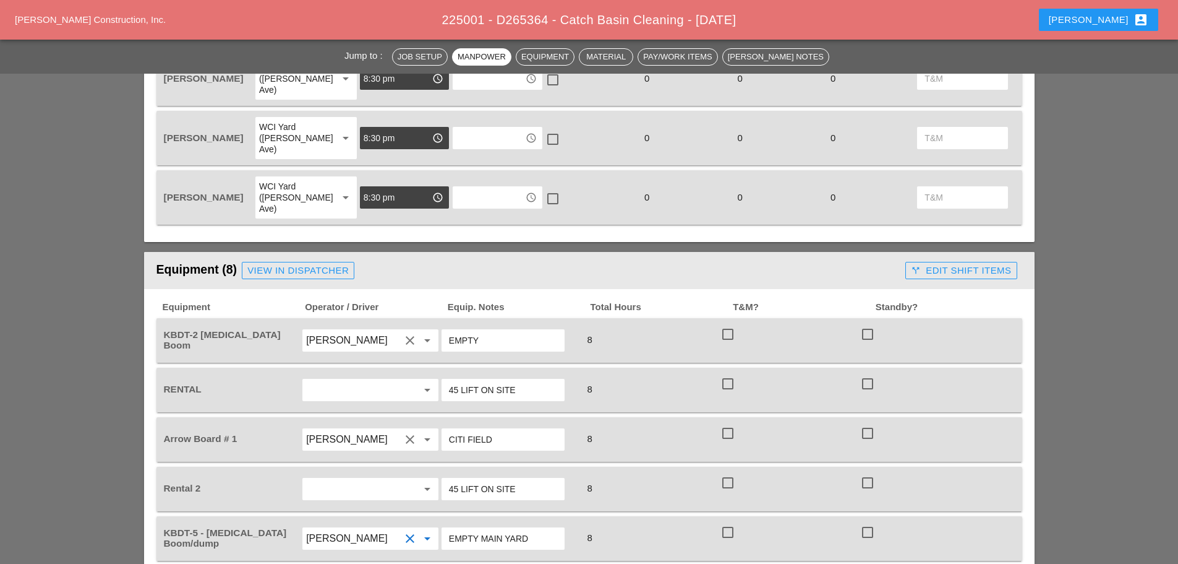
click at [346, 528] on input "[PERSON_NAME]" at bounding box center [353, 538] width 94 height 20
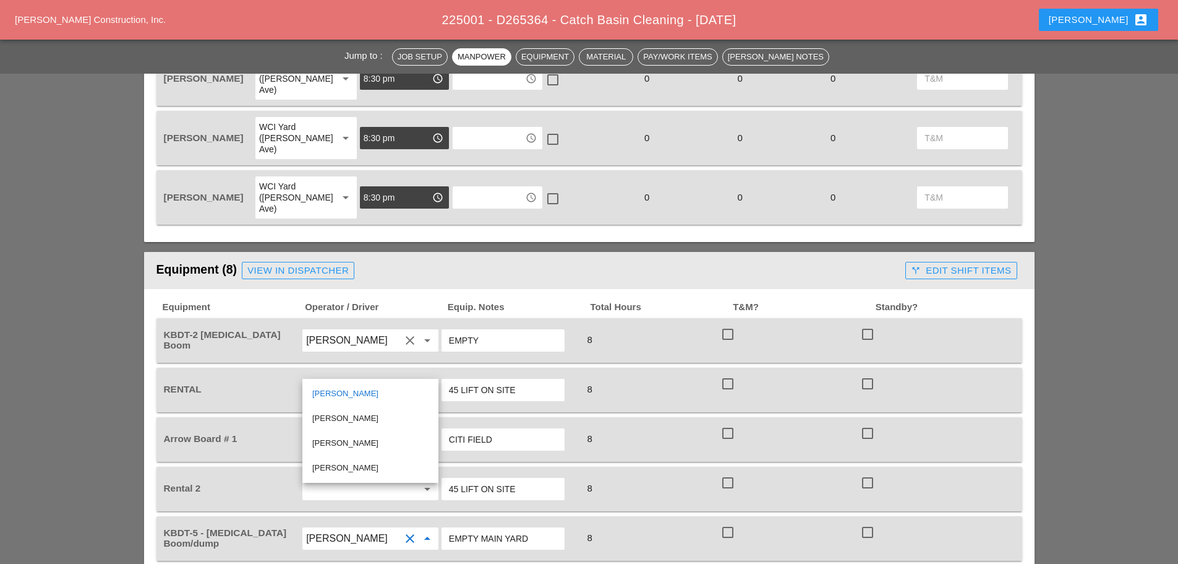
click at [352, 418] on div "[PERSON_NAME]" at bounding box center [370, 418] width 116 height 15
type input "[PERSON_NAME]"
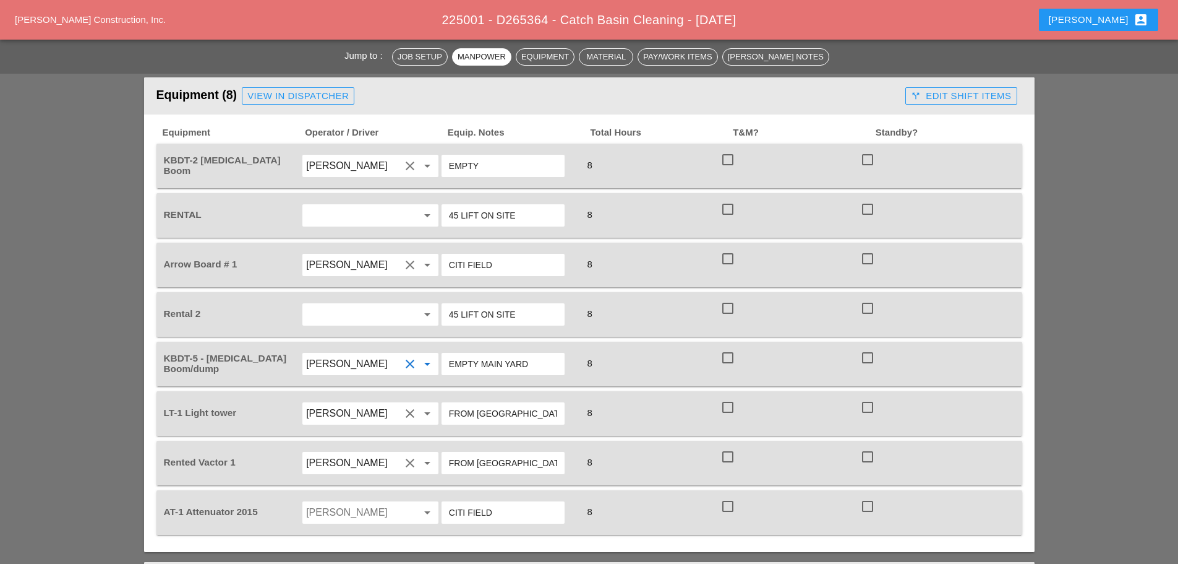
scroll to position [866, 0]
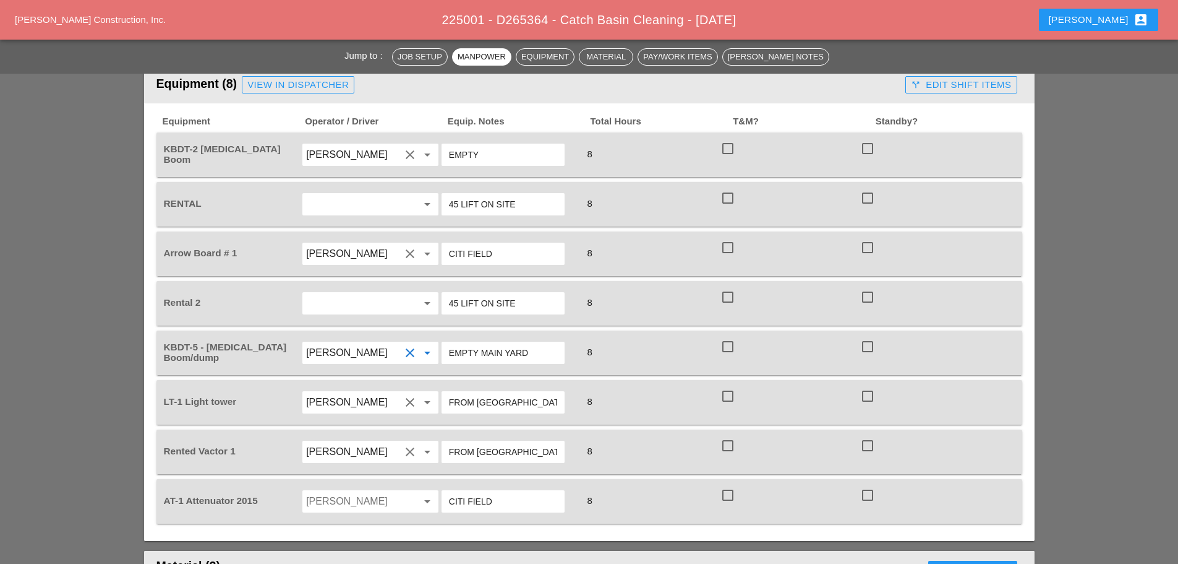
click at [359, 491] on input "Jessica Godoy" at bounding box center [353, 501] width 94 height 20
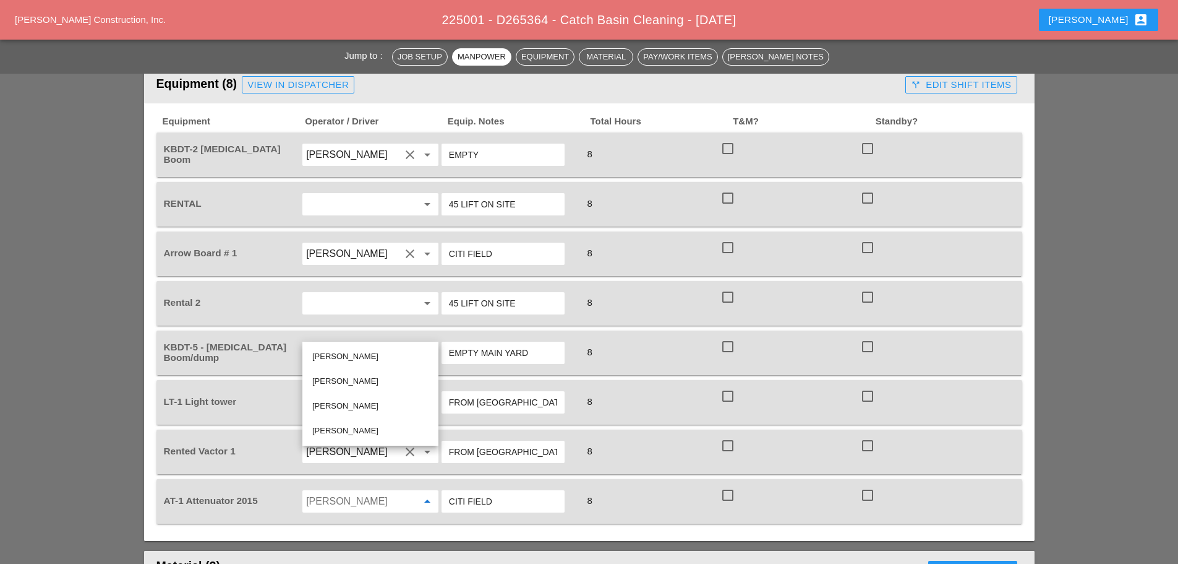
click at [352, 434] on div "[PERSON_NAME]" at bounding box center [370, 430] width 116 height 15
type input "[PERSON_NAME]"
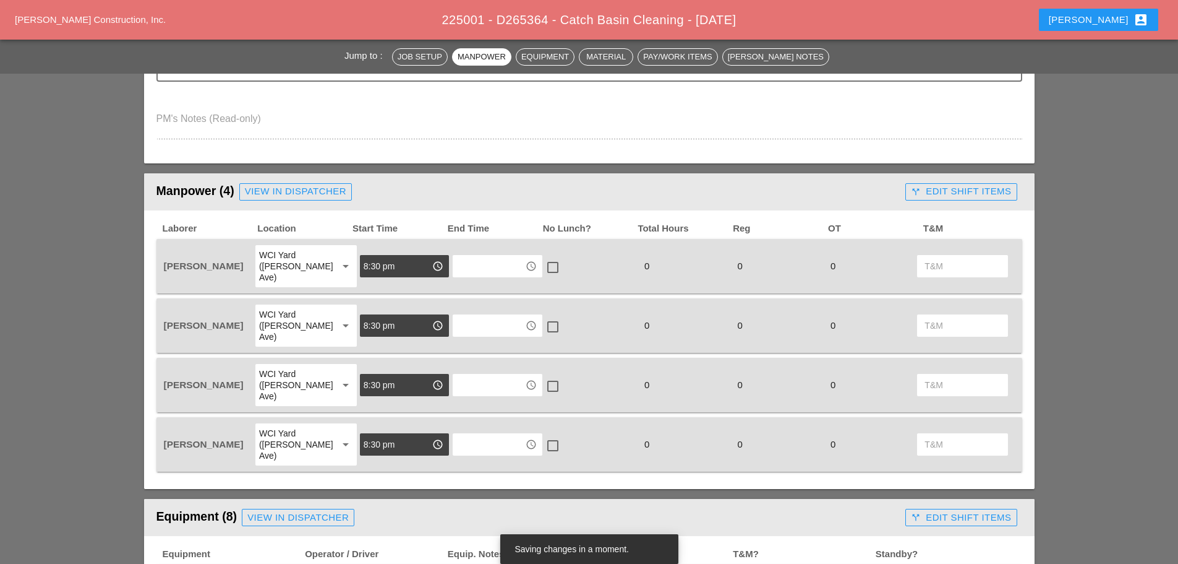
scroll to position [433, 0]
click at [314, 428] on div "WCI Yard ([PERSON_NAME] Ave)" at bounding box center [293, 444] width 69 height 33
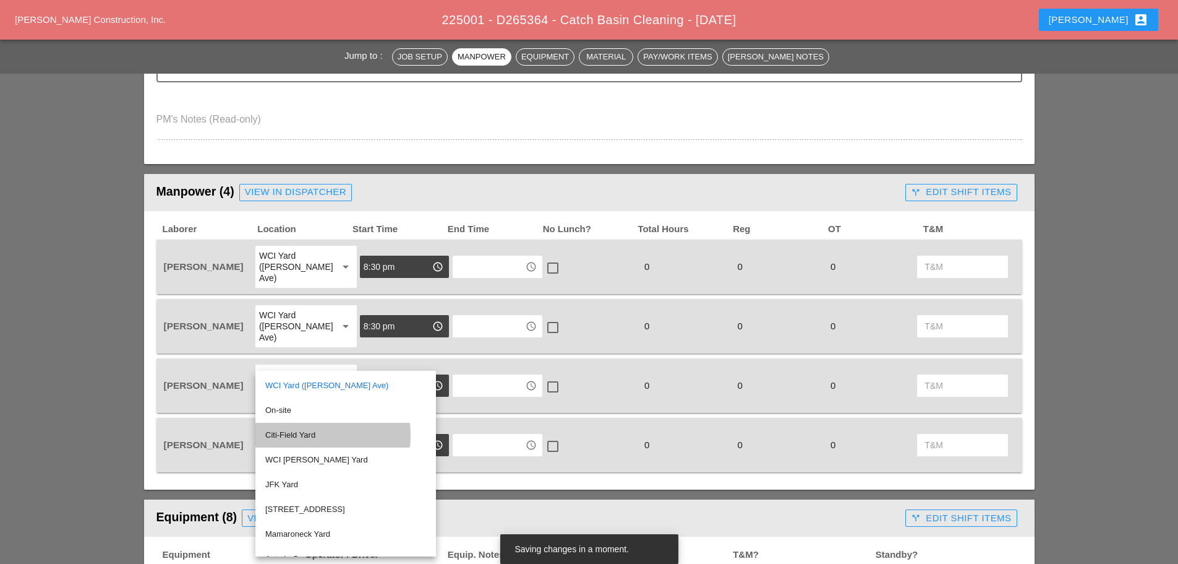
click at [310, 434] on div "Citi-Field Yard" at bounding box center [345, 434] width 161 height 15
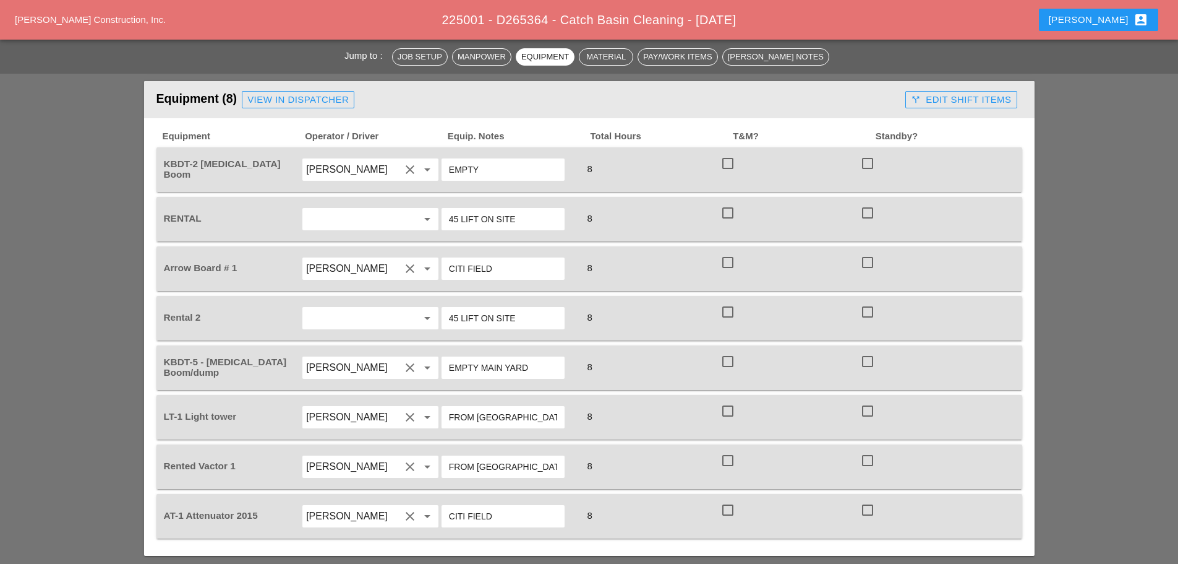
scroll to position [804, 0]
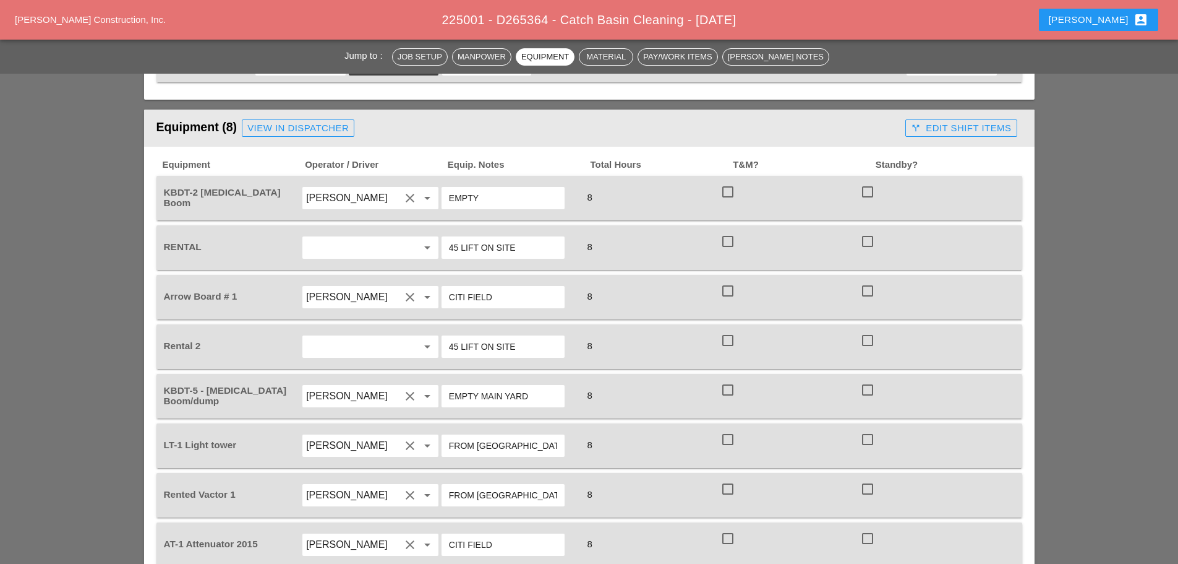
click at [346, 436] on input "[PERSON_NAME]" at bounding box center [353, 446] width 94 height 20
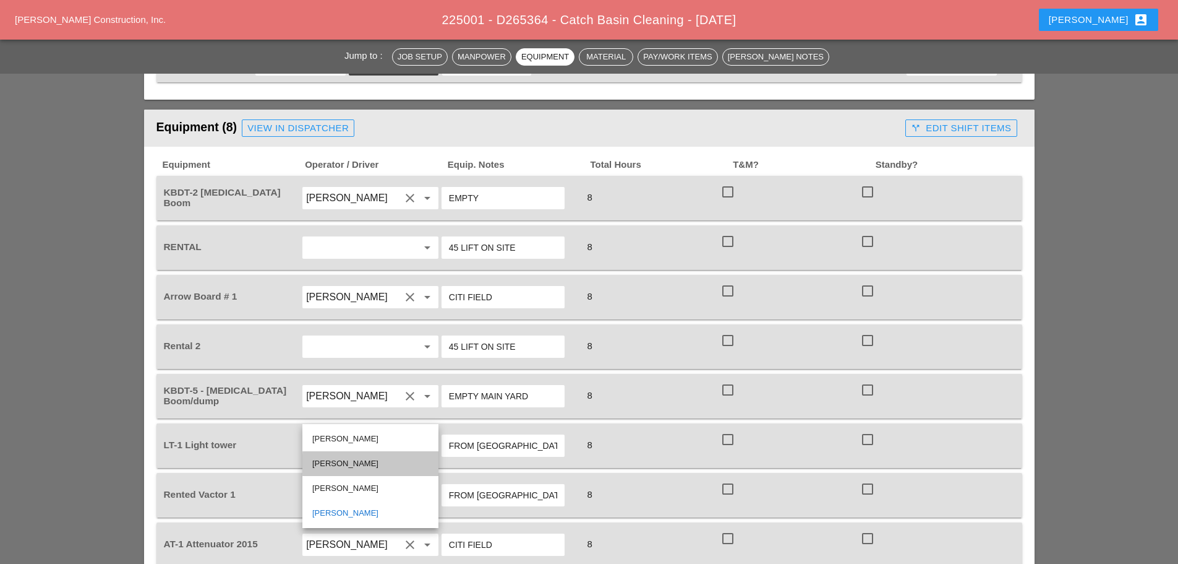
click at [354, 464] on div "[PERSON_NAME]" at bounding box center [370, 463] width 116 height 15
type input "[PERSON_NAME]"
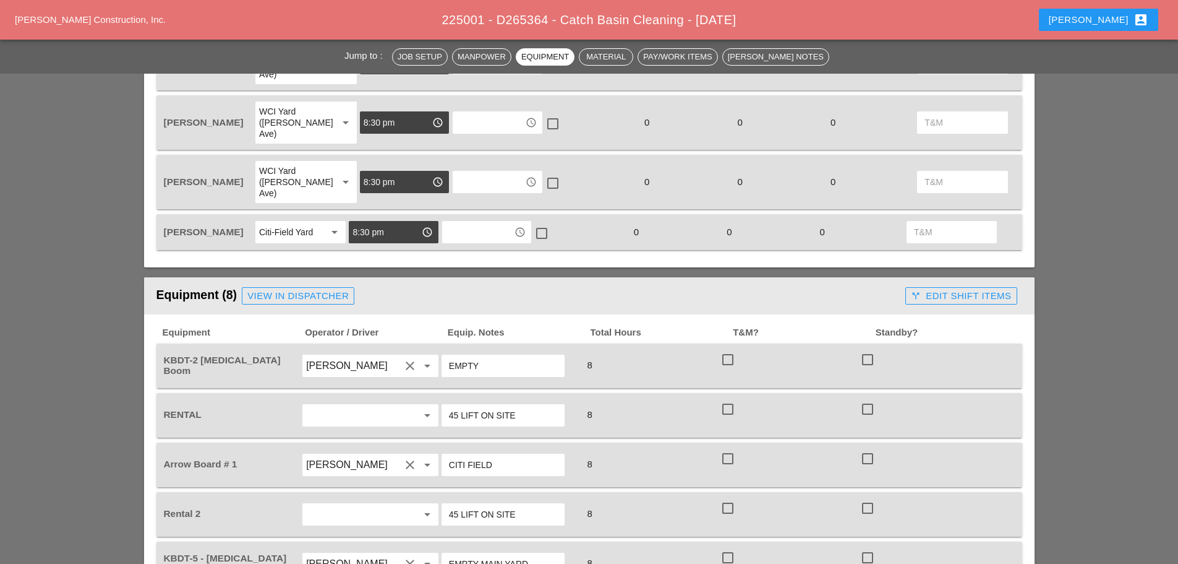
scroll to position [619, 0]
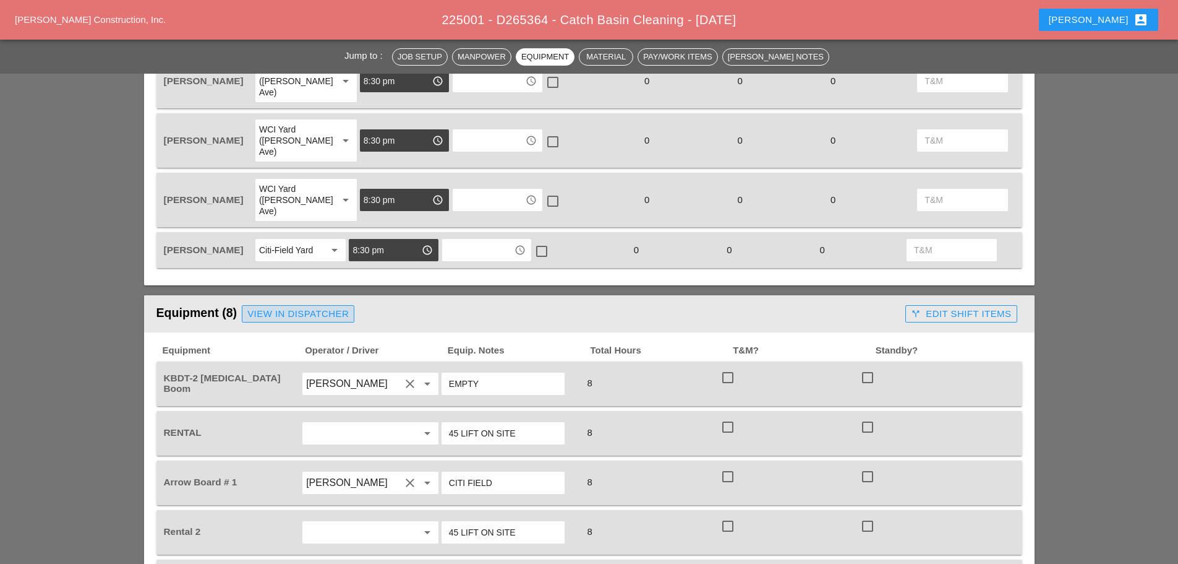
click at [343, 307] on div "View in Dispatcher" at bounding box center [297, 314] width 101 height 14
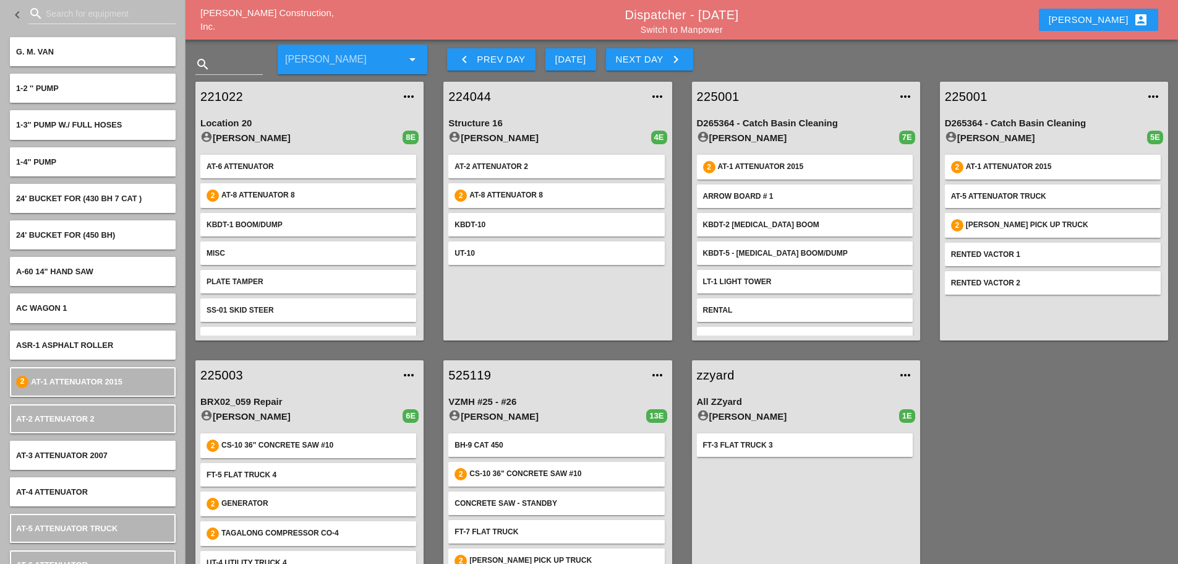
click at [721, 101] on link "225001" at bounding box center [794, 96] width 194 height 19
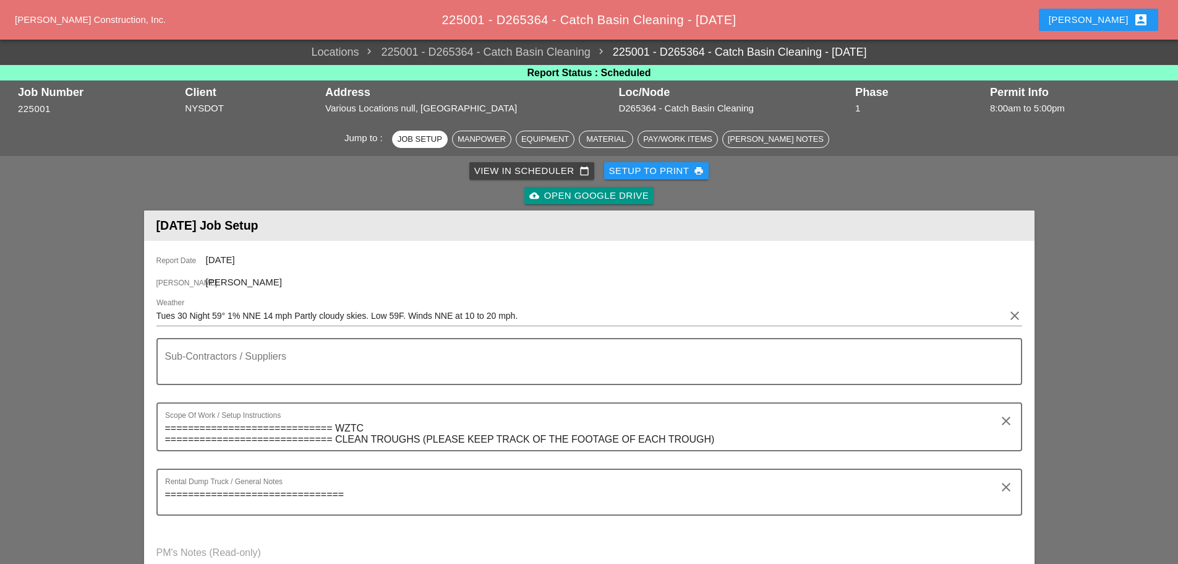
scroll to position [309, 0]
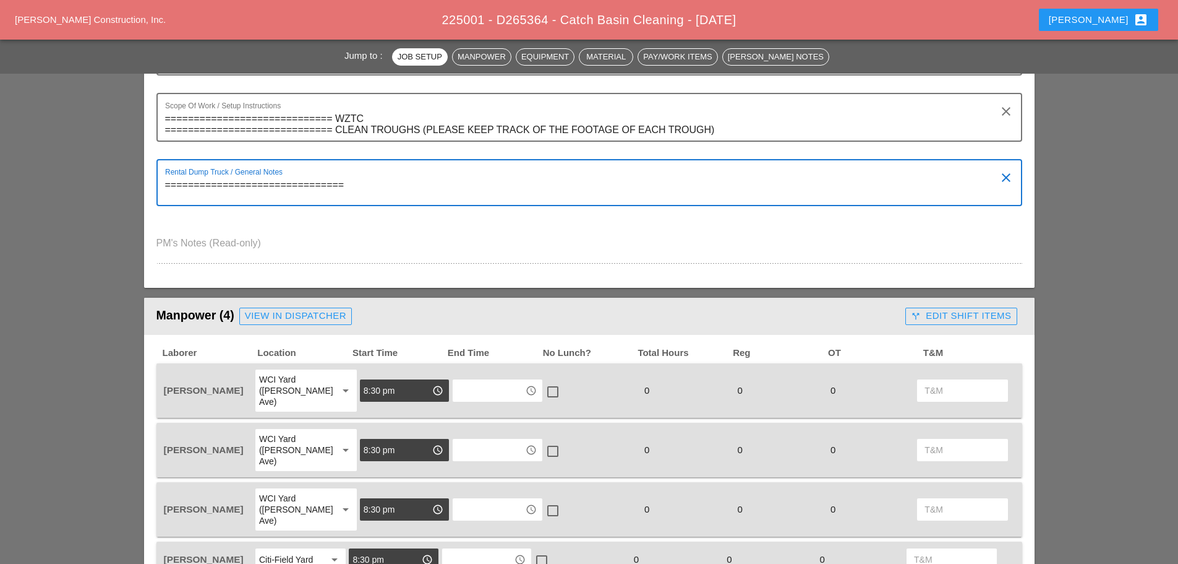
click at [359, 182] on textarea "===============================" at bounding box center [584, 190] width 839 height 30
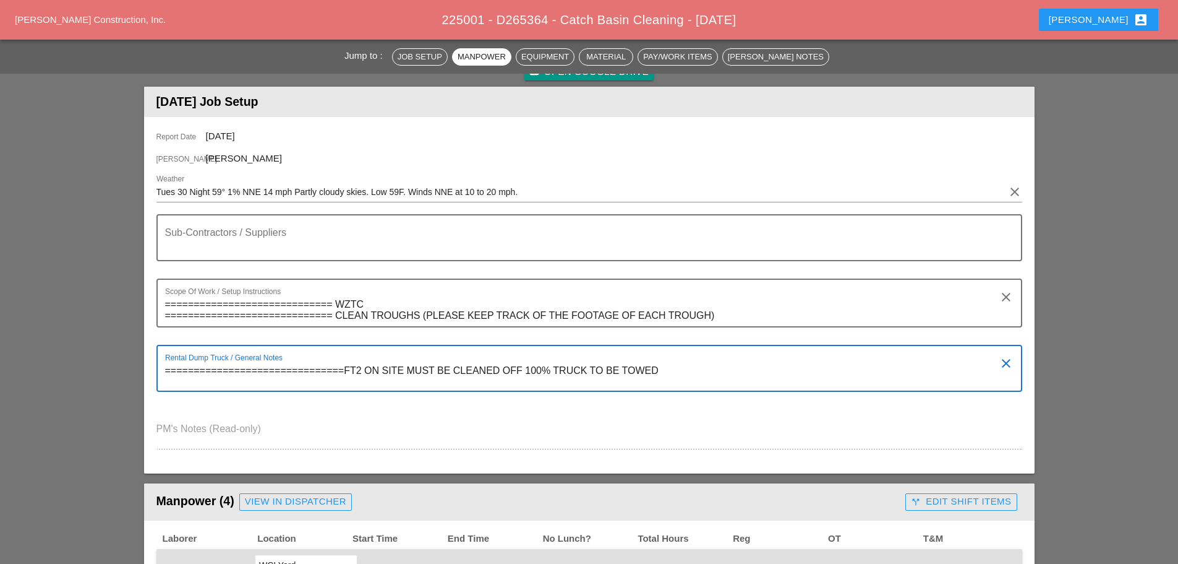
scroll to position [0, 0]
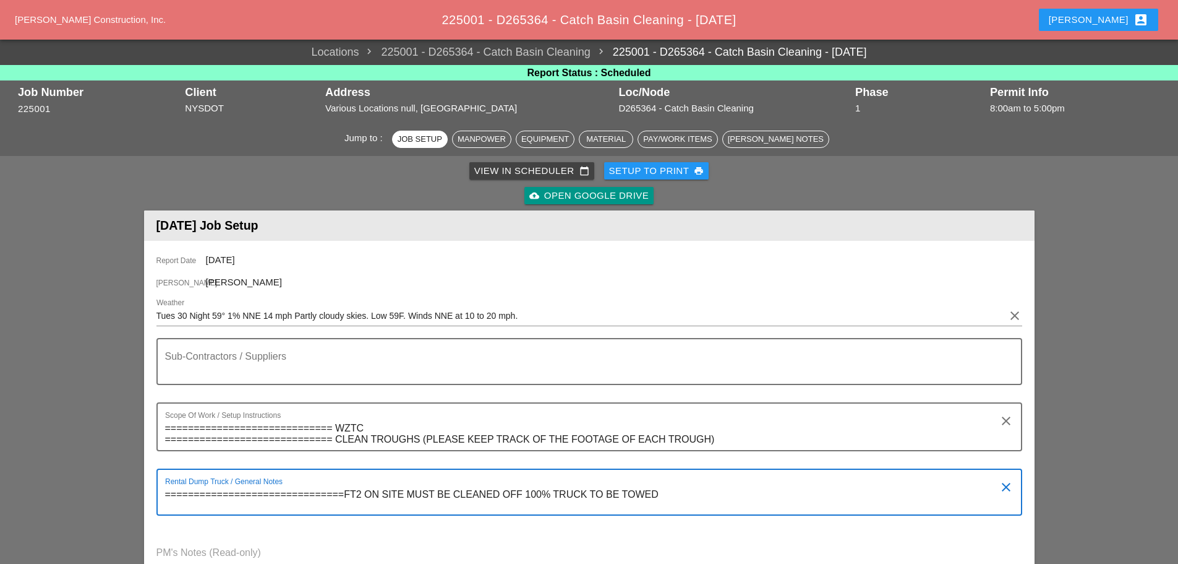
type textarea "===============================FT2 ON SITE MUST BE CLEANED OFF 100% TRUCK TO BE…"
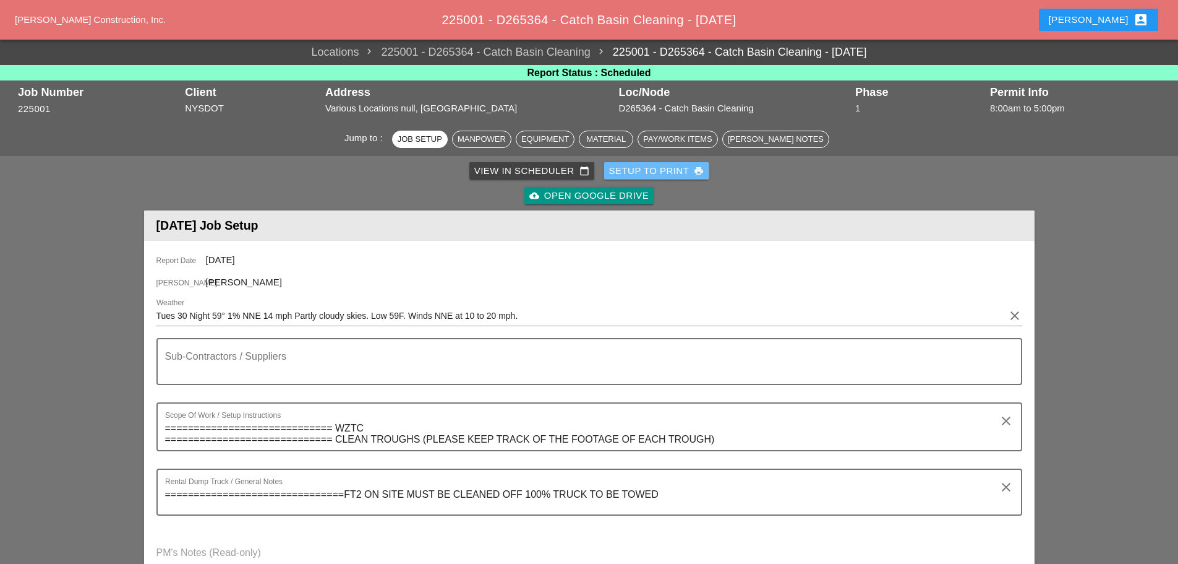
click at [659, 171] on div "Setup to Print print" at bounding box center [656, 171] width 95 height 14
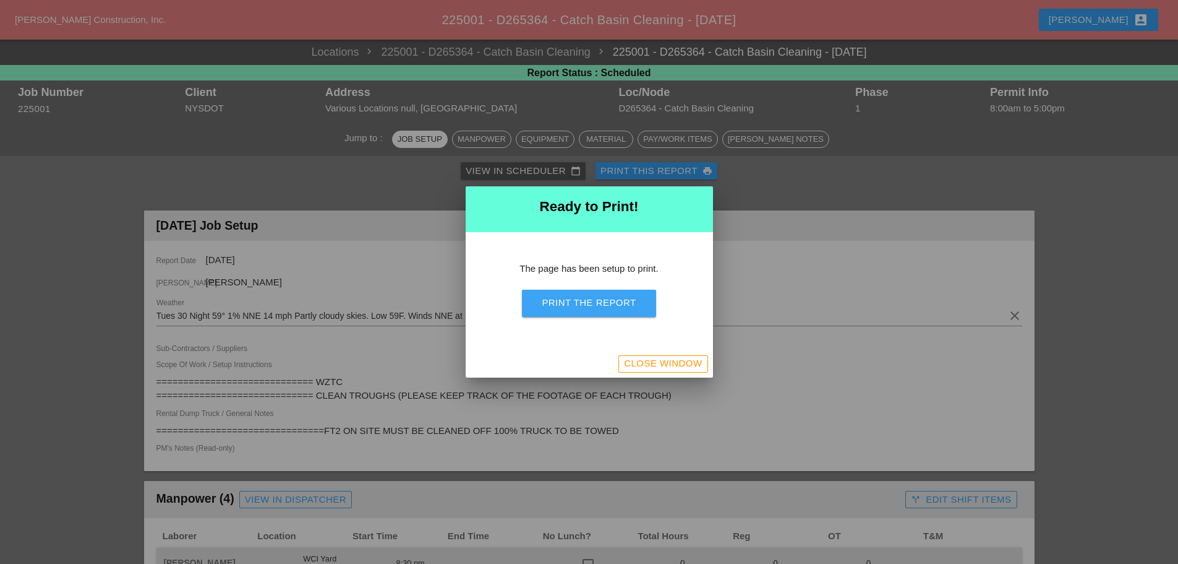
drag, startPoint x: 600, startPoint y: 300, endPoint x: 907, endPoint y: 484, distance: 358.0
click at [601, 300] on div "Print the Report" at bounding box center [589, 303] width 94 height 14
click at [632, 367] on div "Close Window" at bounding box center [663, 363] width 78 height 14
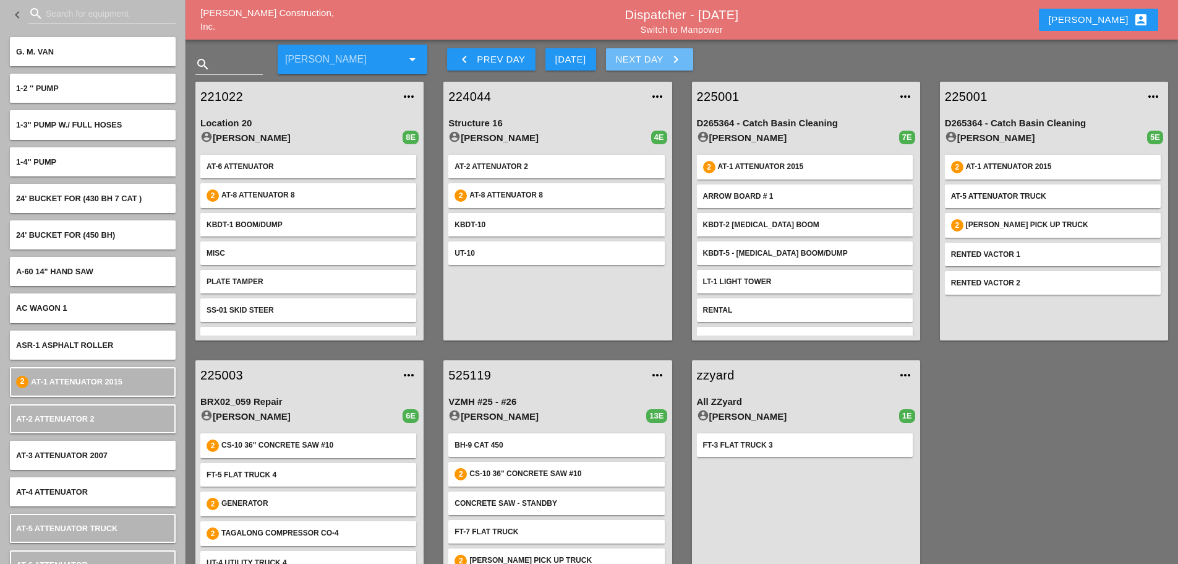
click at [682, 61] on icon "keyboard_arrow_right" at bounding box center [676, 59] width 15 height 15
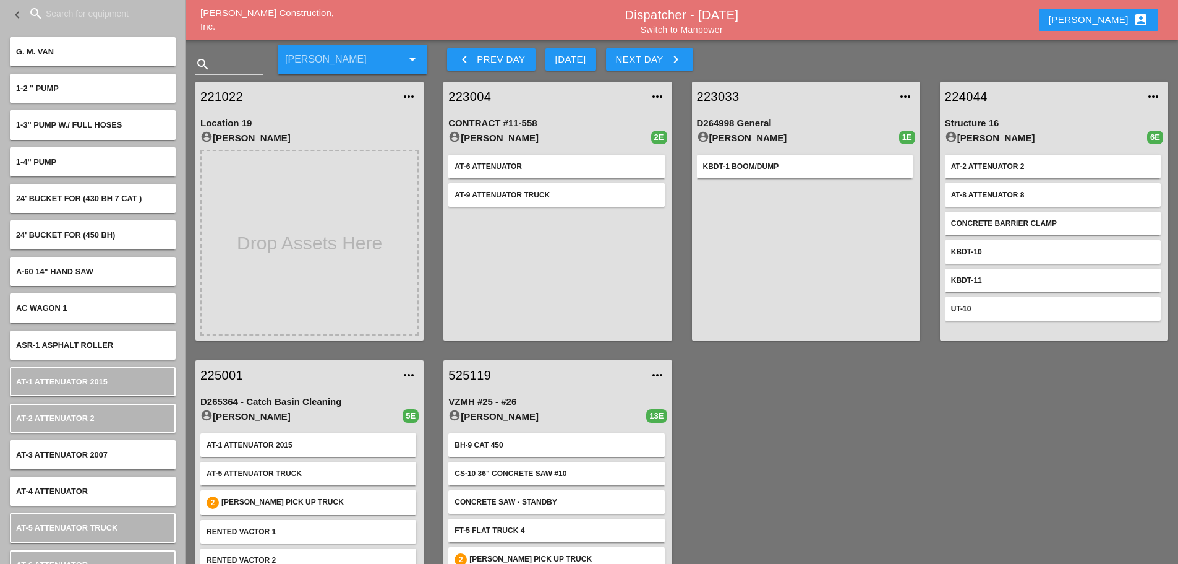
click at [717, 100] on link "223033" at bounding box center [794, 96] width 194 height 19
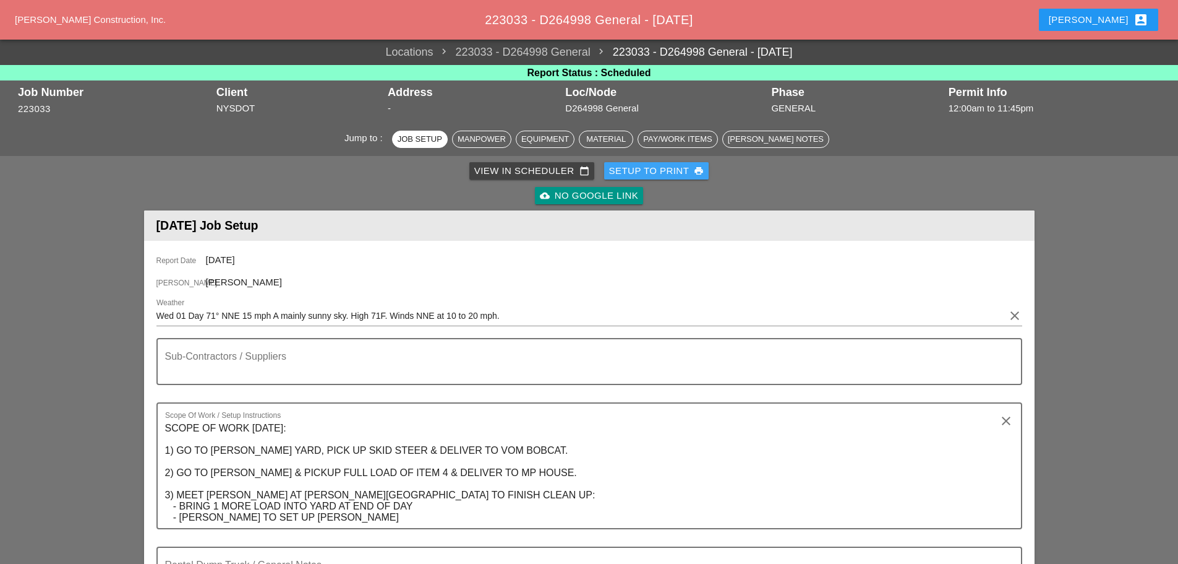
click at [634, 164] on div "Setup to Print print" at bounding box center [656, 171] width 95 height 14
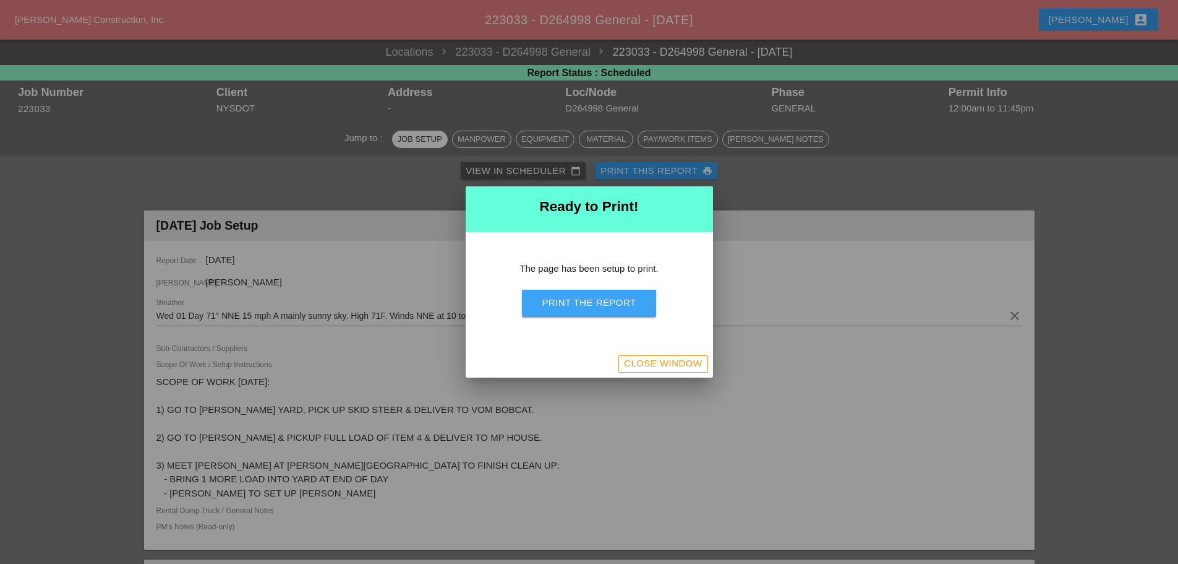
drag, startPoint x: 602, startPoint y: 289, endPoint x: 616, endPoint y: 285, distance: 14.9
click at [616, 284] on div "The page has been setup to print. Print the Report" at bounding box center [589, 291] width 247 height 118
click at [567, 302] on div "Print the Report" at bounding box center [589, 303] width 94 height 14
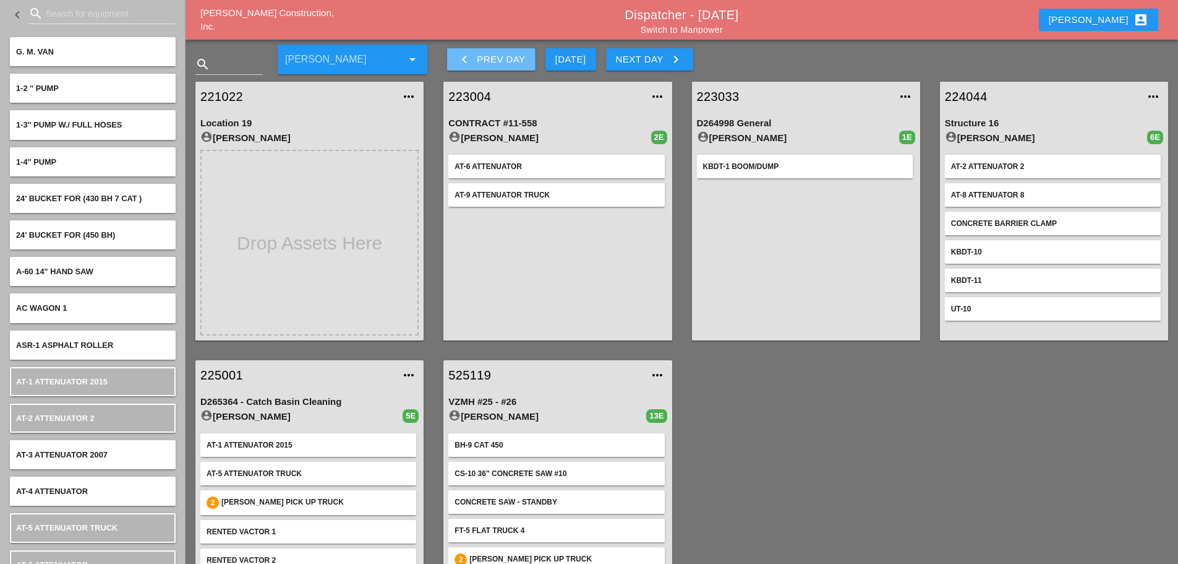
click at [460, 61] on icon "keyboard_arrow_left" at bounding box center [464, 59] width 15 height 15
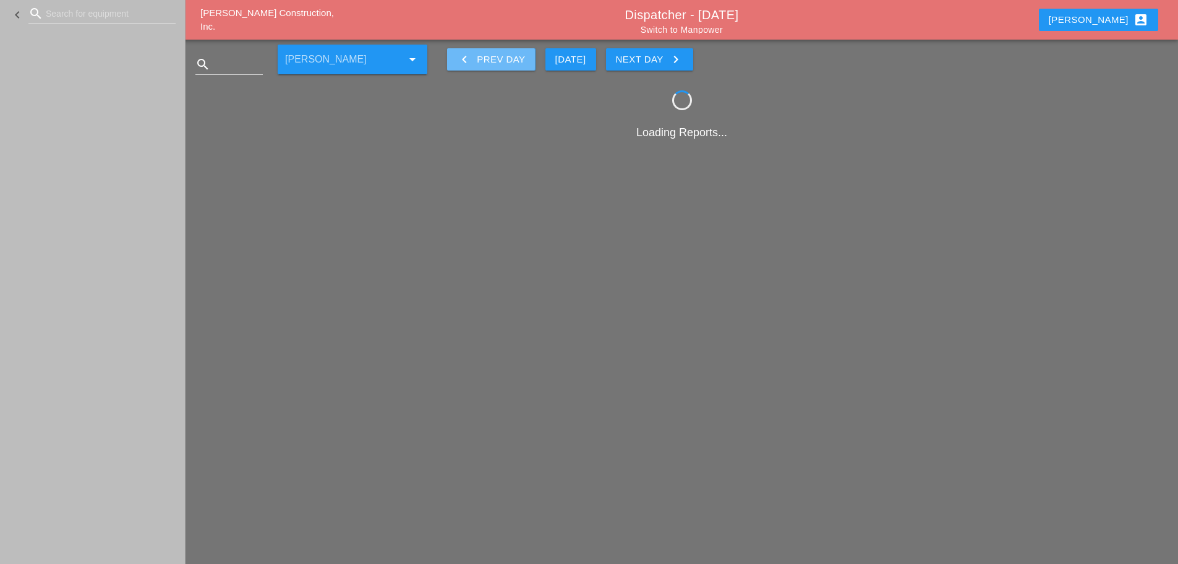
click at [460, 61] on icon "keyboard_arrow_left" at bounding box center [464, 59] width 15 height 15
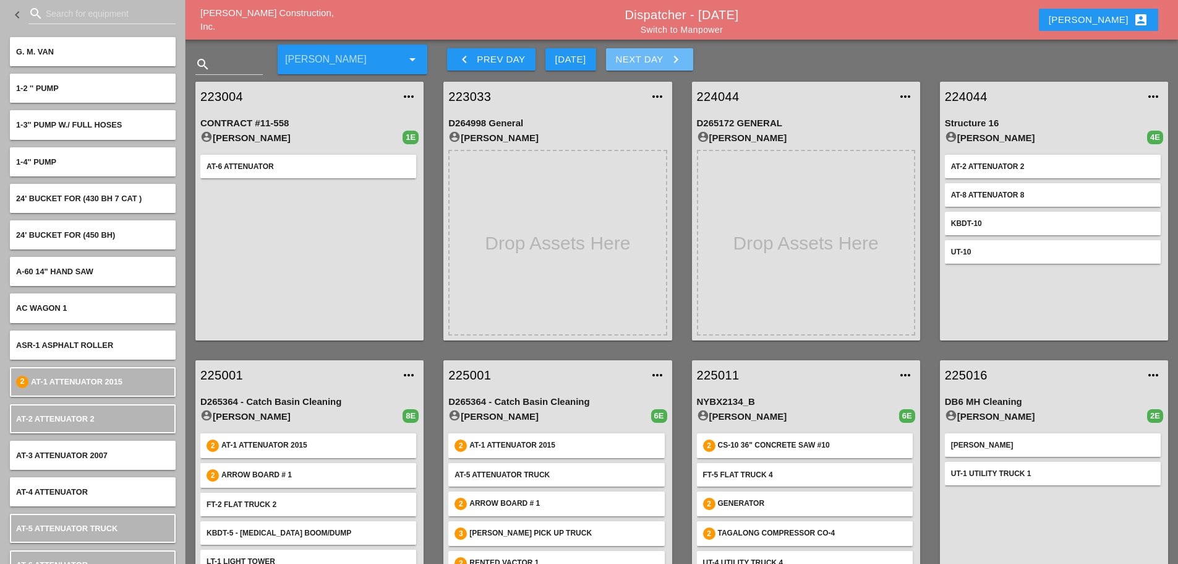
click at [680, 54] on icon "keyboard_arrow_right" at bounding box center [676, 59] width 15 height 15
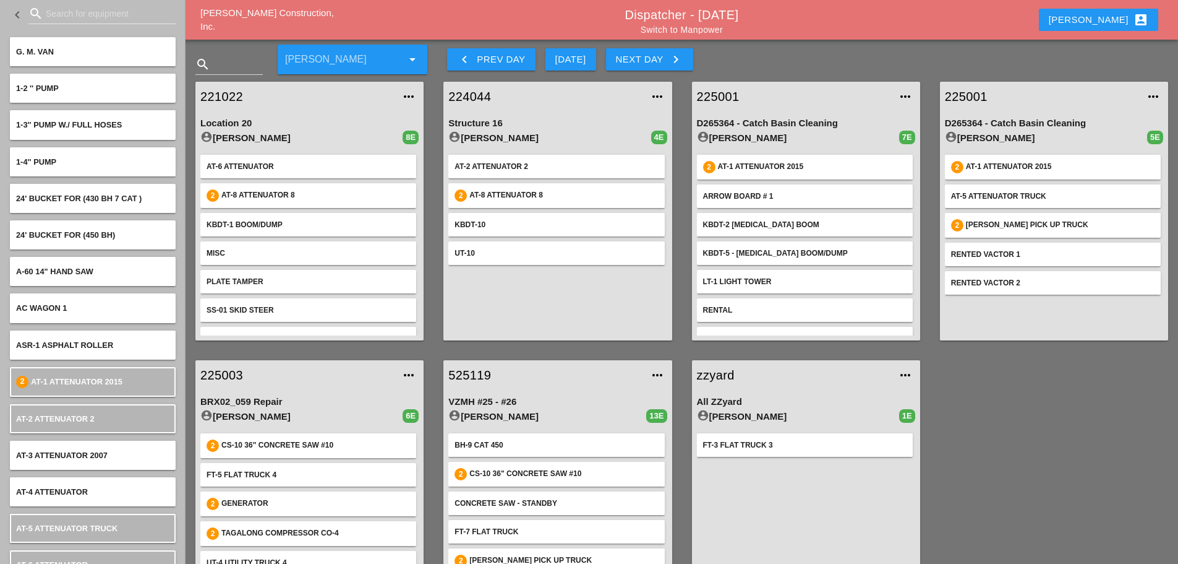
click at [665, 30] on link "Switch to Manpower" at bounding box center [682, 30] width 82 height 10
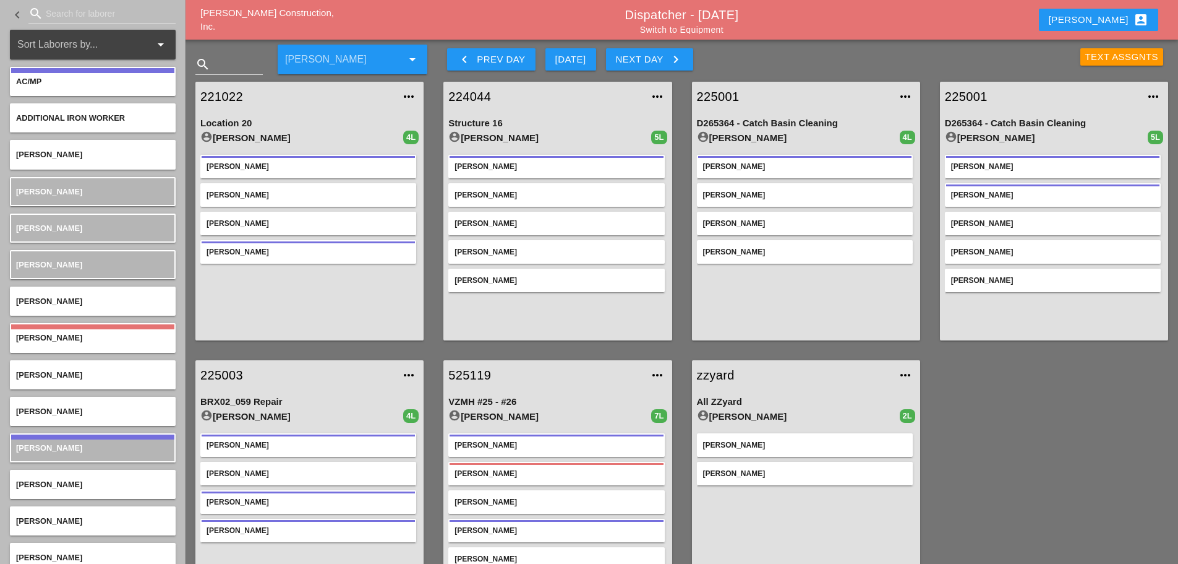
click at [471, 90] on link "224044" at bounding box center [546, 96] width 194 height 19
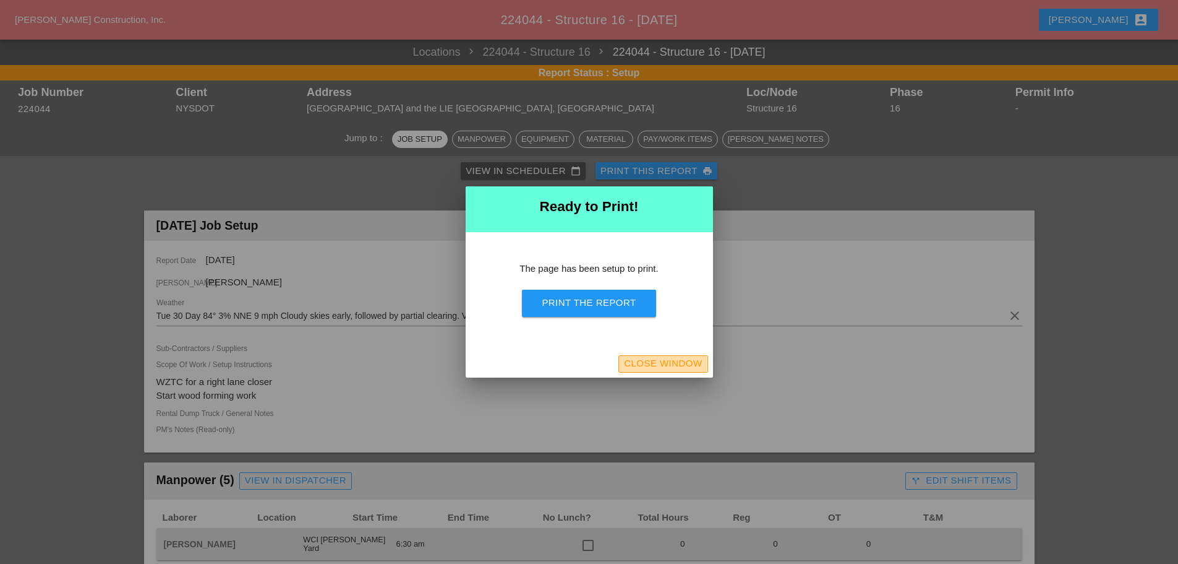
click at [668, 362] on div "Close Window" at bounding box center [663, 363] width 78 height 14
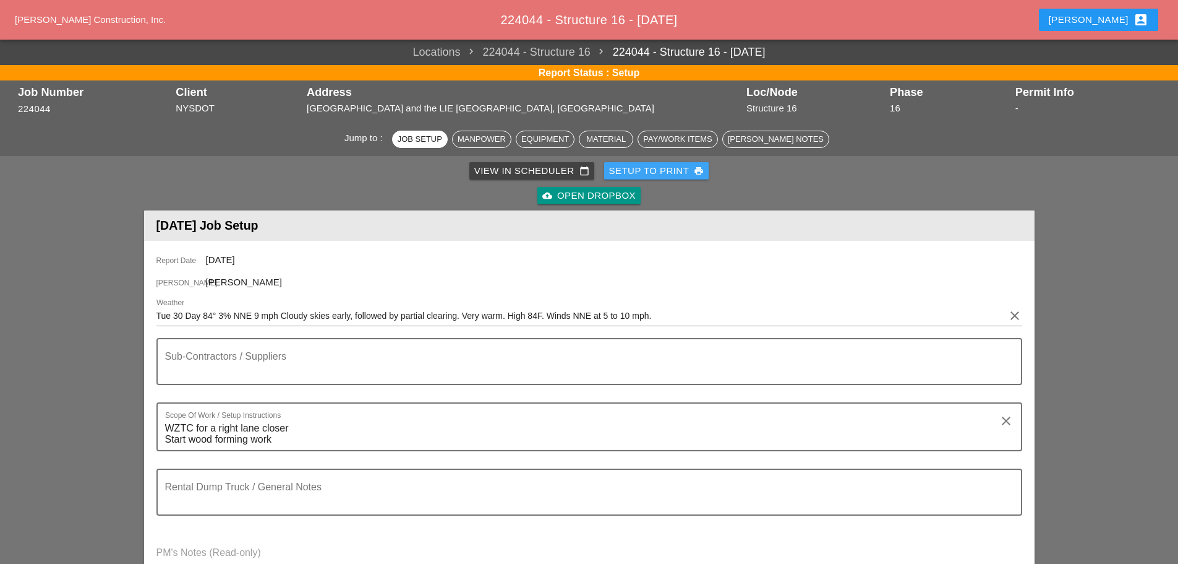
click at [630, 172] on div "Setup to Print print" at bounding box center [656, 171] width 95 height 14
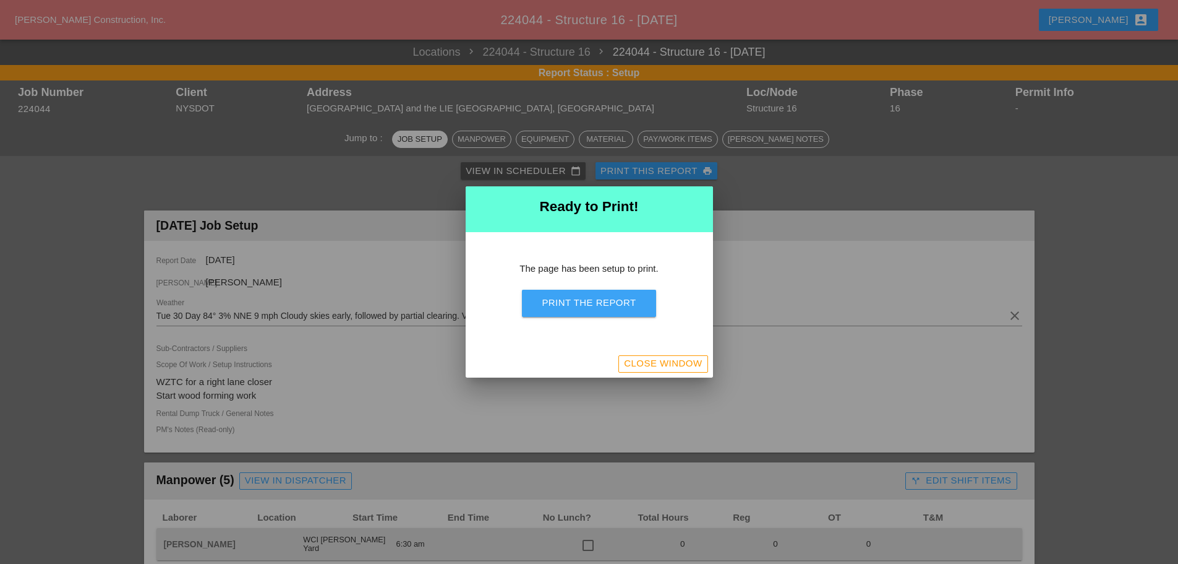
click at [560, 307] on div "Print the Report" at bounding box center [589, 303] width 94 height 14
click at [649, 365] on div "Close Window" at bounding box center [663, 363] width 78 height 14
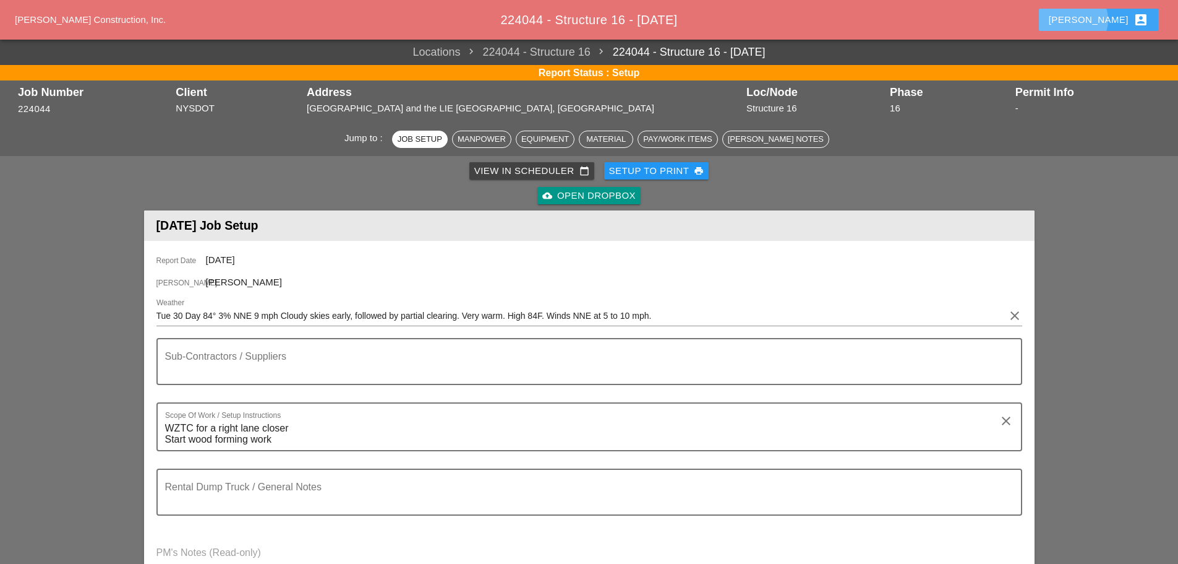
click at [1110, 19] on div "[PERSON_NAME] account_box" at bounding box center [1099, 19] width 100 height 15
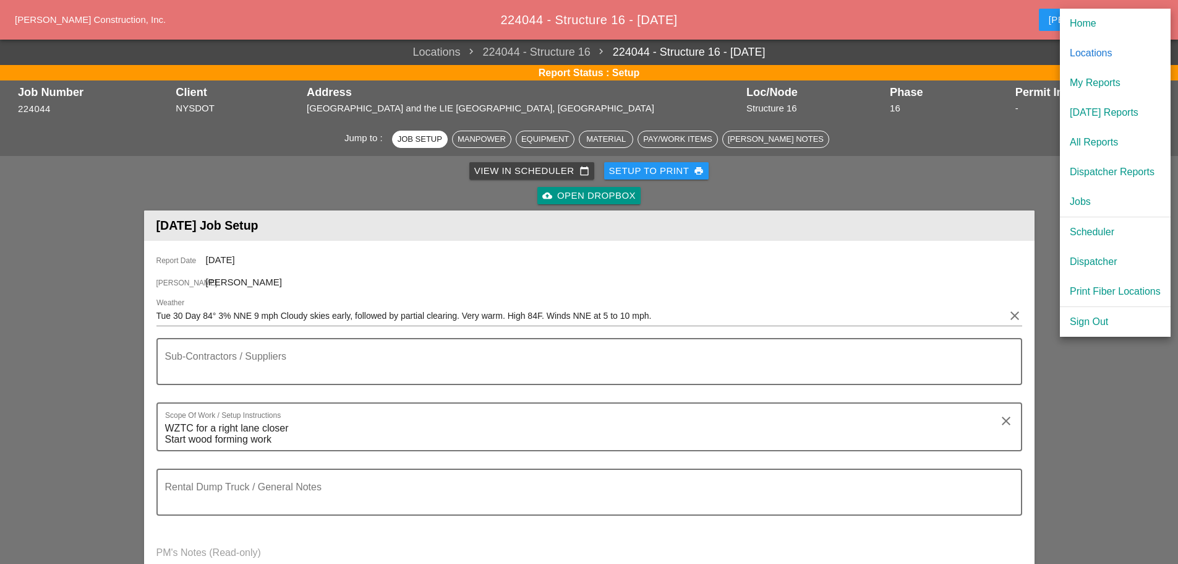
click at [1104, 115] on div "[DATE] Reports" at bounding box center [1115, 112] width 91 height 15
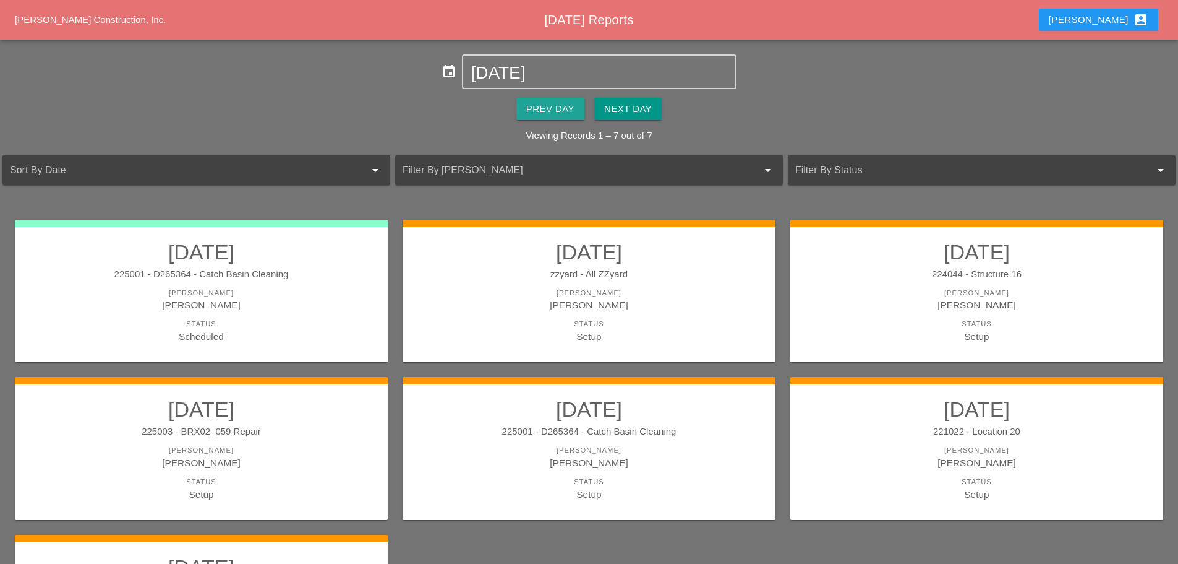
click at [546, 100] on button "Prev Day" at bounding box center [551, 109] width 68 height 22
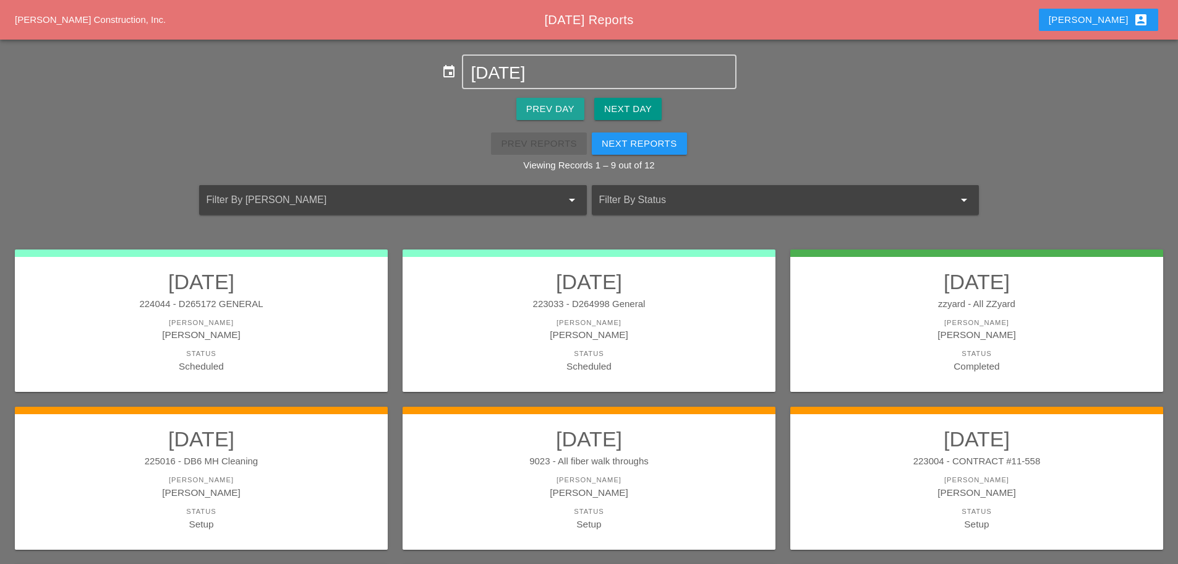
click at [550, 102] on div "Prev Day" at bounding box center [550, 109] width 48 height 14
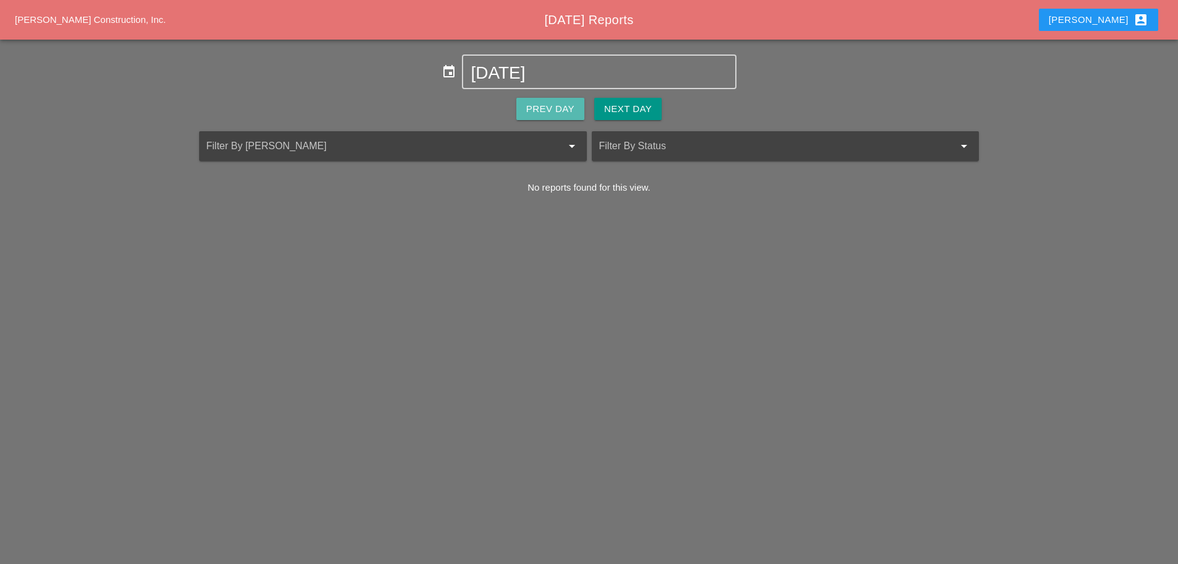
click at [549, 109] on div "Prev Day" at bounding box center [550, 109] width 48 height 14
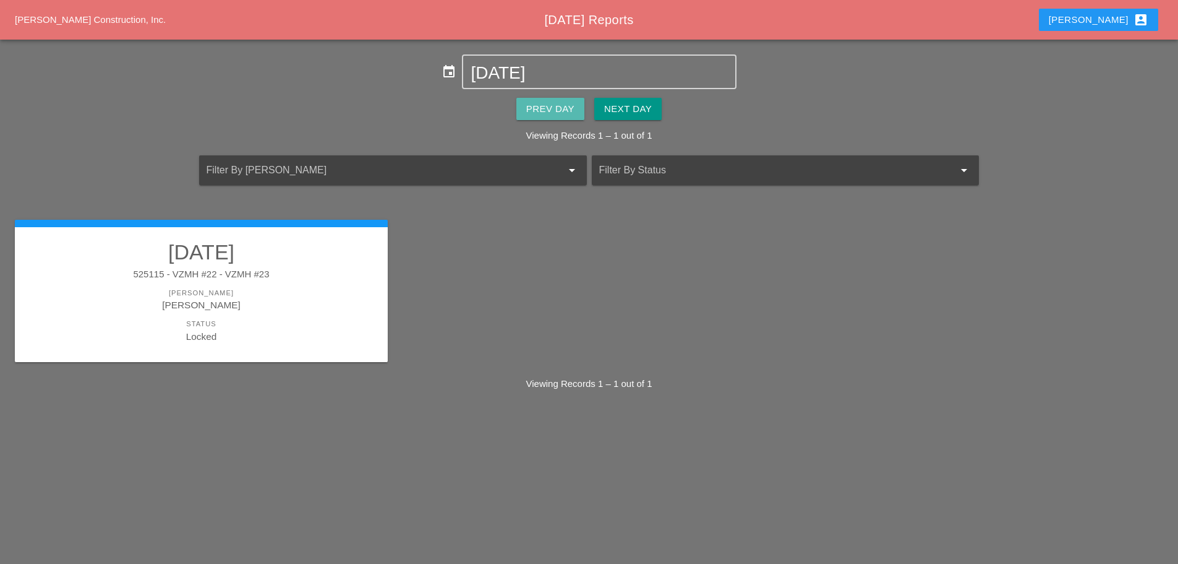
click at [536, 113] on div "Prev Day" at bounding box center [550, 109] width 48 height 14
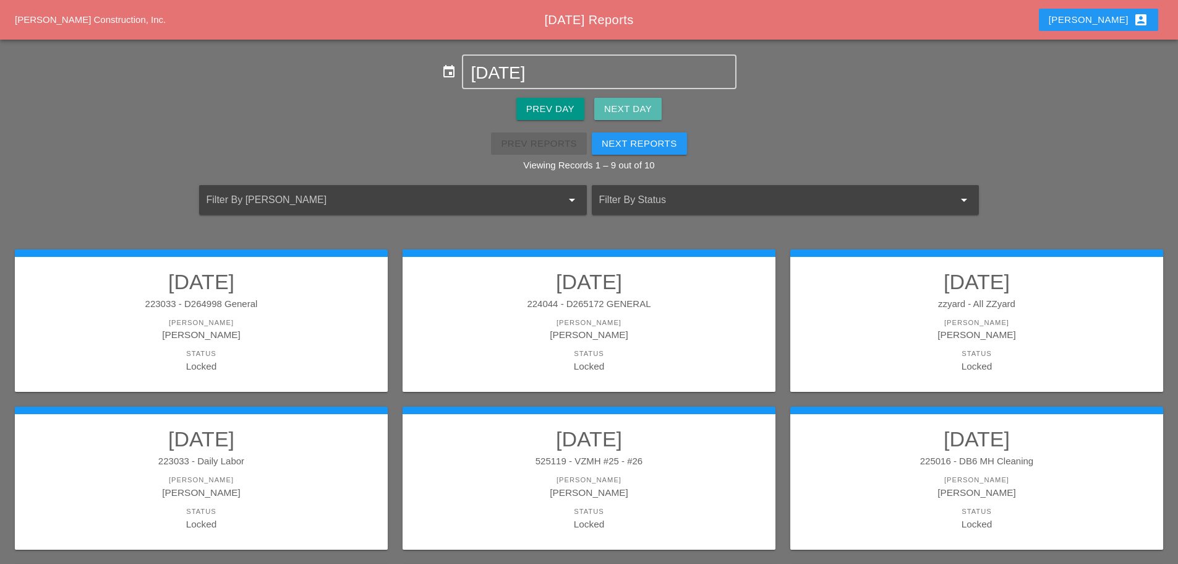
click at [627, 103] on div "Next Day" at bounding box center [628, 109] width 48 height 14
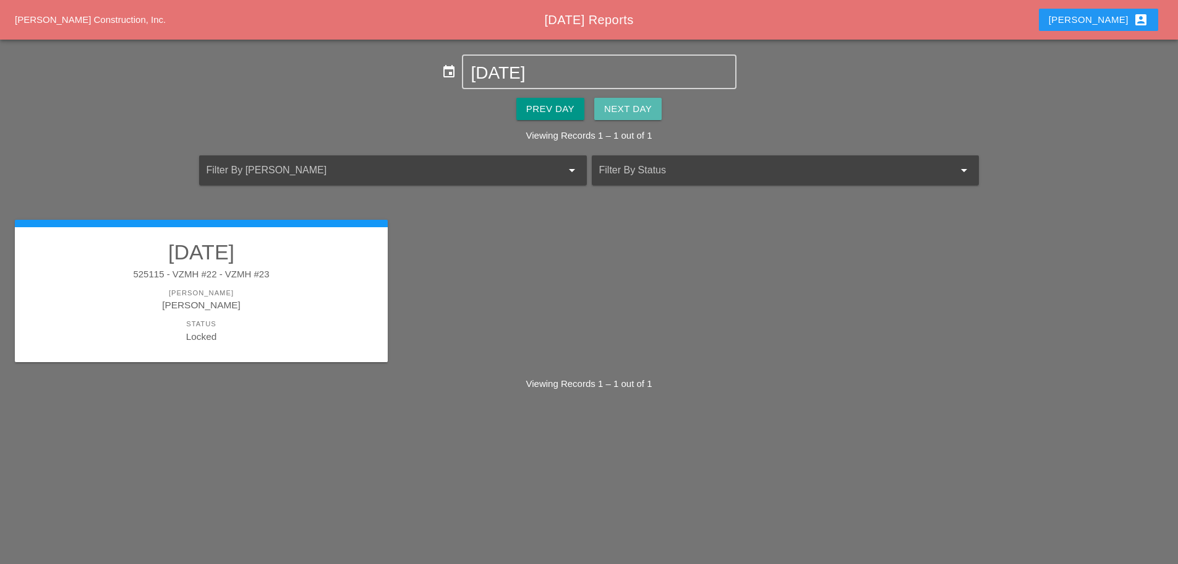
click at [627, 105] on div "Next Day" at bounding box center [628, 109] width 48 height 14
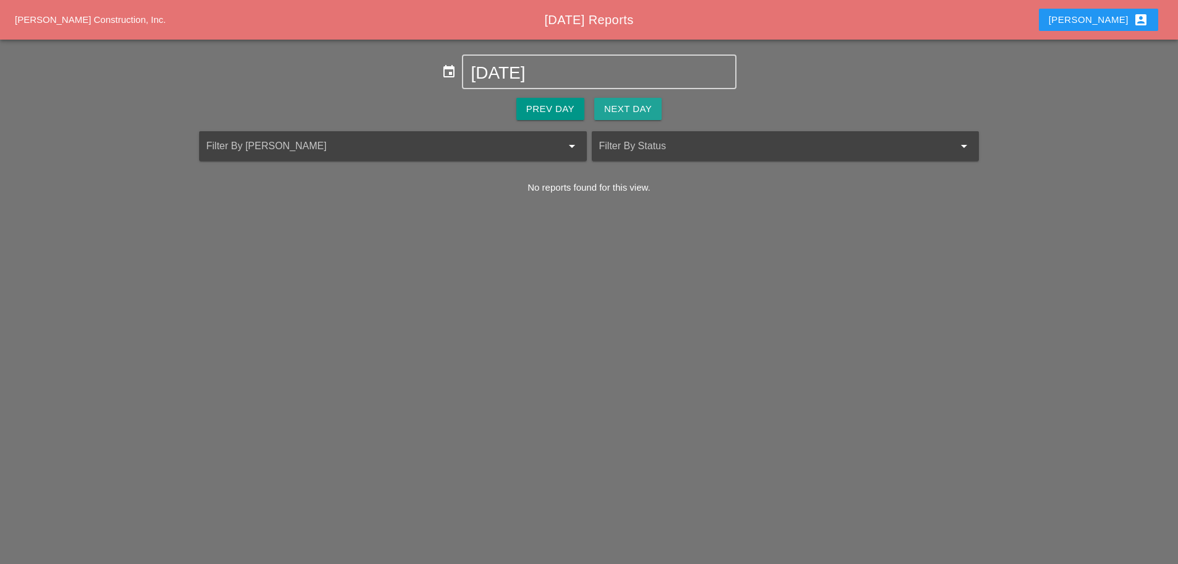
click at [627, 105] on div "Next Day" at bounding box center [628, 109] width 48 height 14
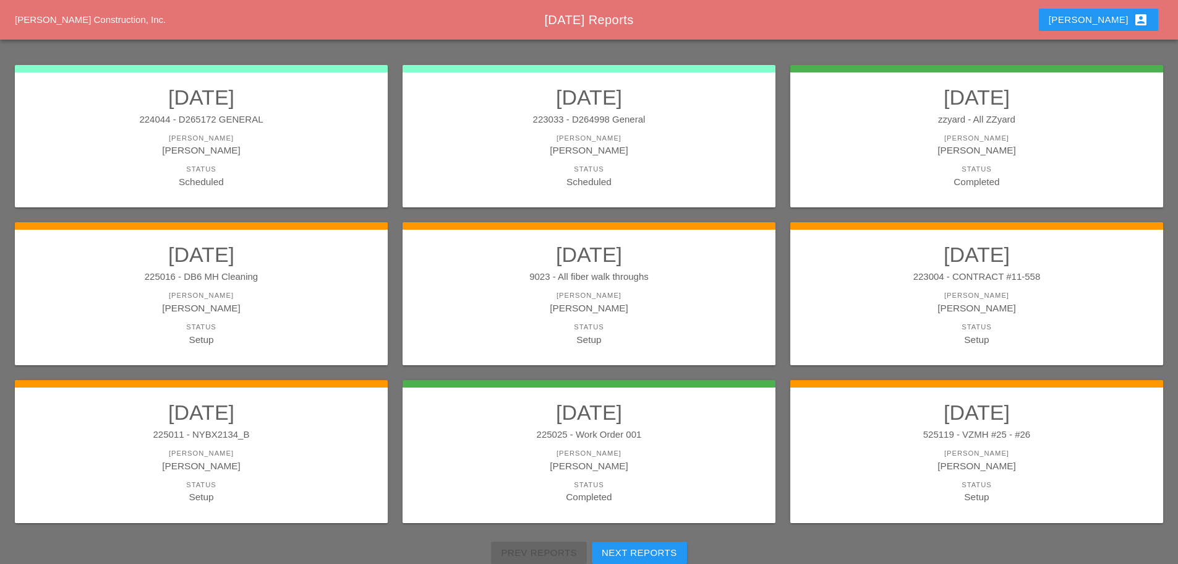
scroll to position [186, 0]
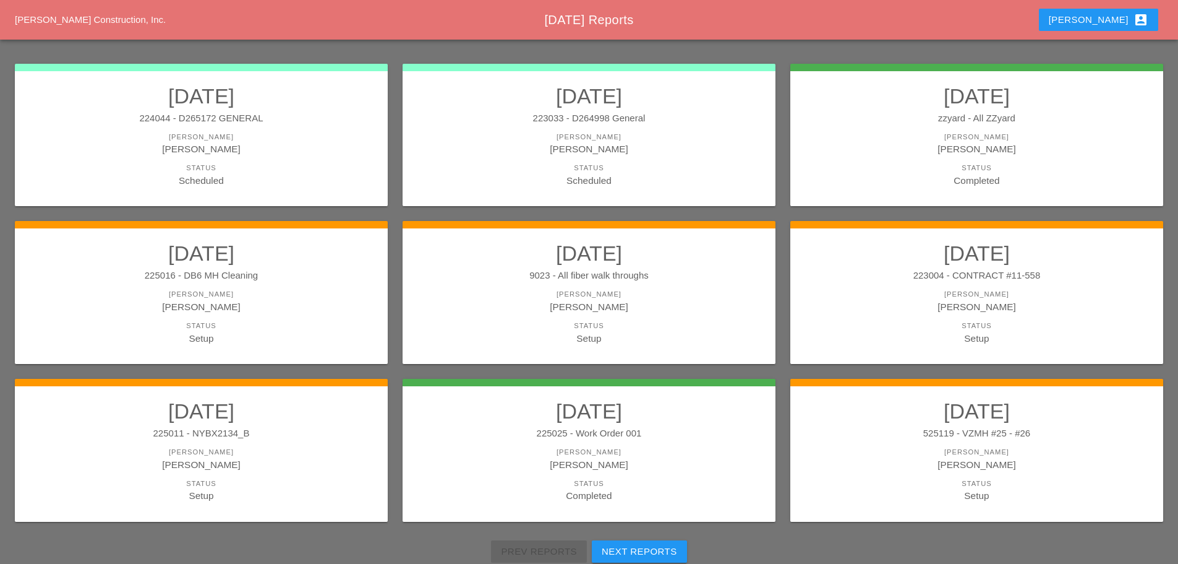
click at [192, 328] on div "Status" at bounding box center [201, 325] width 348 height 11
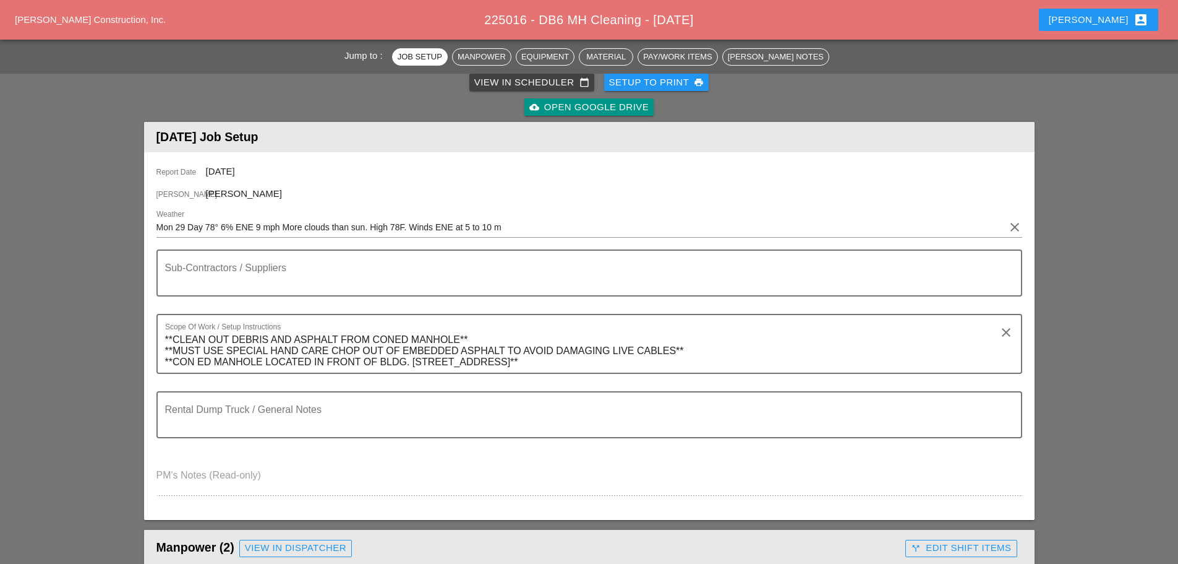
scroll to position [309, 0]
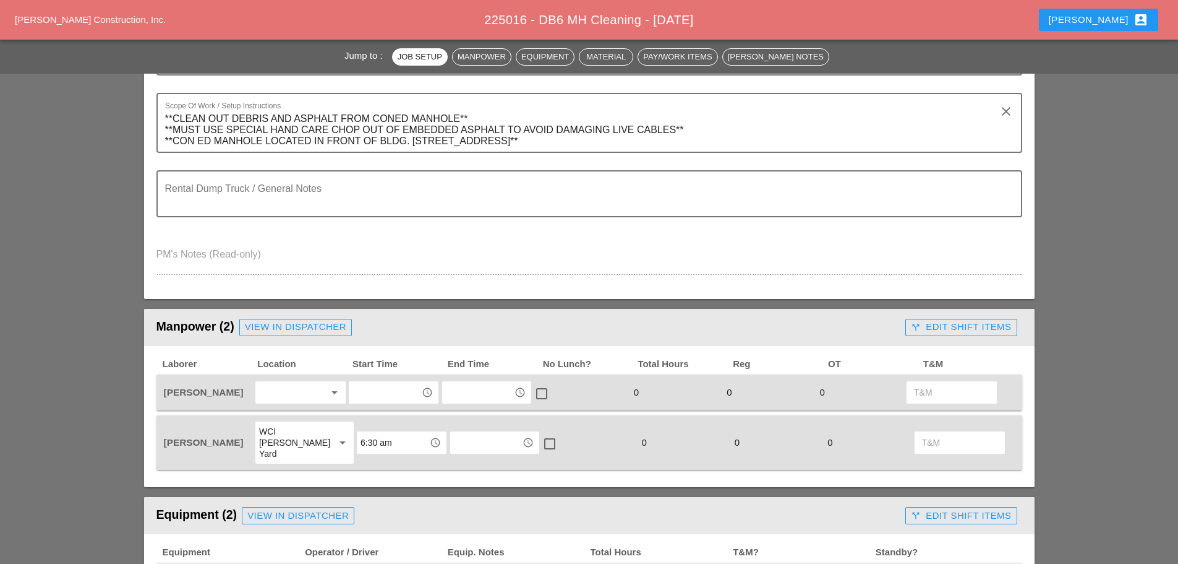
click at [307, 387] on div at bounding box center [292, 392] width 66 height 20
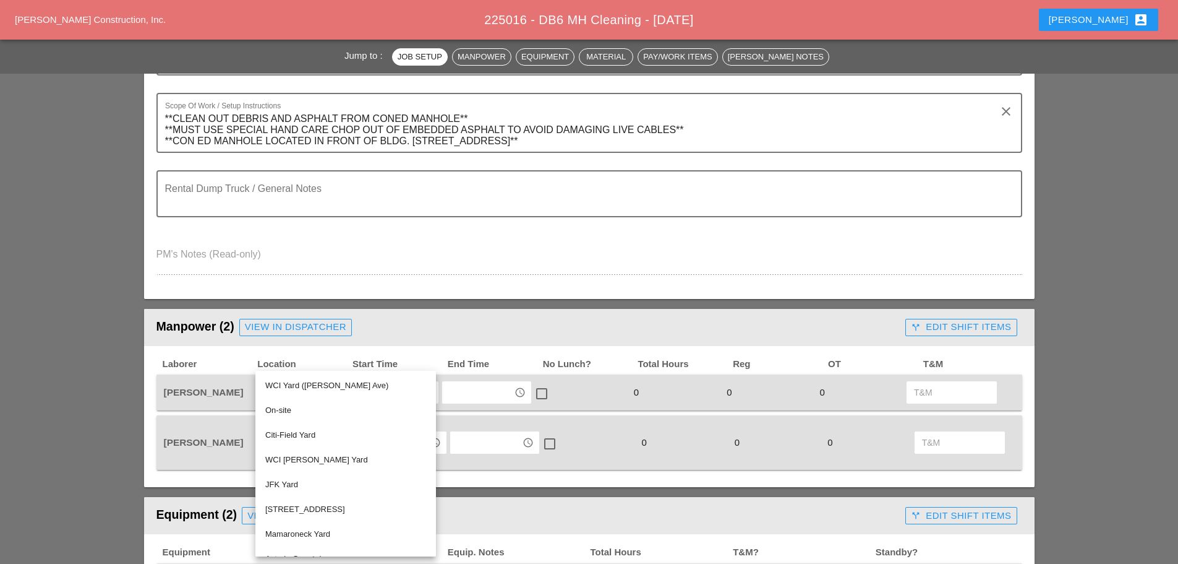
click at [309, 387] on div "WCI Yard (Provost Ave)" at bounding box center [345, 385] width 161 height 15
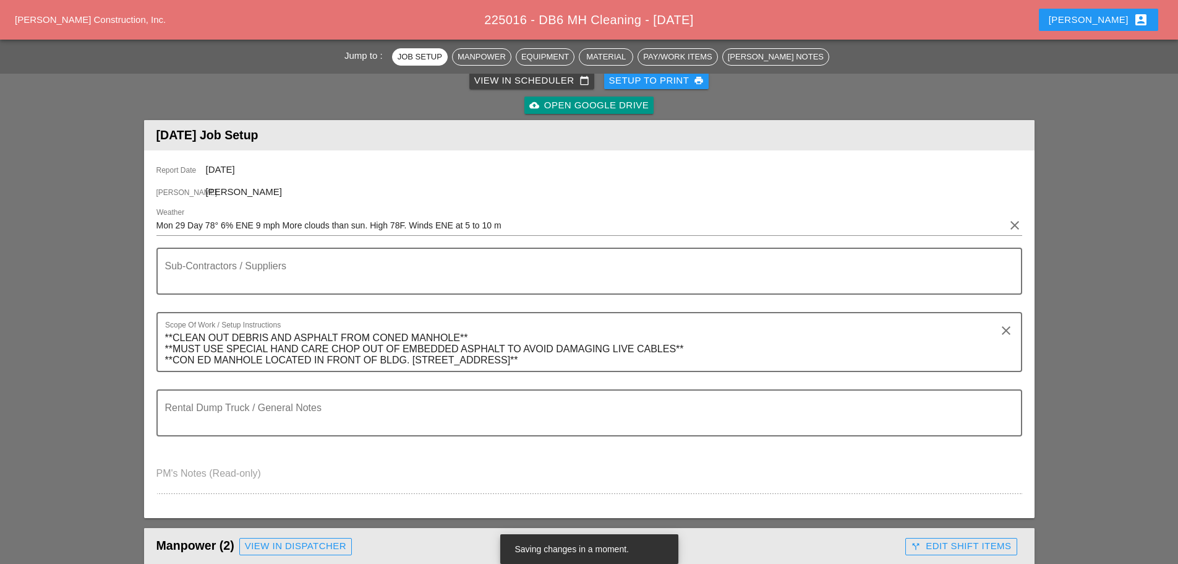
scroll to position [371, 0]
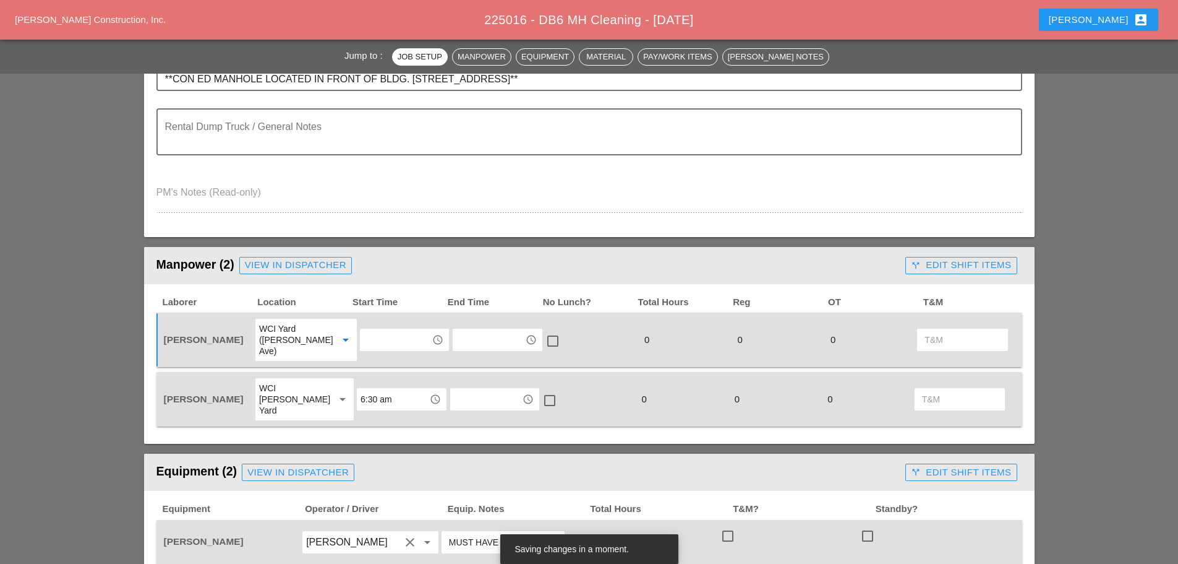
click at [325, 379] on div "WCI Bruckner Yard arrow_drop_down" at bounding box center [304, 399] width 91 height 42
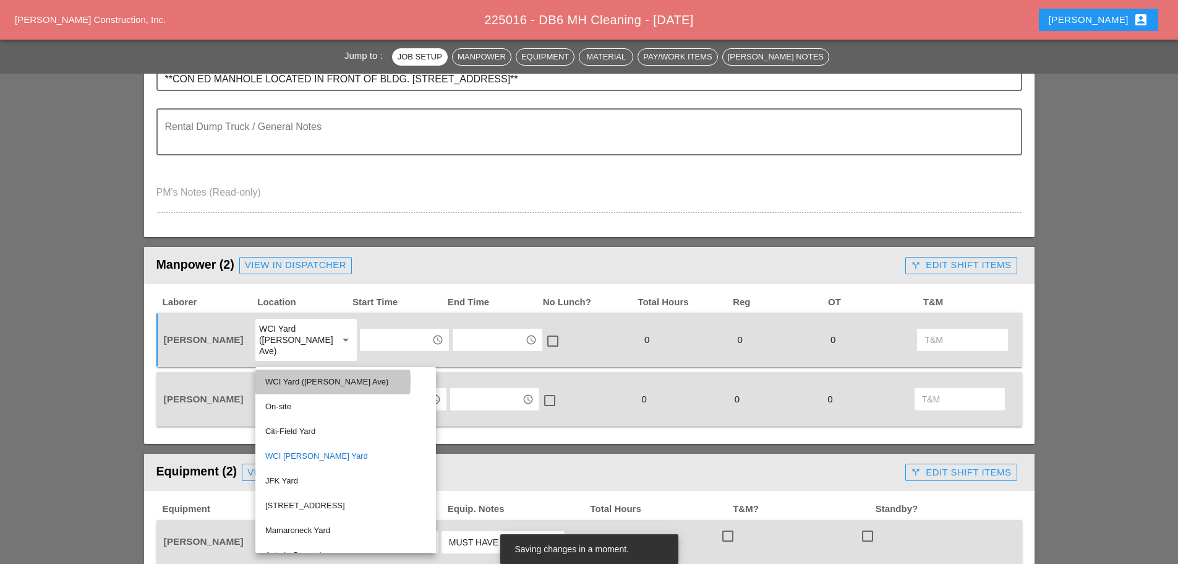
click at [322, 379] on div "WCI Yard (Provost Ave)" at bounding box center [345, 381] width 161 height 15
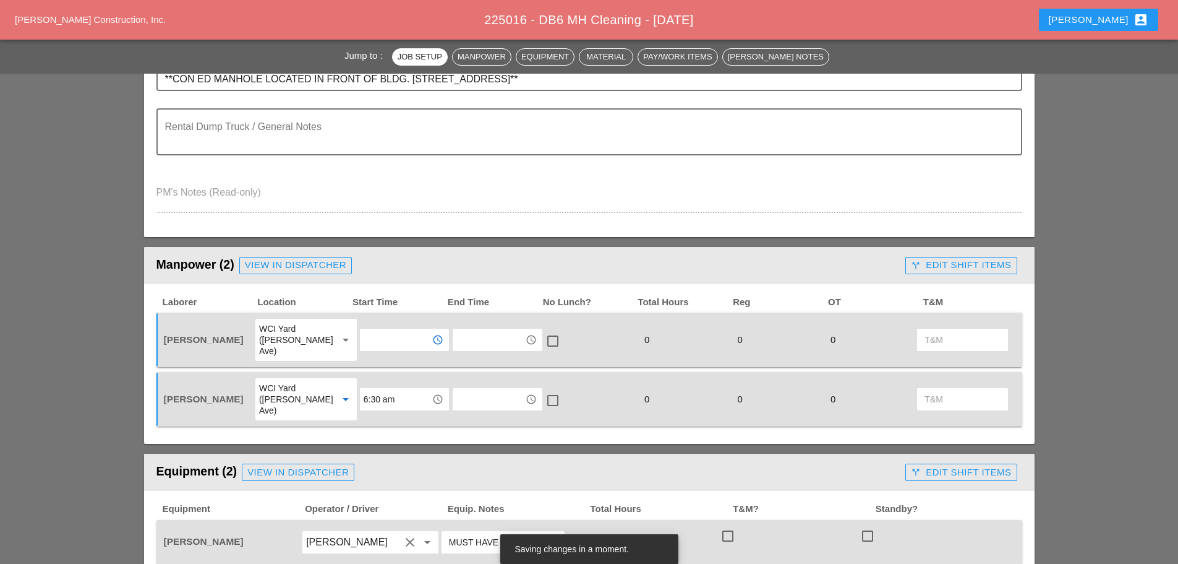
click at [401, 336] on input "text" at bounding box center [396, 340] width 64 height 20
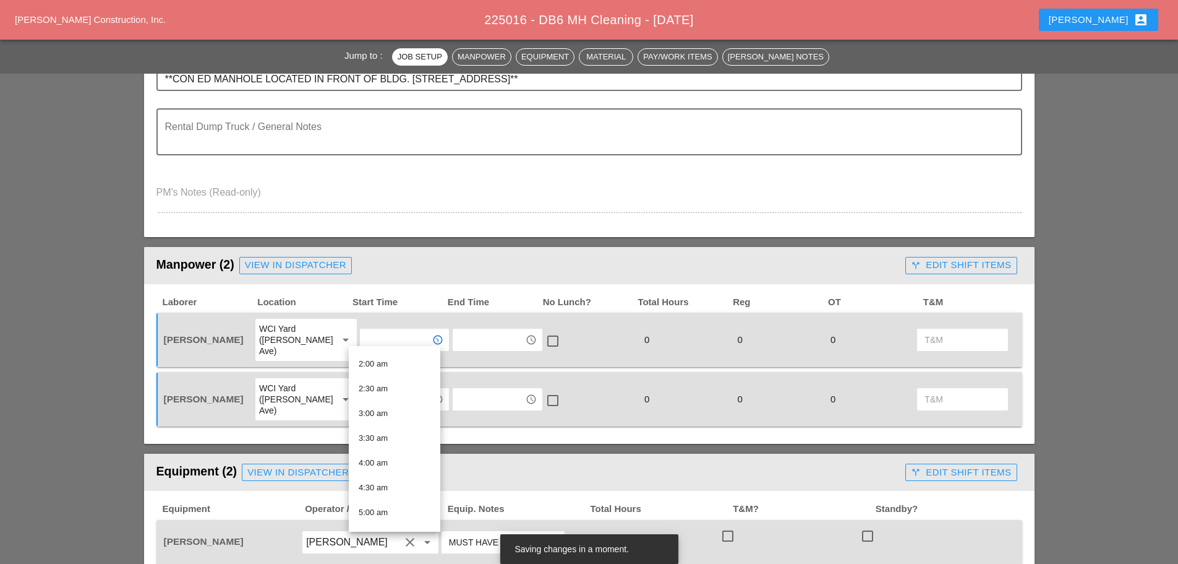
scroll to position [247, 0]
click at [391, 430] on div "6:30 am" at bounding box center [395, 434] width 72 height 15
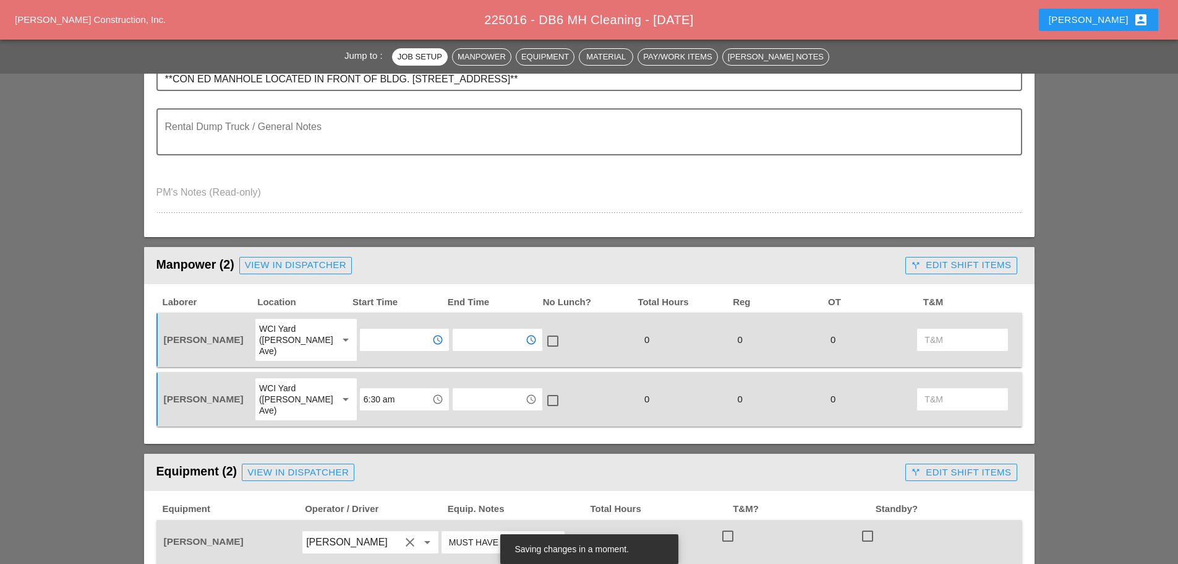
click at [477, 338] on input "text" at bounding box center [489, 340] width 64 height 20
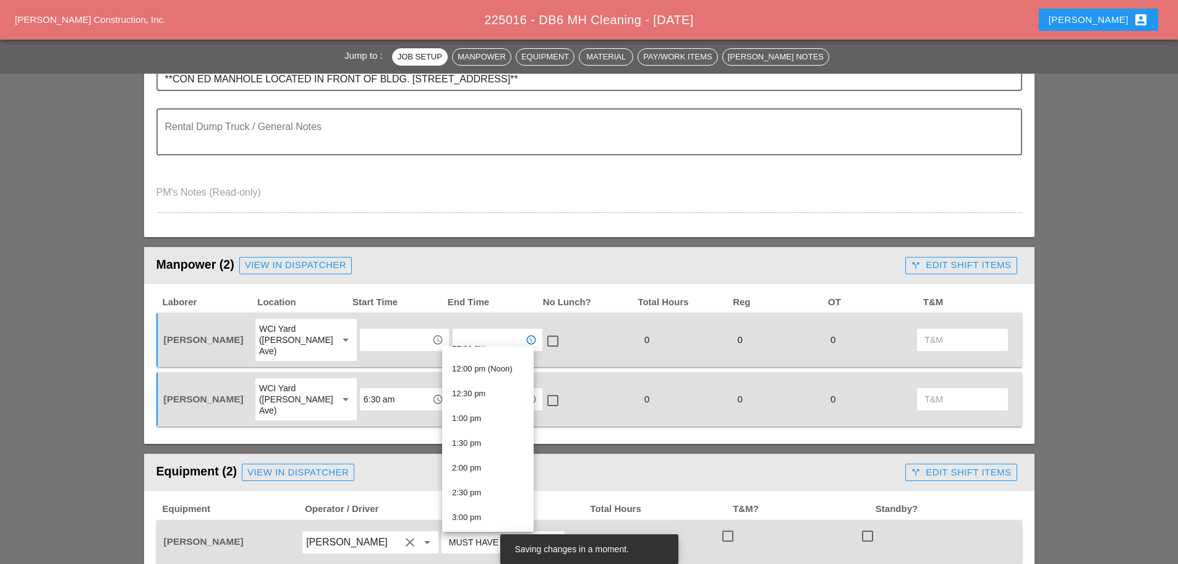
scroll to position [619, 0]
click at [470, 486] on div "3:00 pm" at bounding box center [488, 484] width 72 height 15
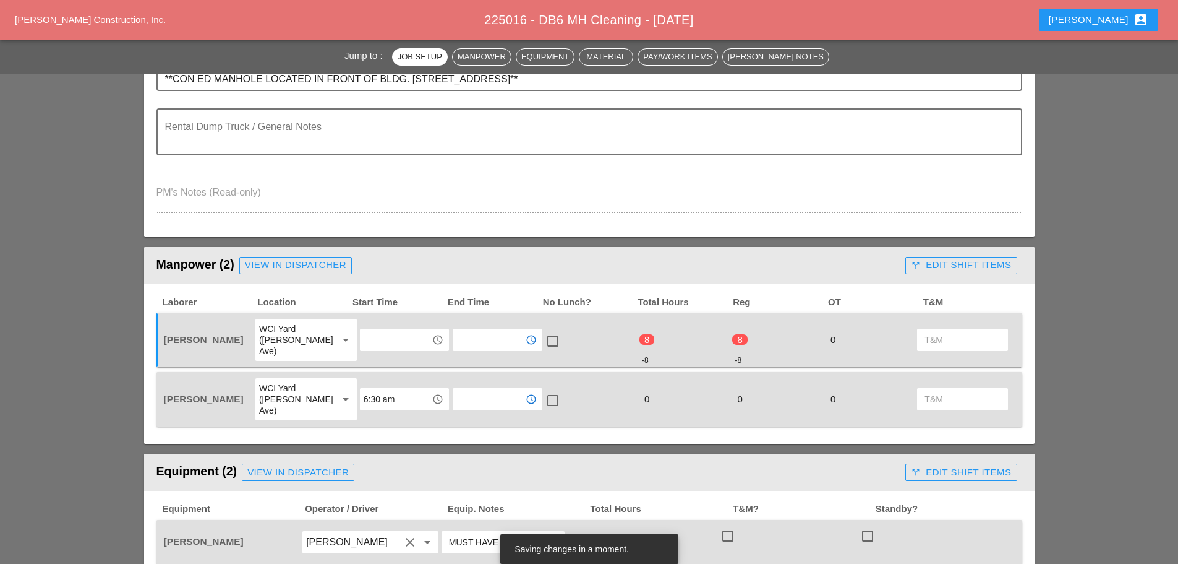
click at [489, 389] on input "text" at bounding box center [489, 399] width 64 height 20
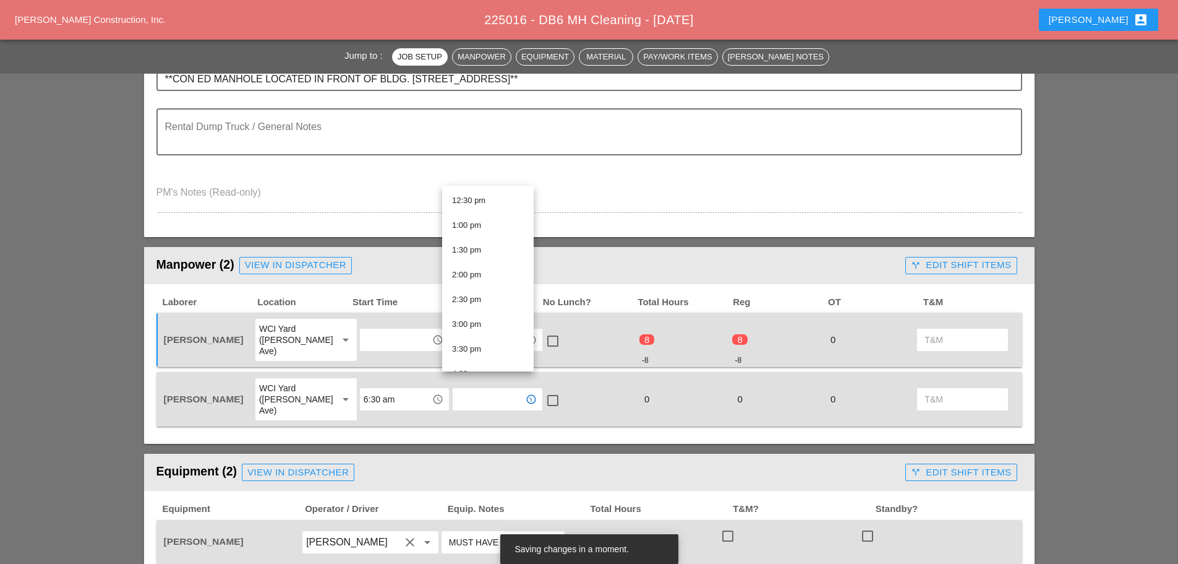
click at [481, 320] on div "3:00 pm" at bounding box center [488, 324] width 72 height 15
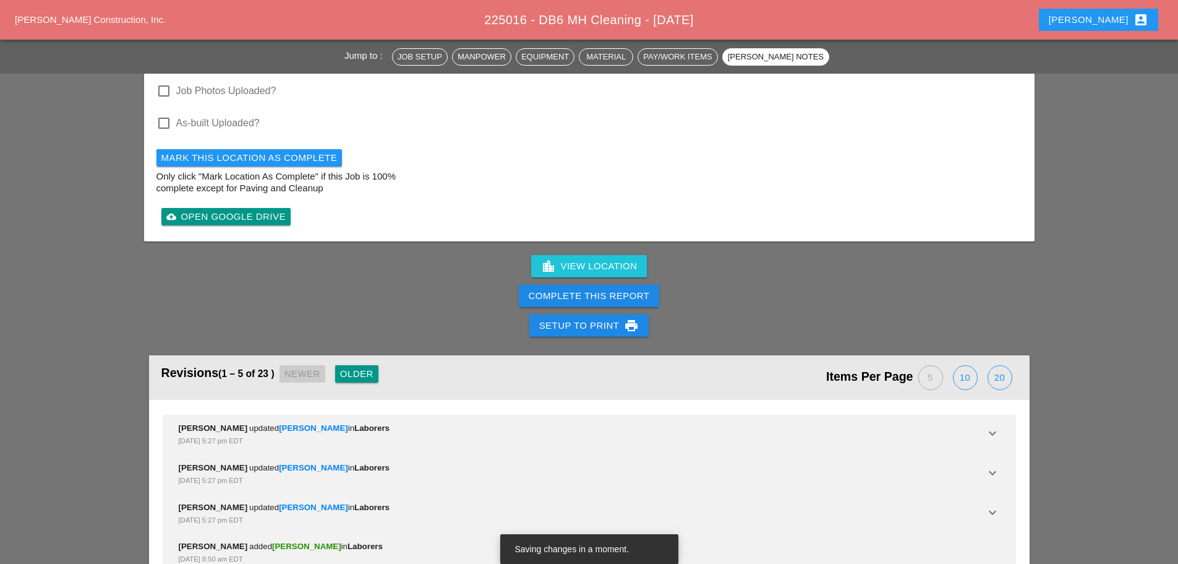
scroll to position [1618, 0]
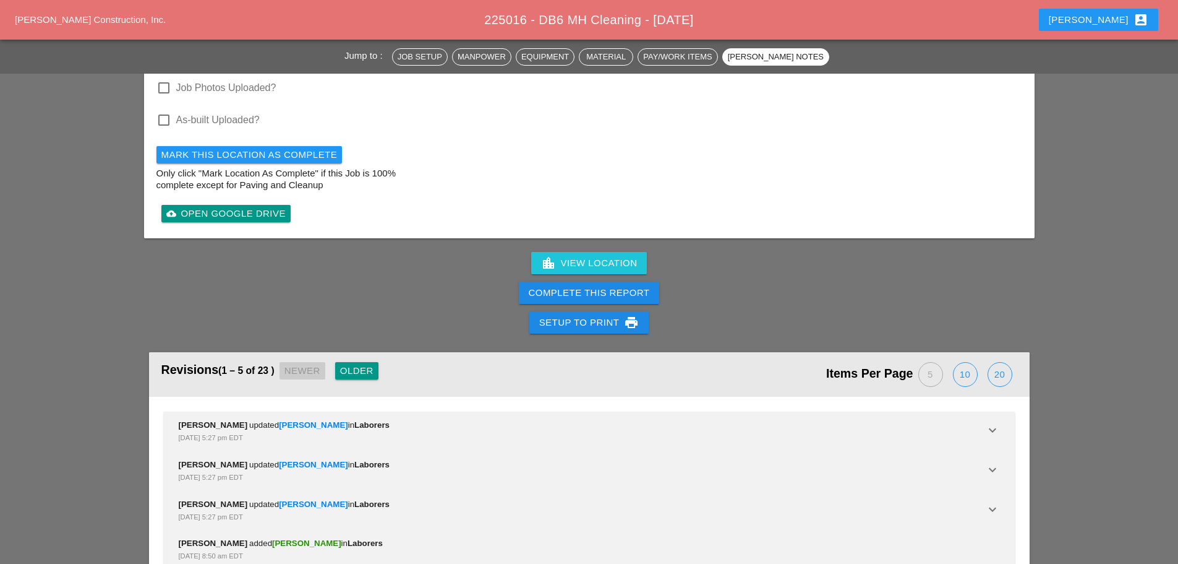
scroll to position [1432, 0]
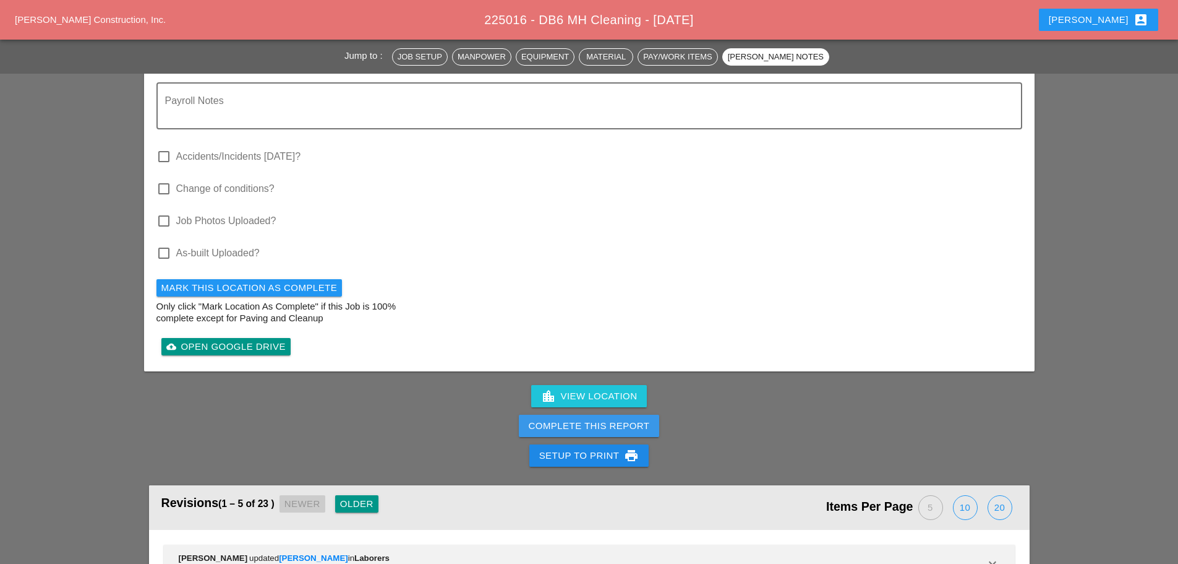
drag, startPoint x: 570, startPoint y: 406, endPoint x: 699, endPoint y: 66, distance: 364.0
click at [570, 419] on div "Complete This Report" at bounding box center [589, 426] width 121 height 14
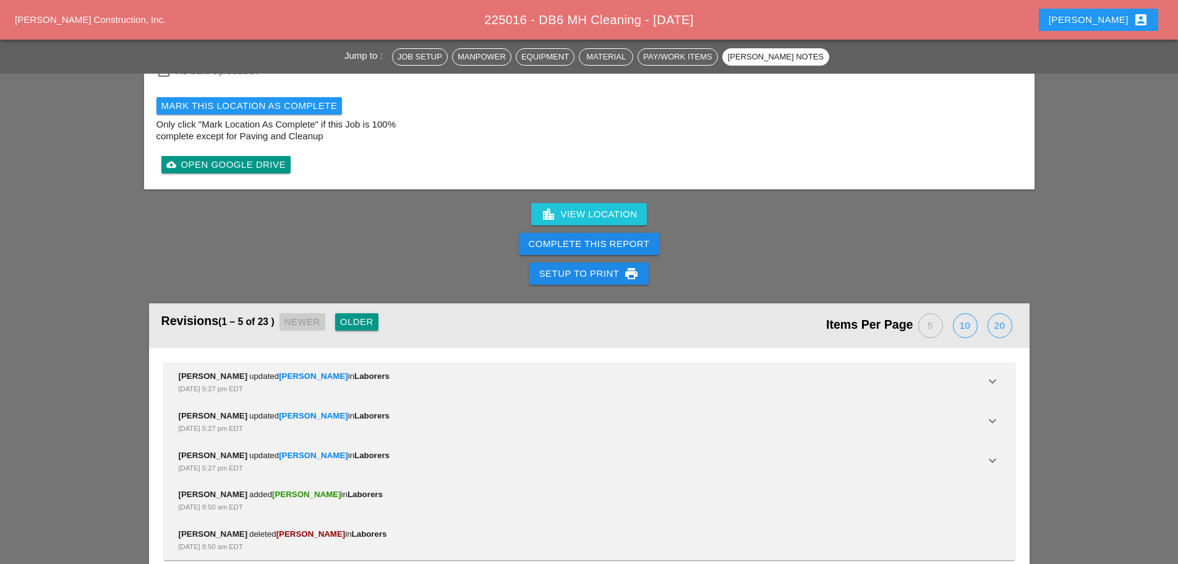
scroll to position [1618, 0]
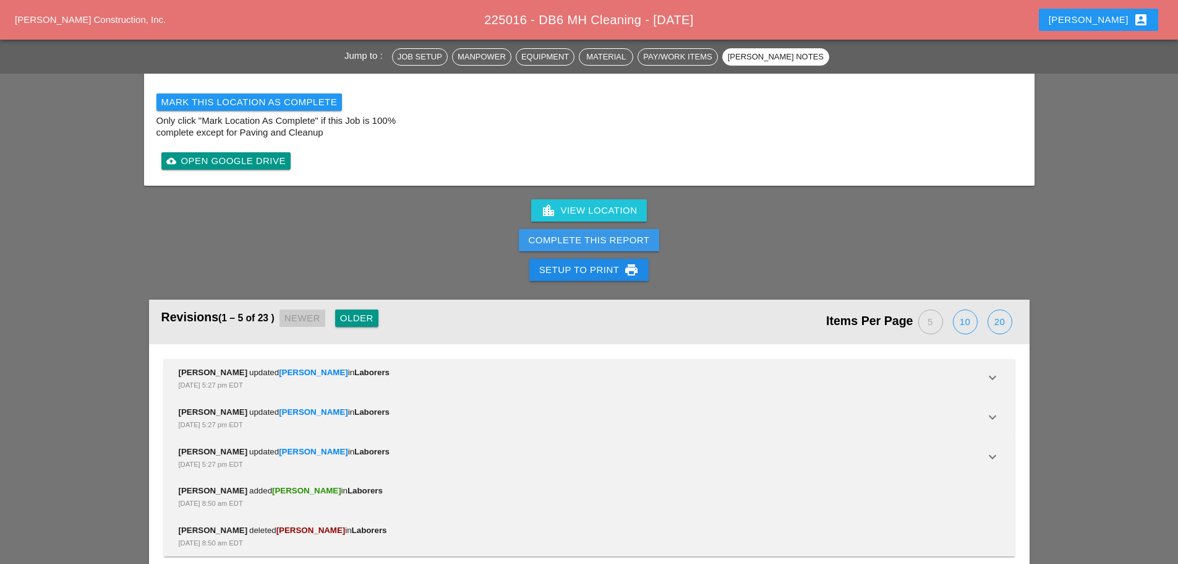
click at [597, 233] on div "Complete This Report" at bounding box center [589, 240] width 121 height 14
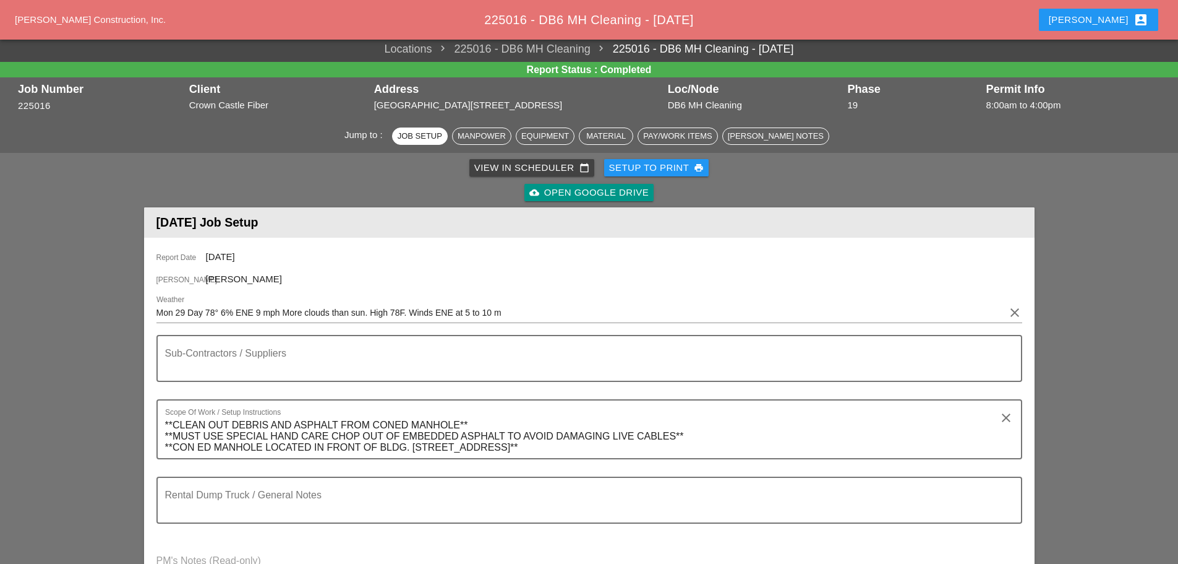
scroll to position [0, 0]
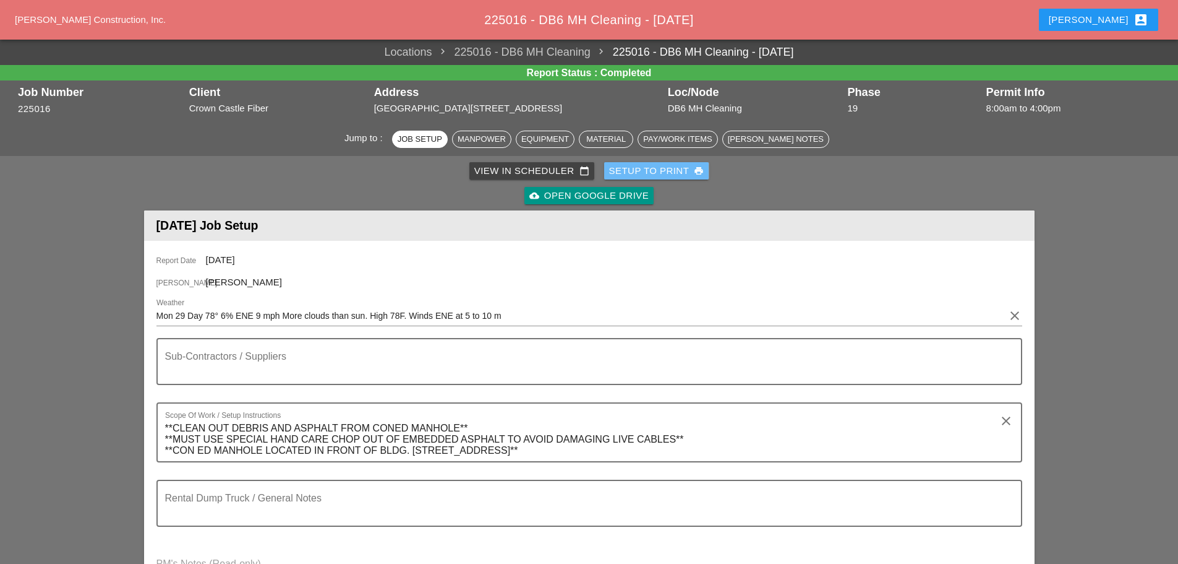
click at [647, 171] on div "Setup to Print print" at bounding box center [656, 171] width 95 height 14
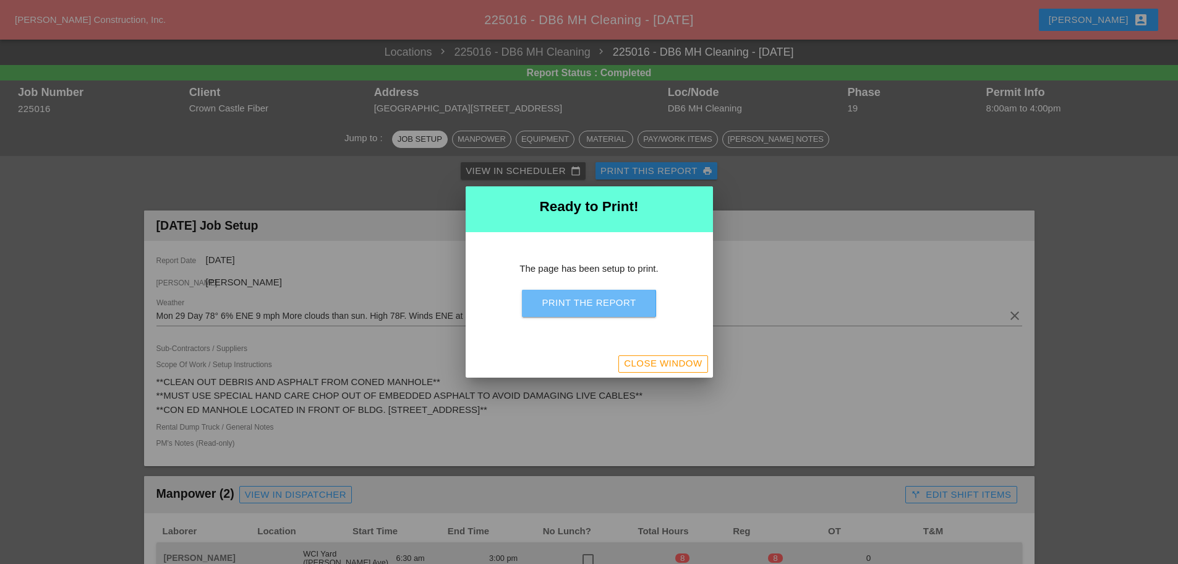
click at [625, 309] on div "Print the Report" at bounding box center [589, 303] width 94 height 14
click at [684, 364] on div "Close Window" at bounding box center [663, 363] width 78 height 14
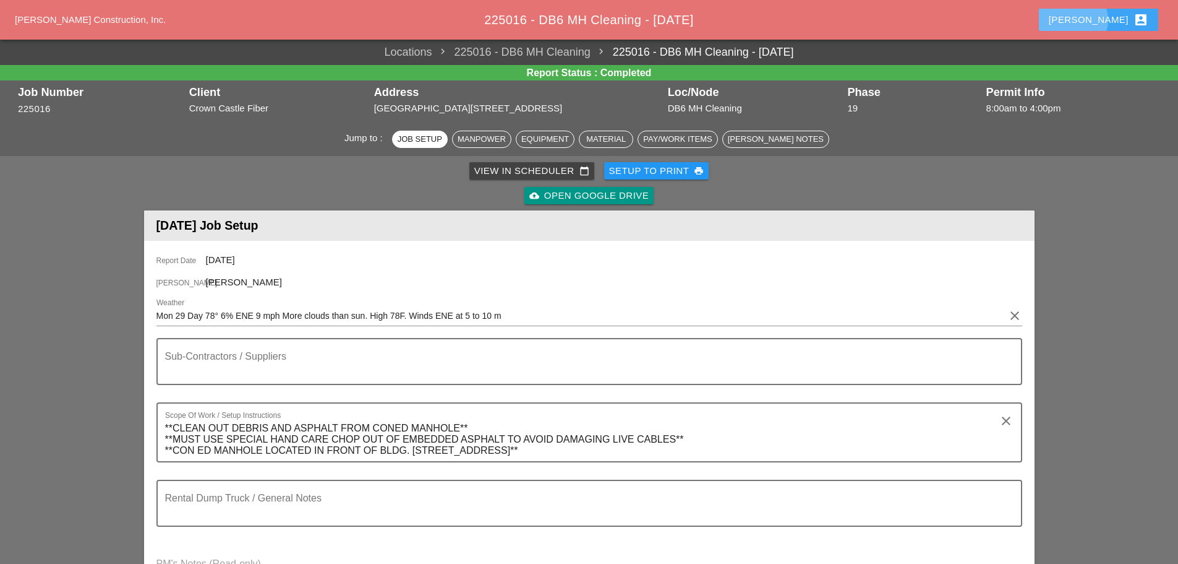
click at [1115, 14] on div "[PERSON_NAME] account_box" at bounding box center [1099, 19] width 100 height 15
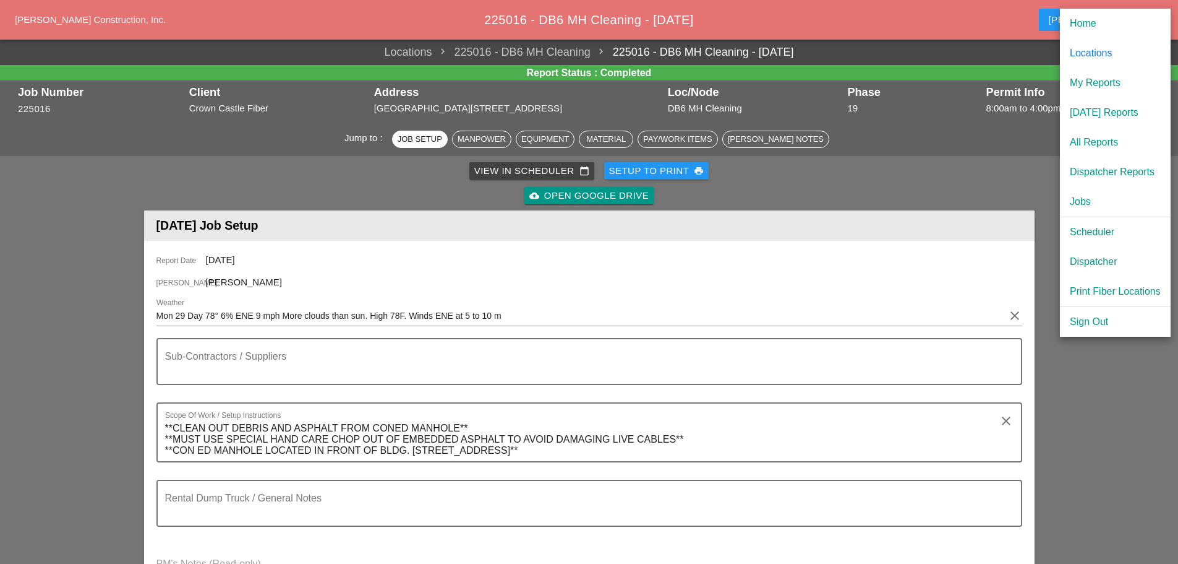
click at [1099, 230] on div "Scheduler" at bounding box center [1115, 232] width 91 height 15
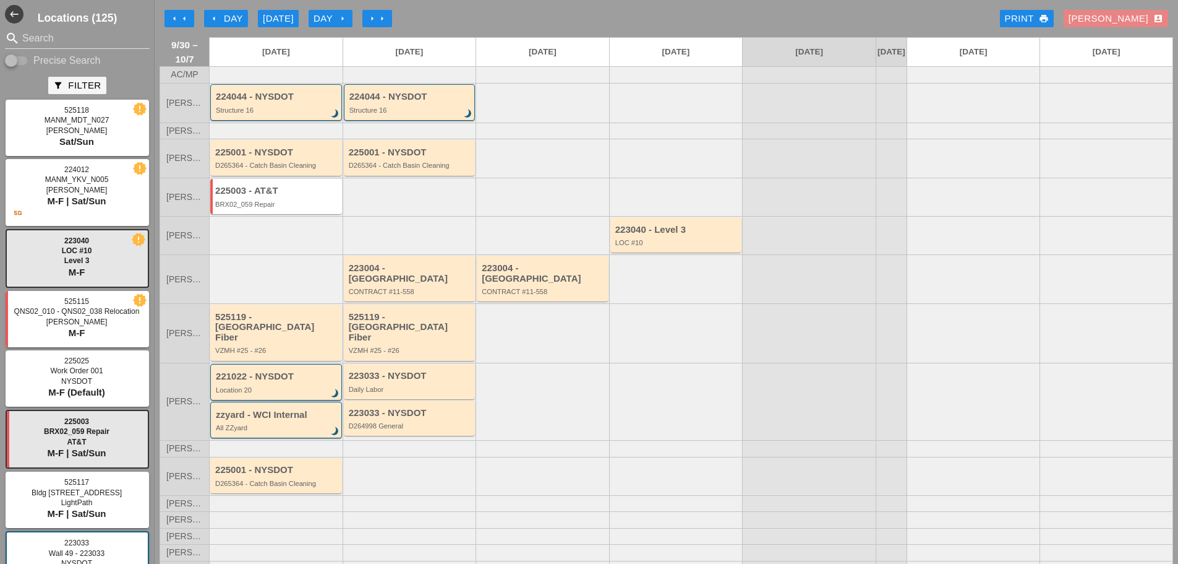
click at [1127, 15] on div "[PERSON_NAME] account_box" at bounding box center [1116, 19] width 95 height 14
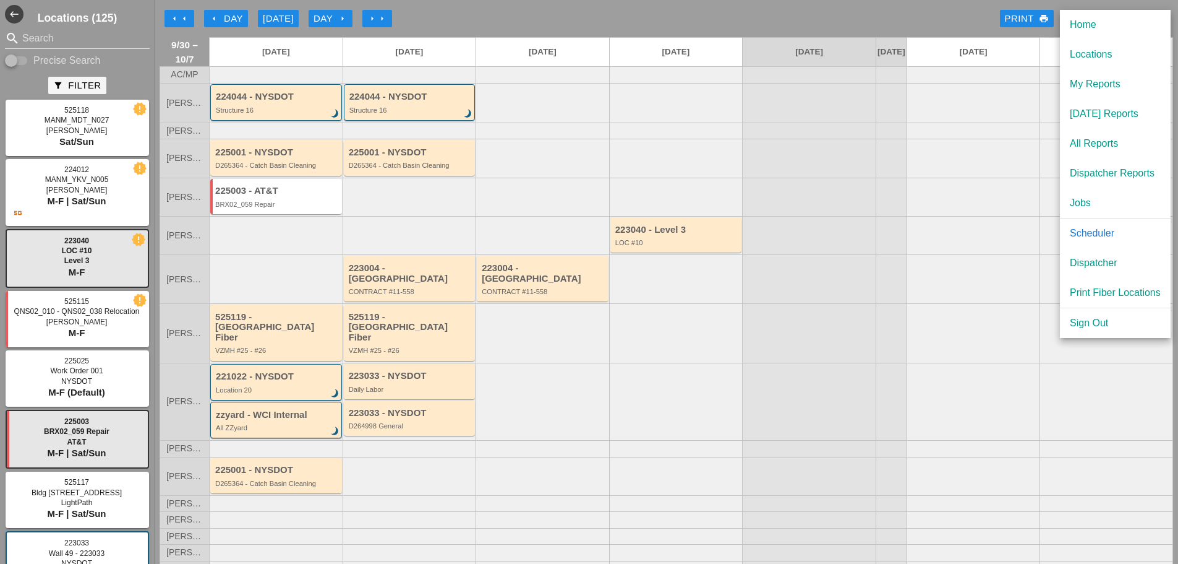
click at [1101, 260] on div "Dispatcher" at bounding box center [1115, 262] width 91 height 15
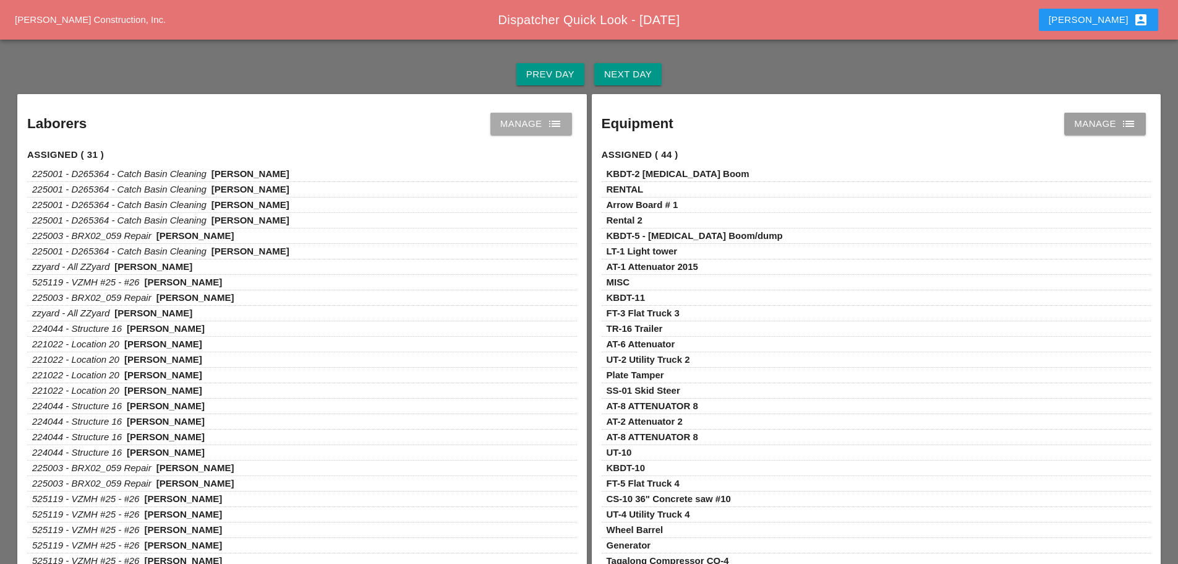
click at [558, 127] on icon "list" at bounding box center [554, 123] width 15 height 15
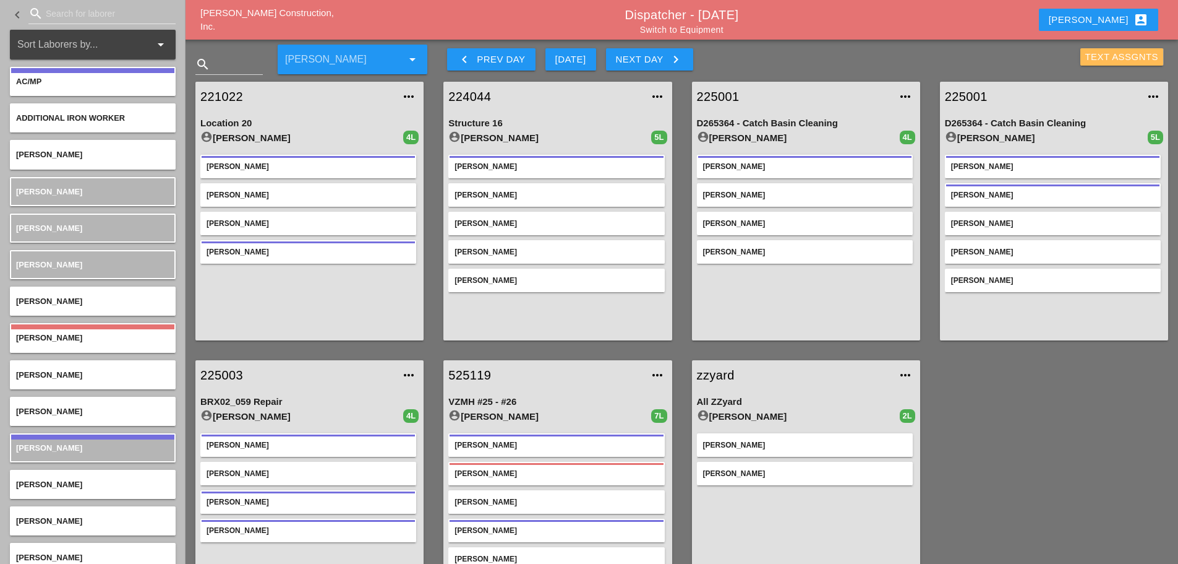
click at [1118, 54] on div "Text Assgnts" at bounding box center [1123, 57] width 74 height 14
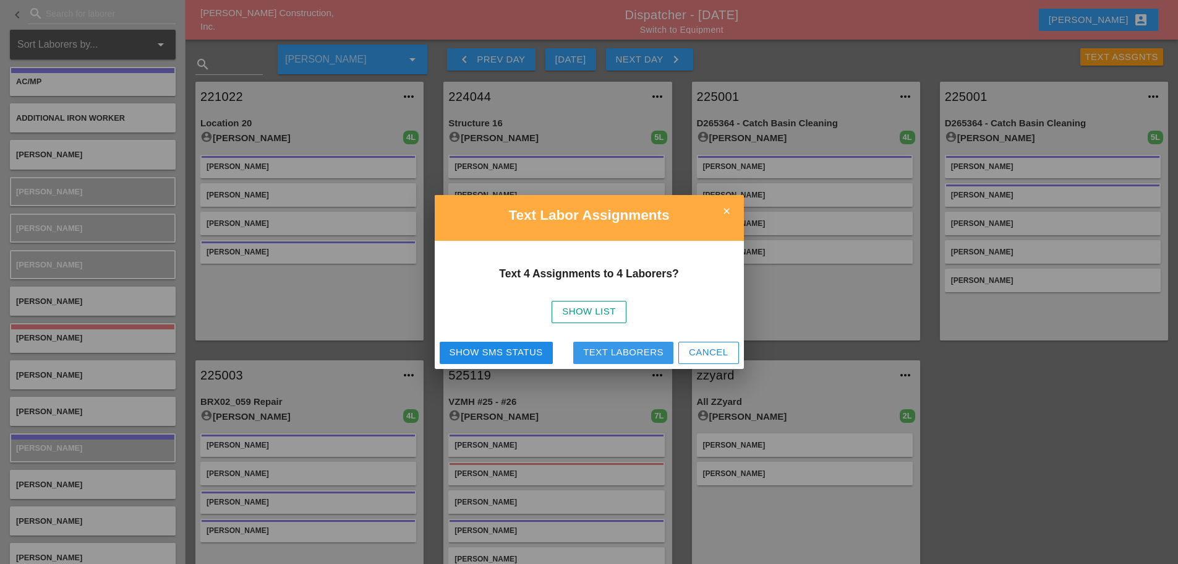
click at [635, 354] on div "Text Laborers" at bounding box center [623, 352] width 80 height 14
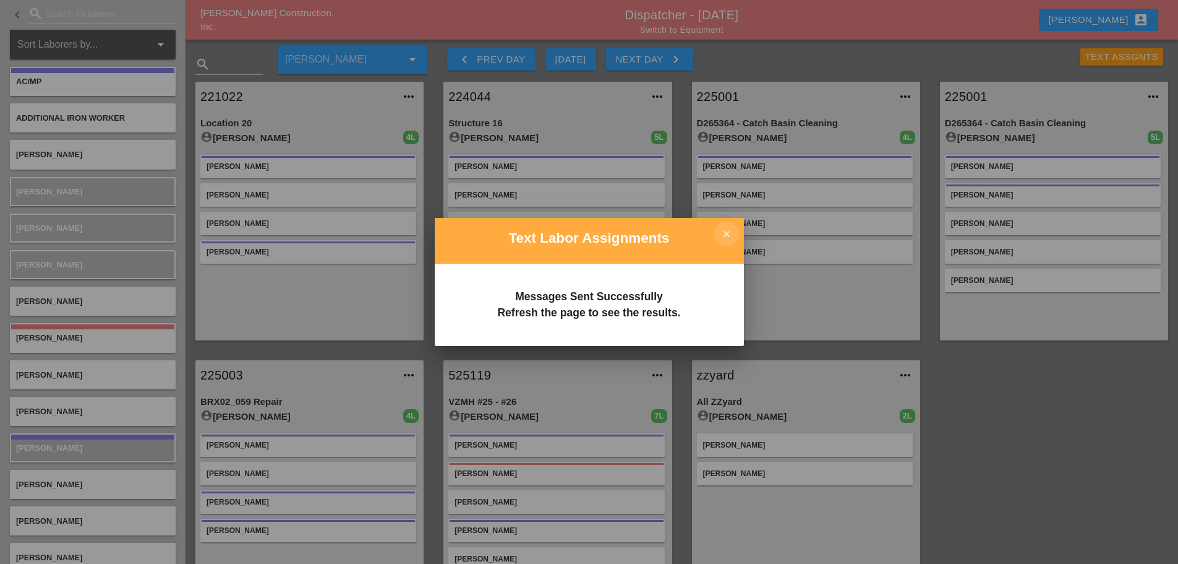
drag, startPoint x: 723, startPoint y: 232, endPoint x: 710, endPoint y: 224, distance: 14.8
click at [723, 232] on icon "close" at bounding box center [727, 233] width 25 height 25
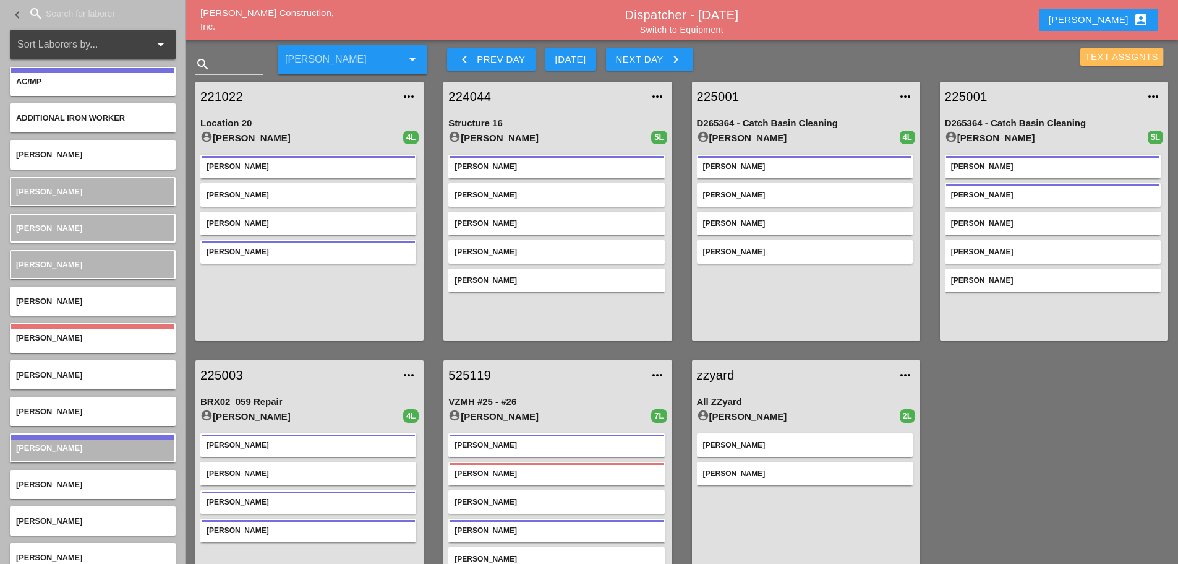
click at [1088, 55] on div "Text Assgnts" at bounding box center [1123, 57] width 74 height 14
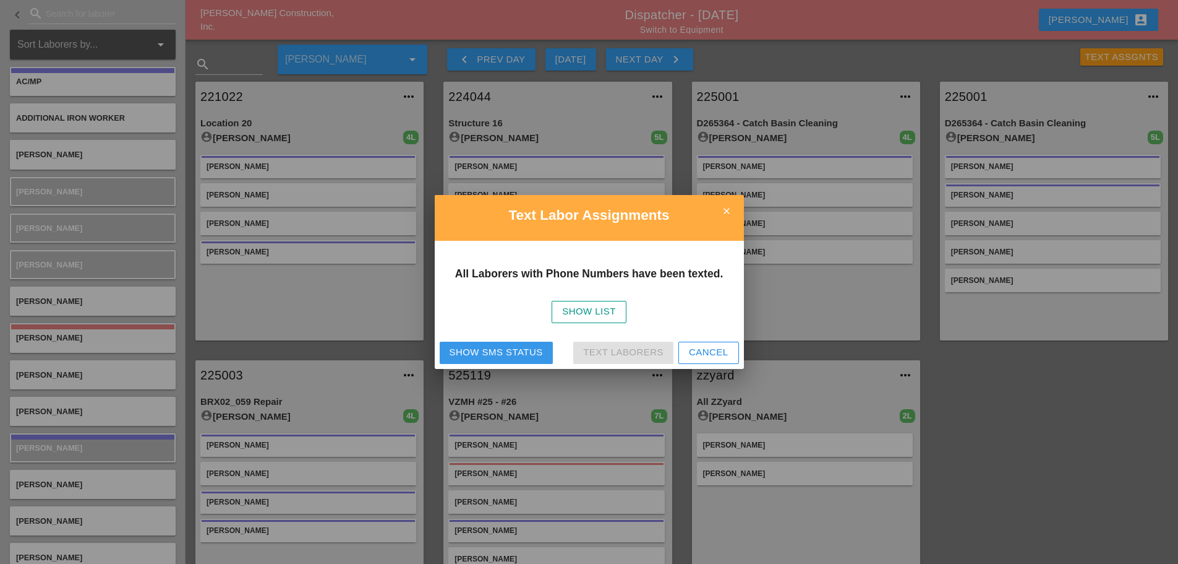
drag, startPoint x: 503, startPoint y: 351, endPoint x: 517, endPoint y: 337, distance: 20.1
click at [505, 348] on div "Show SMS Status" at bounding box center [496, 352] width 93 height 14
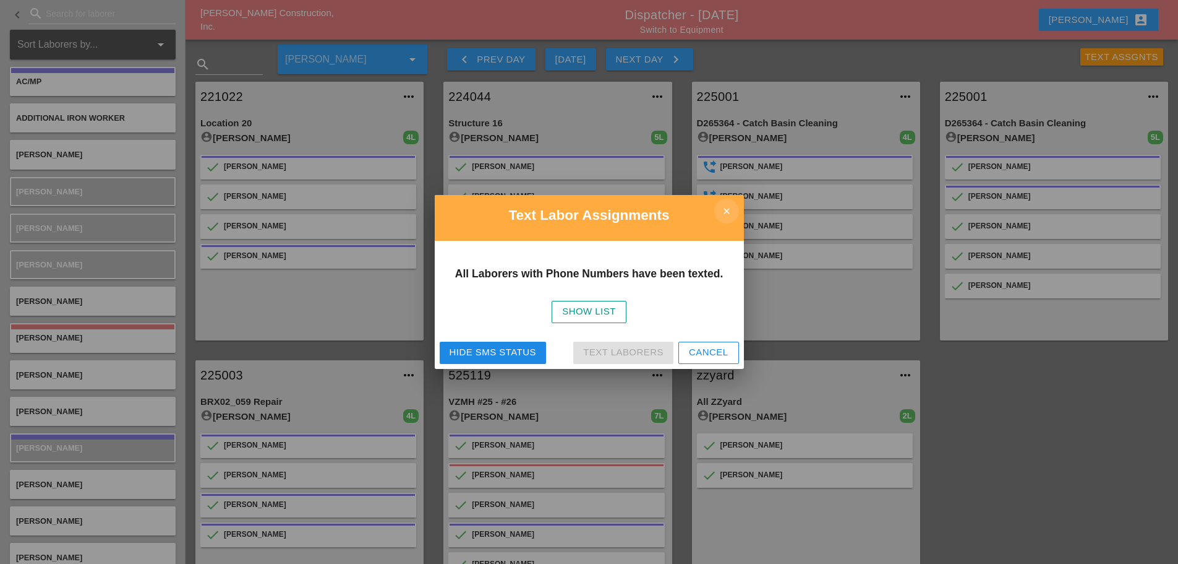
click at [721, 208] on icon "close" at bounding box center [727, 211] width 25 height 25
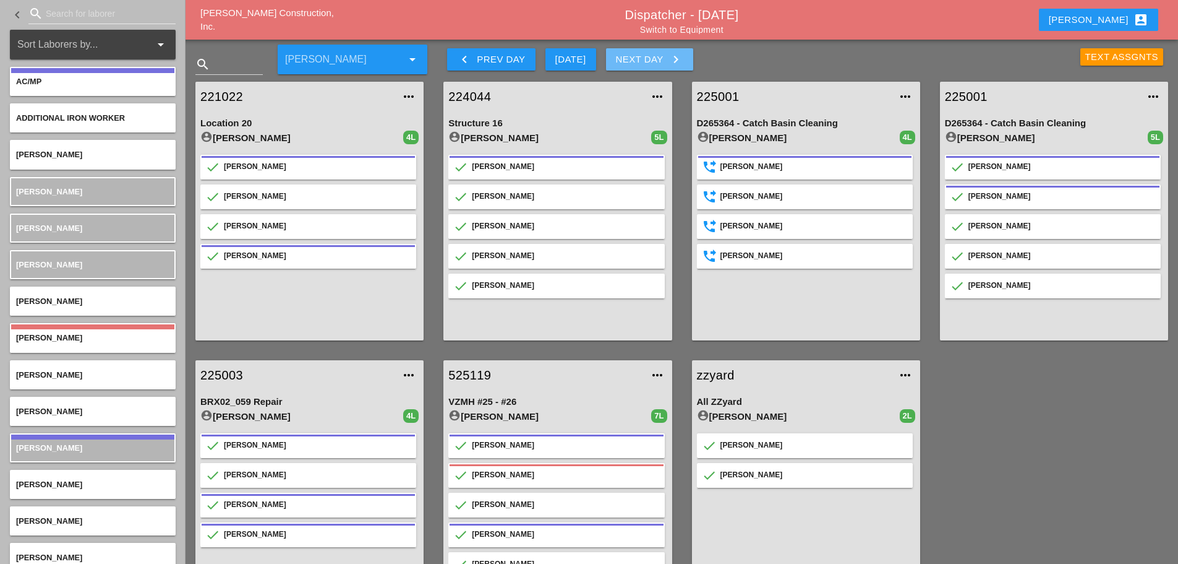
click at [683, 59] on icon "keyboard_arrow_right" at bounding box center [676, 59] width 15 height 15
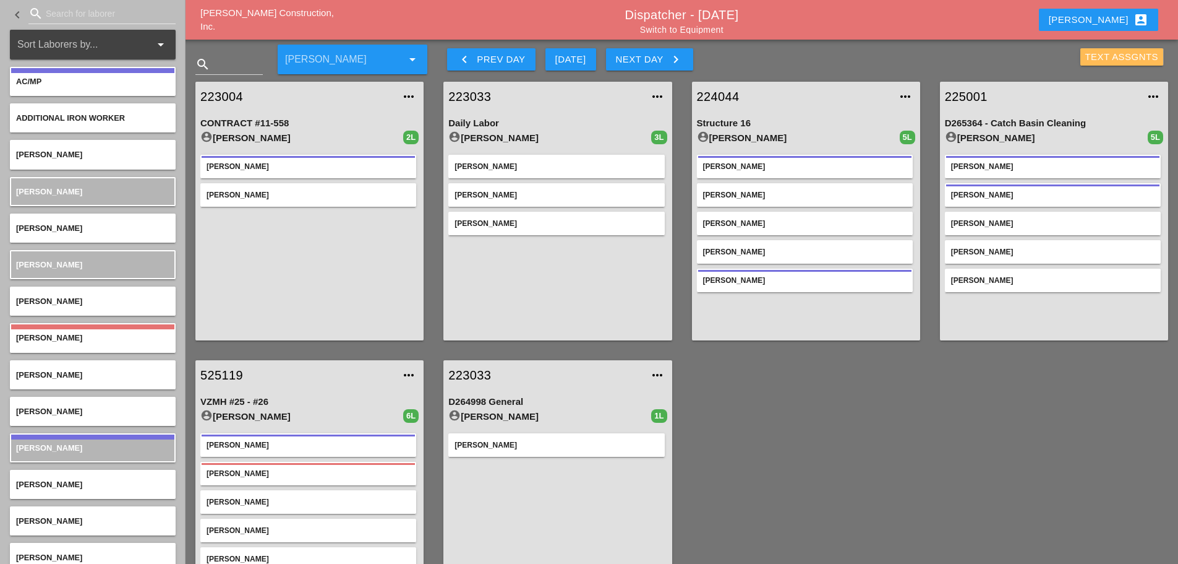
click at [1107, 59] on div "Text Assgnts" at bounding box center [1123, 57] width 74 height 14
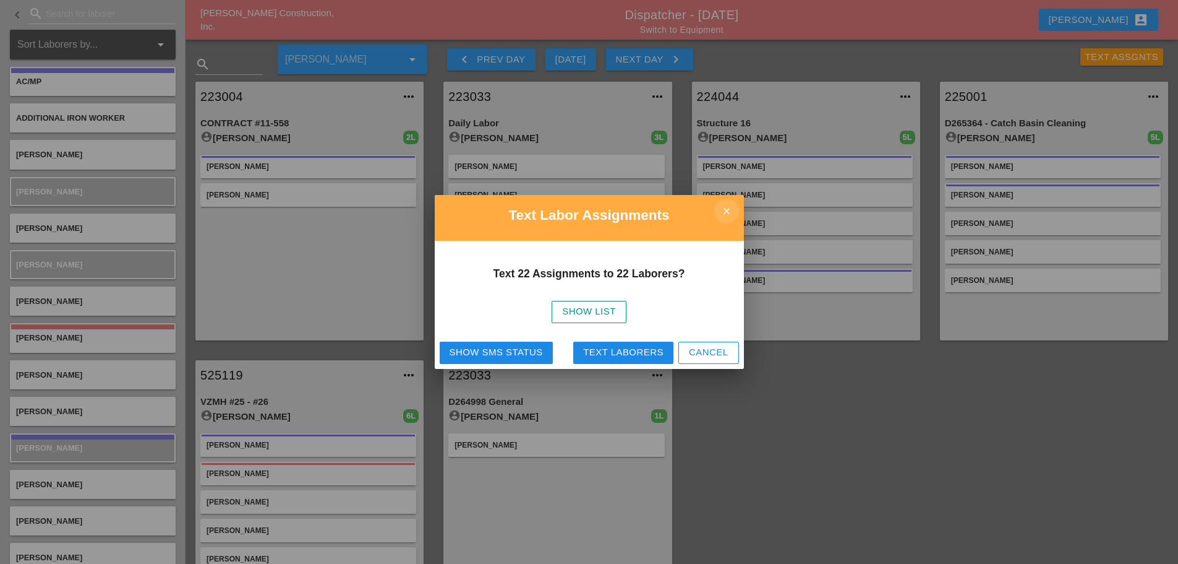
click at [715, 210] on icon "close" at bounding box center [727, 211] width 25 height 25
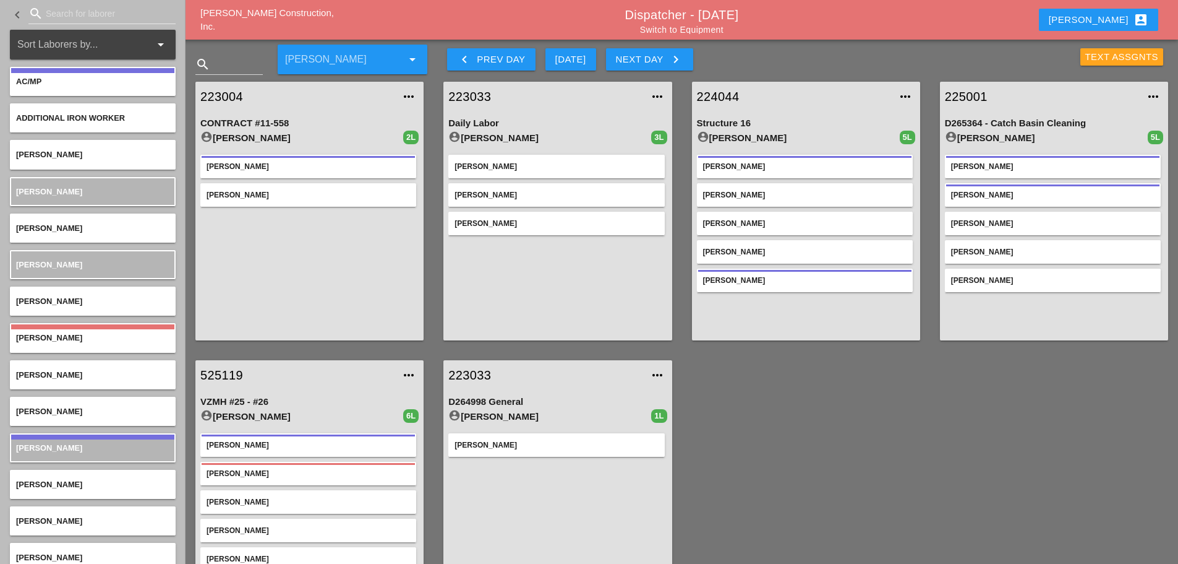
click at [1104, 57] on div "Text Assgnts" at bounding box center [1123, 57] width 74 height 14
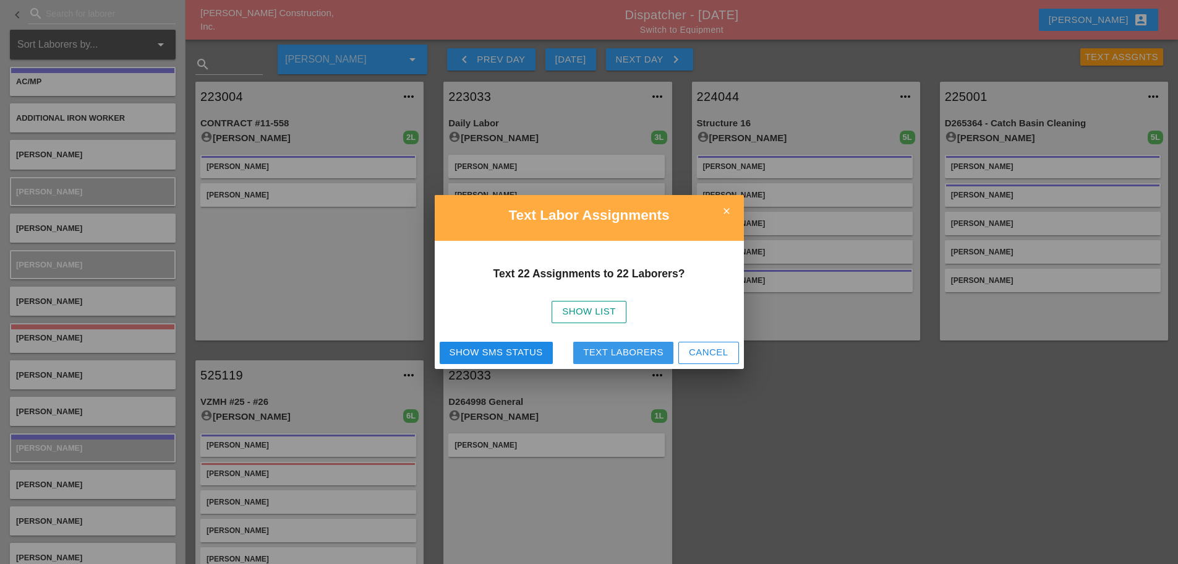
click at [638, 351] on div "Text Laborers" at bounding box center [623, 352] width 80 height 14
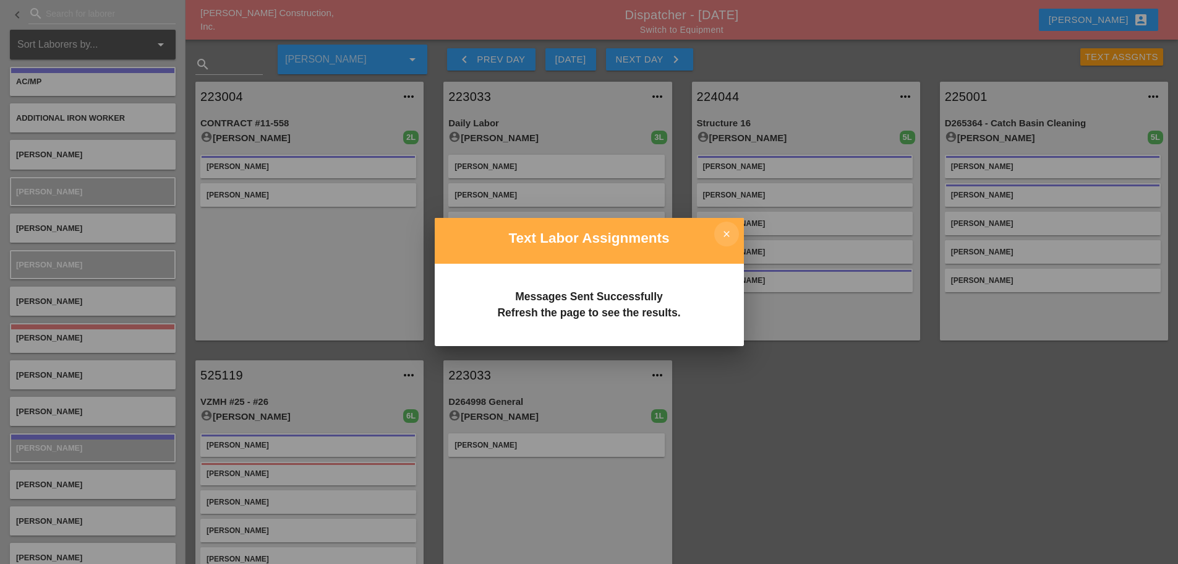
click at [726, 239] on icon "close" at bounding box center [727, 233] width 25 height 25
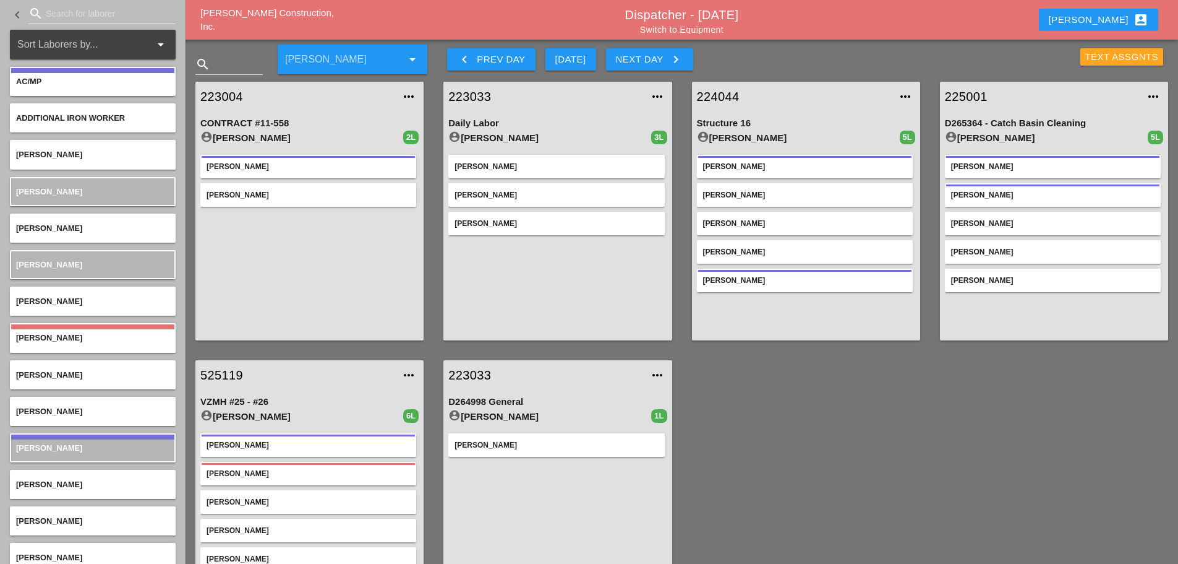
click at [1088, 54] on div "Text Assgnts" at bounding box center [1123, 57] width 74 height 14
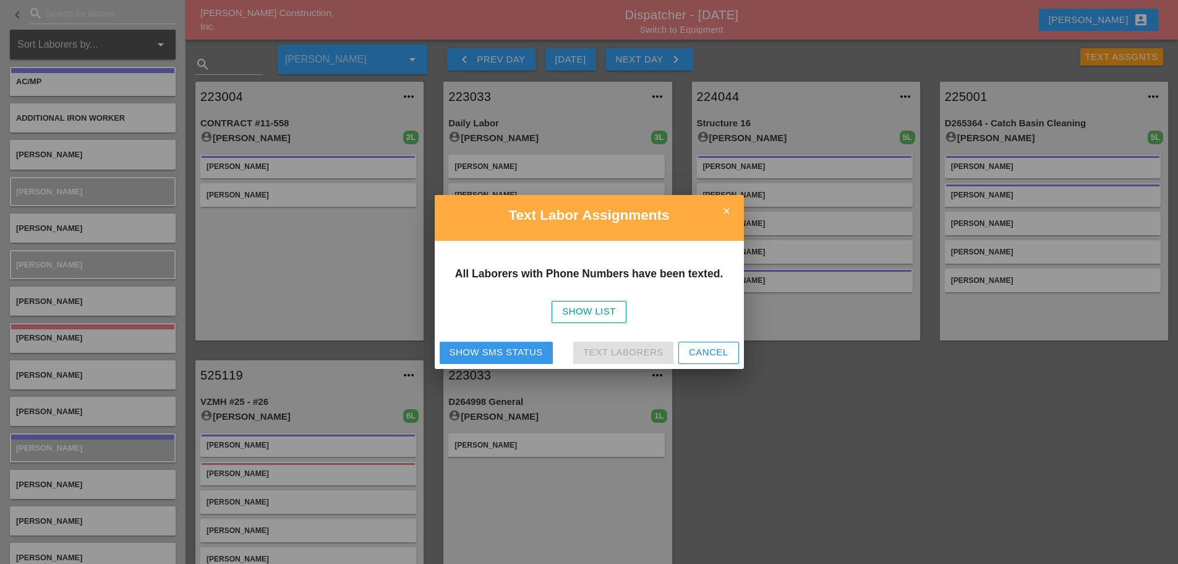
click at [499, 351] on div "Show SMS Status" at bounding box center [496, 352] width 93 height 14
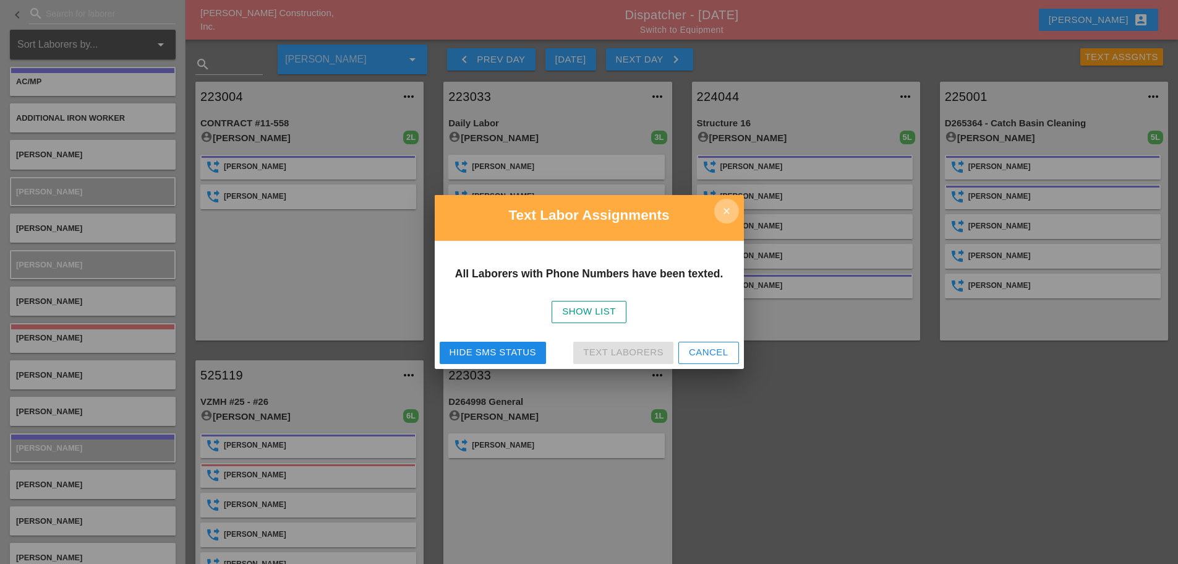
click at [731, 217] on icon "close" at bounding box center [727, 211] width 25 height 25
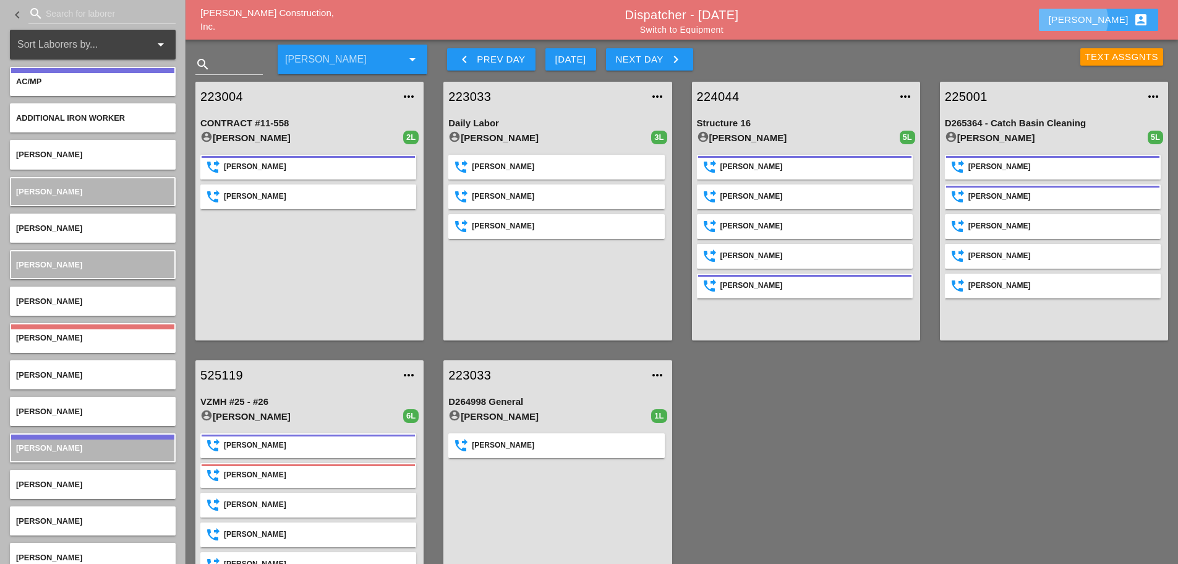
click at [1121, 24] on div "Enrico account_box" at bounding box center [1099, 19] width 100 height 15
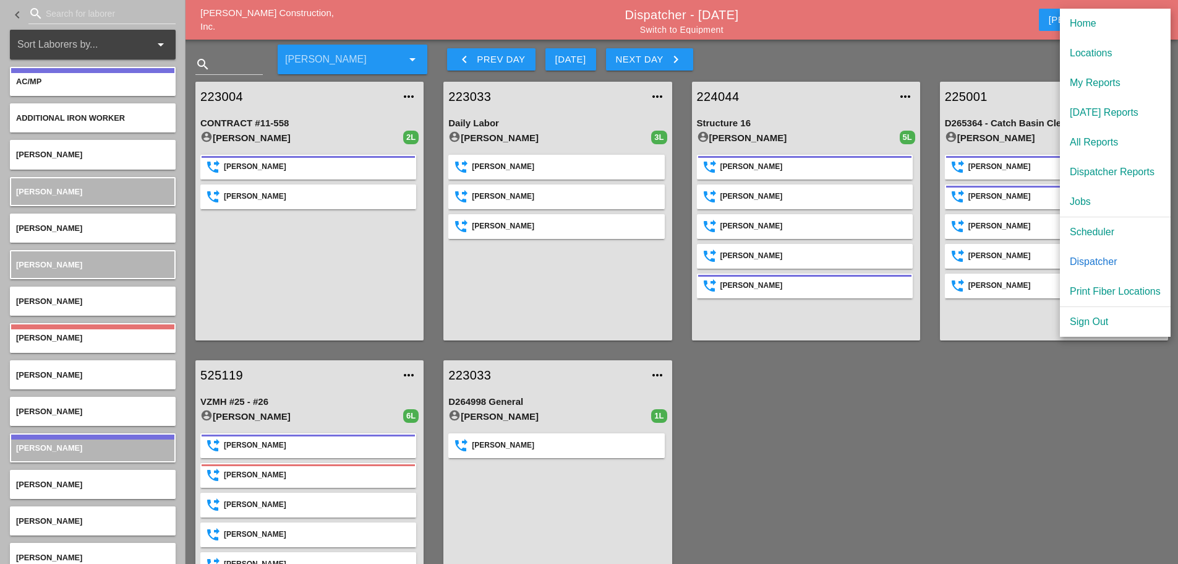
click at [1105, 229] on div "Scheduler" at bounding box center [1115, 232] width 91 height 15
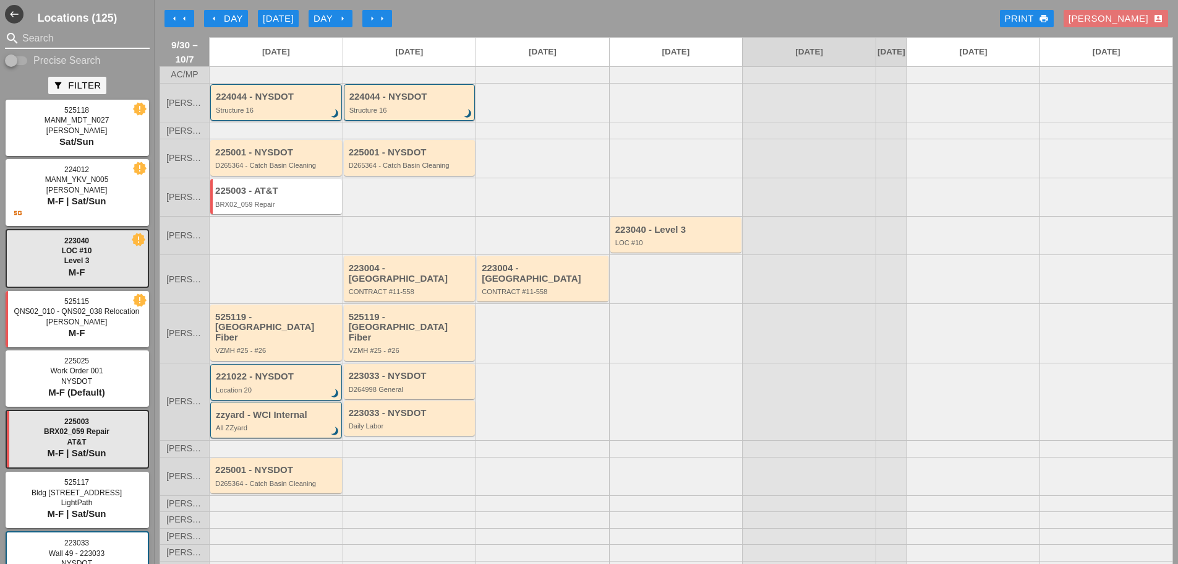
click at [97, 42] on input "Search" at bounding box center [77, 38] width 110 height 20
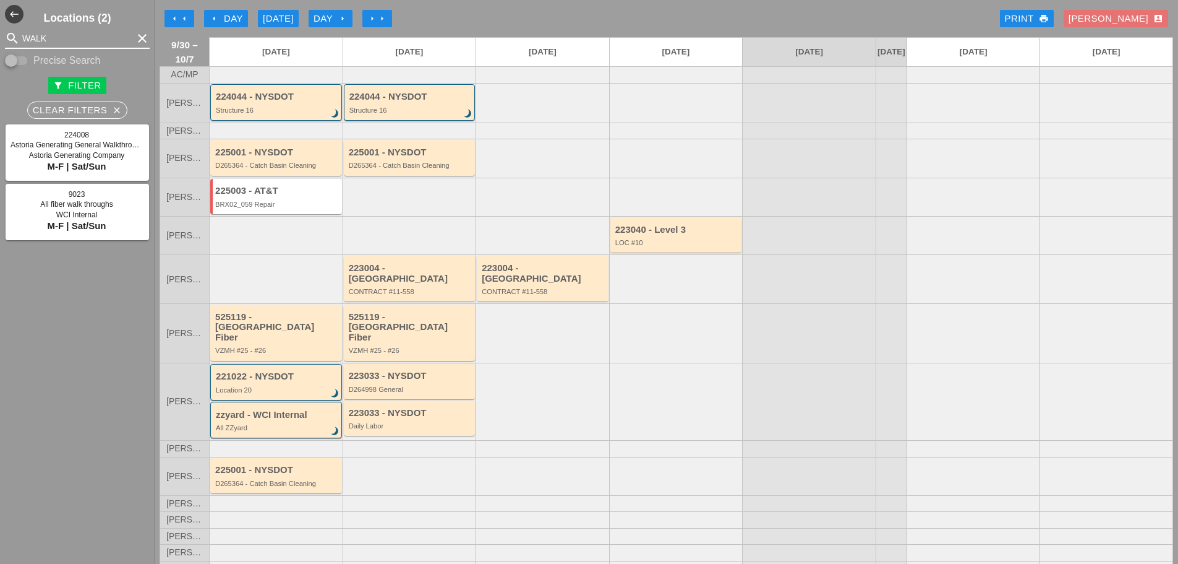
type input "WALK"
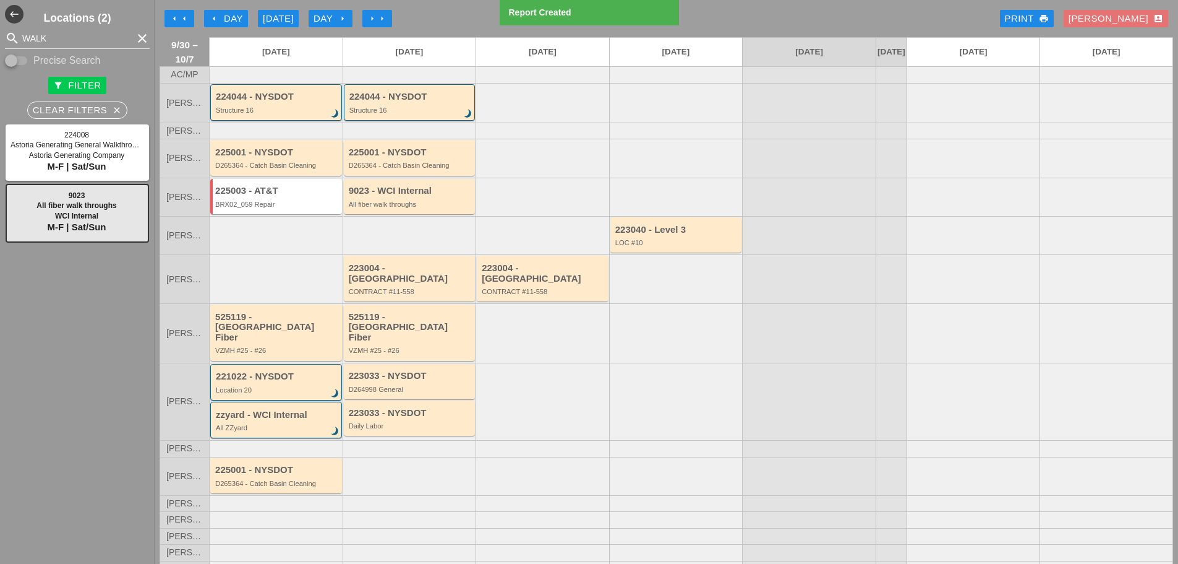
click at [138, 38] on icon "clear" at bounding box center [142, 38] width 15 height 15
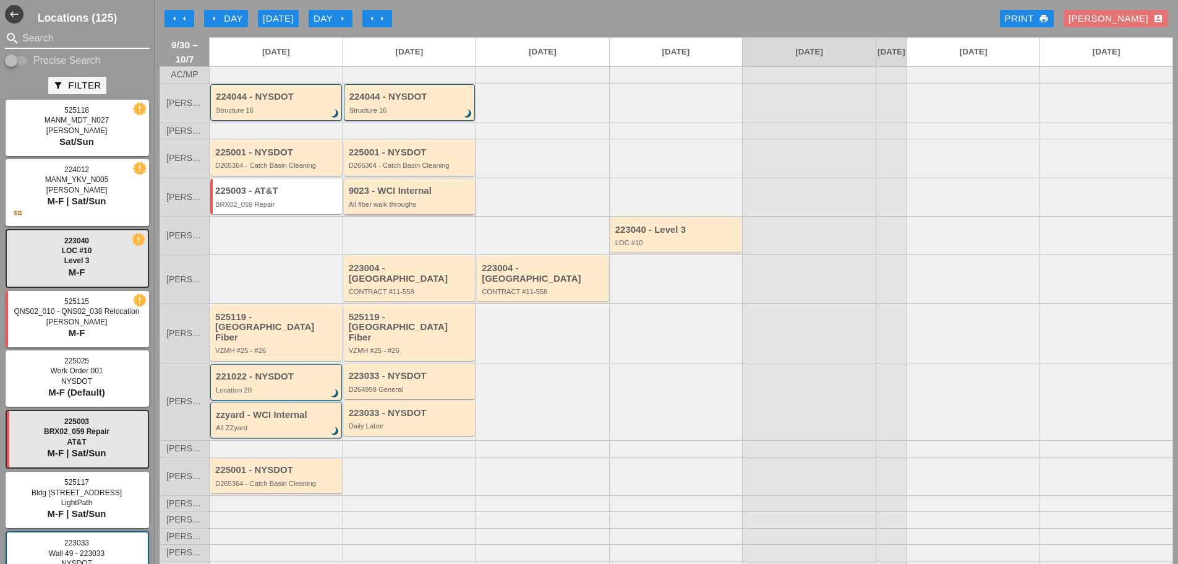
click at [423, 208] on div "All fiber walk throughs" at bounding box center [411, 203] width 124 height 7
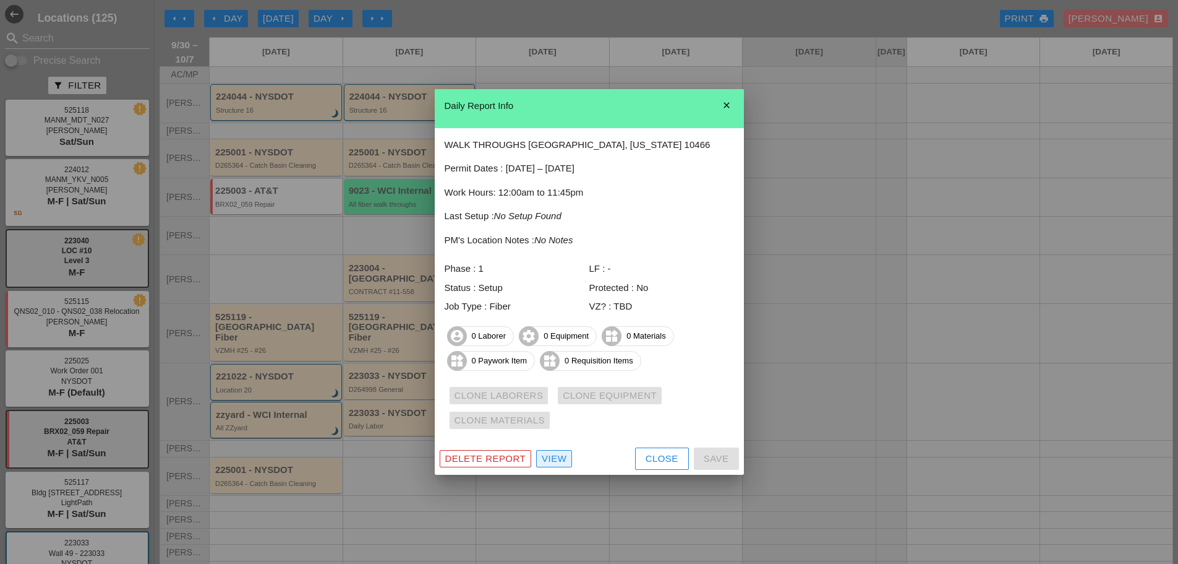
click at [556, 458] on div "View" at bounding box center [554, 459] width 25 height 14
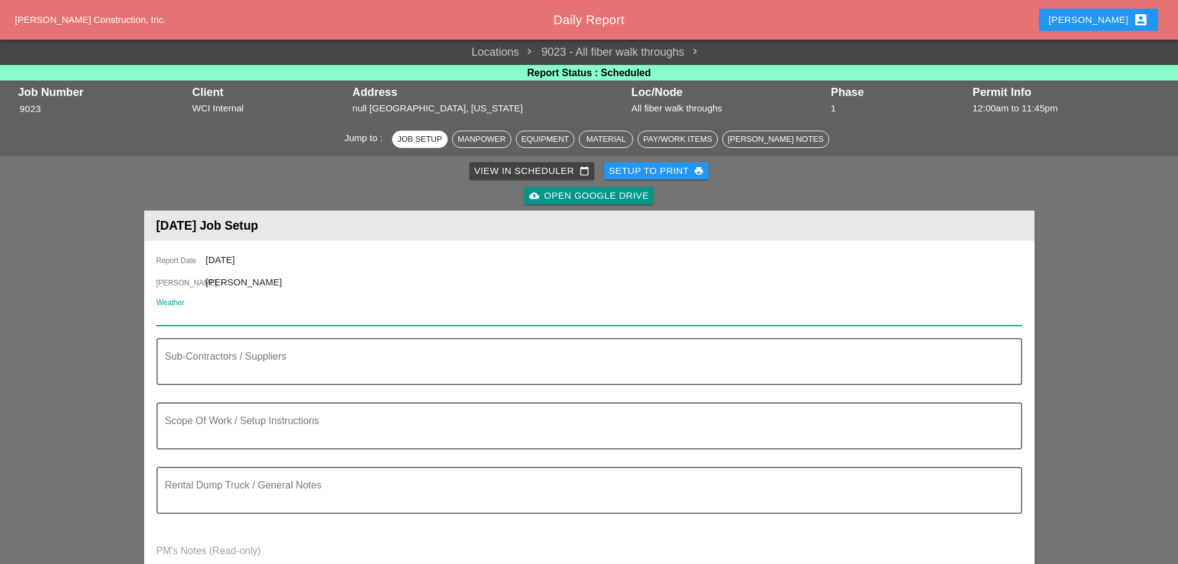
paste input "Wed 01 Day 69° NNE 16 mph Sunny skies"
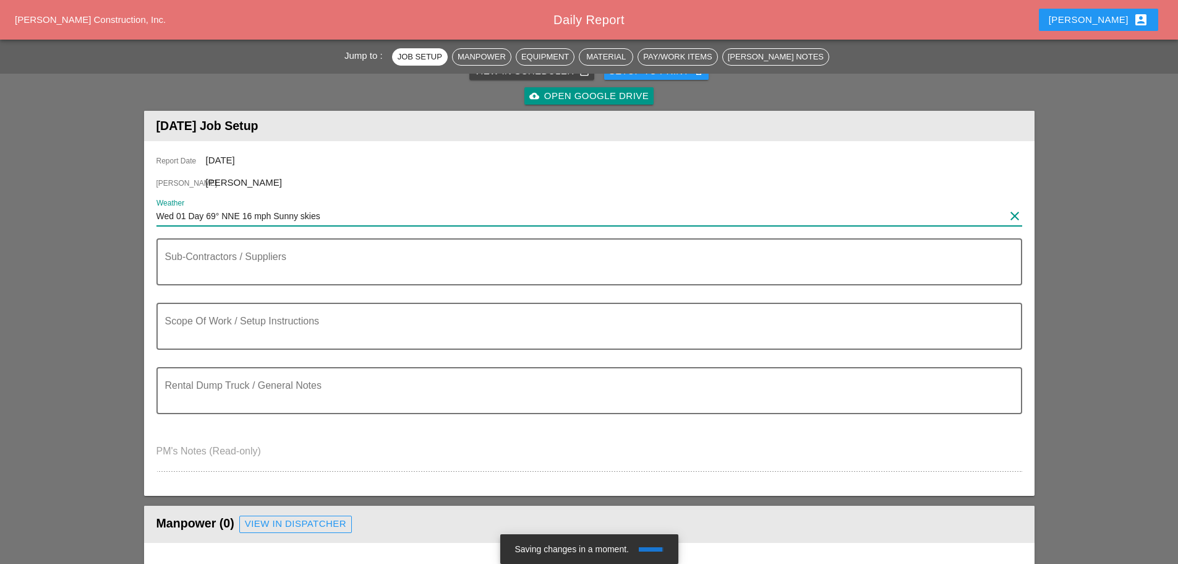
scroll to position [247, 0]
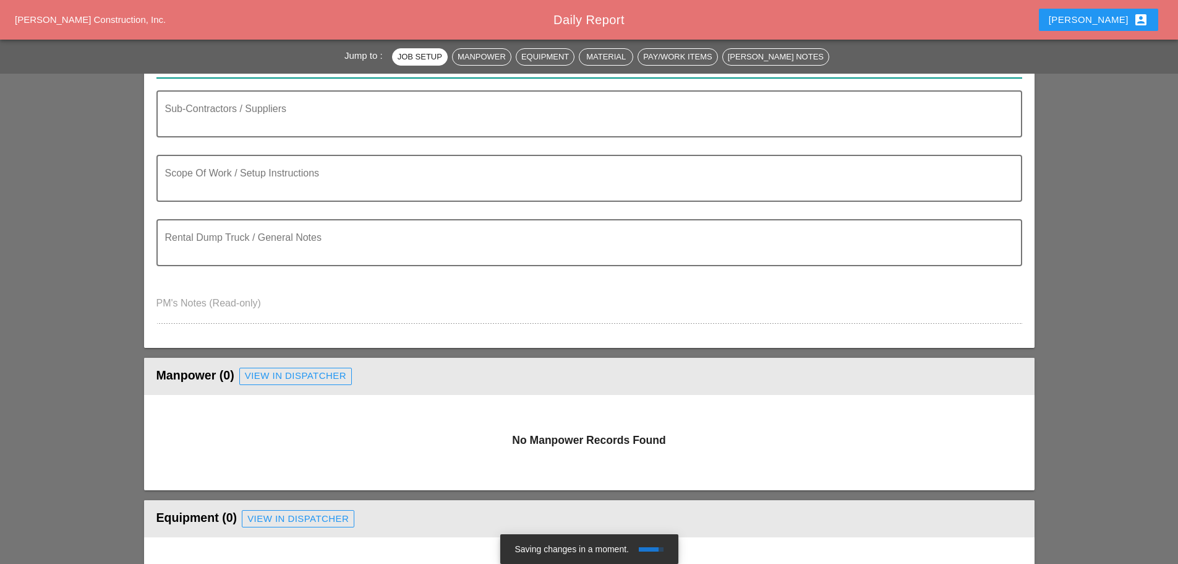
type input "Wed 01 Day 69° NNE 16 mph Sunny skies"
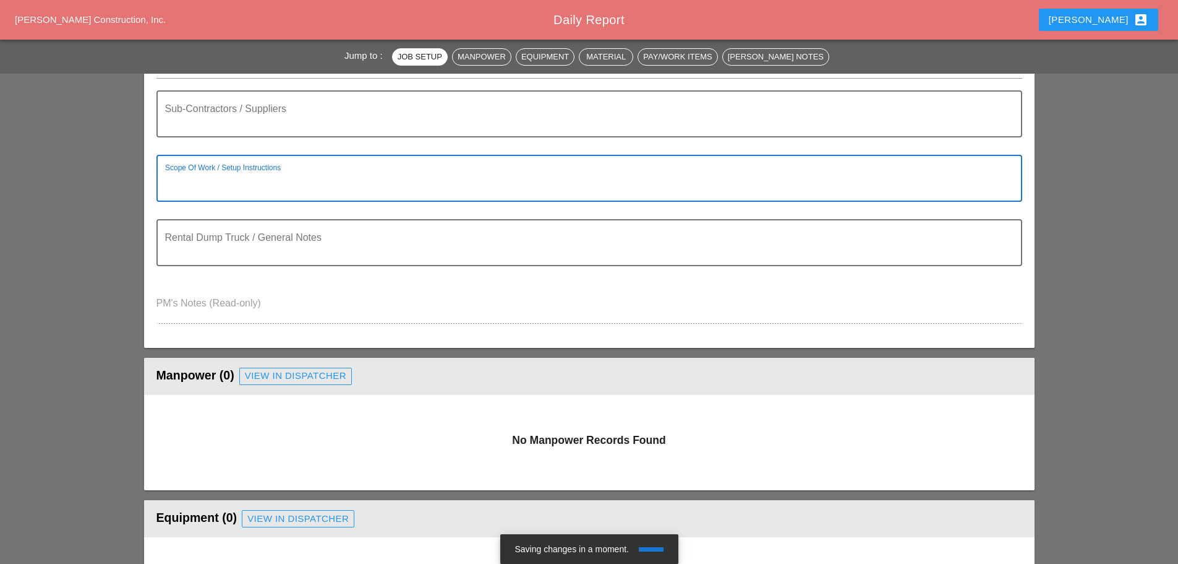
click at [192, 197] on textarea "Scope Of Work / Setup Instructions" at bounding box center [584, 186] width 839 height 30
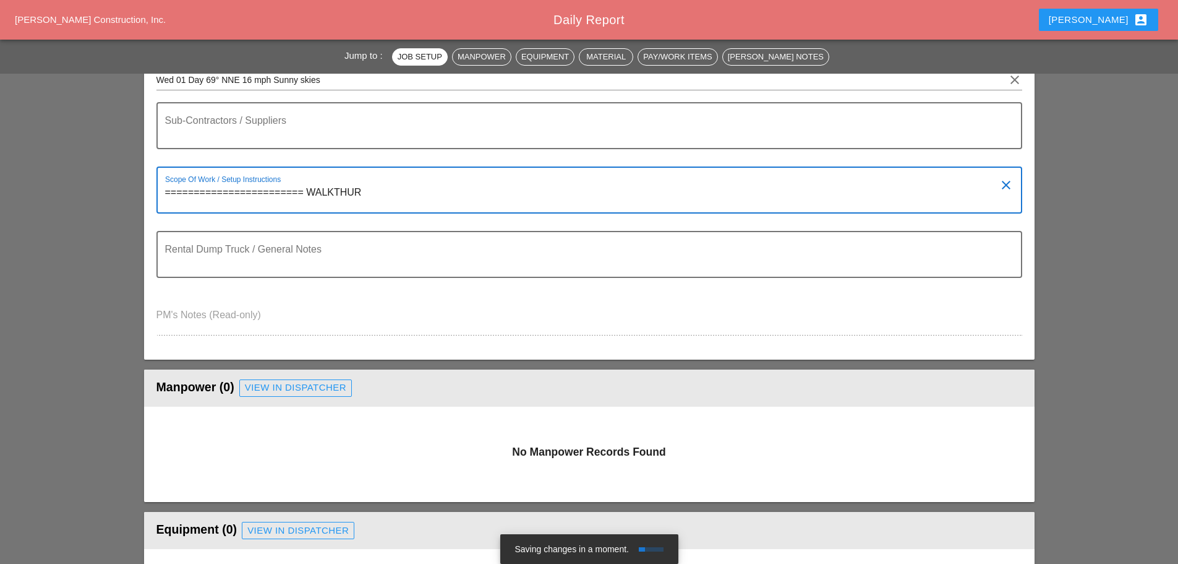
scroll to position [309, 0]
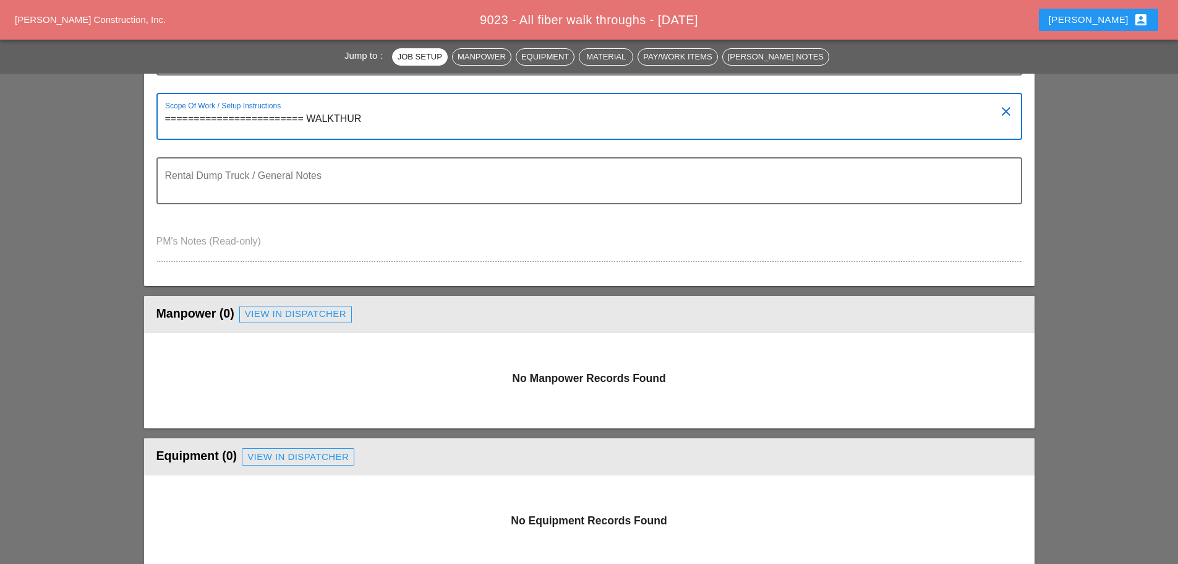
type textarea "======================== WALKTHUR"
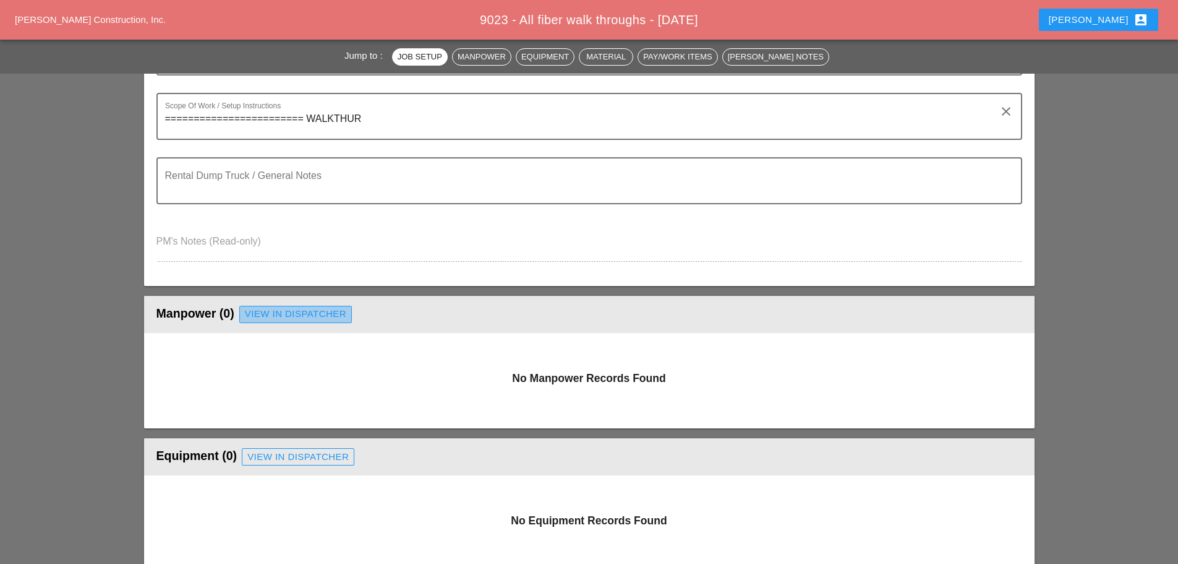
click at [326, 312] on div "View in Dispatcher" at bounding box center [295, 314] width 101 height 14
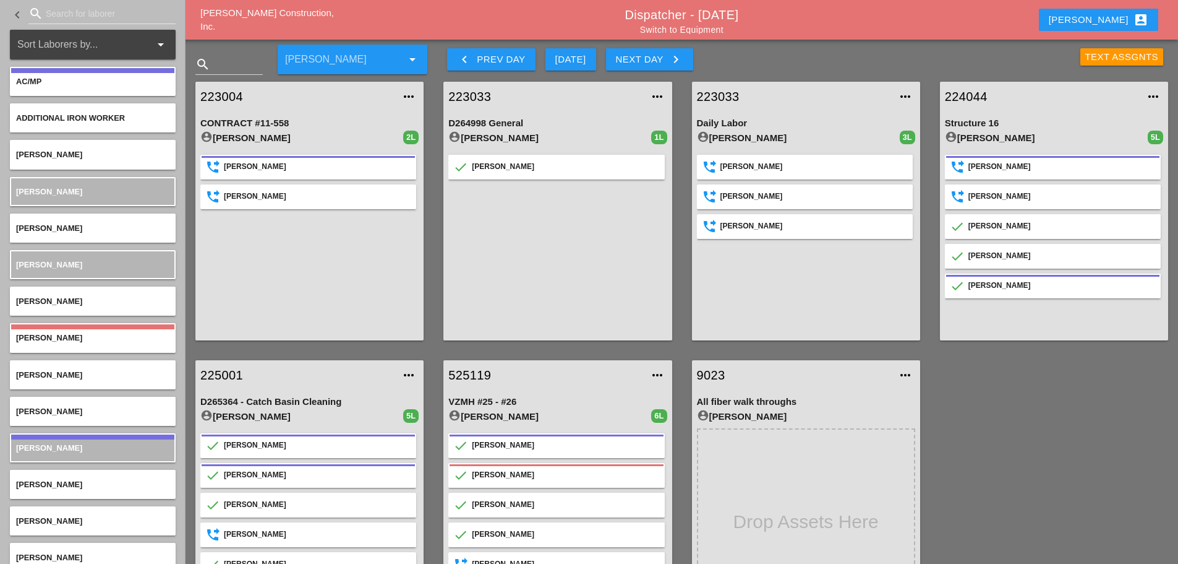
click at [82, 15] on input "Search for laborer" at bounding box center [102, 14] width 113 height 20
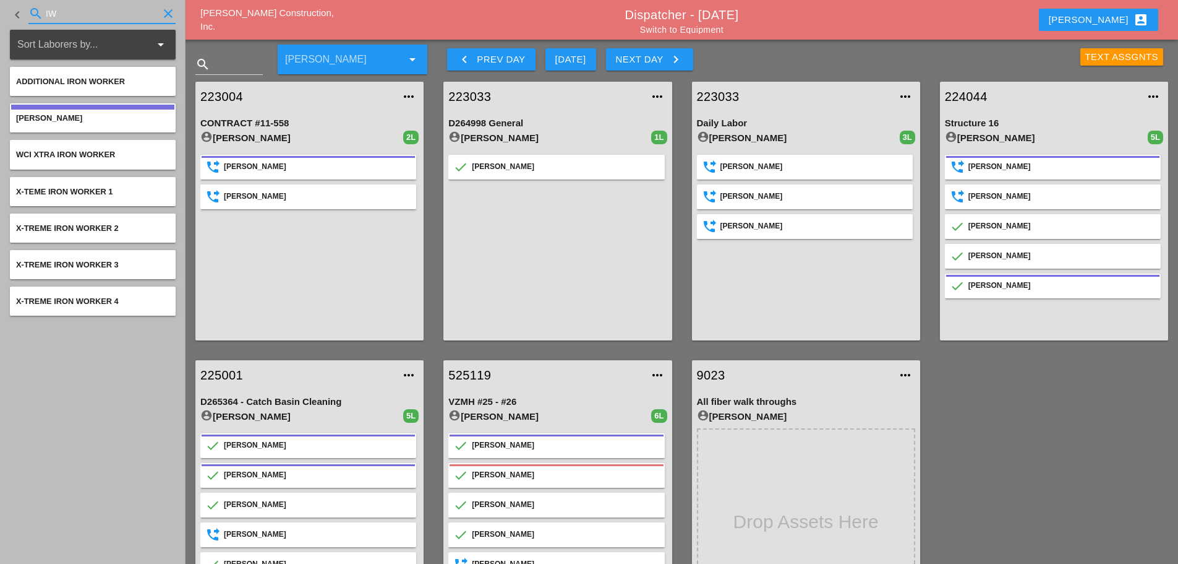
type input "IW"
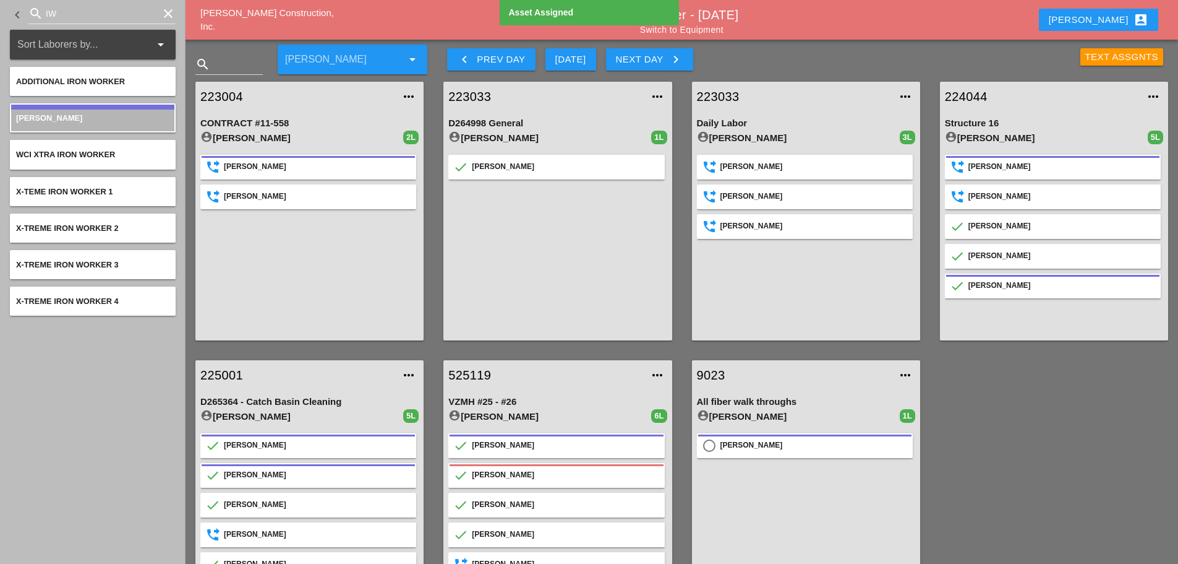
click at [169, 14] on icon "clear" at bounding box center [168, 13] width 15 height 15
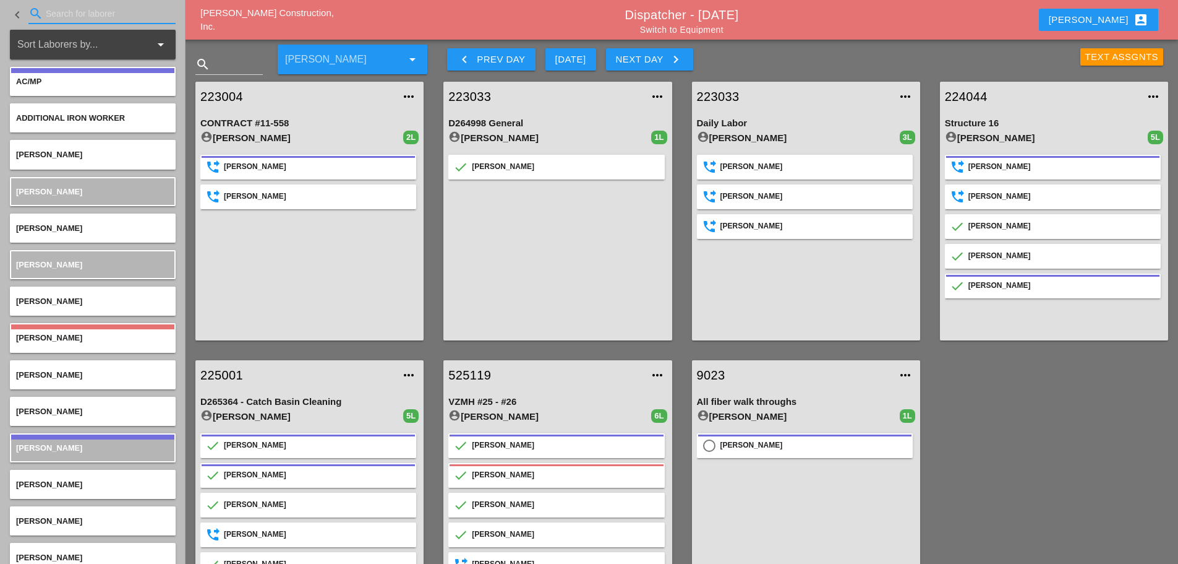
click at [723, 28] on link "Switch to Equipment" at bounding box center [682, 30] width 84 height 10
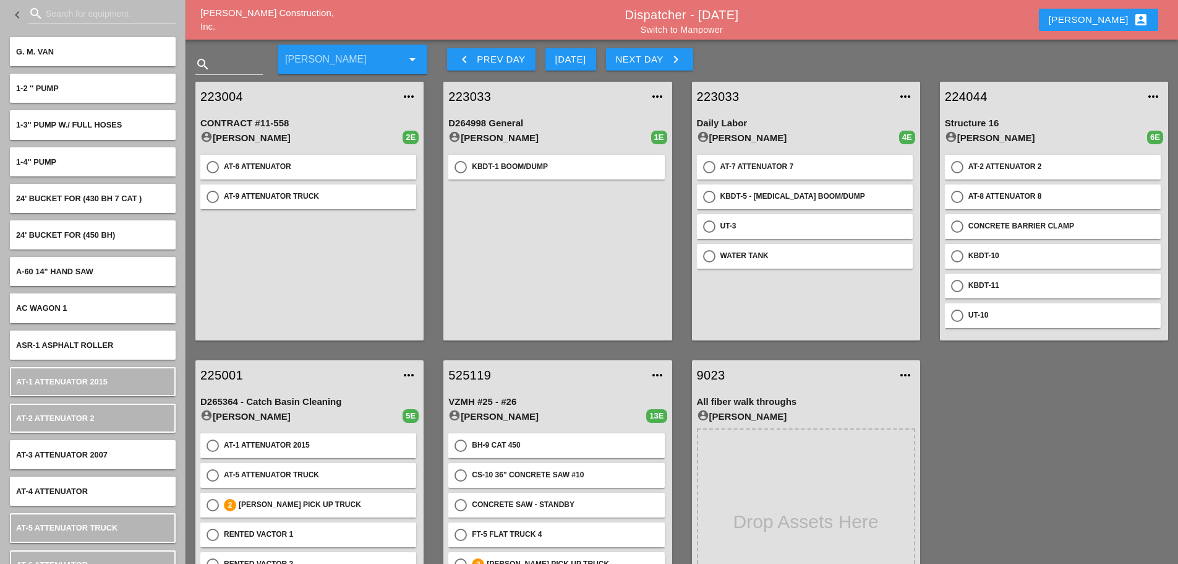
click at [81, 12] on input "Search for equipment" at bounding box center [102, 14] width 113 height 20
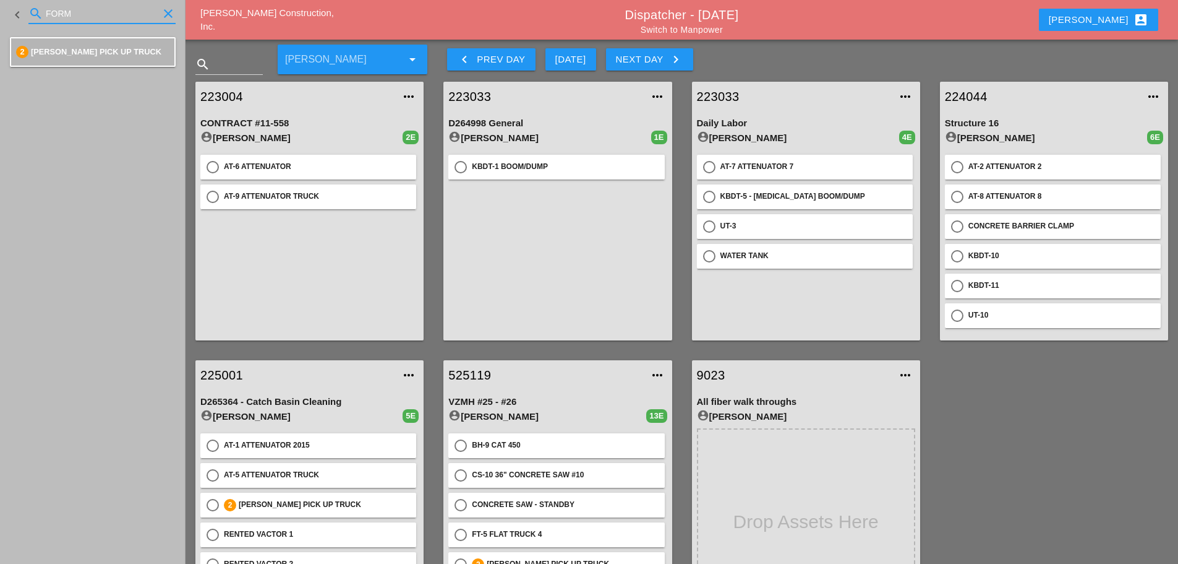
type input "FORM"
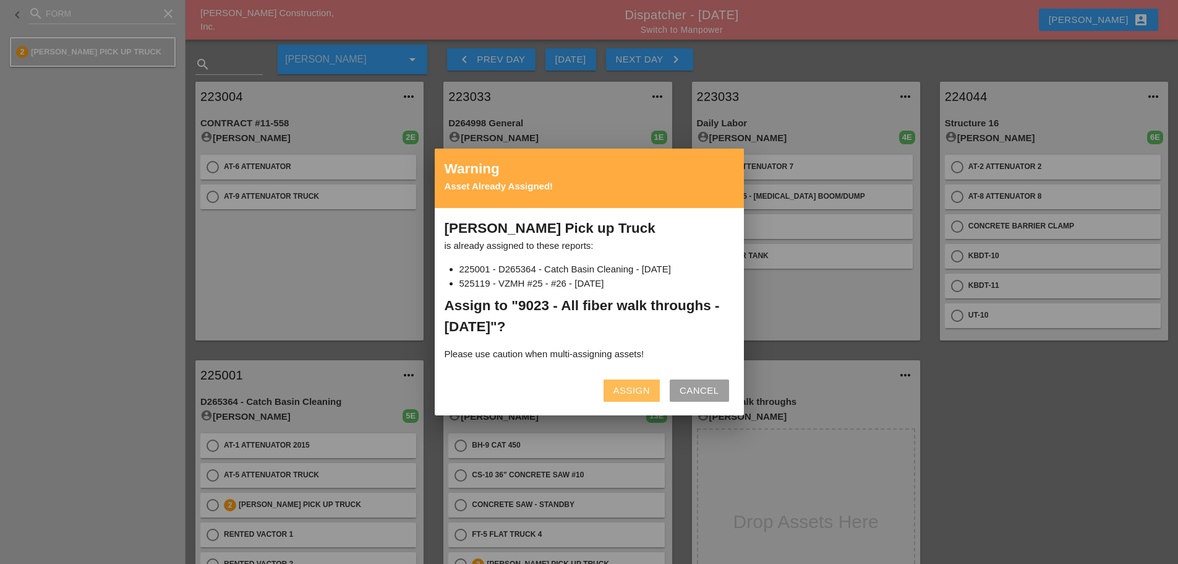
click at [636, 393] on div "Assign" at bounding box center [632, 391] width 36 height 14
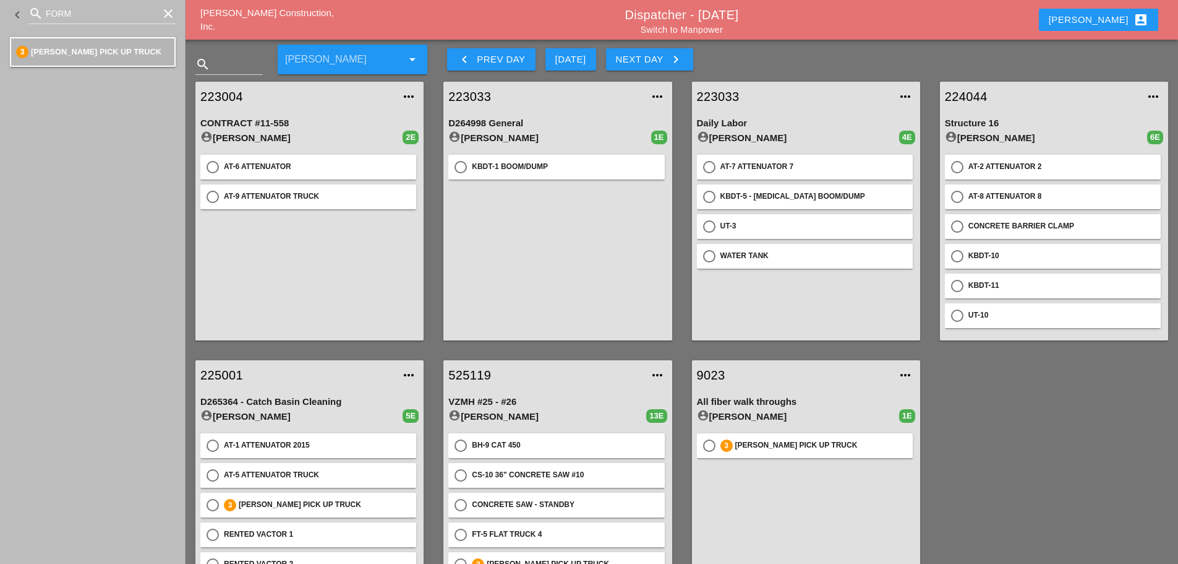
click at [707, 374] on link "9023" at bounding box center [794, 375] width 194 height 19
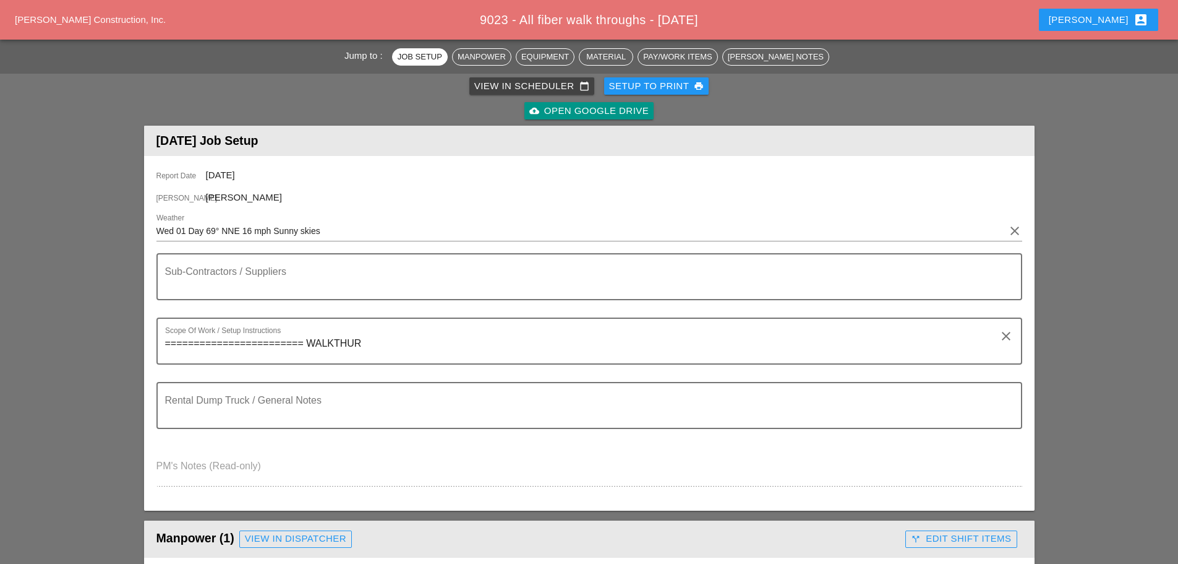
scroll to position [371, 0]
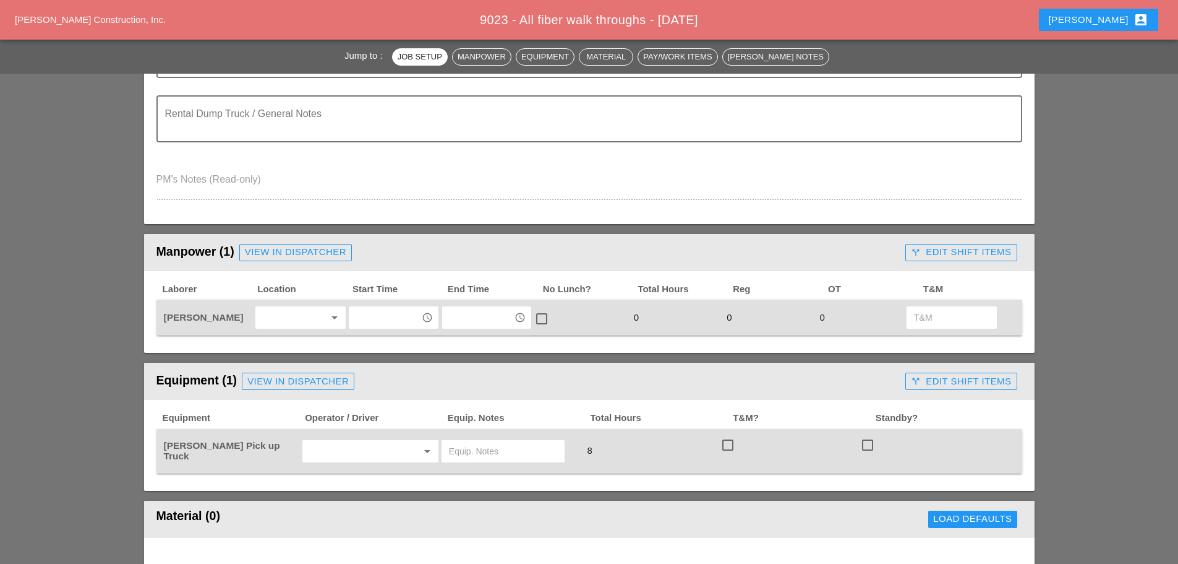
click at [293, 308] on div "arrow_drop_down" at bounding box center [300, 317] width 90 height 22
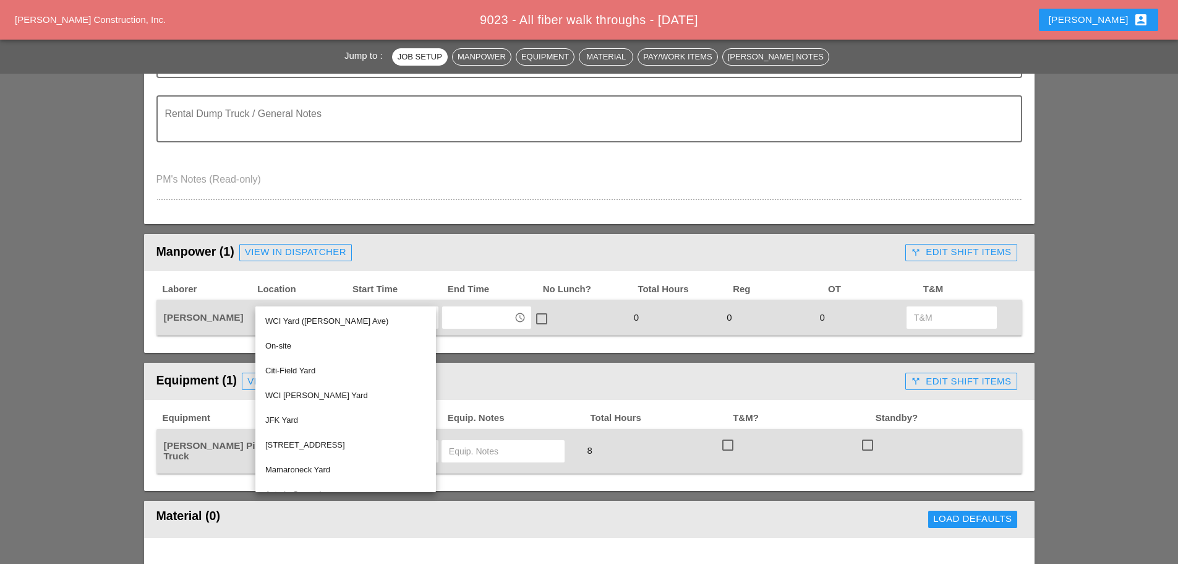
click at [287, 343] on div "On-site" at bounding box center [345, 345] width 161 height 15
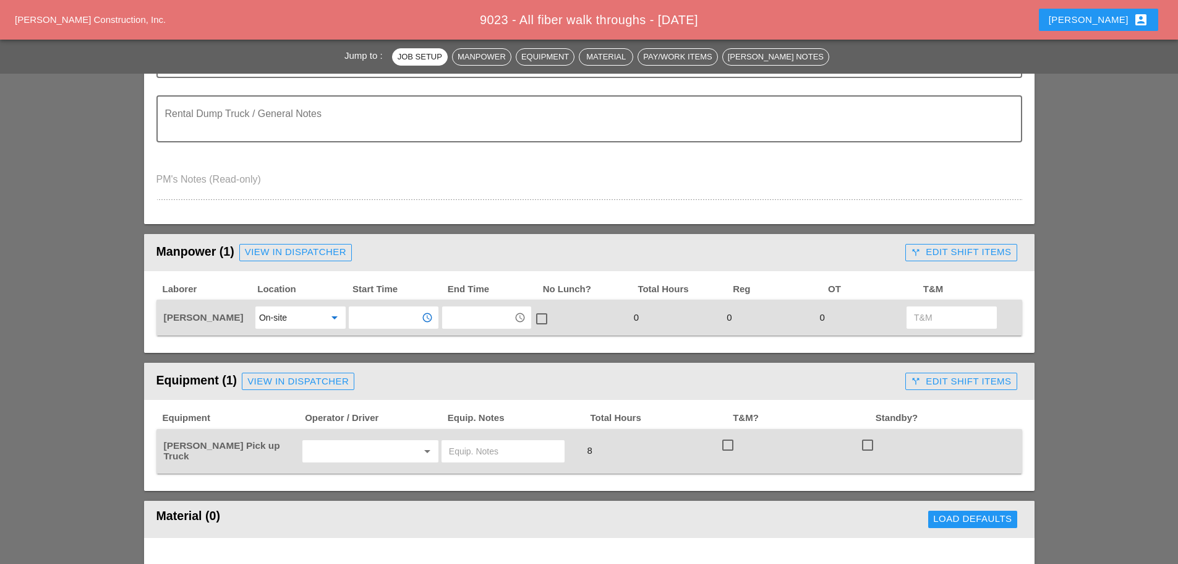
click at [387, 323] on input "text" at bounding box center [385, 317] width 64 height 20
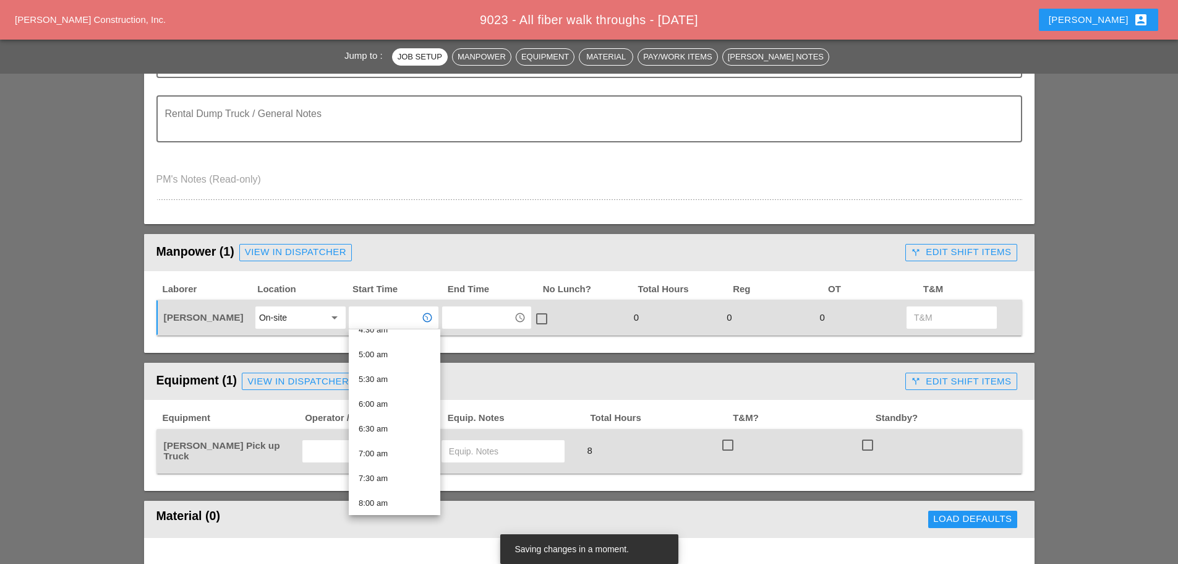
scroll to position [247, 0]
click at [387, 442] on div "7:00 am" at bounding box center [395, 443] width 72 height 15
type input "7:00 am"
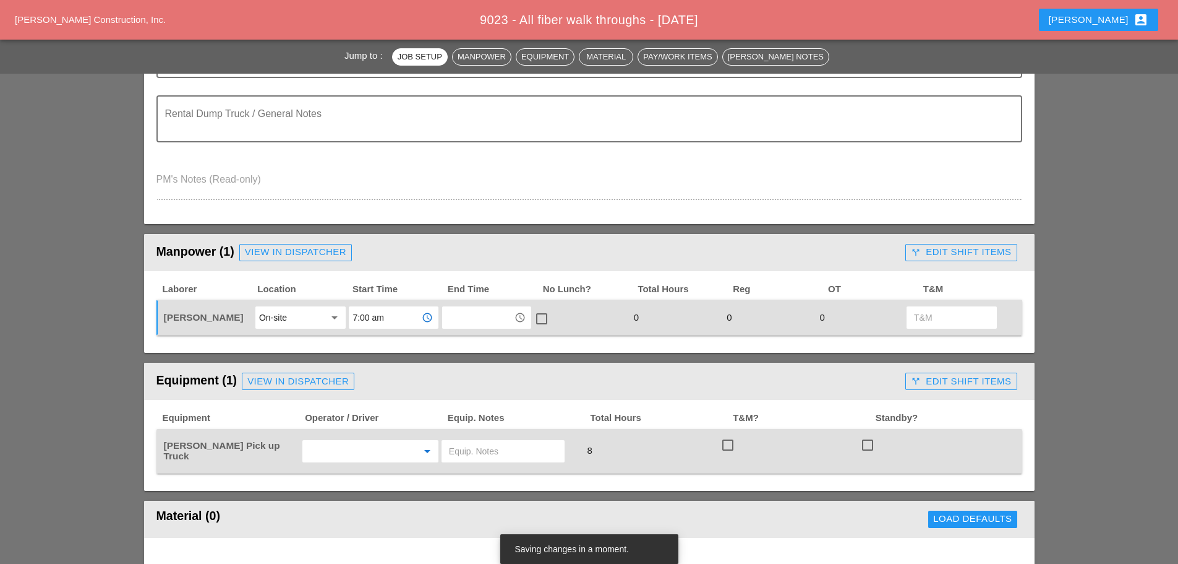
click at [388, 446] on input "text" at bounding box center [353, 451] width 94 height 20
click at [364, 480] on div "[PERSON_NAME]" at bounding box center [370, 477] width 116 height 15
type input "[PERSON_NAME]"
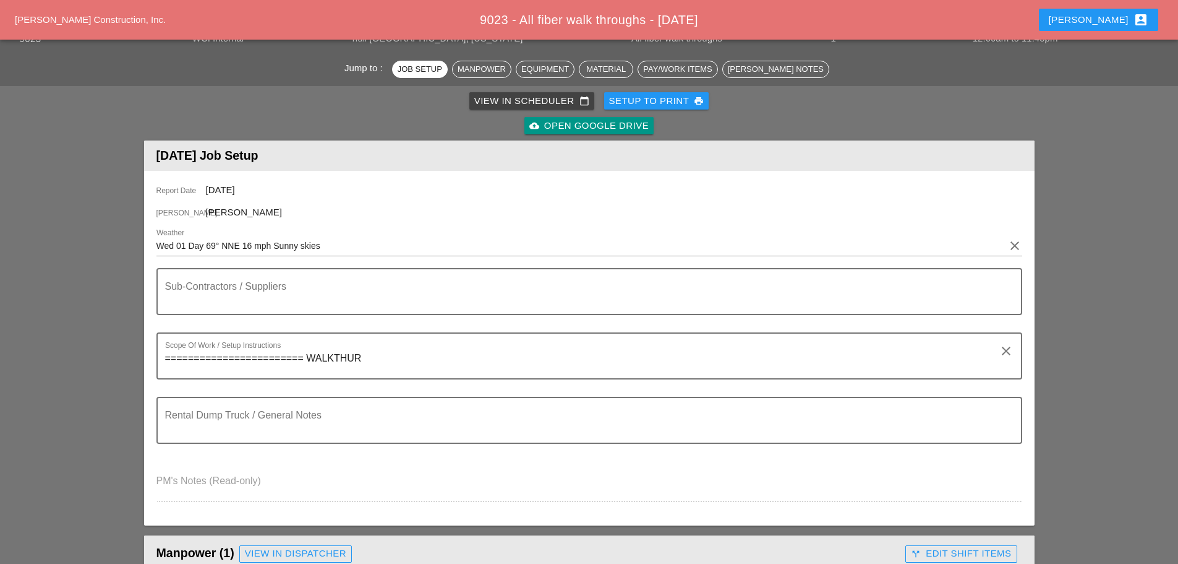
scroll to position [0, 0]
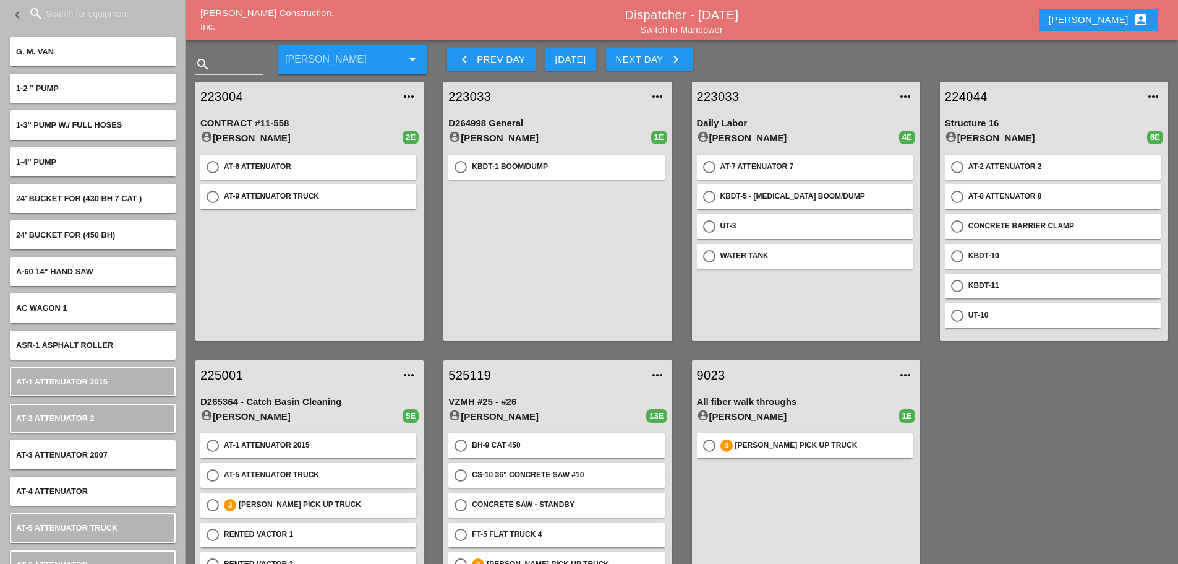
click at [684, 31] on link "Switch to Manpower" at bounding box center [682, 30] width 82 height 10
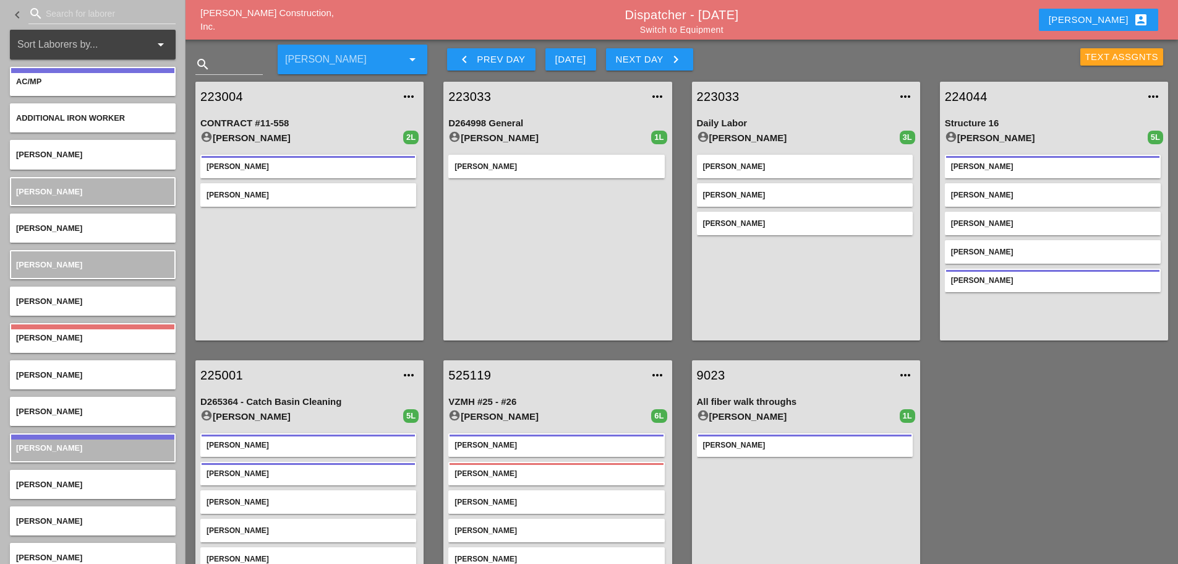
click at [1094, 54] on div "Text Assgnts" at bounding box center [1123, 57] width 74 height 14
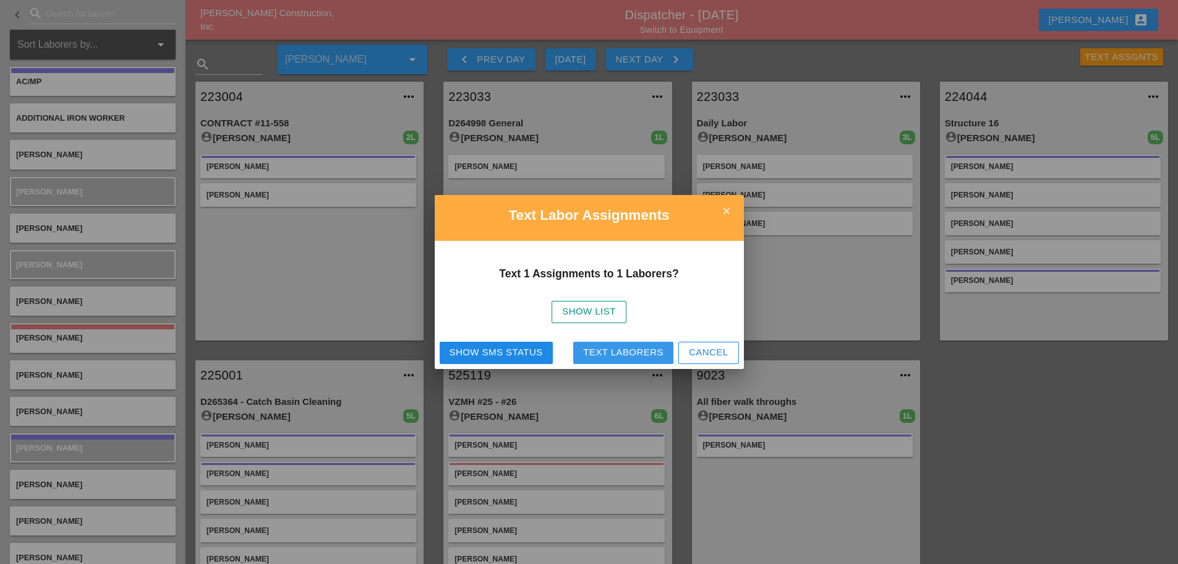
click at [625, 350] on div "Text Laborers" at bounding box center [623, 352] width 80 height 14
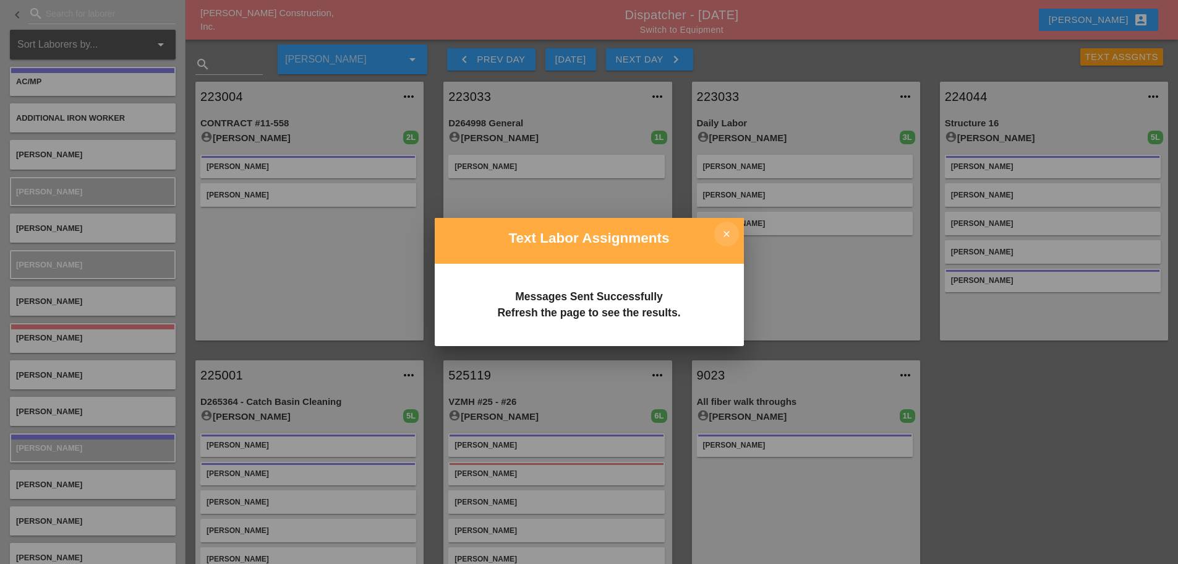
click at [729, 224] on icon "close" at bounding box center [727, 233] width 25 height 25
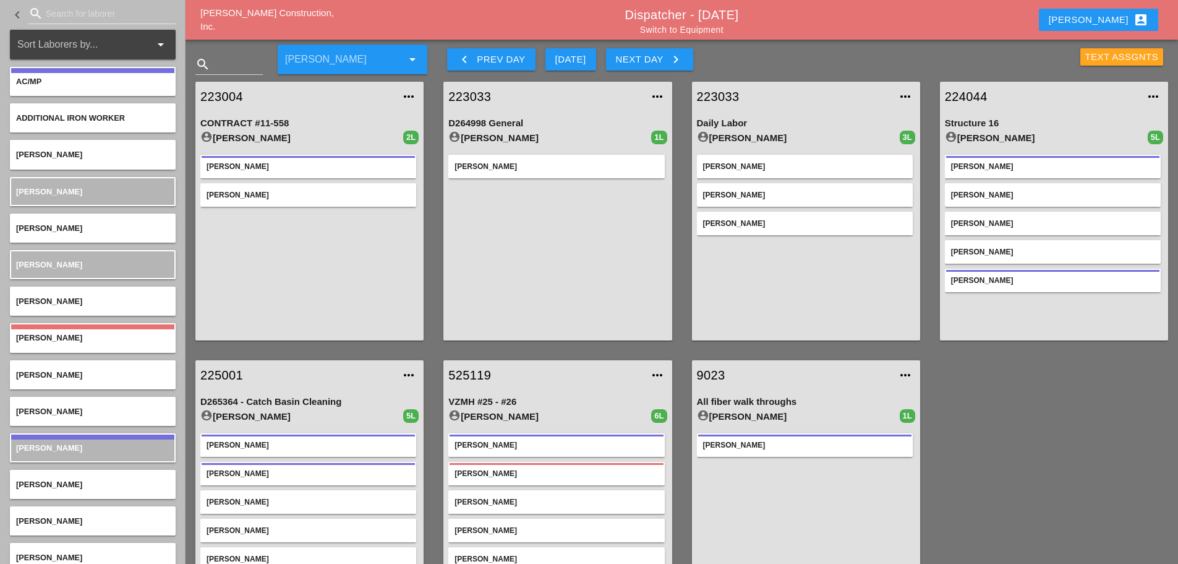
click at [1116, 59] on div "Text Assgnts" at bounding box center [1123, 57] width 74 height 14
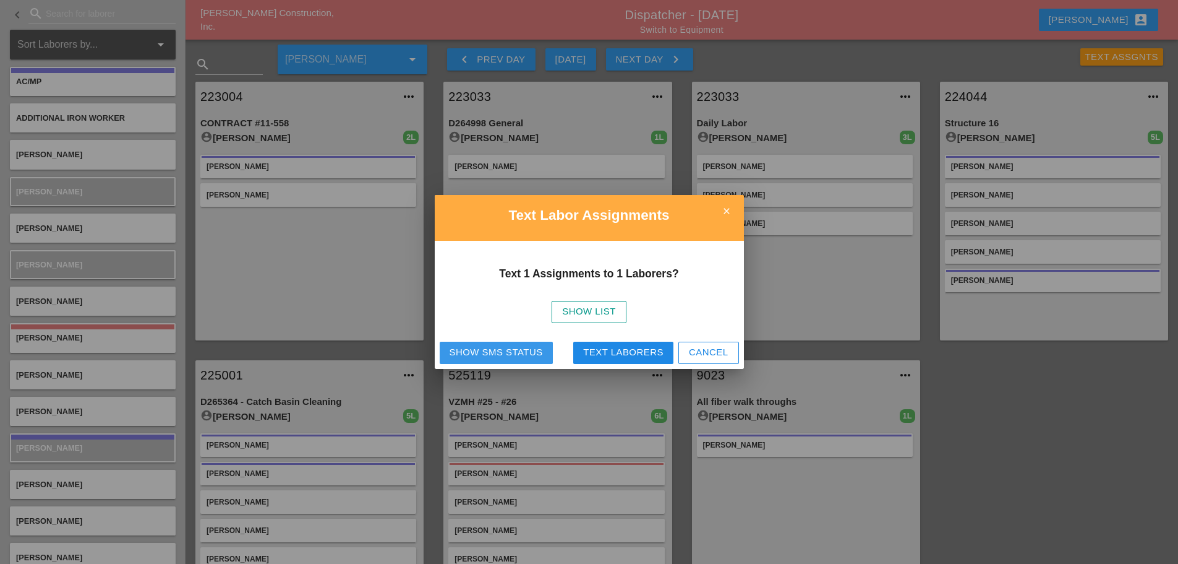
click at [504, 351] on div "Show SMS Status" at bounding box center [496, 352] width 93 height 14
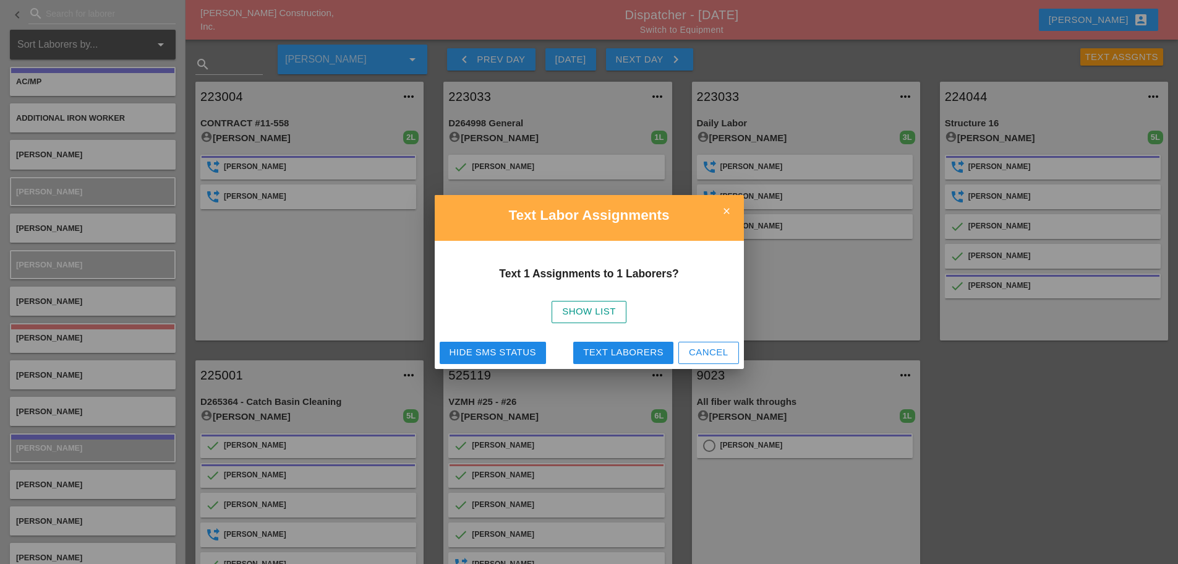
click at [620, 366] on div "Hide SMS Status Text Laborers Cancel" at bounding box center [589, 353] width 309 height 32
click at [607, 345] on div "Text Laborers" at bounding box center [623, 352] width 80 height 14
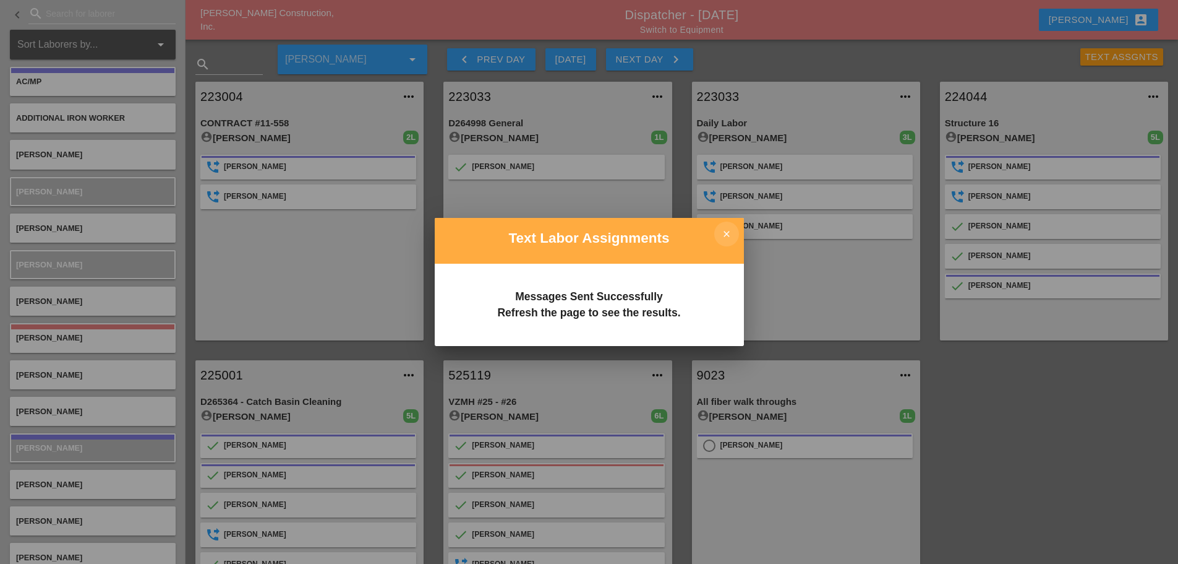
click at [721, 223] on icon "close" at bounding box center [727, 233] width 25 height 25
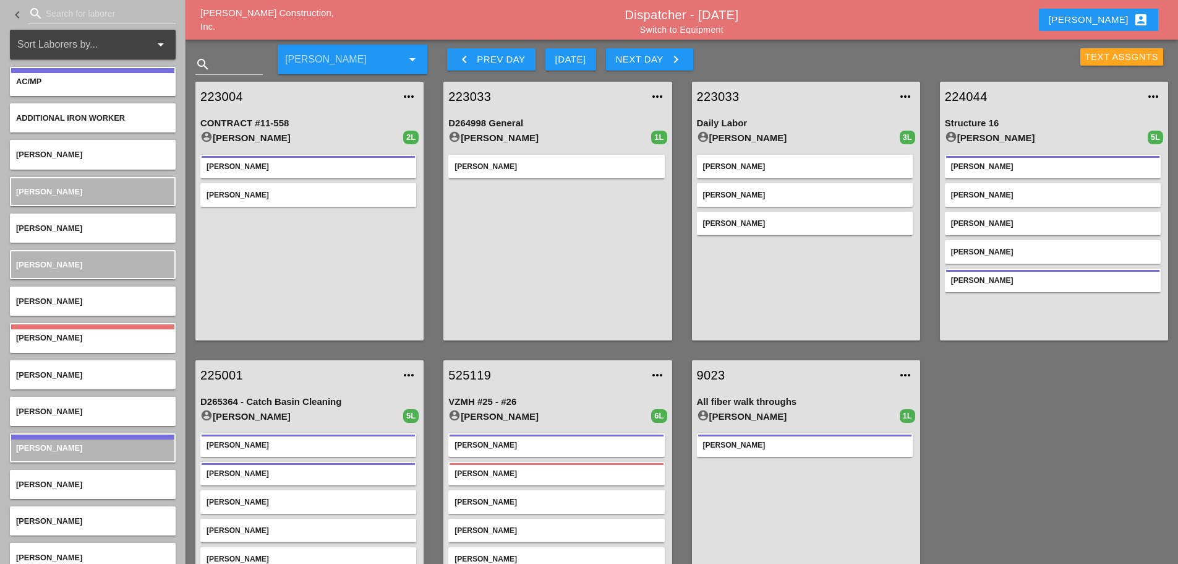
click at [1123, 53] on div "Text Assgnts" at bounding box center [1123, 57] width 74 height 14
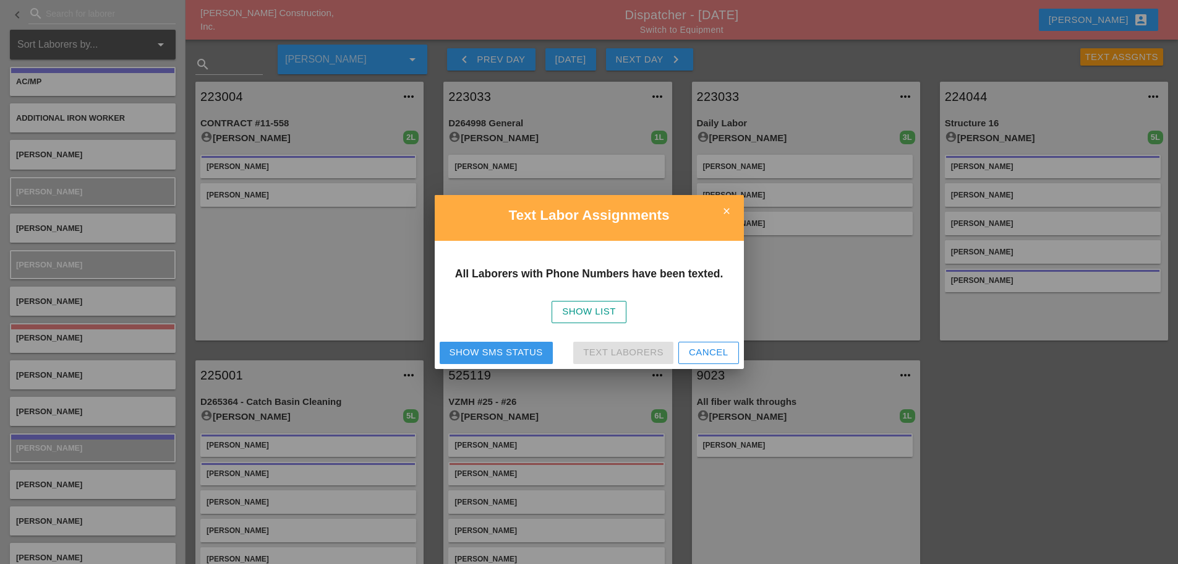
click at [527, 347] on div "Show SMS Status" at bounding box center [496, 352] width 93 height 14
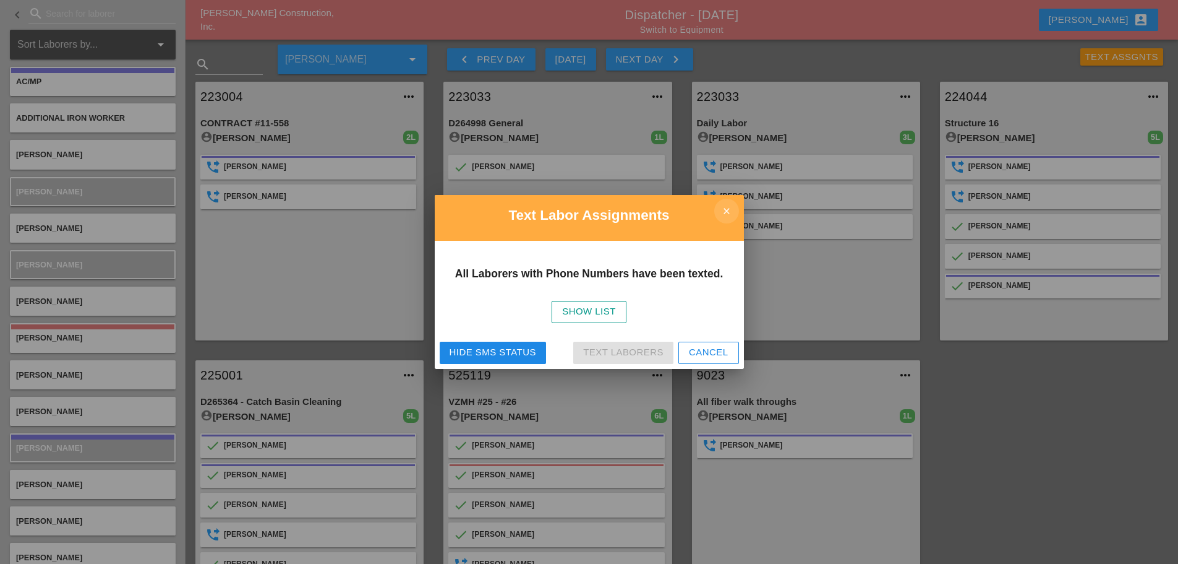
click at [731, 212] on icon "close" at bounding box center [727, 211] width 25 height 25
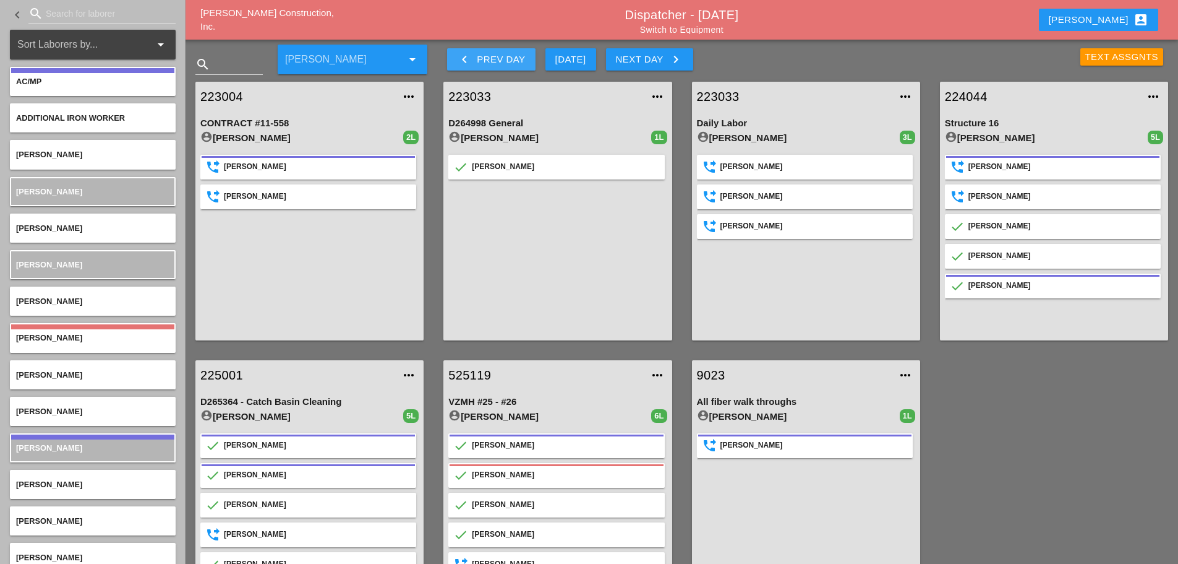
click at [460, 64] on icon "keyboard_arrow_left" at bounding box center [464, 59] width 15 height 15
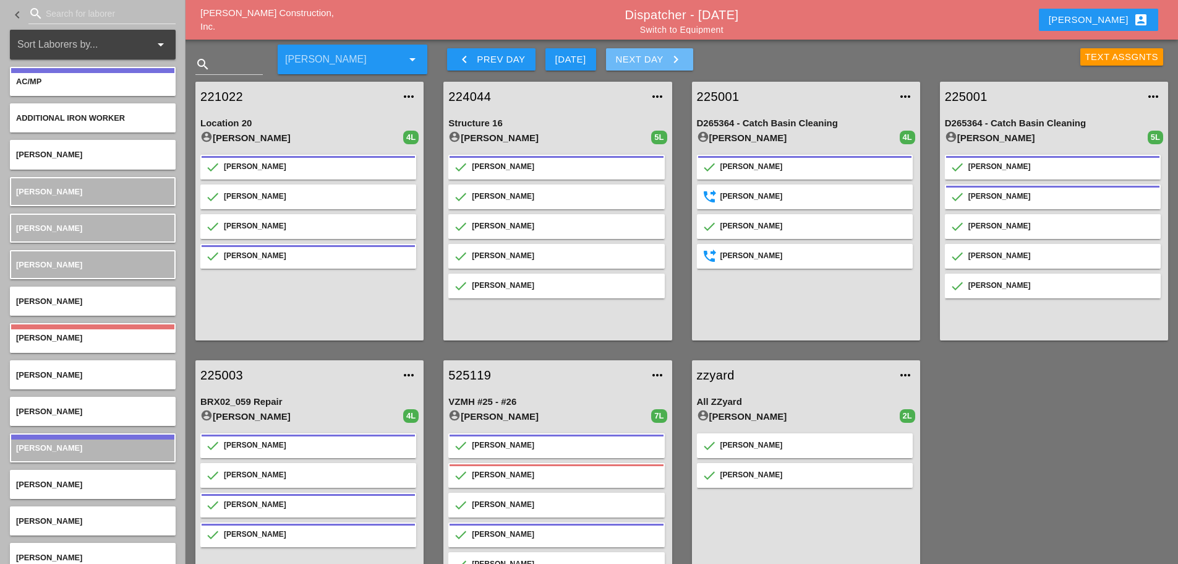
click at [690, 59] on button "Next Day keyboard_arrow_right" at bounding box center [649, 59] width 87 height 22
